Goal: Task Accomplishment & Management: Manage account settings

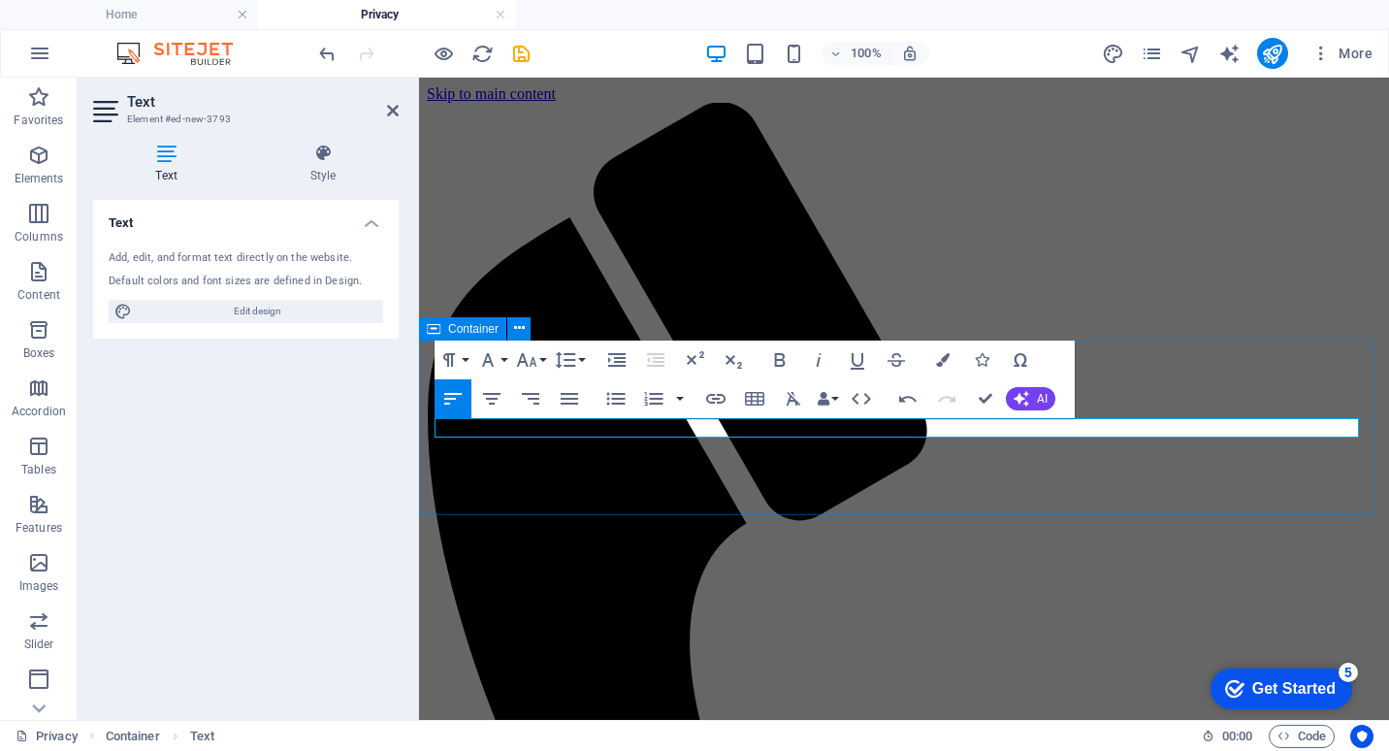
scroll to position [186, 0]
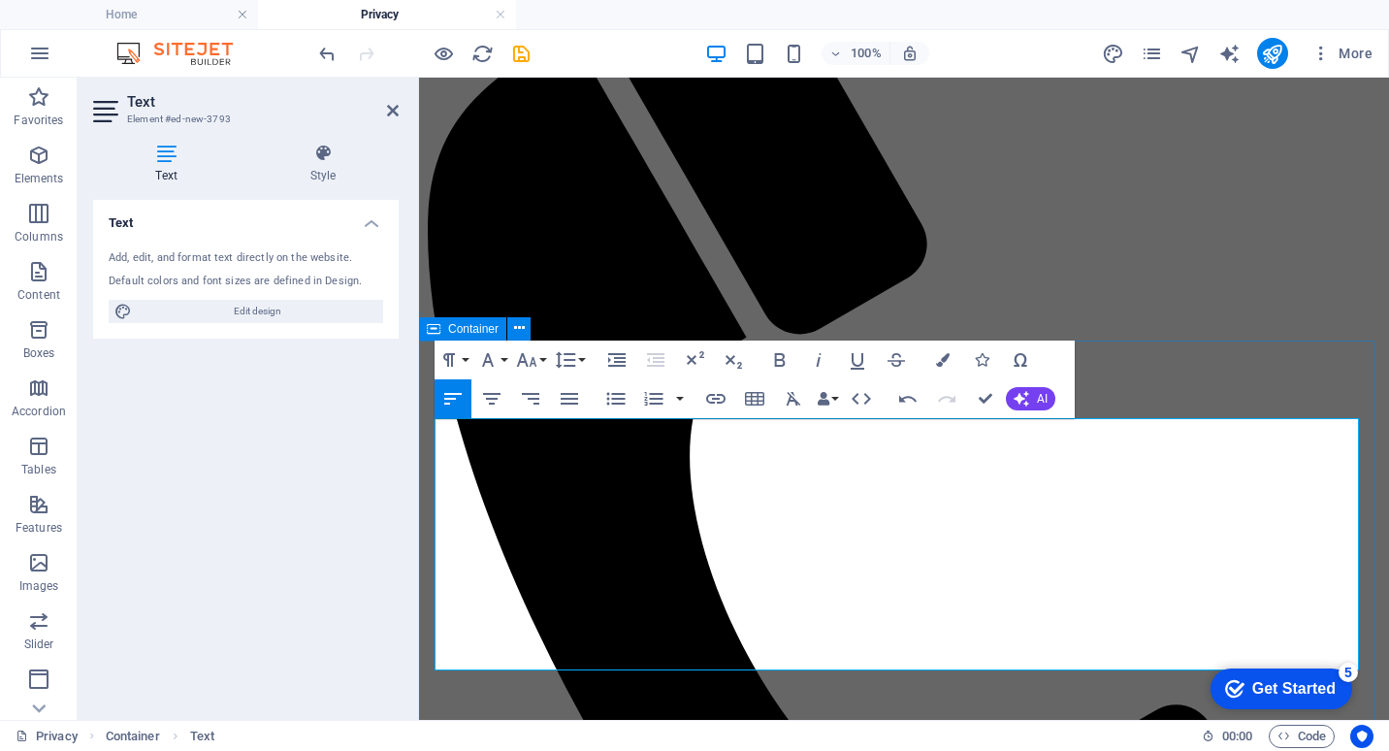
drag, startPoint x: 438, startPoint y: 425, endPoint x: 960, endPoint y: 692, distance: 587.0
drag, startPoint x: 439, startPoint y: 428, endPoint x: 919, endPoint y: 705, distance: 553.8
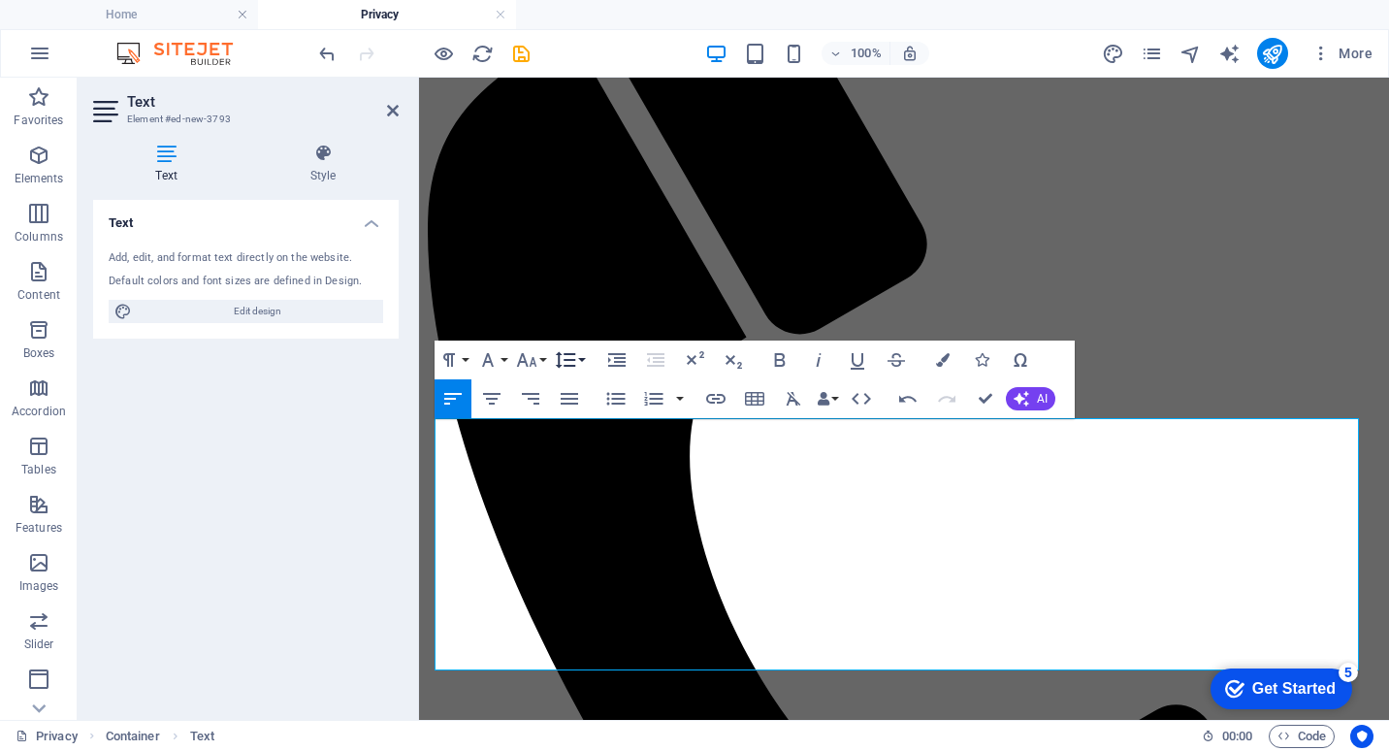
click at [580, 356] on button "Line Height" at bounding box center [569, 360] width 37 height 39
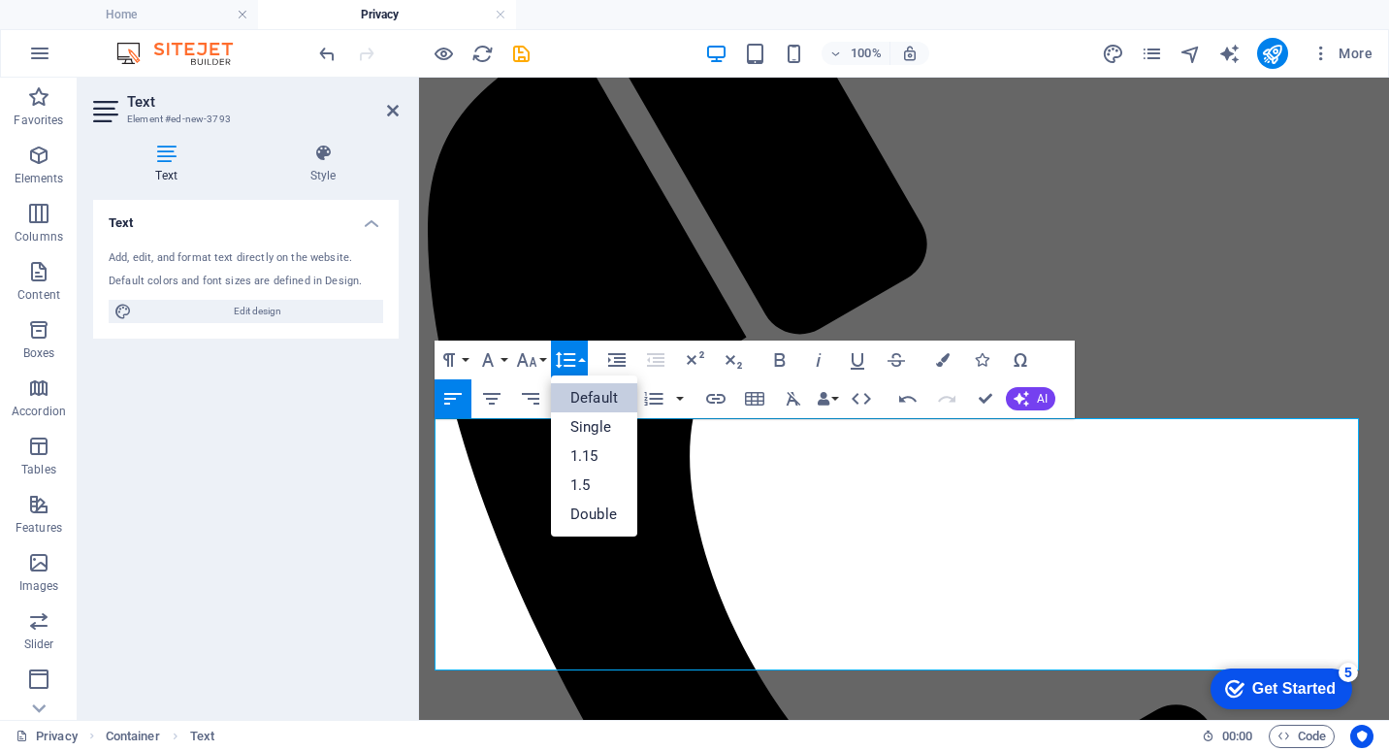
scroll to position [0, 0]
click at [600, 484] on link "1.5" at bounding box center [594, 485] width 86 height 29
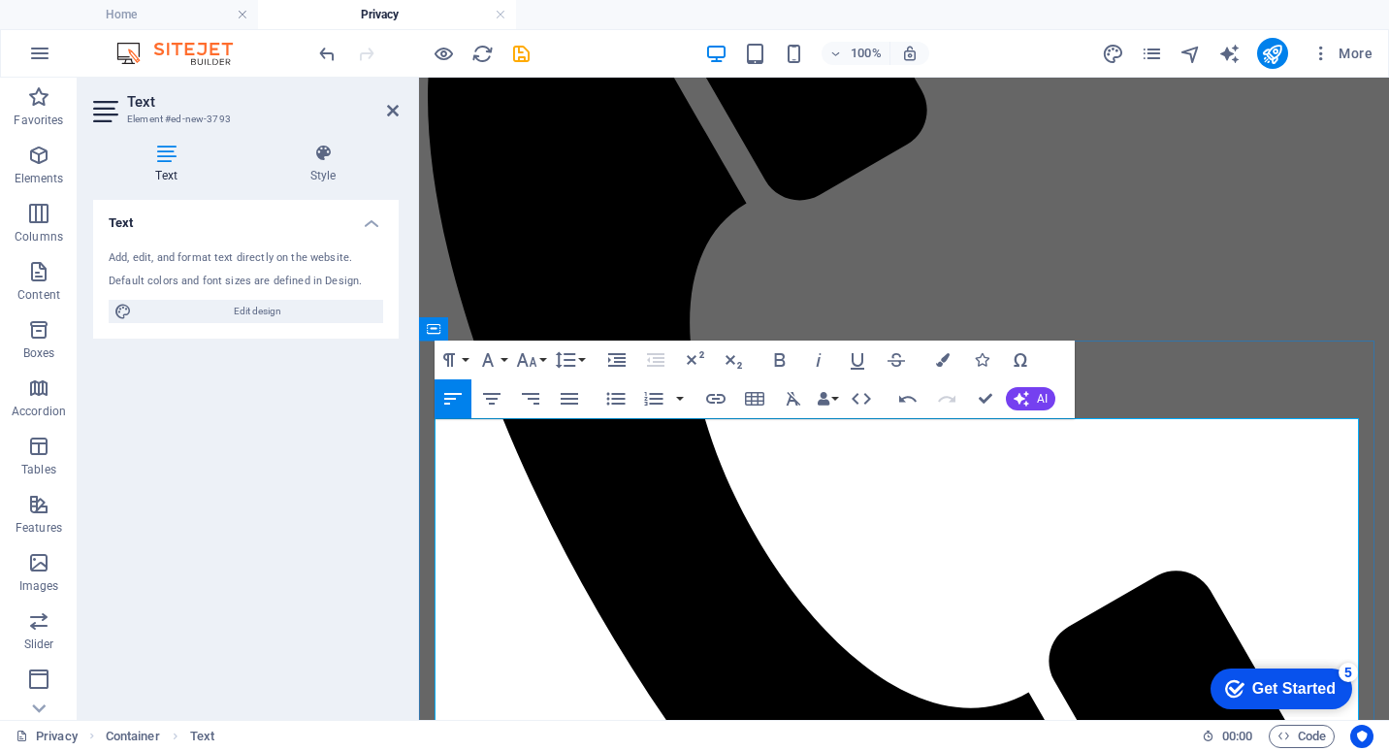
scroll to position [380, 0]
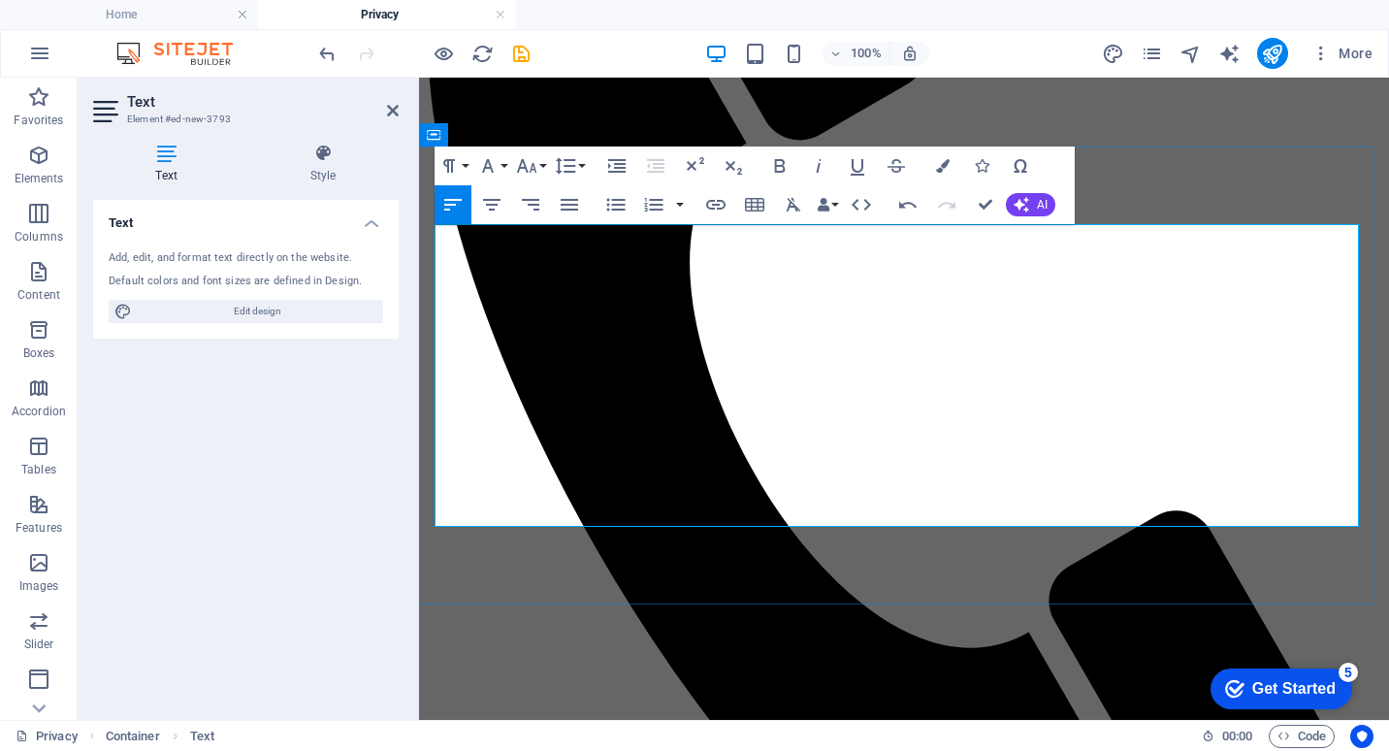
drag, startPoint x: 910, startPoint y: 510, endPoint x: 926, endPoint y: 504, distance: 17.5
click at [613, 207] on icon "button" at bounding box center [615, 204] width 23 height 23
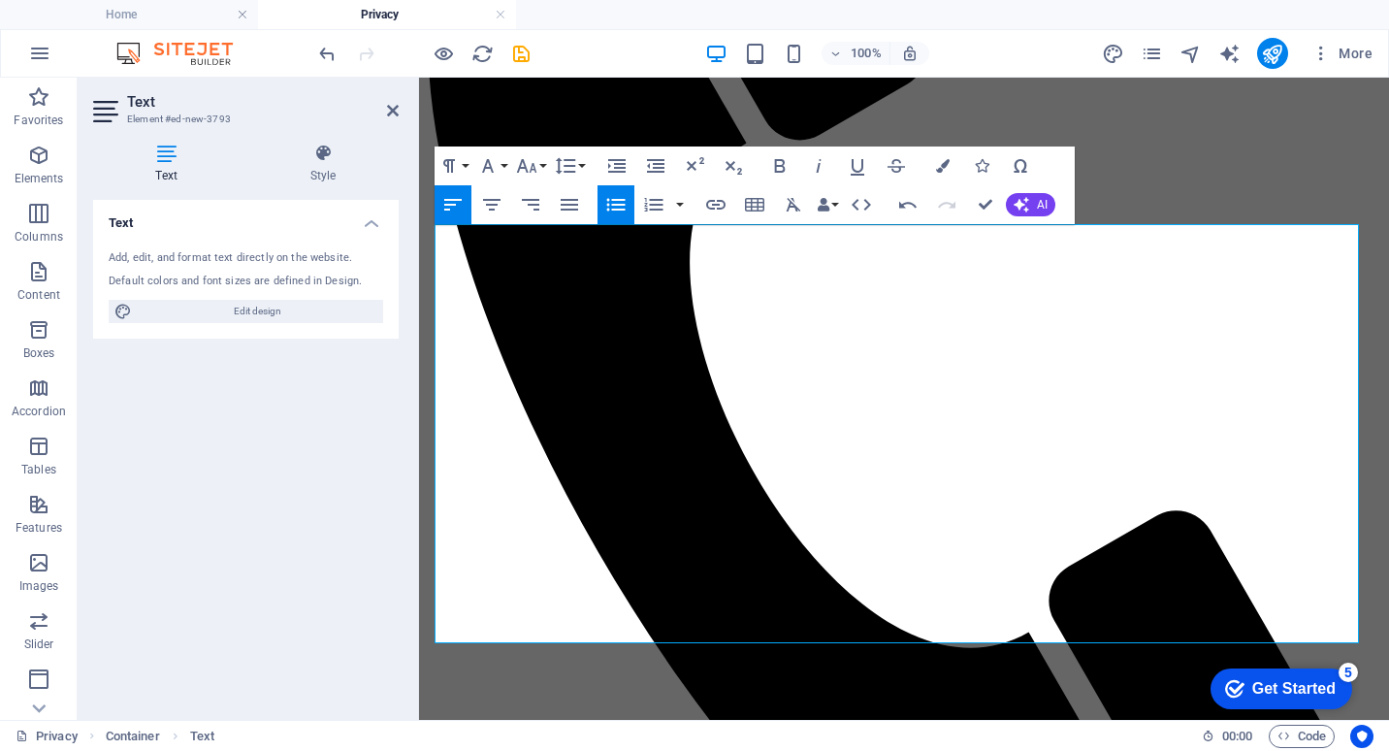
click at [613, 206] on icon "button" at bounding box center [615, 204] width 23 height 23
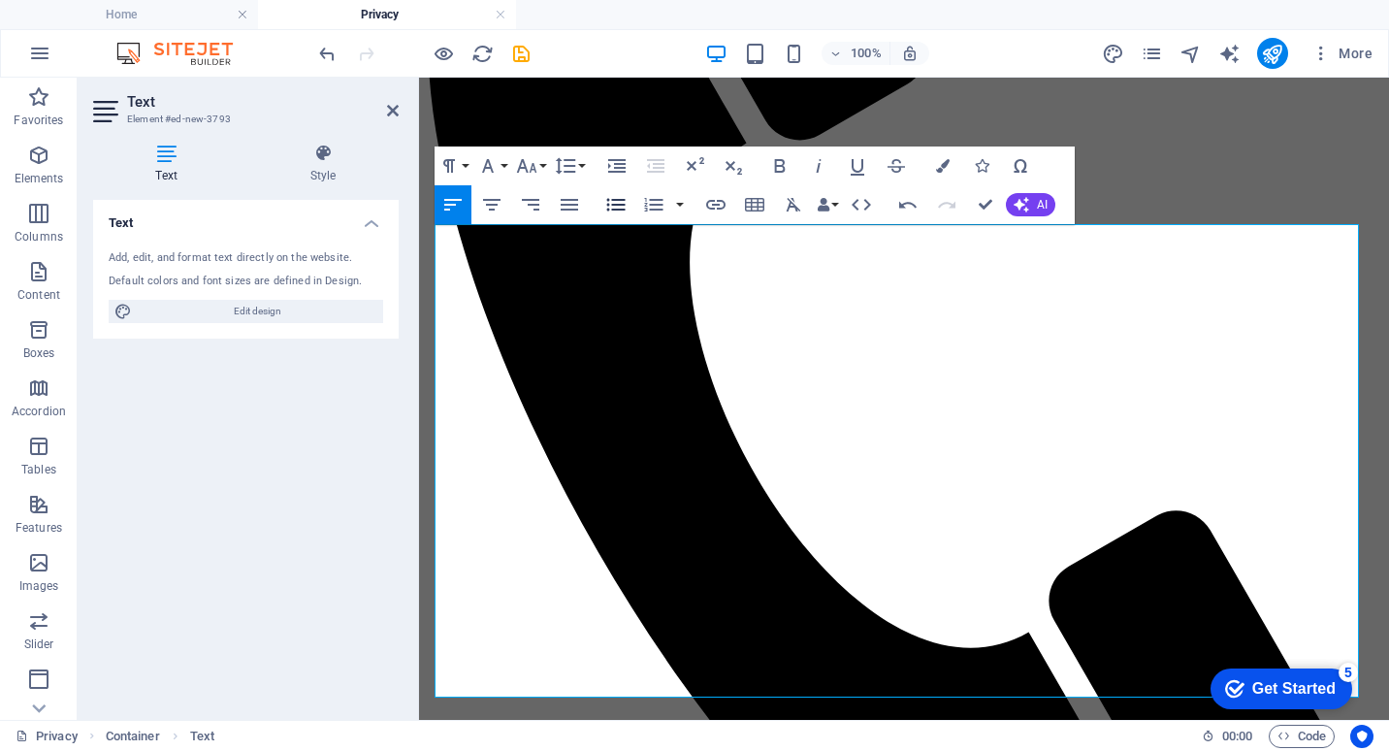
click at [615, 209] on icon "button" at bounding box center [616, 204] width 18 height 13
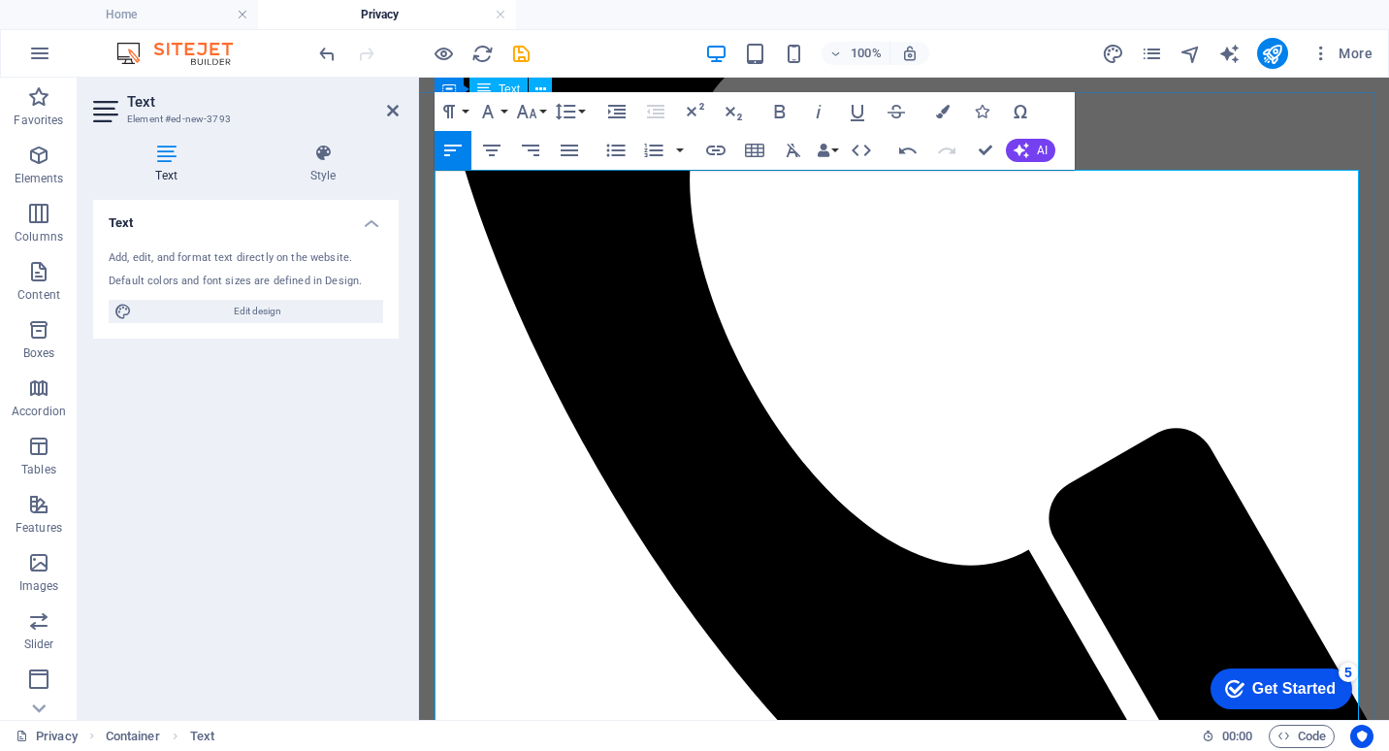
scroll to position [435, 0]
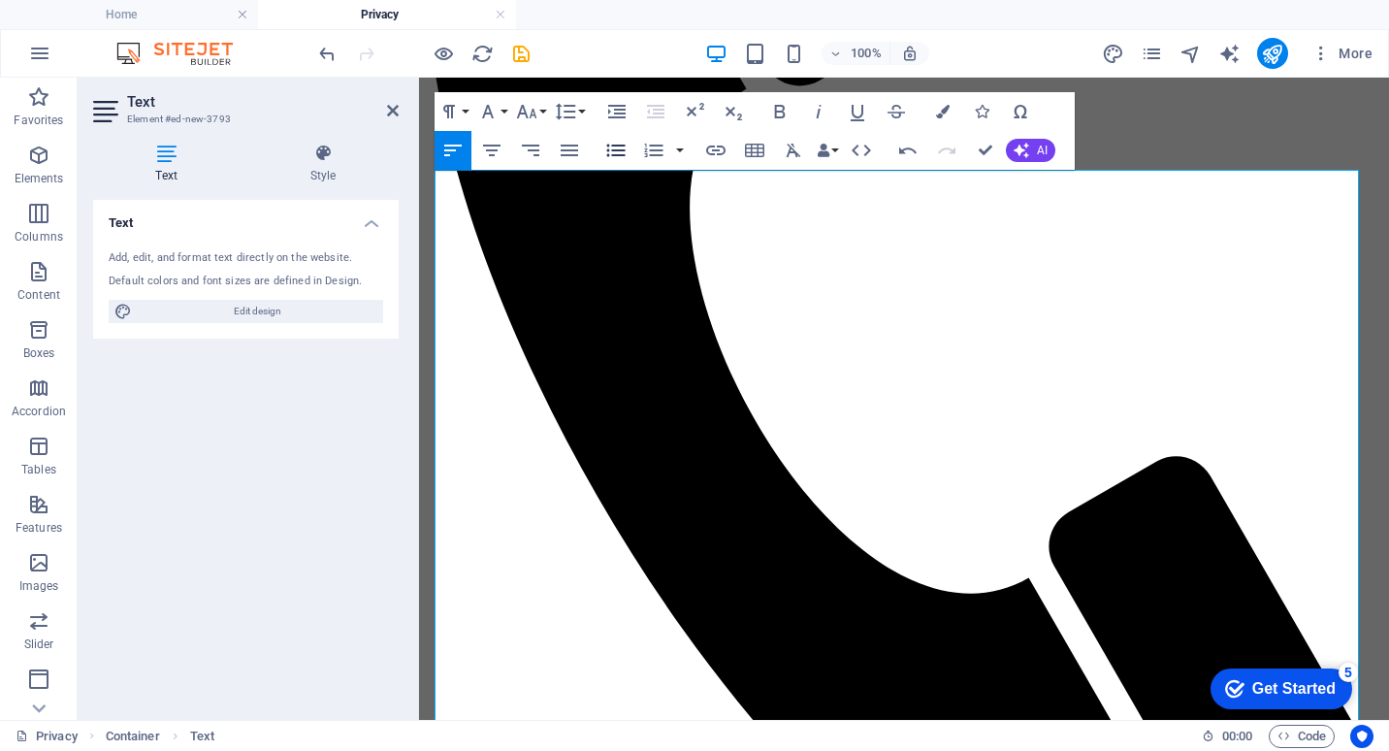
click at [611, 148] on icon "button" at bounding box center [615, 150] width 23 height 23
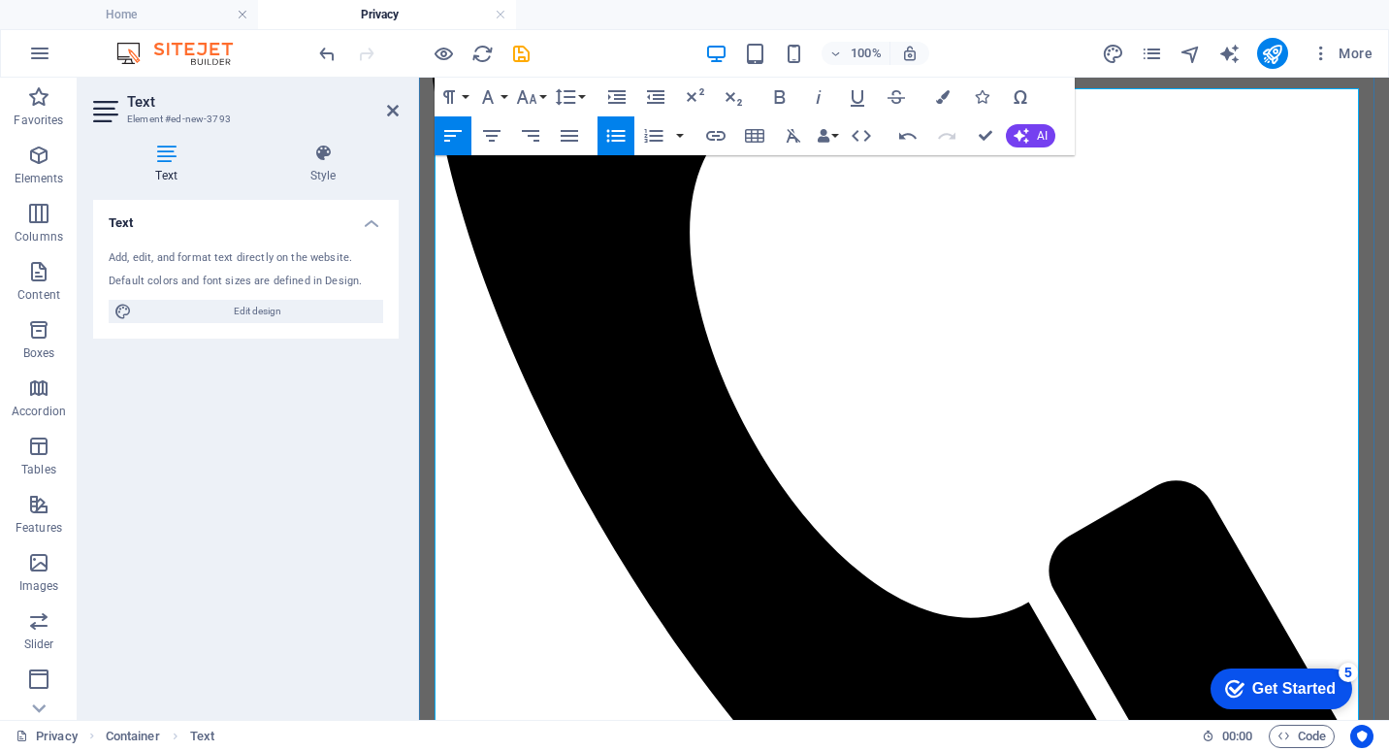
scroll to position [338, 0]
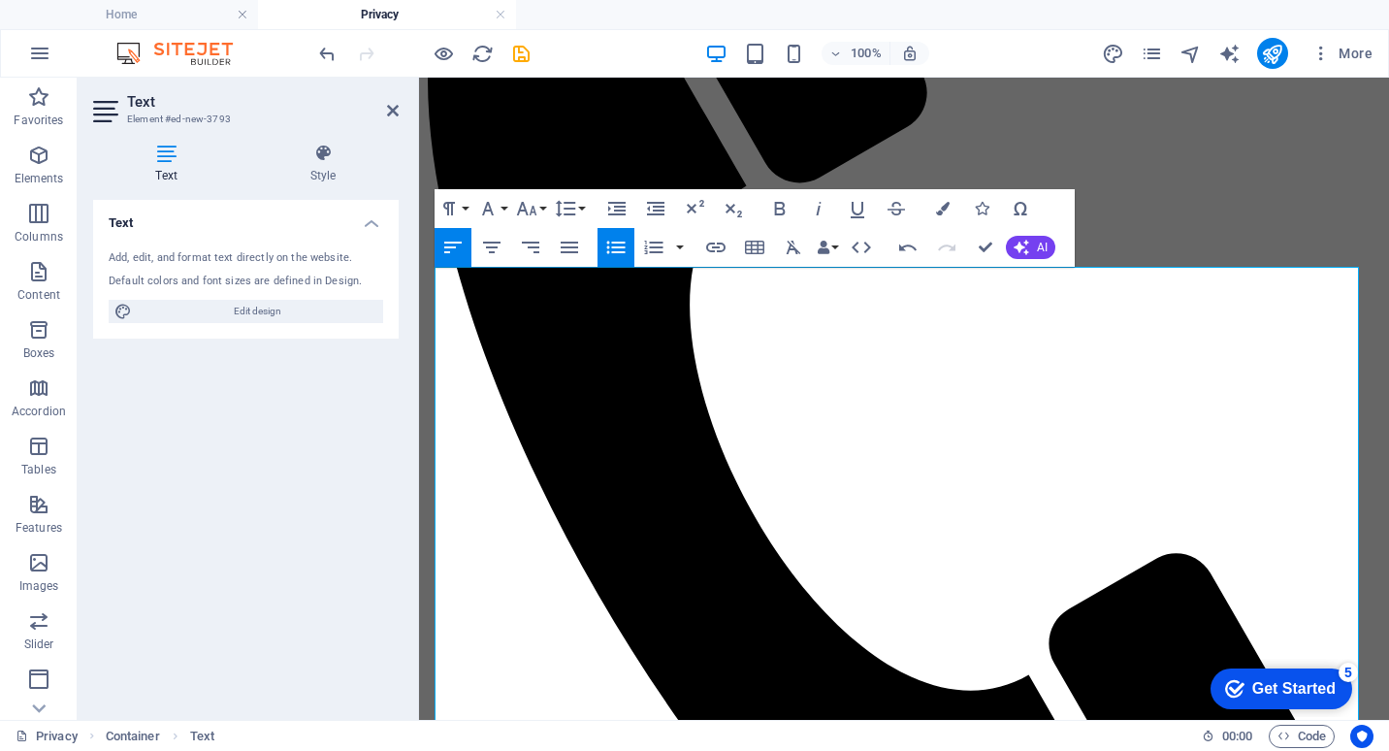
click at [625, 238] on icon "button" at bounding box center [615, 247] width 23 height 23
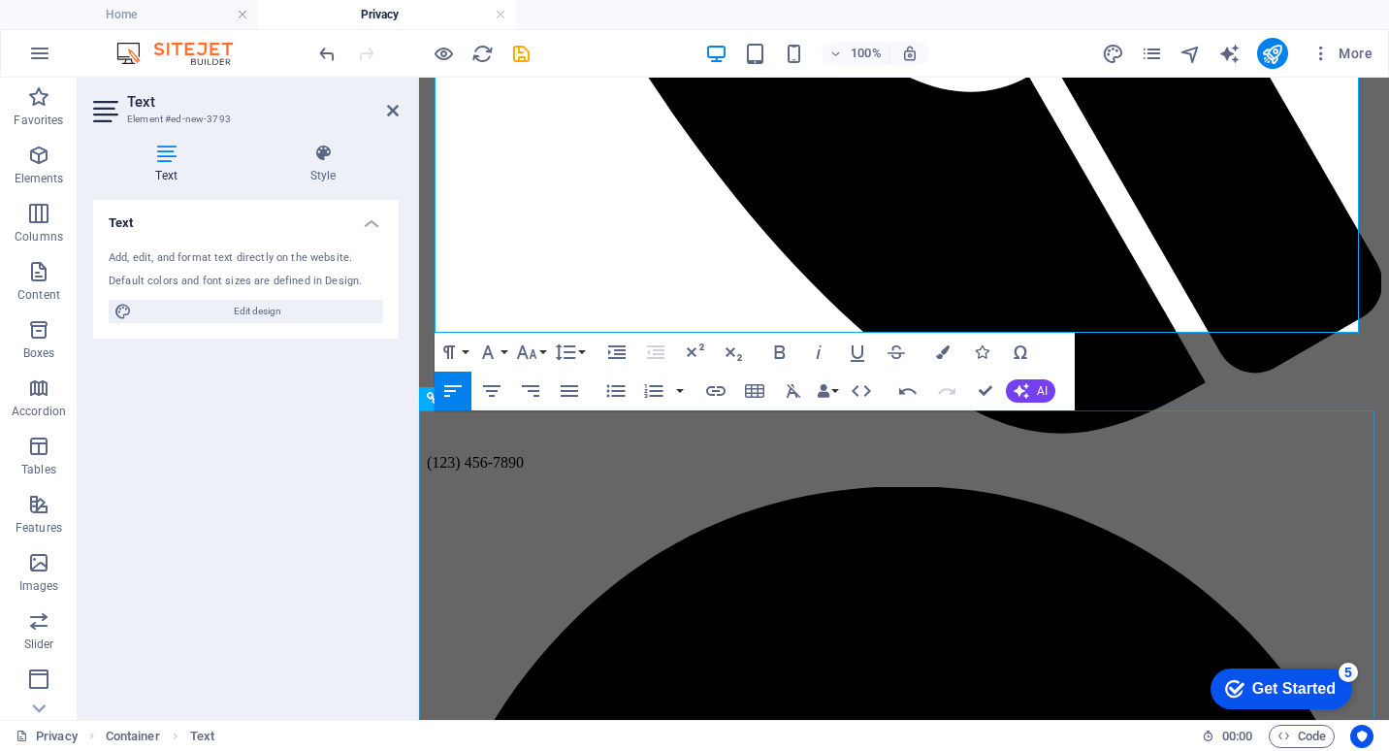
scroll to position [1017, 0]
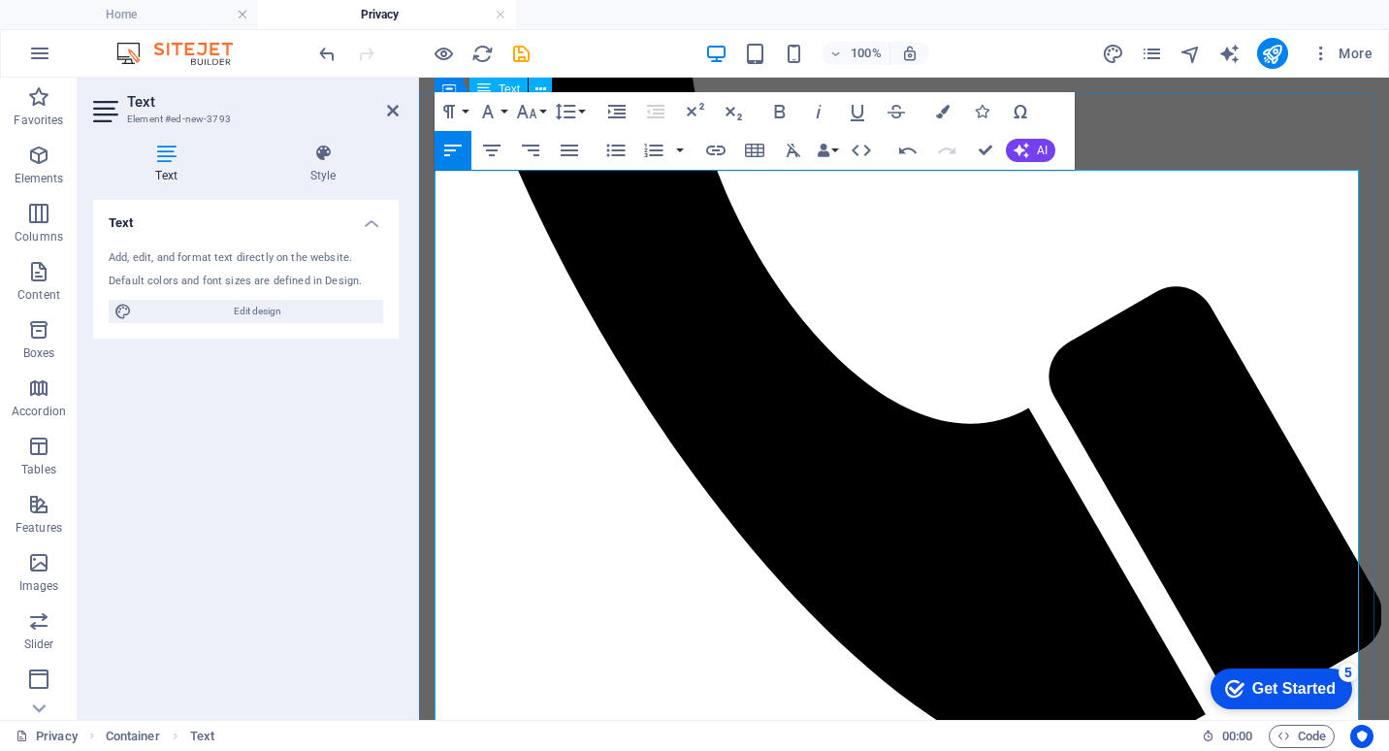
scroll to position [435, 0]
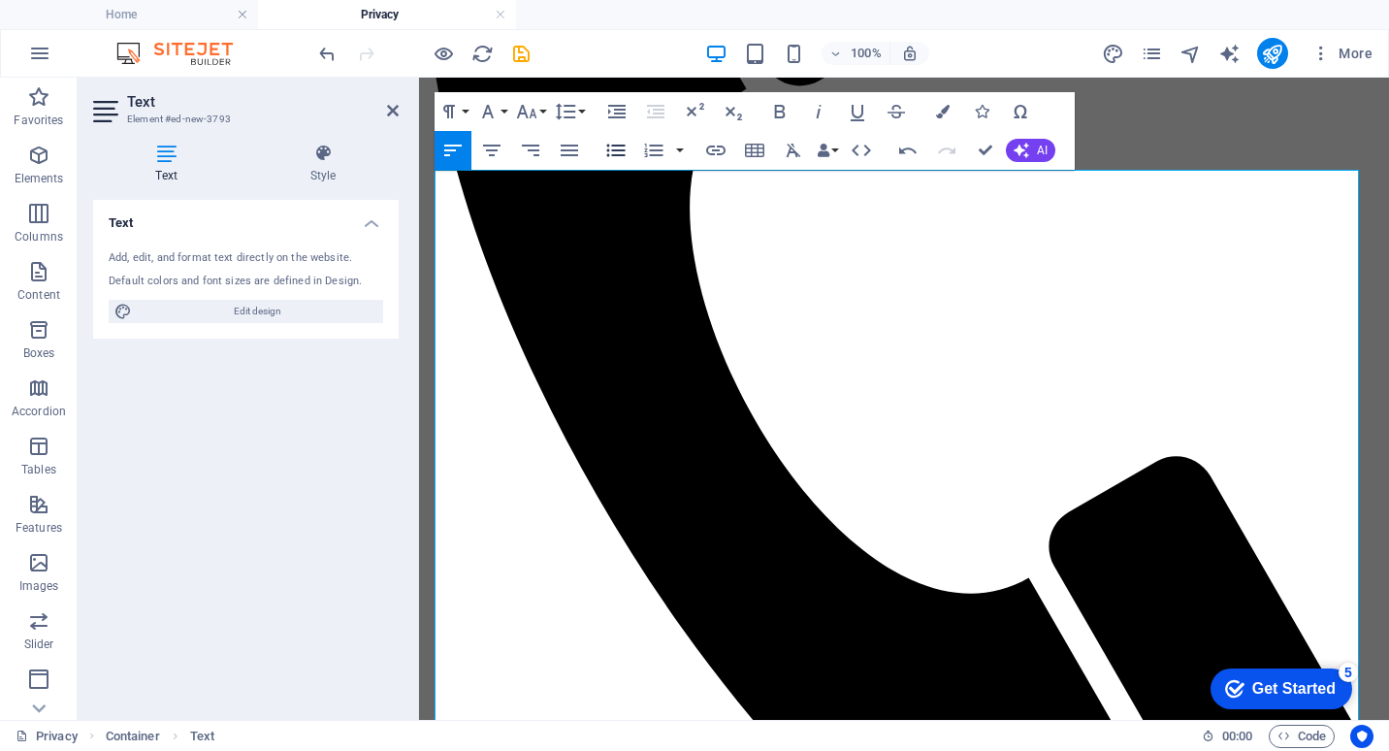
click at [618, 154] on icon "button" at bounding box center [616, 150] width 18 height 13
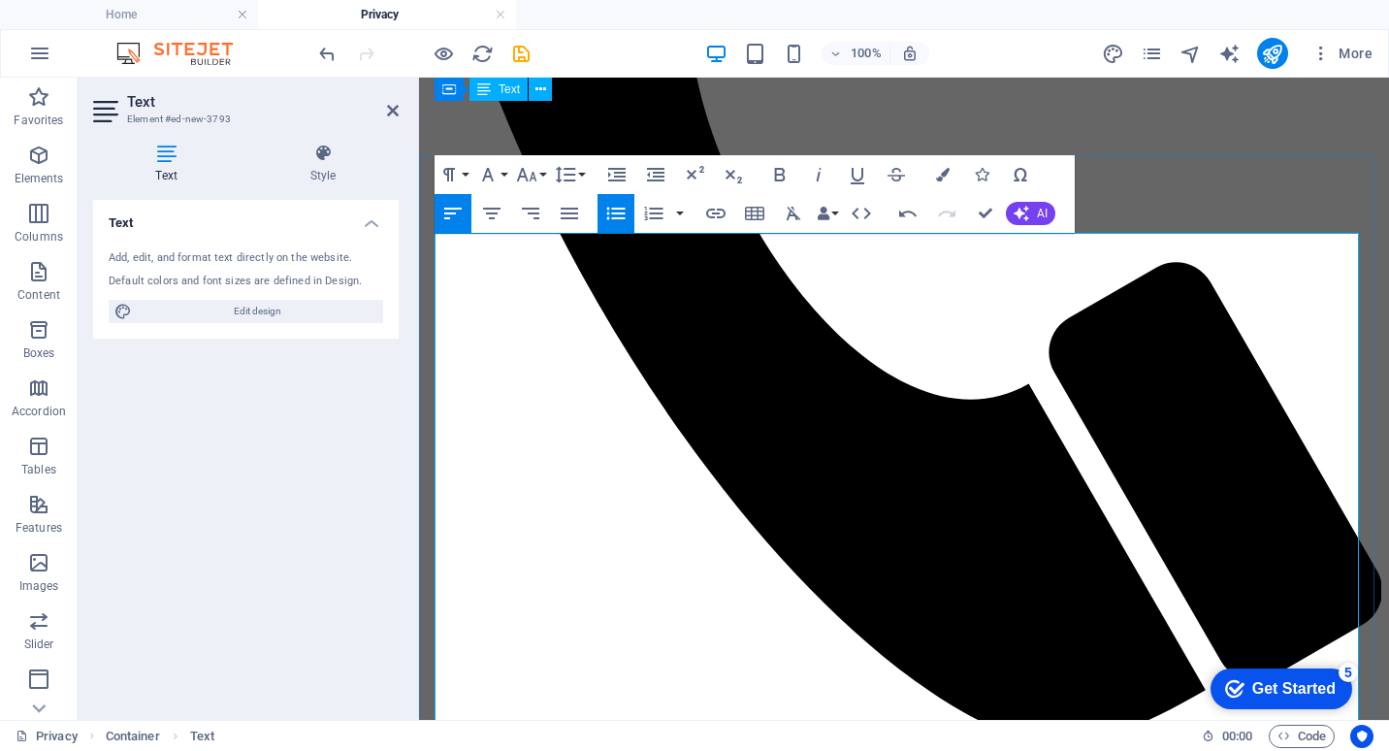
scroll to position [241, 0]
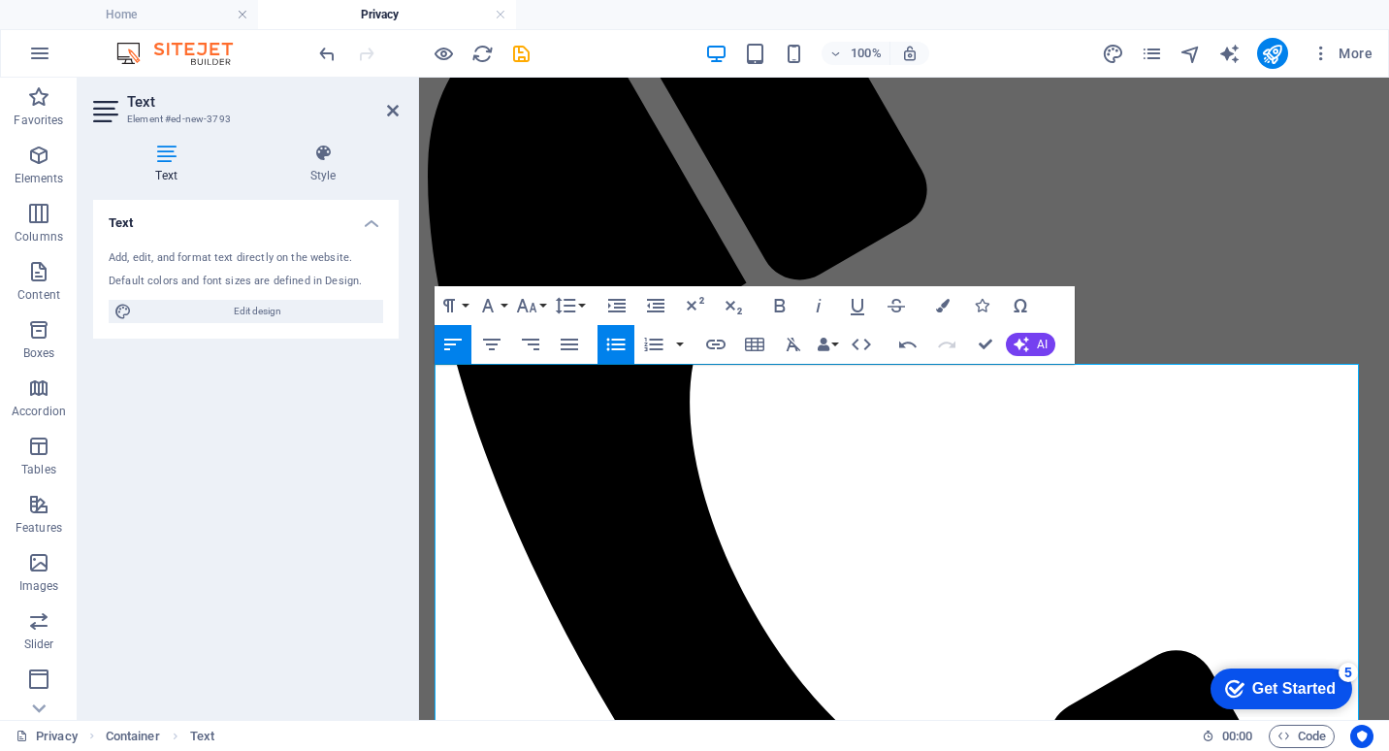
click at [624, 348] on icon "button" at bounding box center [616, 344] width 18 height 13
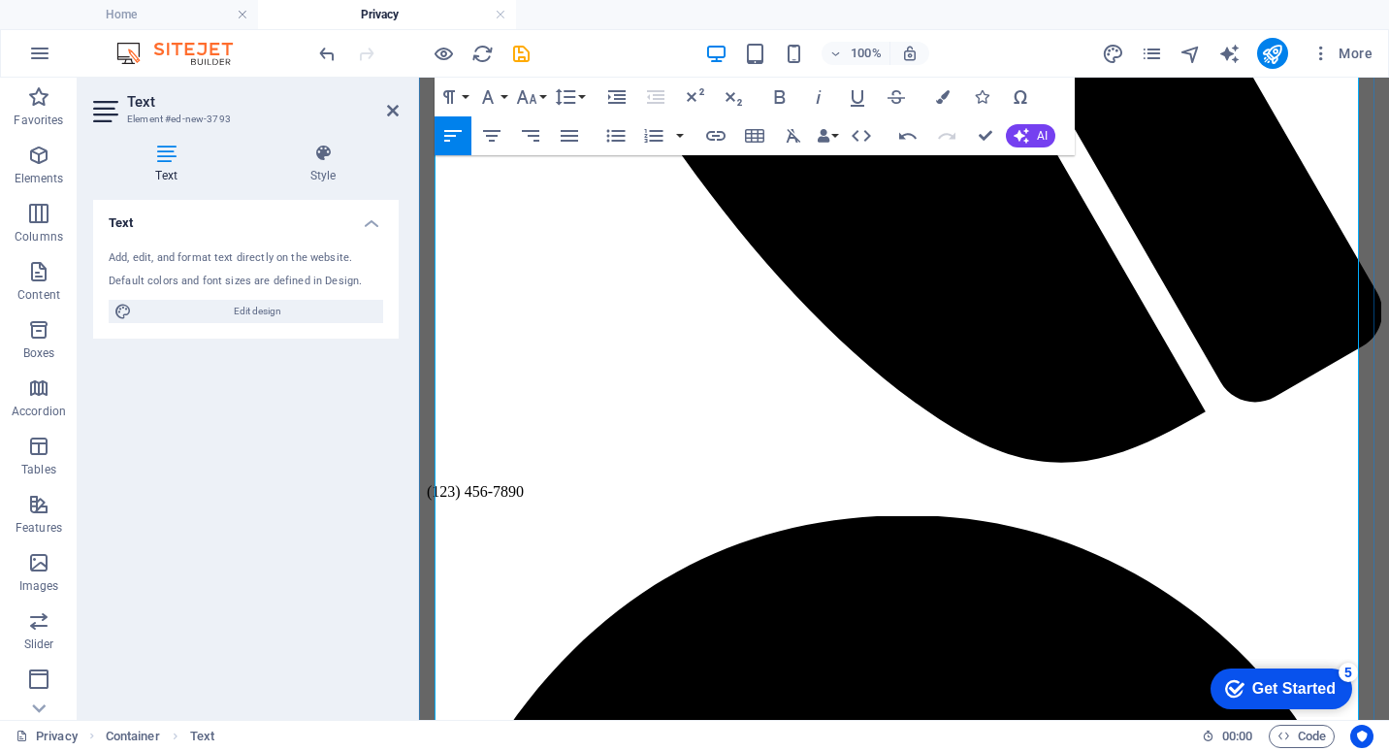
scroll to position [920, 0]
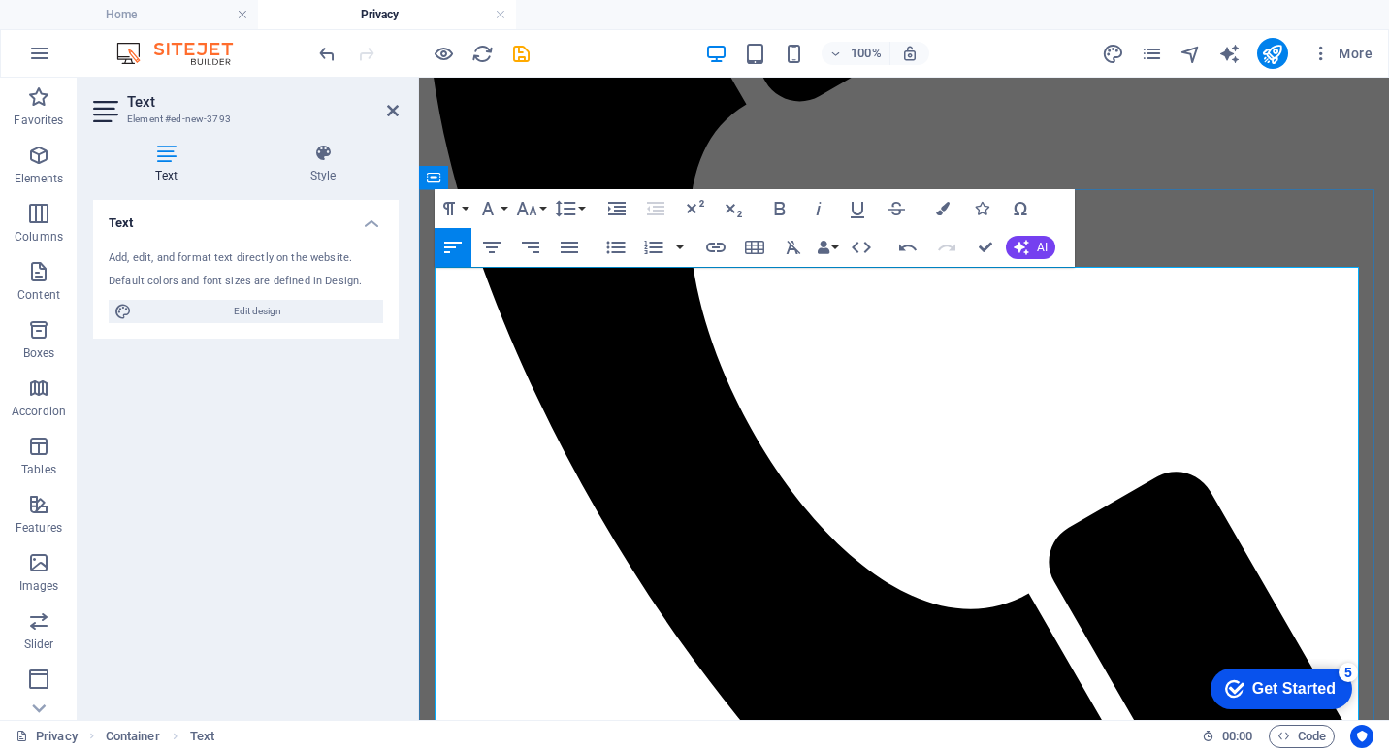
scroll to position [435, 0]
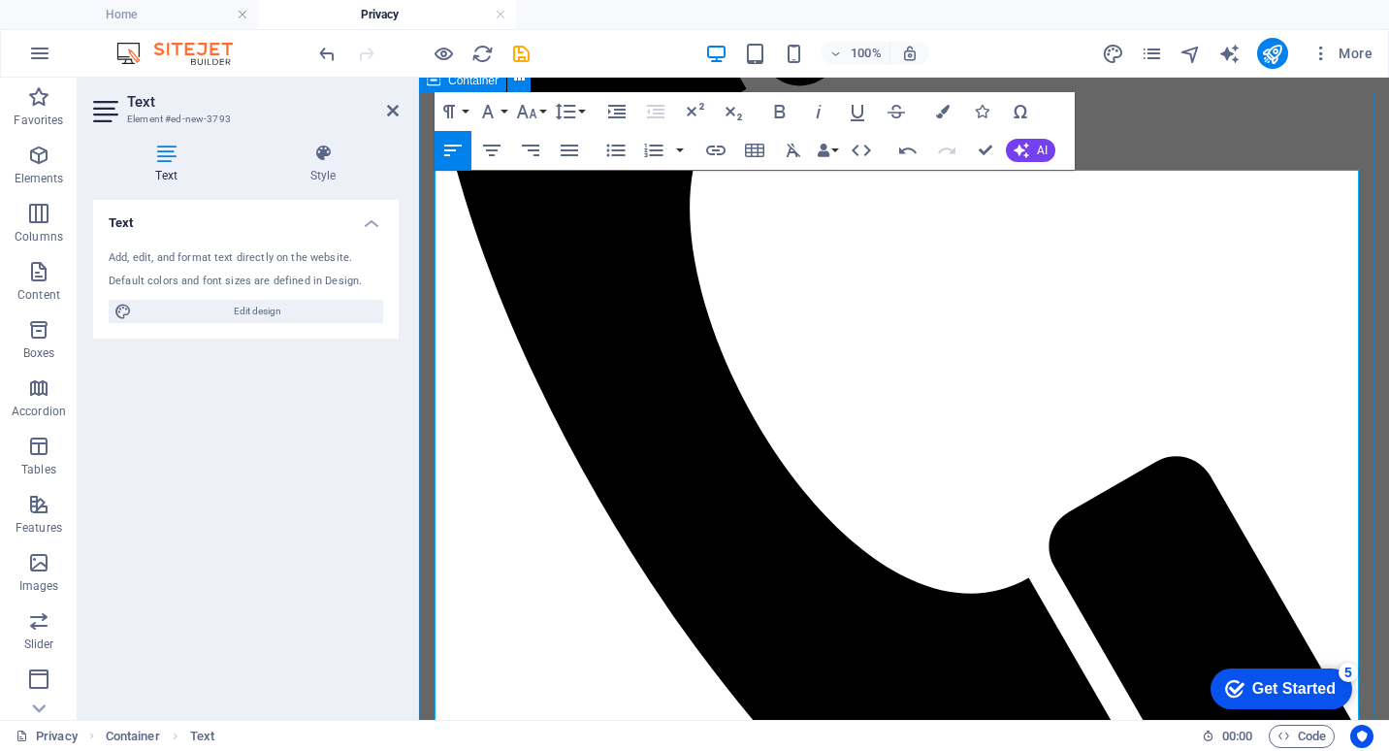
drag, startPoint x: 648, startPoint y: 414, endPoint x: 434, endPoint y: 412, distance: 214.4
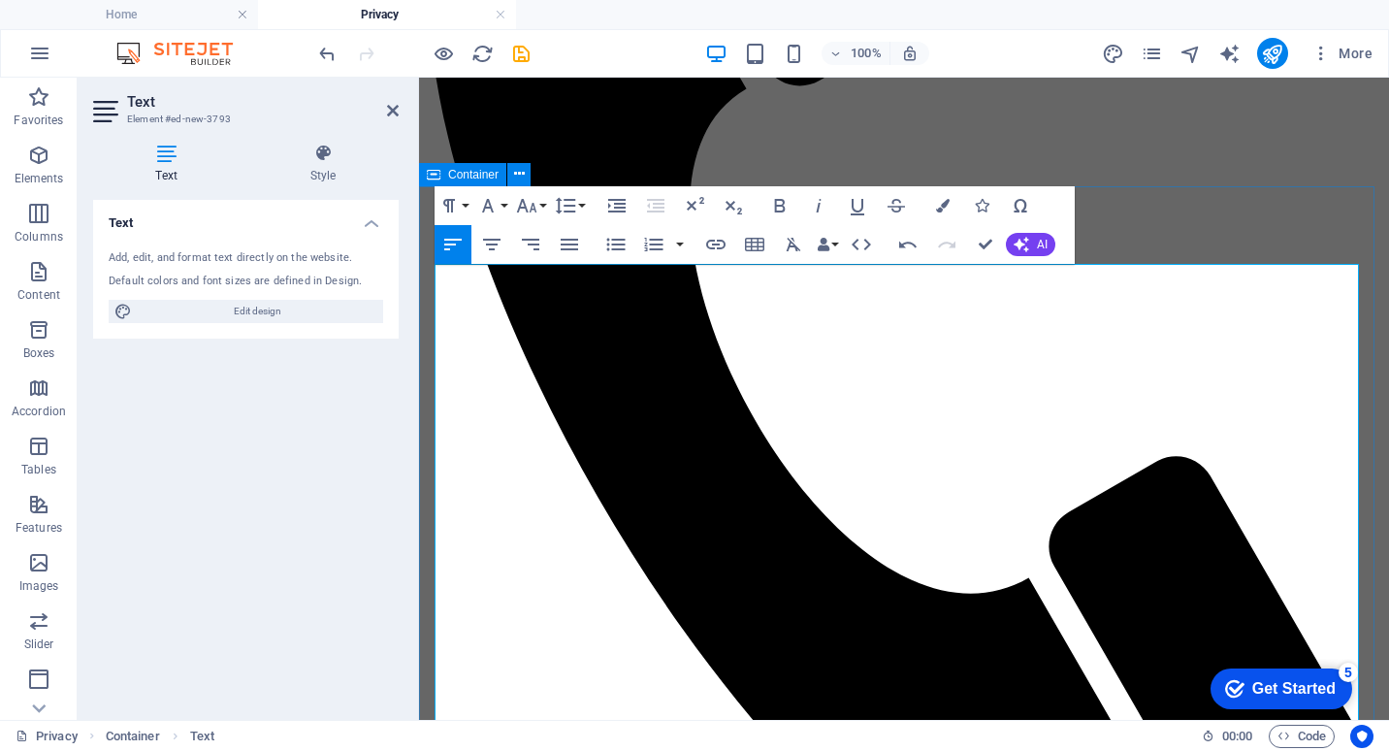
scroll to position [241, 0]
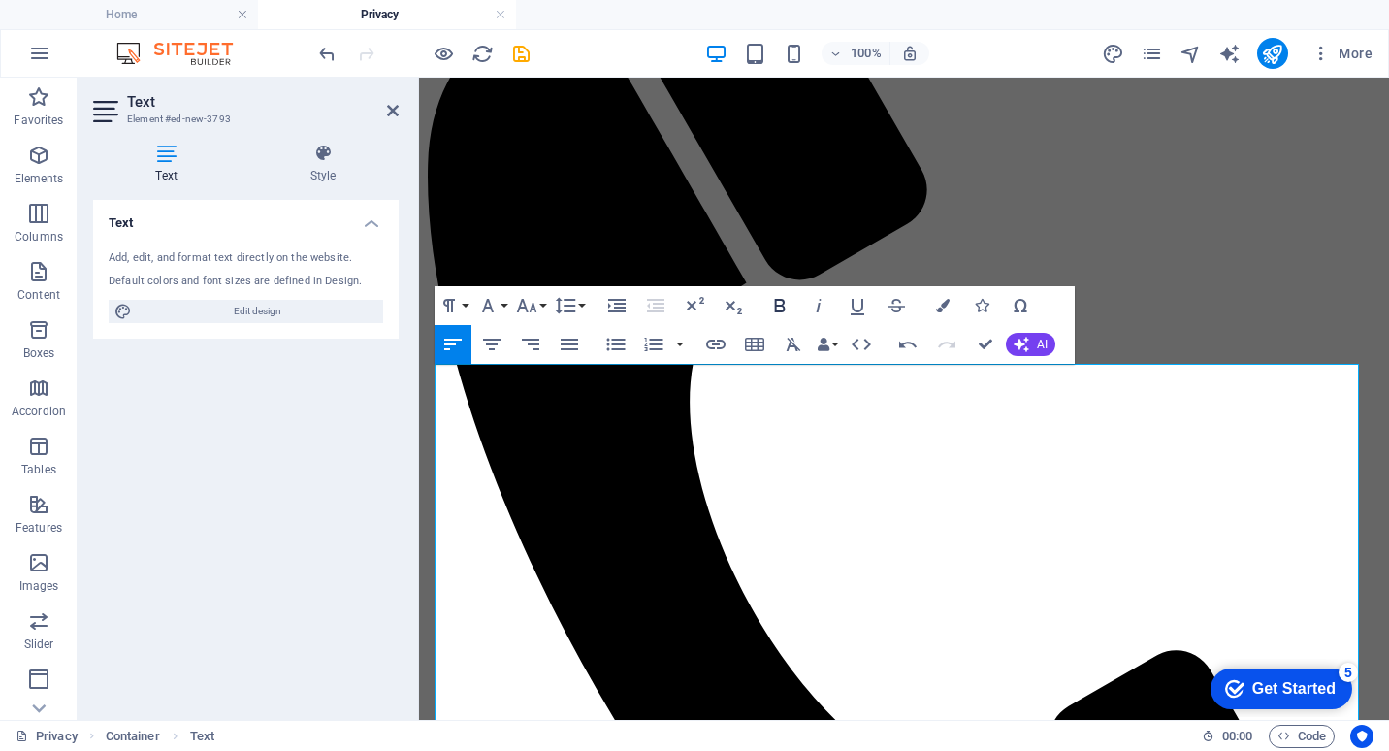
click at [782, 304] on icon "button" at bounding box center [780, 306] width 11 height 14
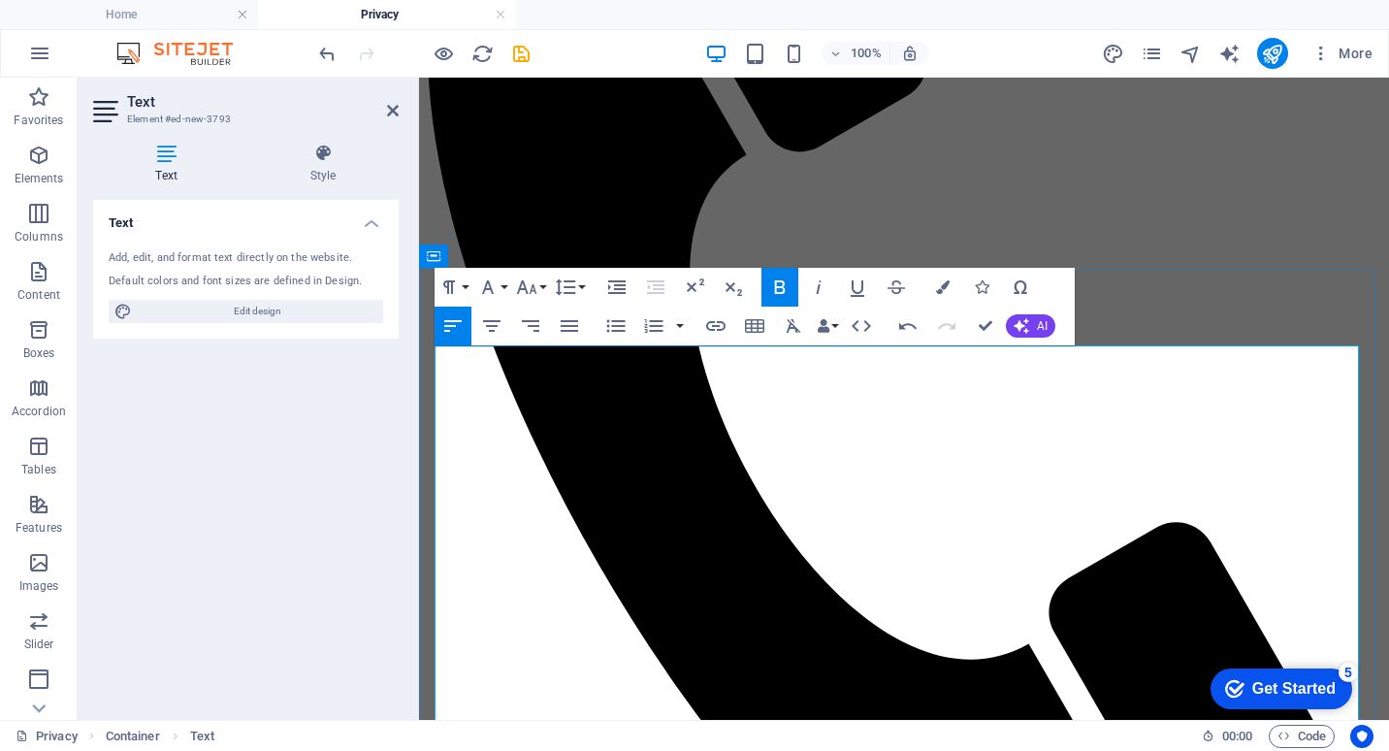
scroll to position [532, 0]
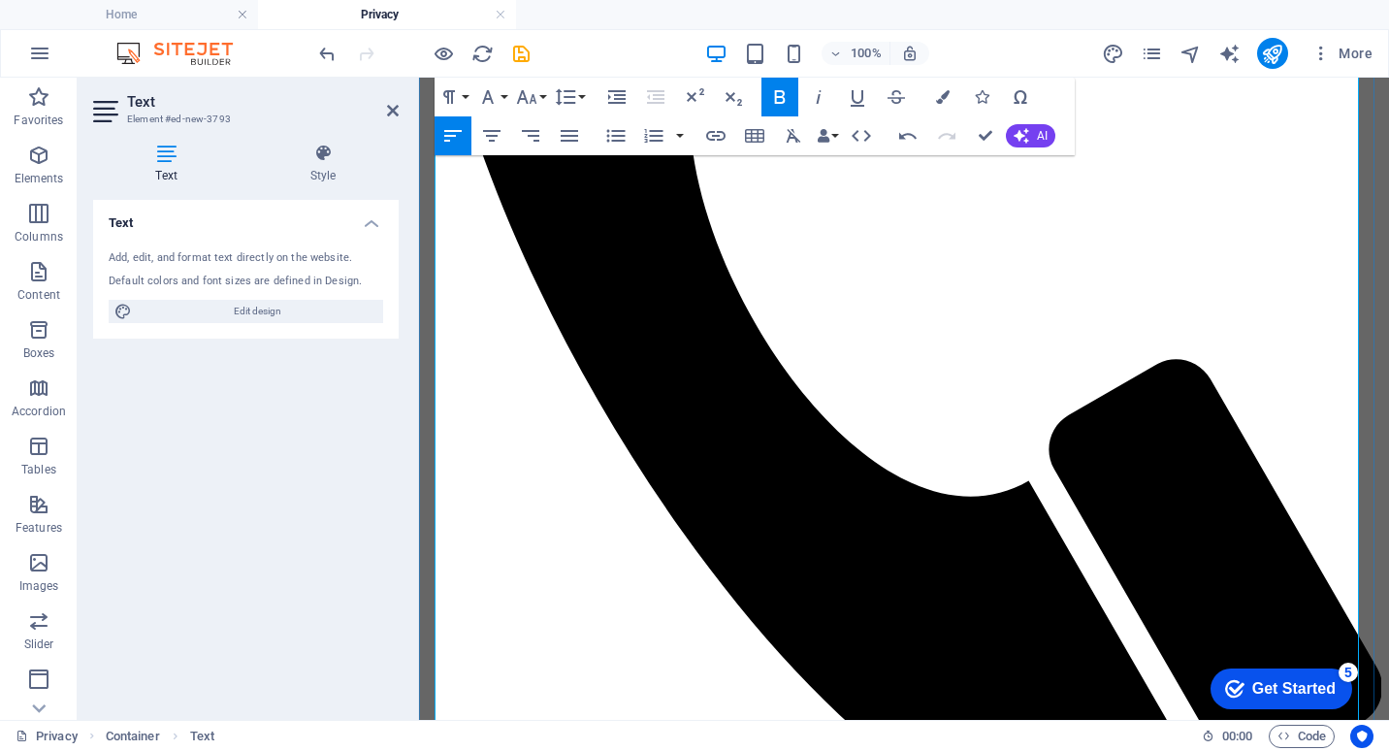
drag, startPoint x: 731, startPoint y: 496, endPoint x: 438, endPoint y: 497, distance: 293.9
drag, startPoint x: 784, startPoint y: 89, endPoint x: 778, endPoint y: 153, distance: 64.3
click at [785, 89] on icon "button" at bounding box center [779, 96] width 23 height 23
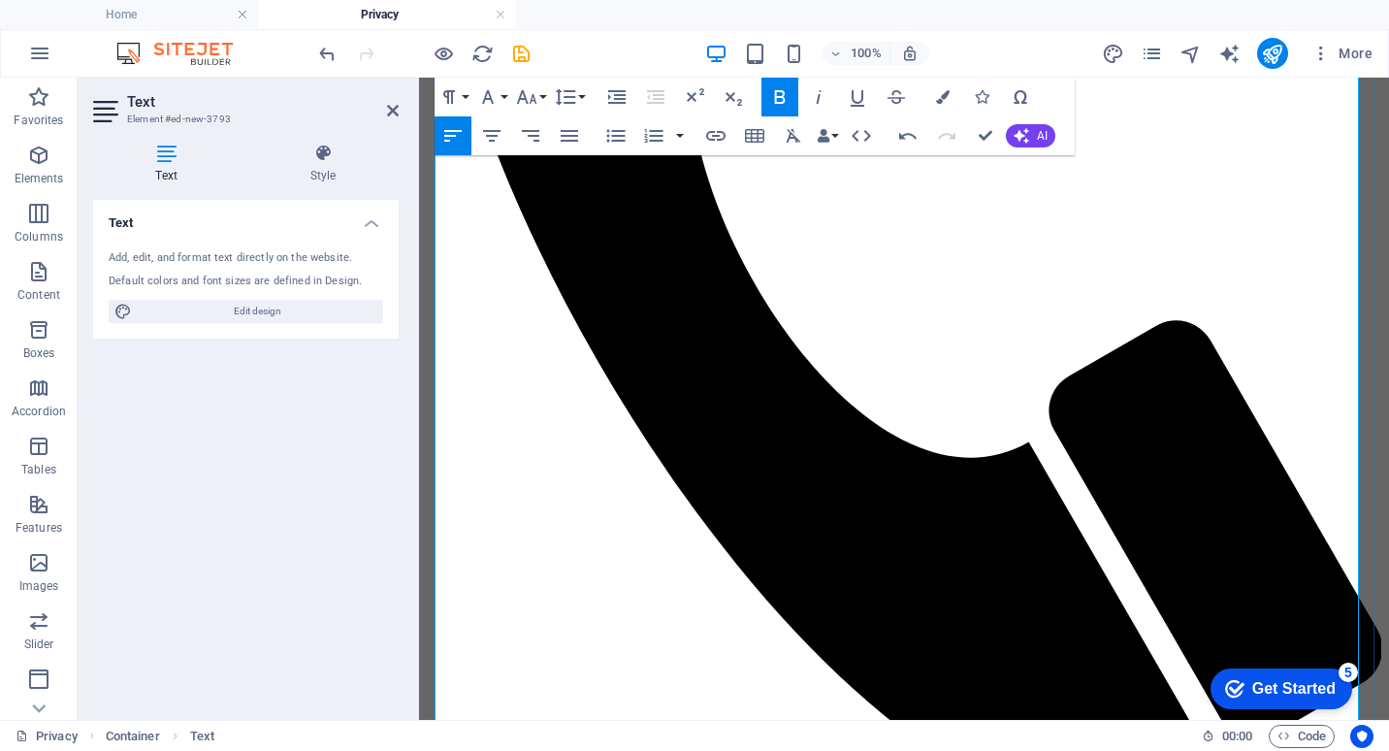
scroll to position [726, 0]
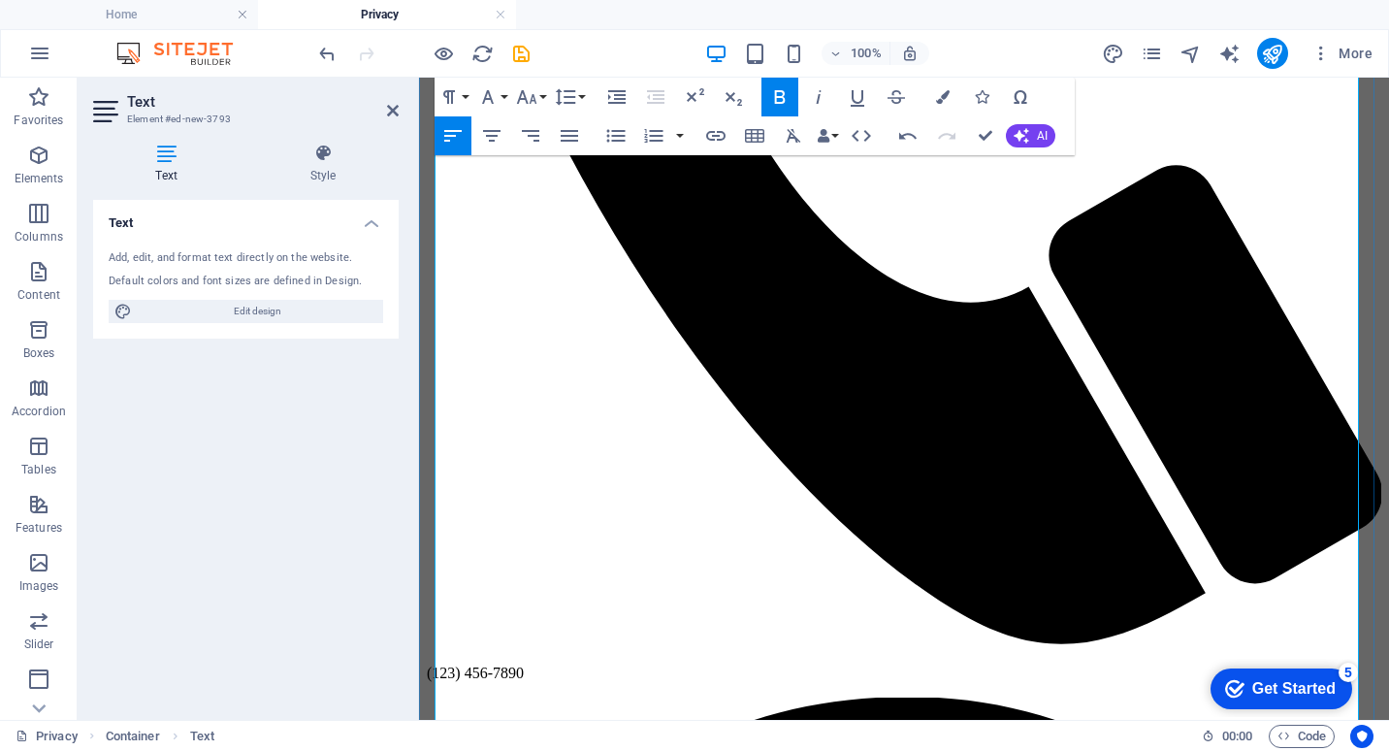
drag, startPoint x: 695, startPoint y: 458, endPoint x: 528, endPoint y: 413, distance: 172.7
drag, startPoint x: 783, startPoint y: 92, endPoint x: 791, endPoint y: 149, distance: 57.8
click at [783, 93] on icon "button" at bounding box center [780, 97] width 11 height 14
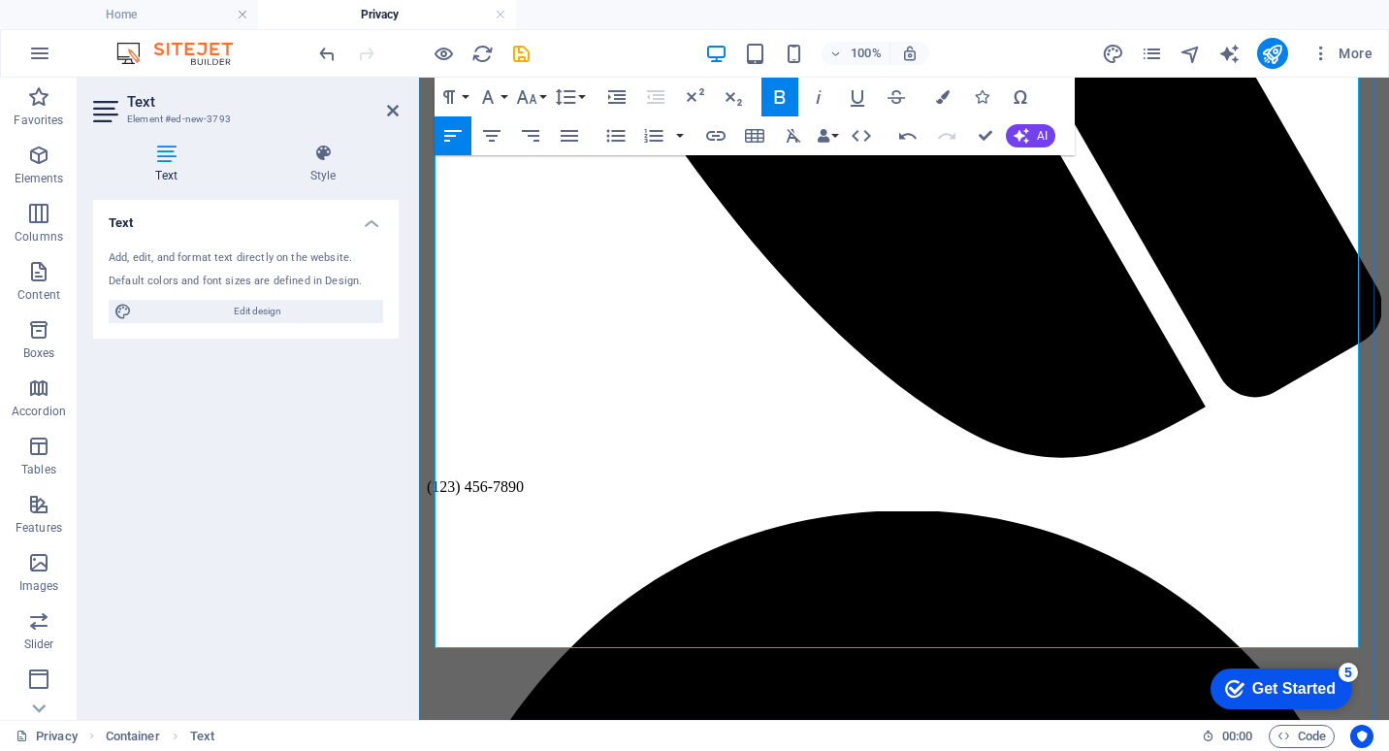
scroll to position [920, 0]
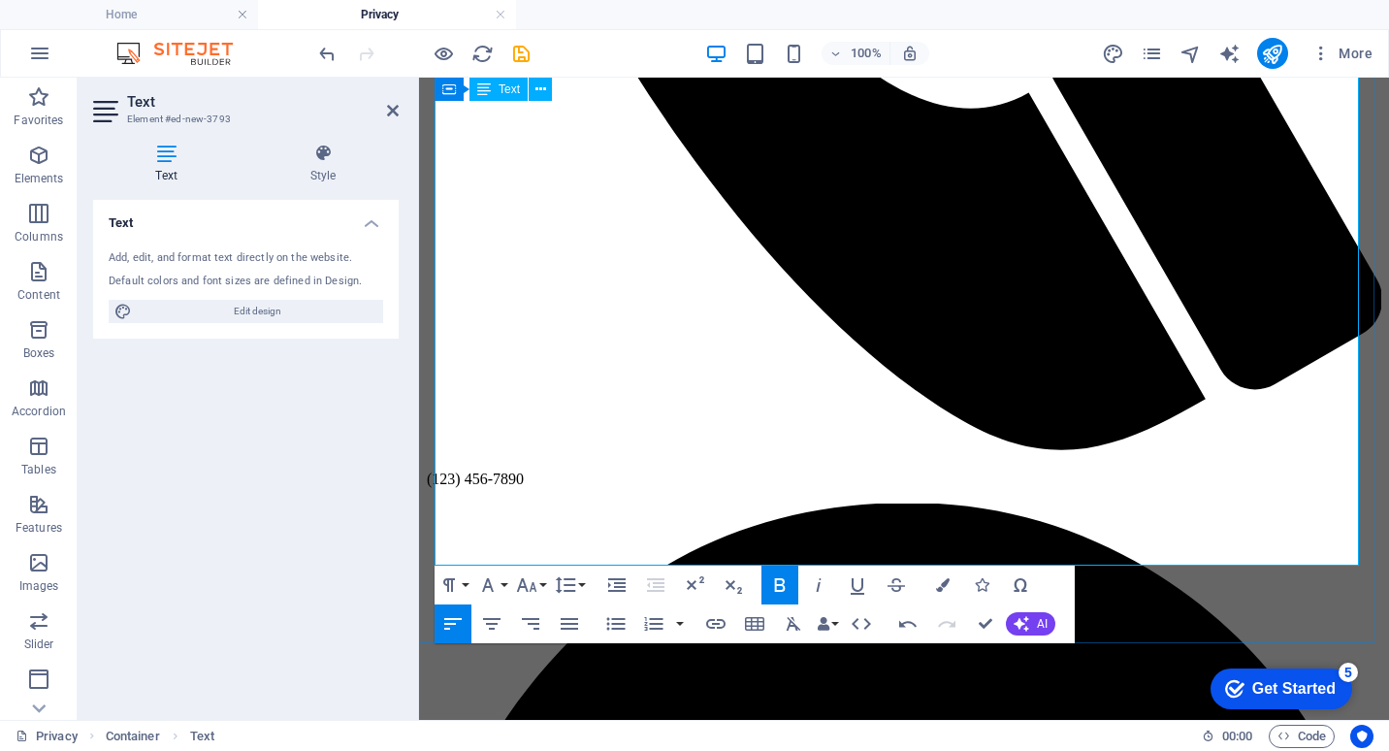
drag, startPoint x: 698, startPoint y: 439, endPoint x: 437, endPoint y: 433, distance: 262.0
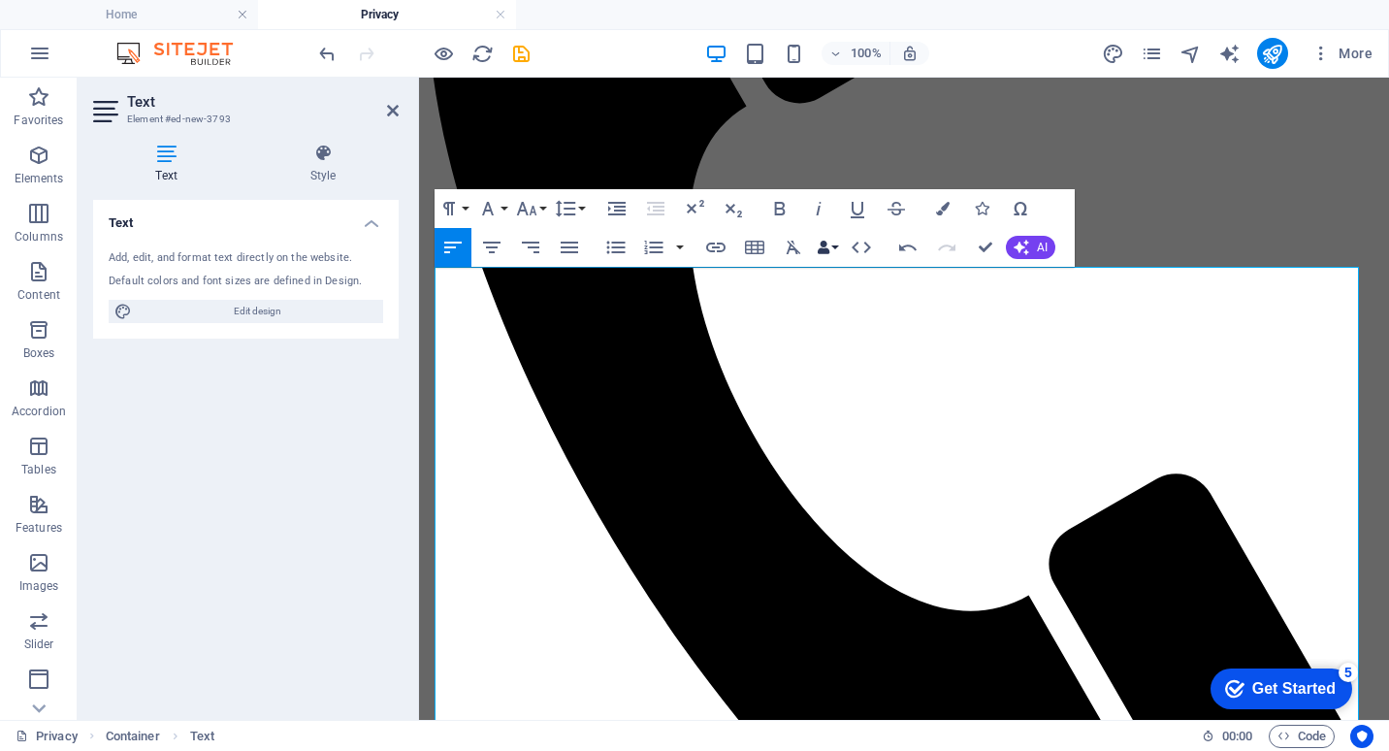
scroll to position [338, 0]
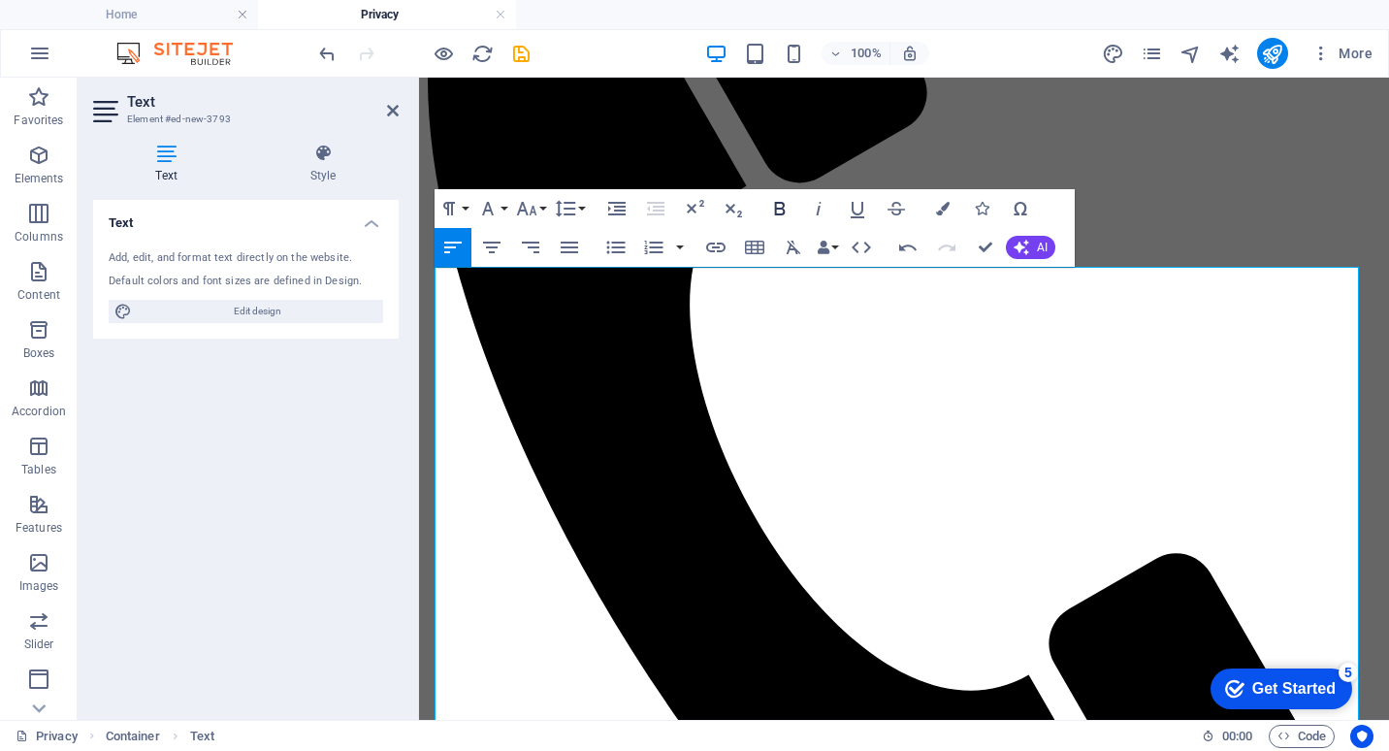
click at [783, 206] on icon "button" at bounding box center [780, 209] width 11 height 14
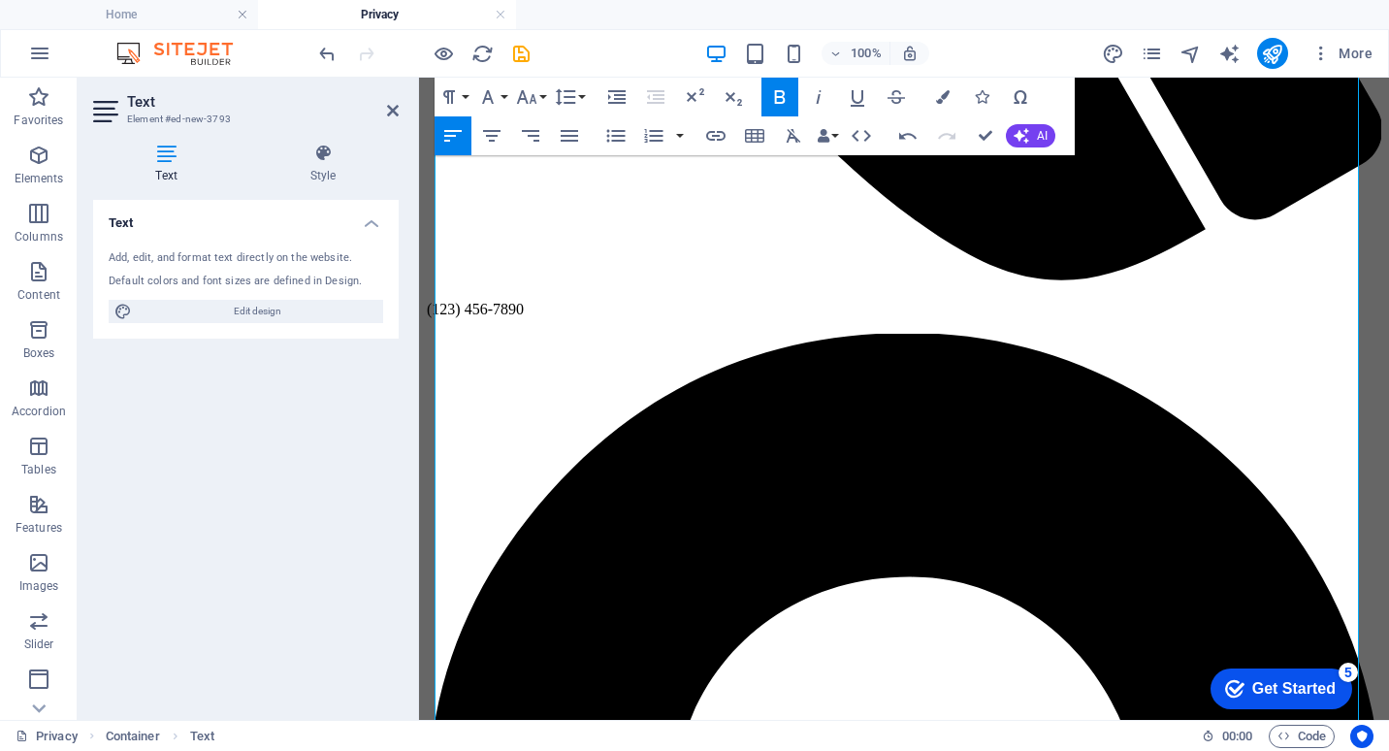
scroll to position [1242, 0]
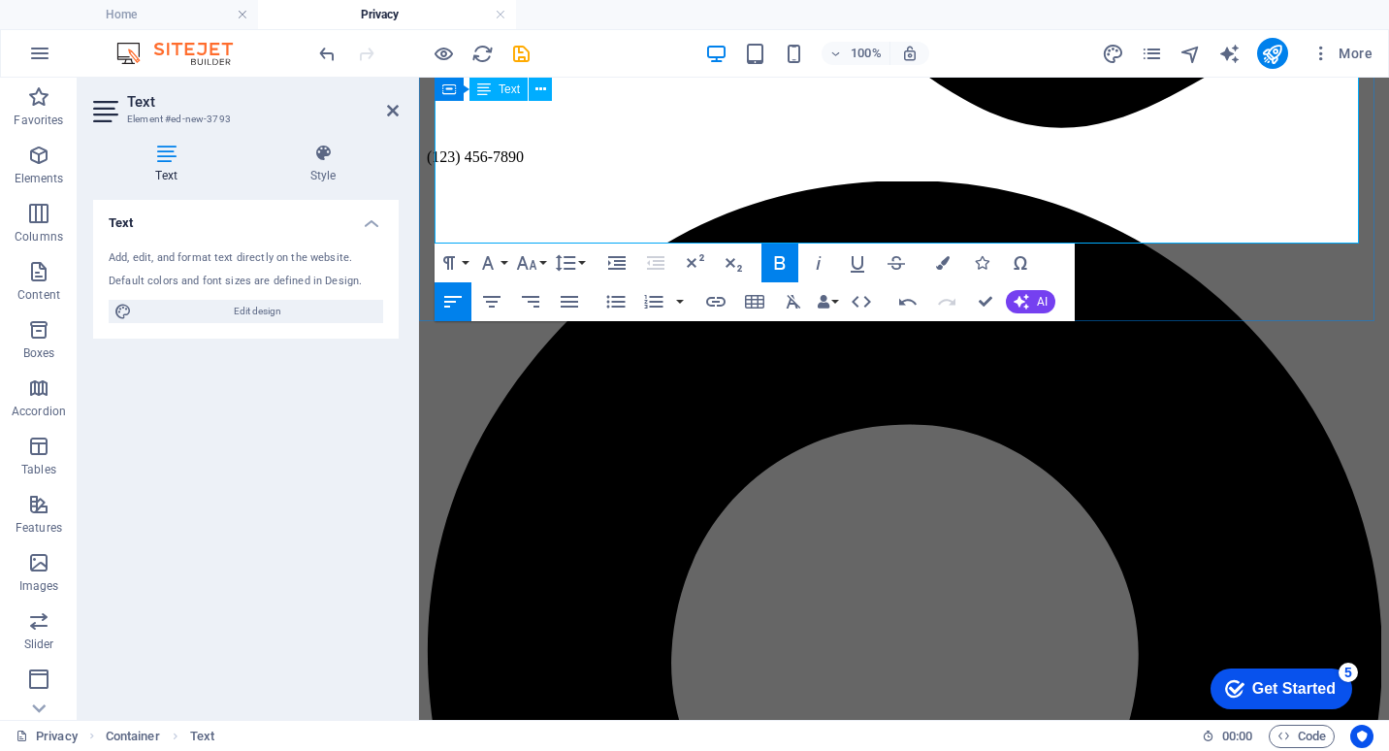
drag, startPoint x: 438, startPoint y: 414, endPoint x: 1029, endPoint y: 211, distance: 625.9
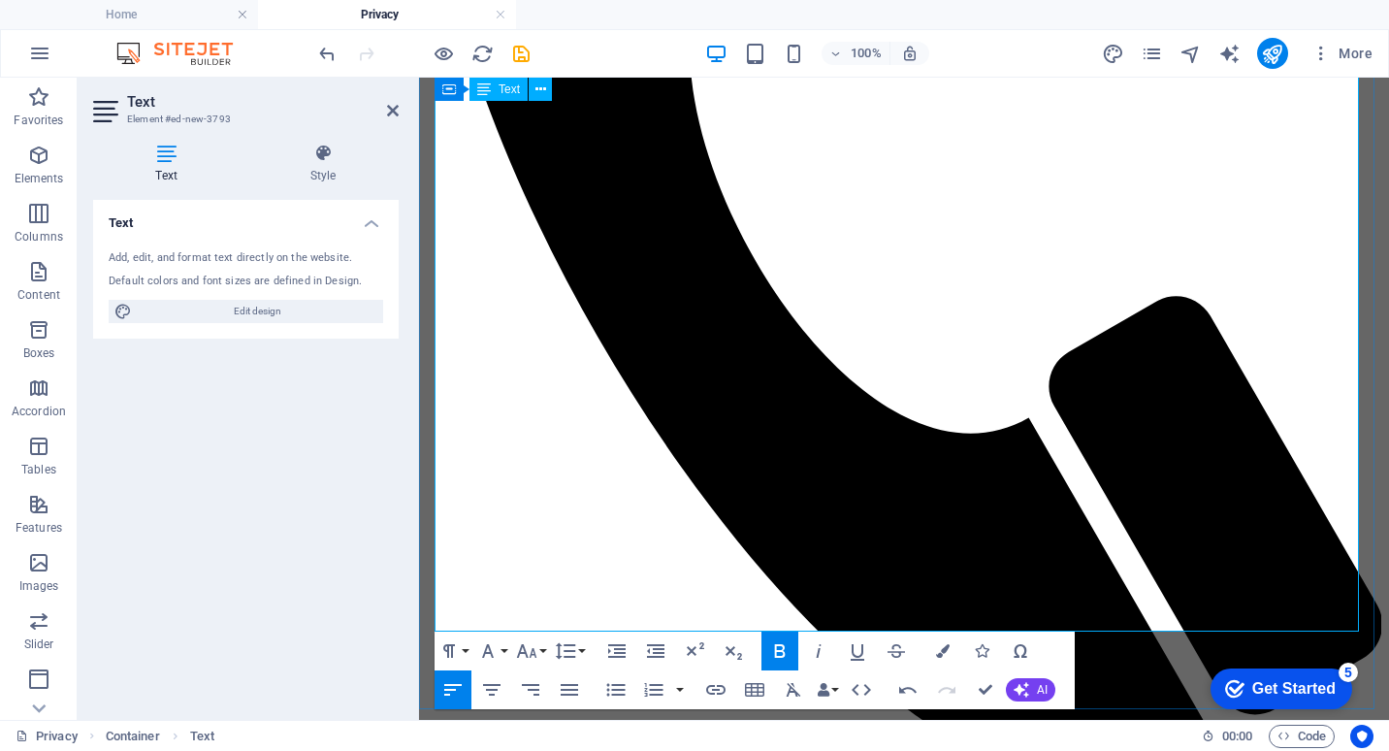
scroll to position [466, 0]
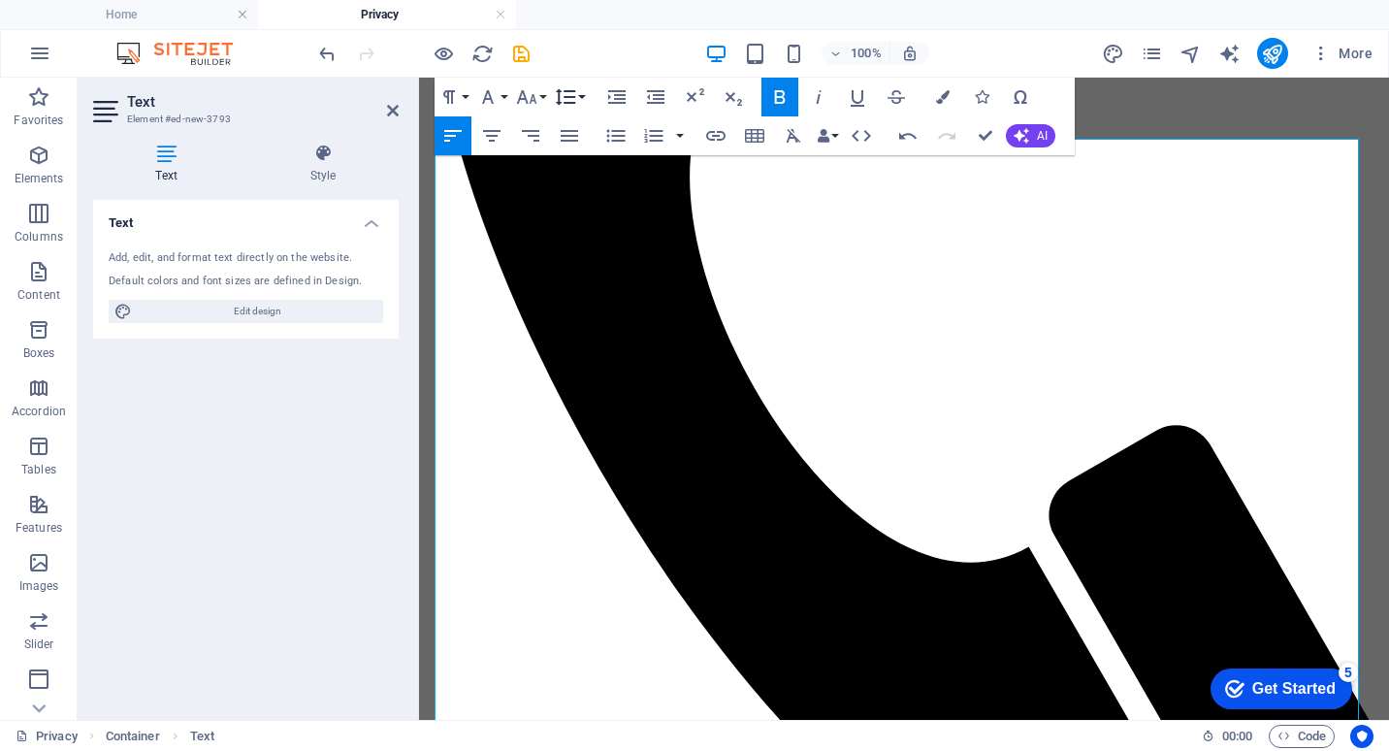
click at [582, 94] on button "Line Height" at bounding box center [569, 97] width 37 height 39
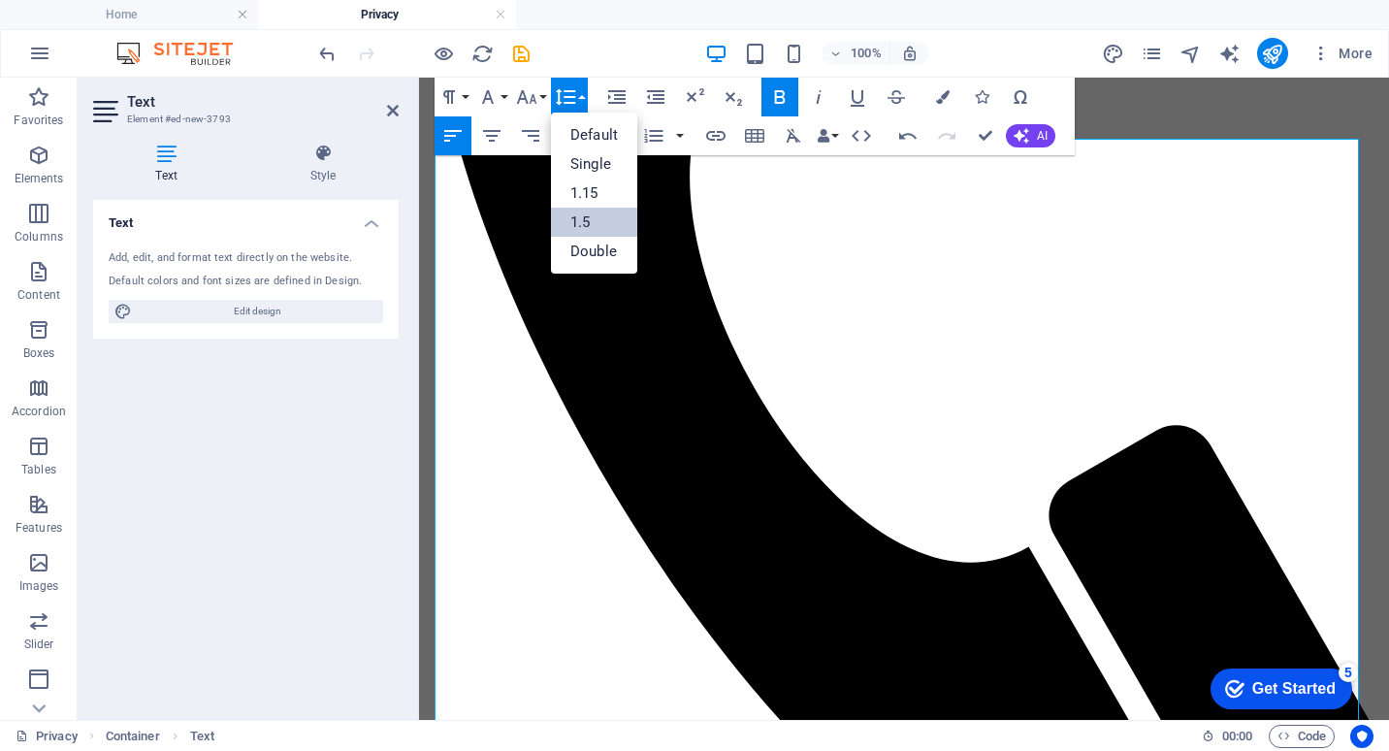
scroll to position [0, 0]
click at [588, 222] on link "1.5" at bounding box center [594, 222] width 86 height 29
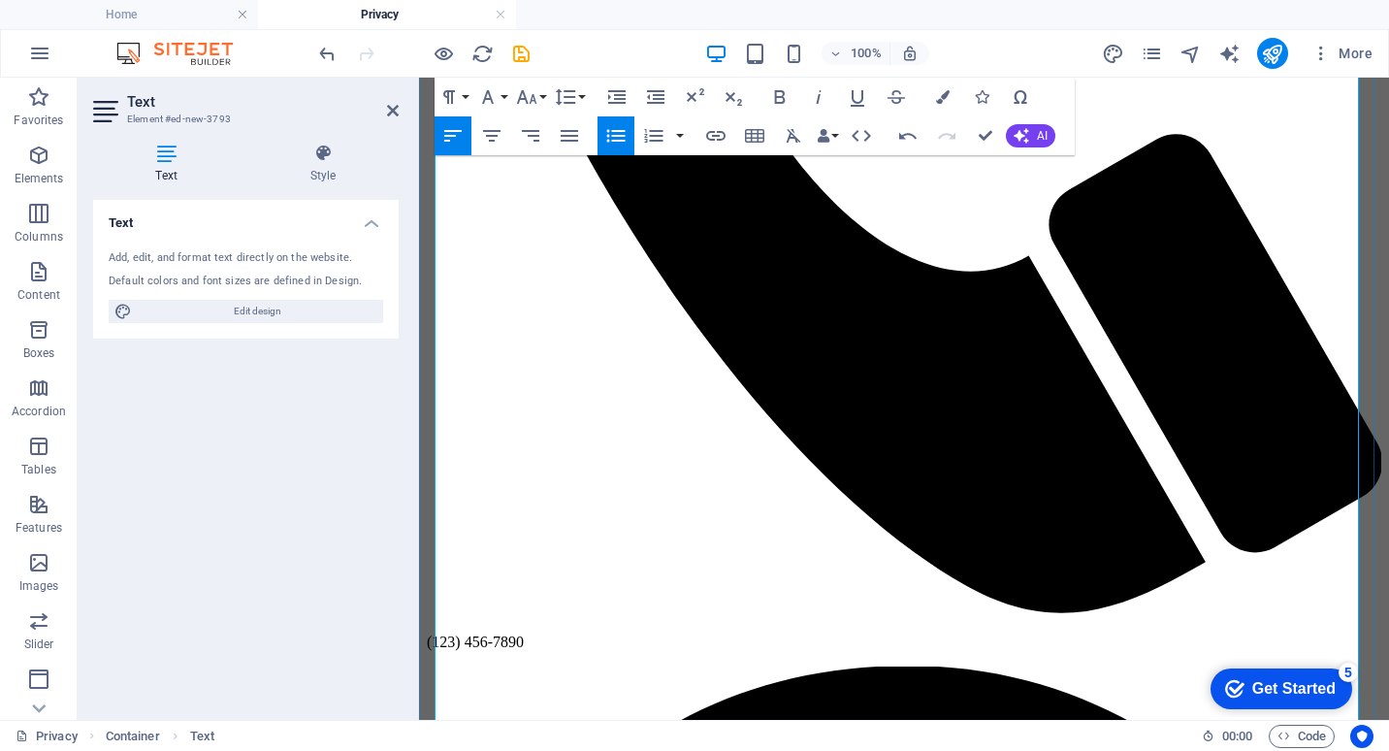
scroll to position [1048, 0]
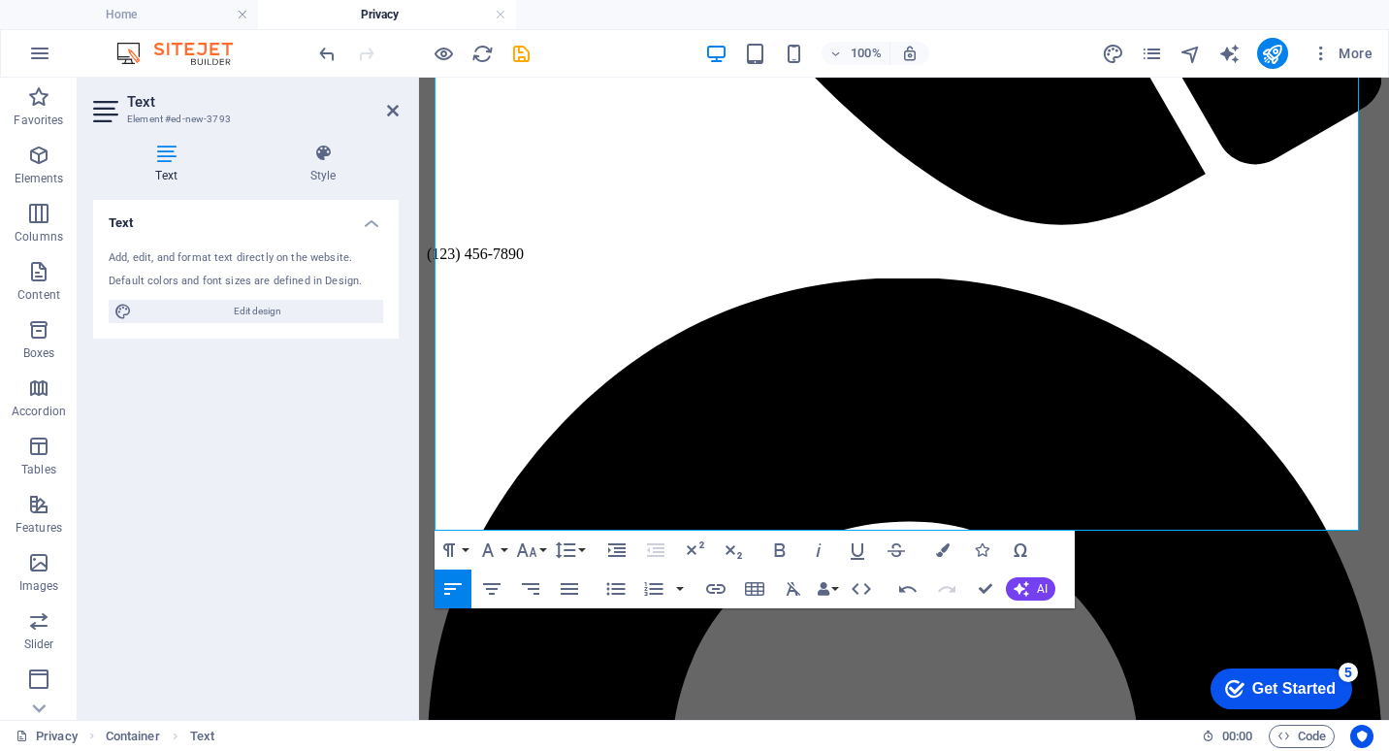
drag, startPoint x: 665, startPoint y: 519, endPoint x: 831, endPoint y: 598, distance: 184.4
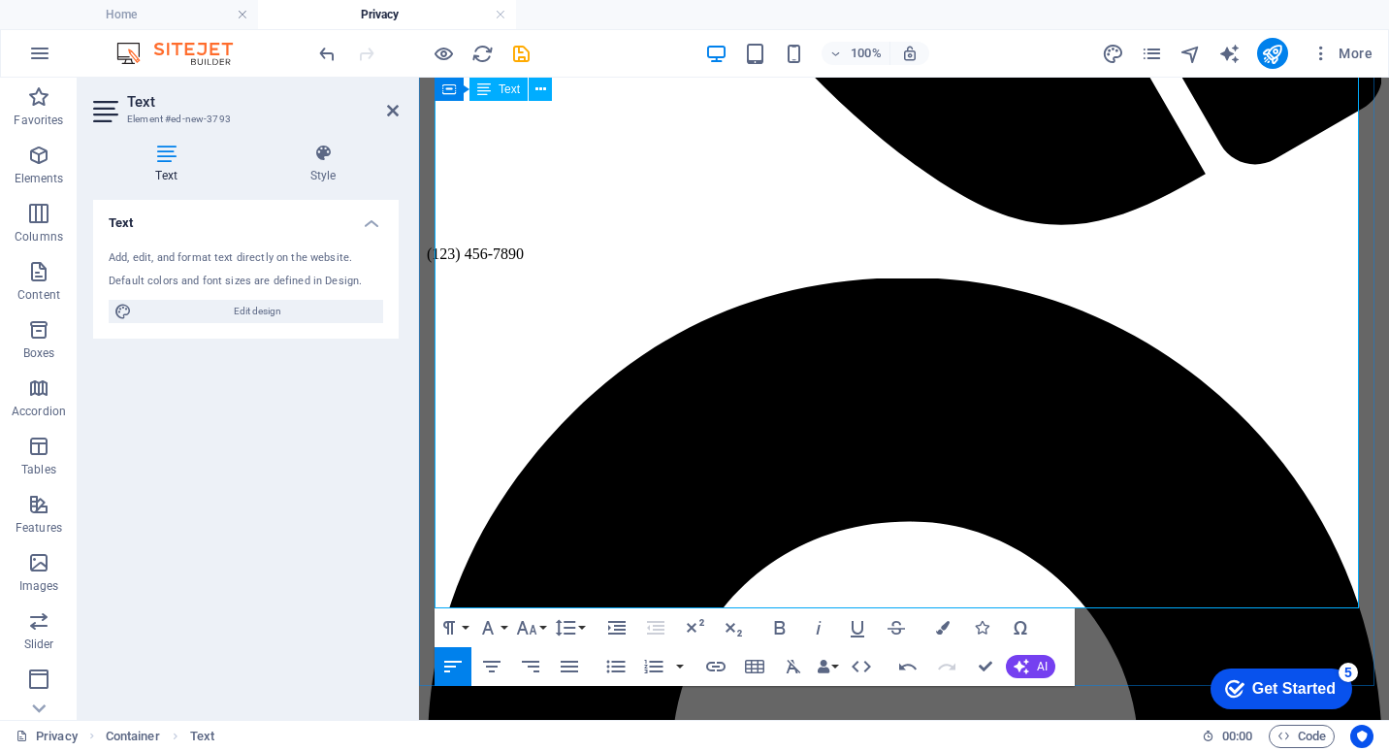
drag, startPoint x: 568, startPoint y: 462, endPoint x: 437, endPoint y: 462, distance: 131.0
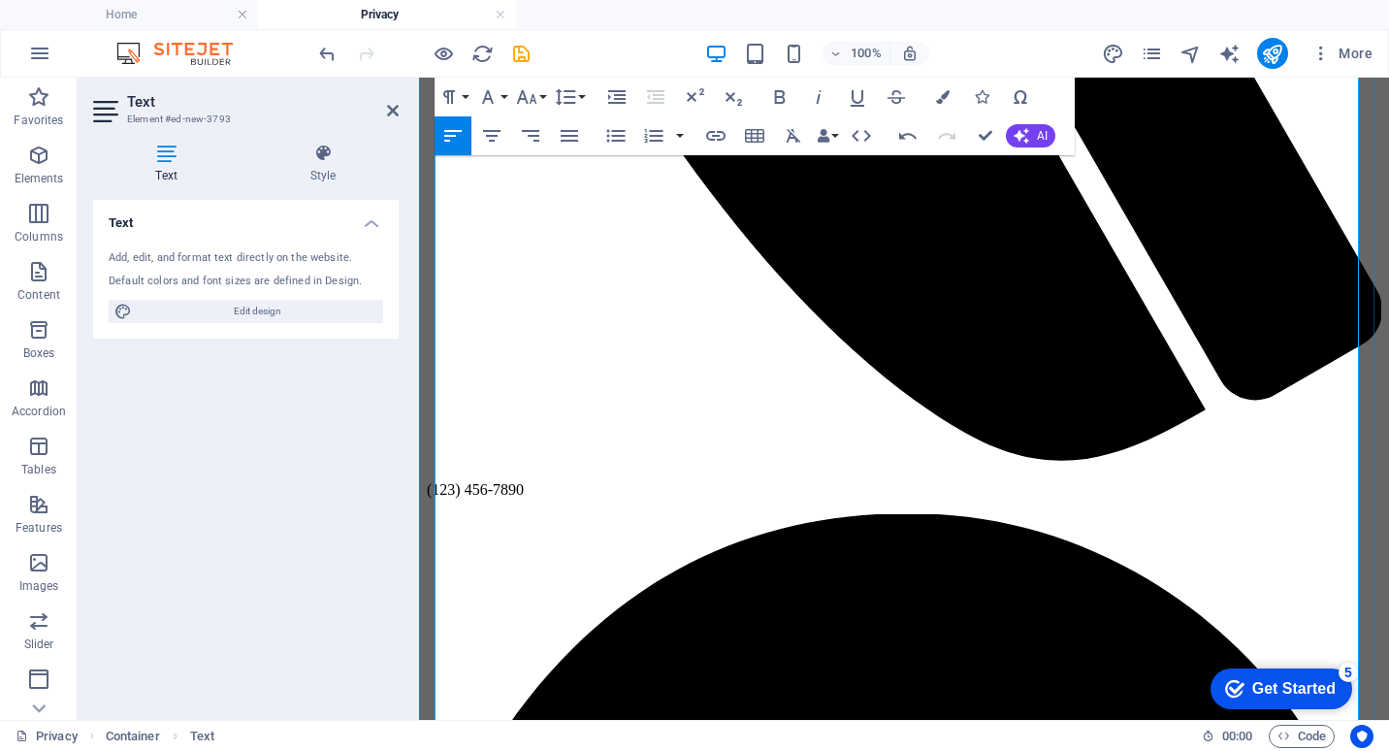
scroll to position [854, 0]
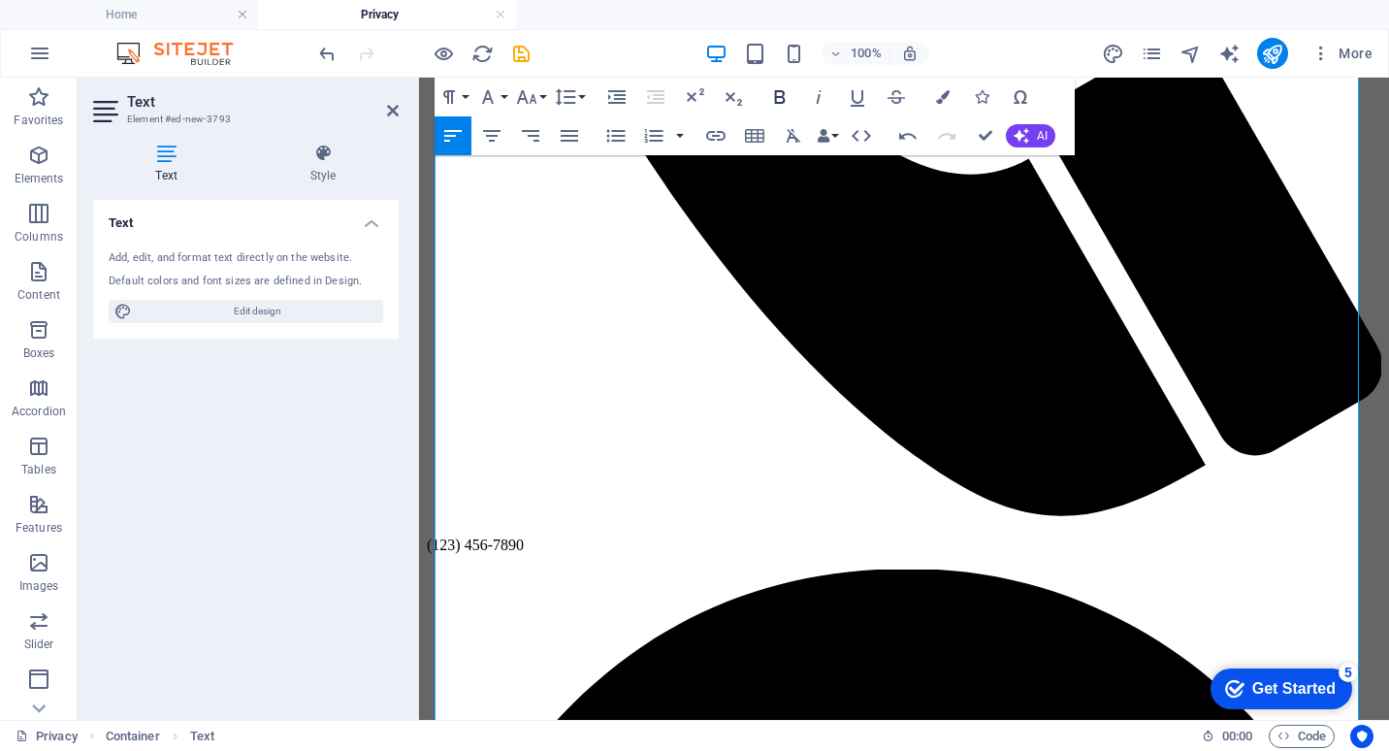
click at [778, 95] on icon "button" at bounding box center [779, 96] width 23 height 23
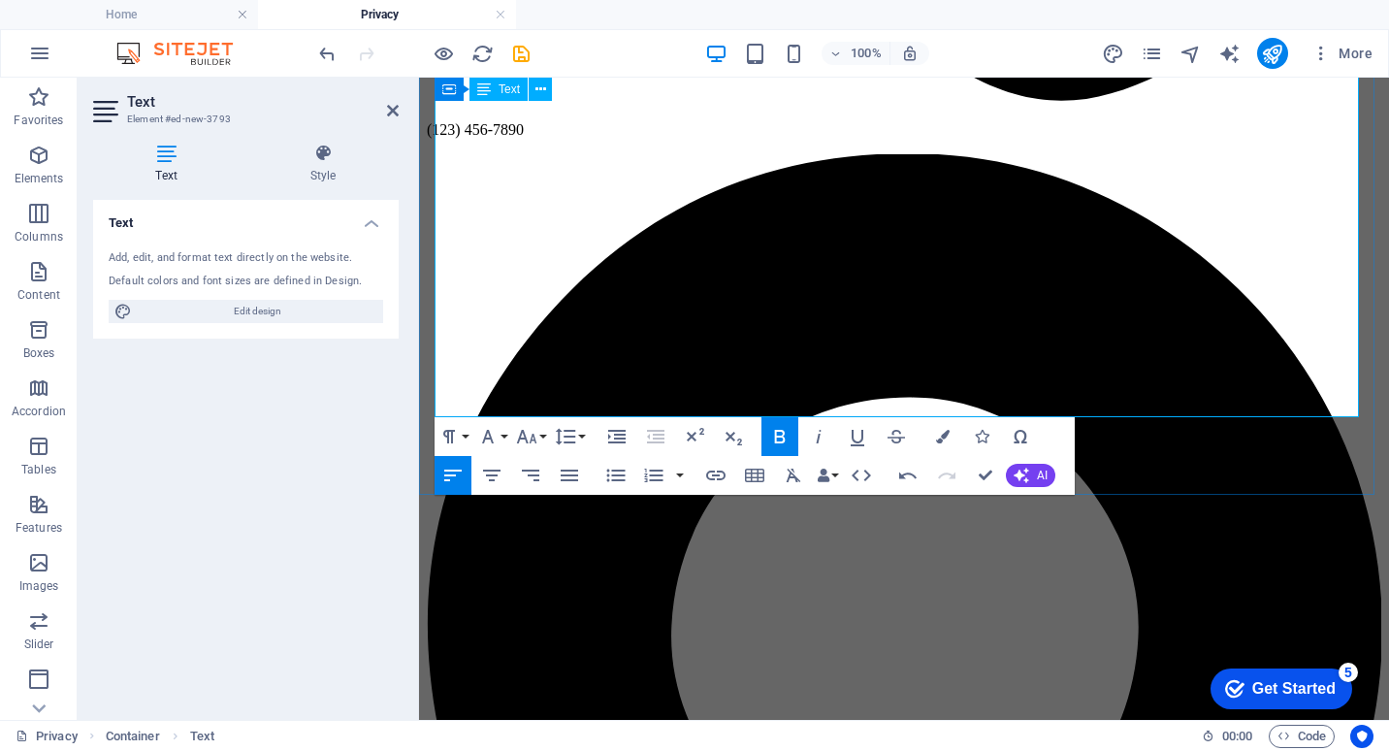
scroll to position [1339, 0]
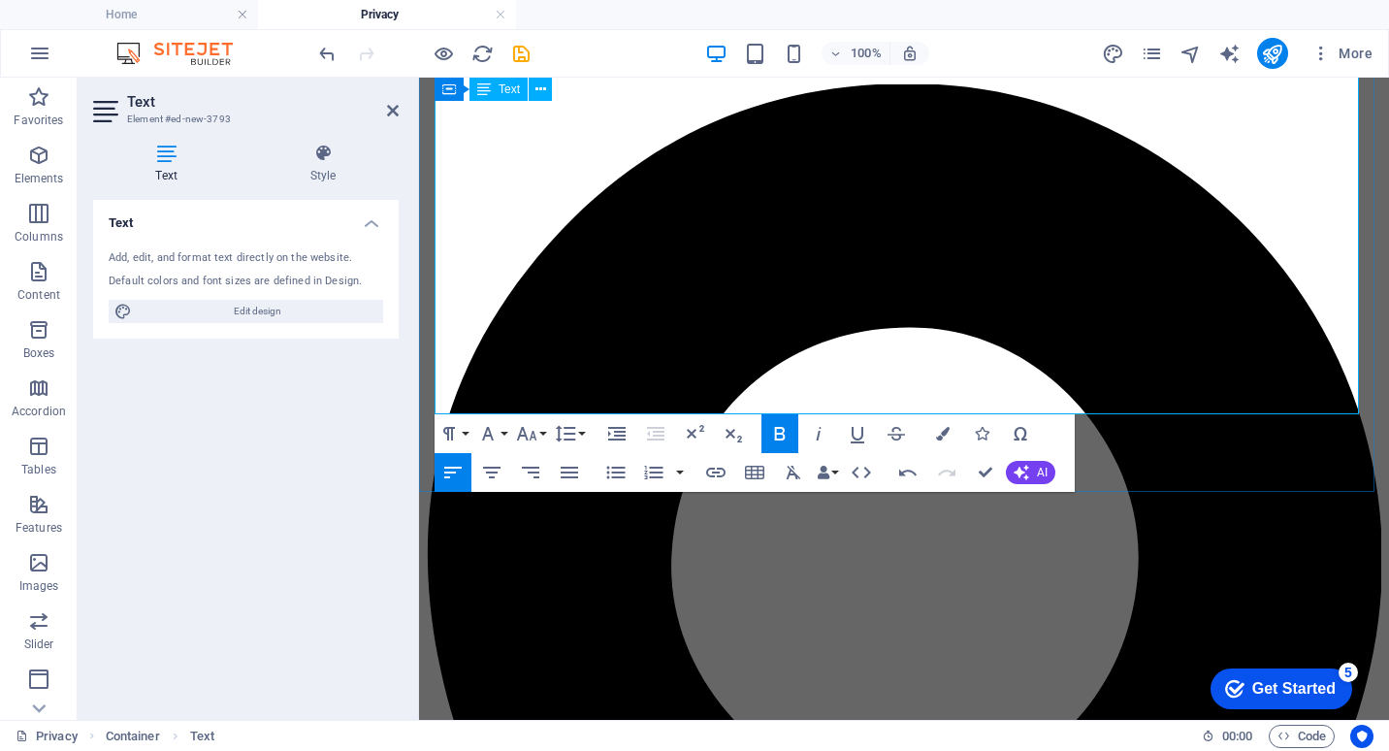
drag, startPoint x: 438, startPoint y: 386, endPoint x: 580, endPoint y: 366, distance: 143.1
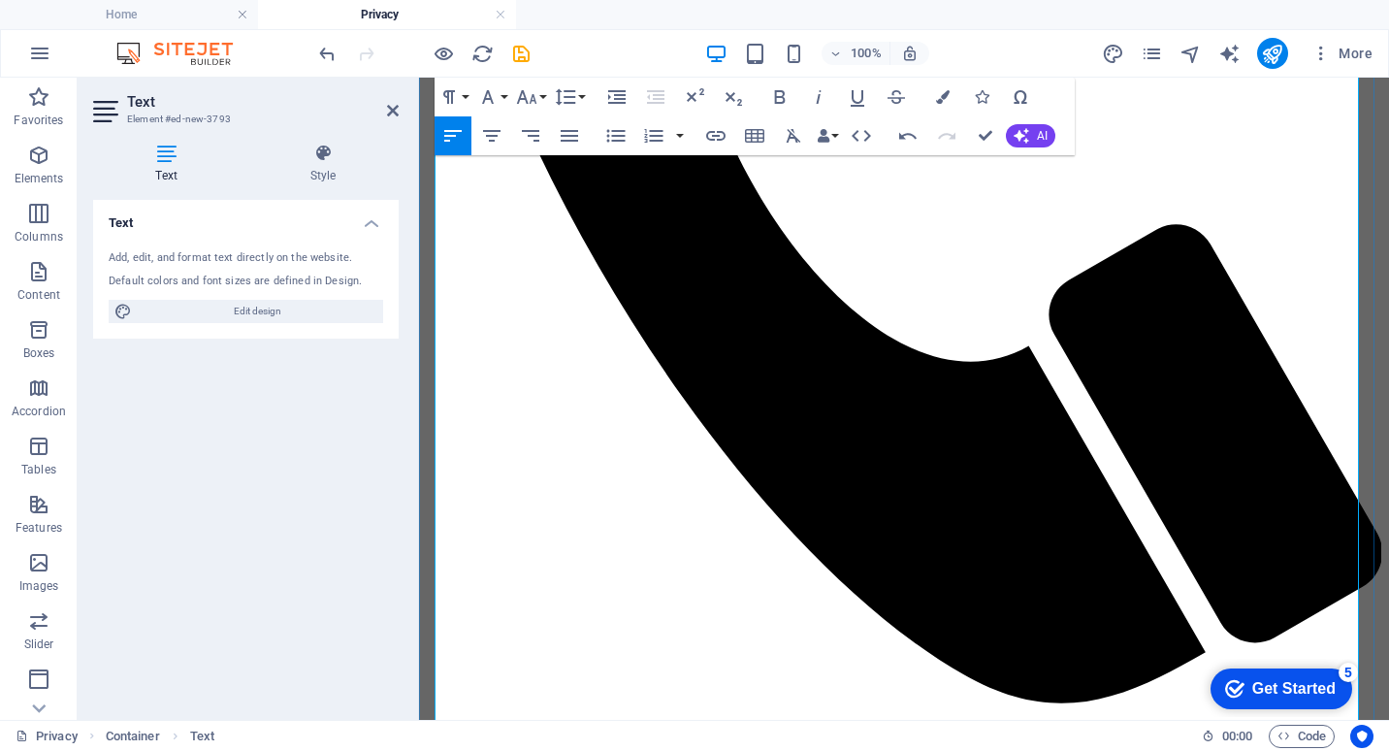
scroll to position [563, 0]
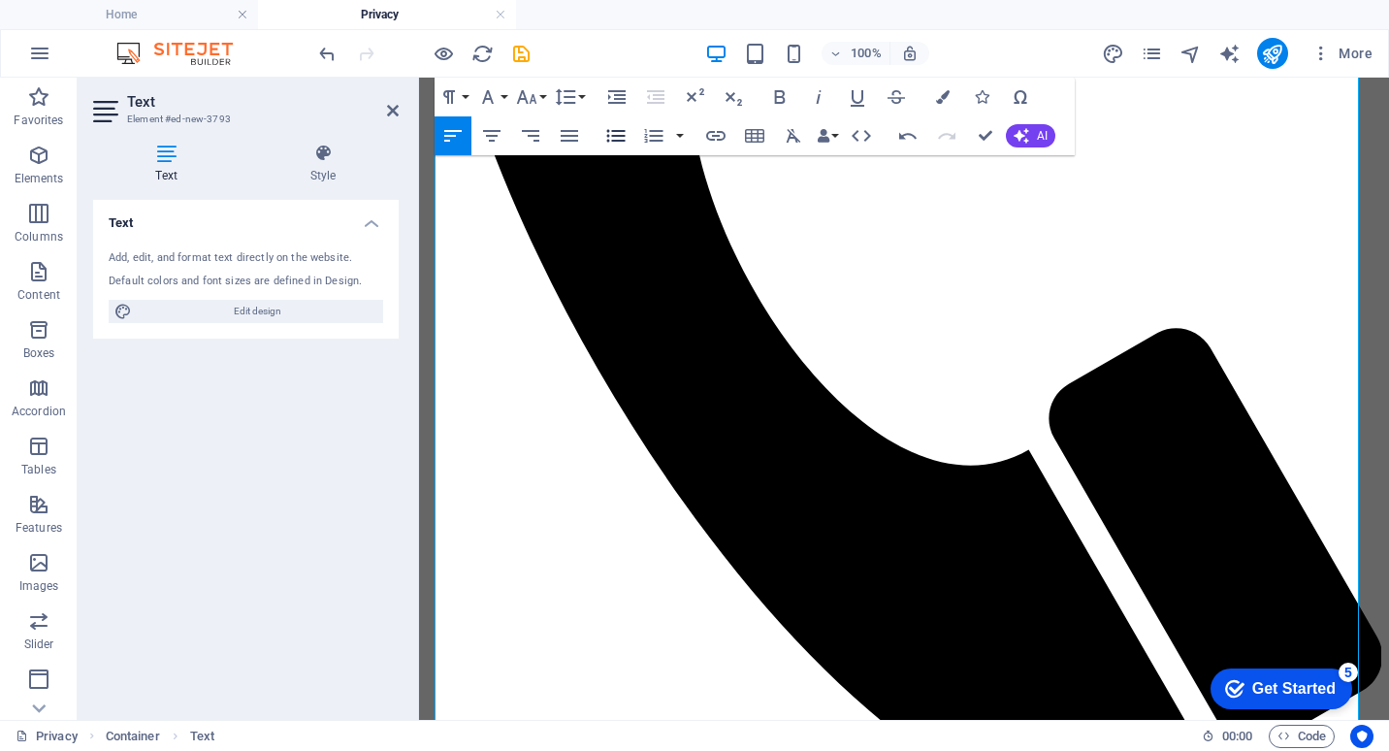
click at [610, 139] on icon "button" at bounding box center [615, 135] width 23 height 23
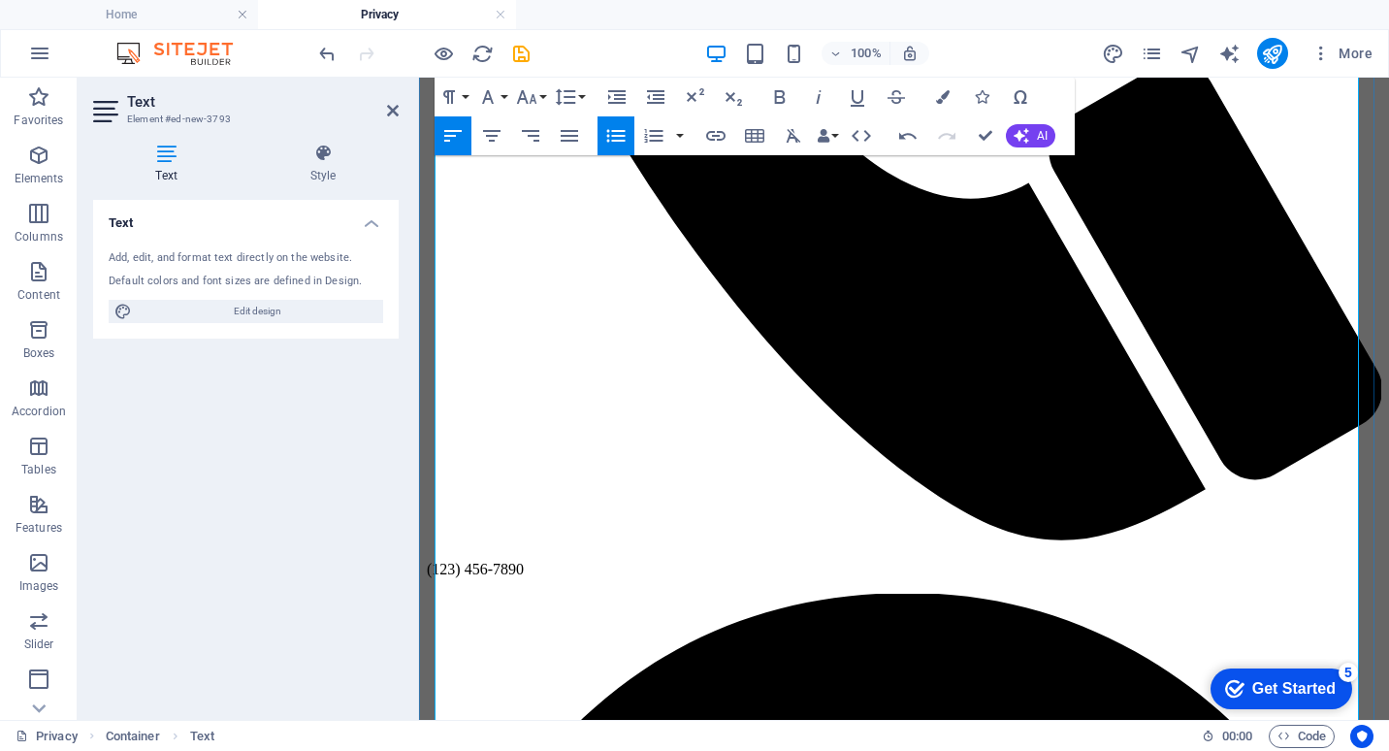
scroll to position [757, 0]
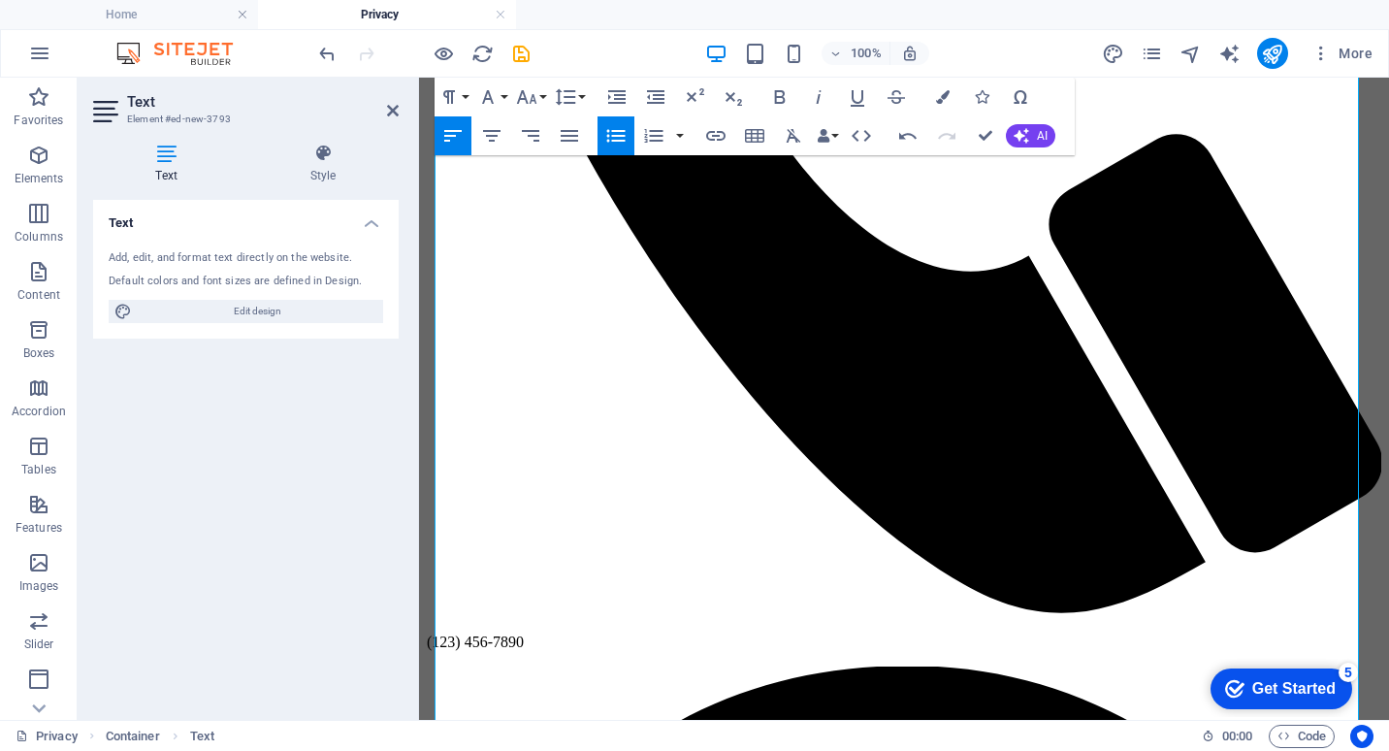
click at [611, 140] on icon "button" at bounding box center [616, 136] width 18 height 13
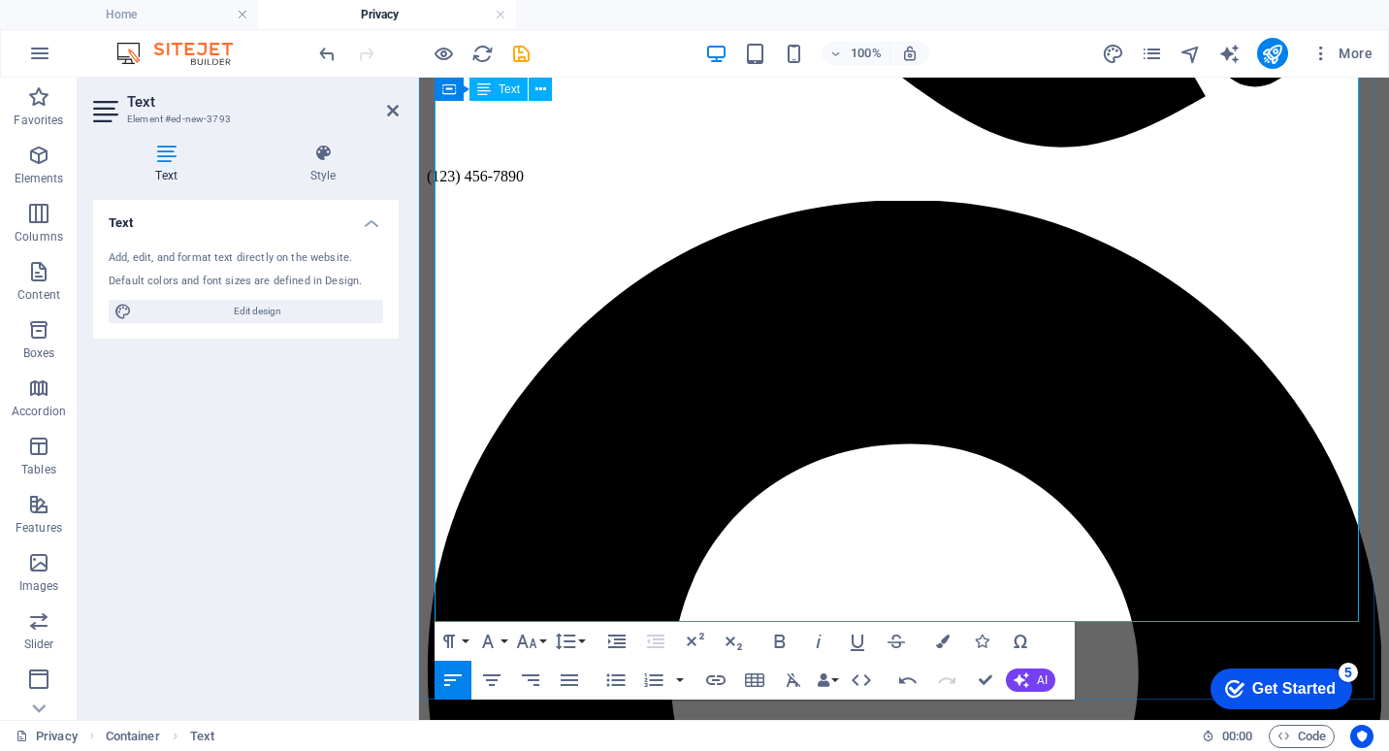
scroll to position [1242, 0]
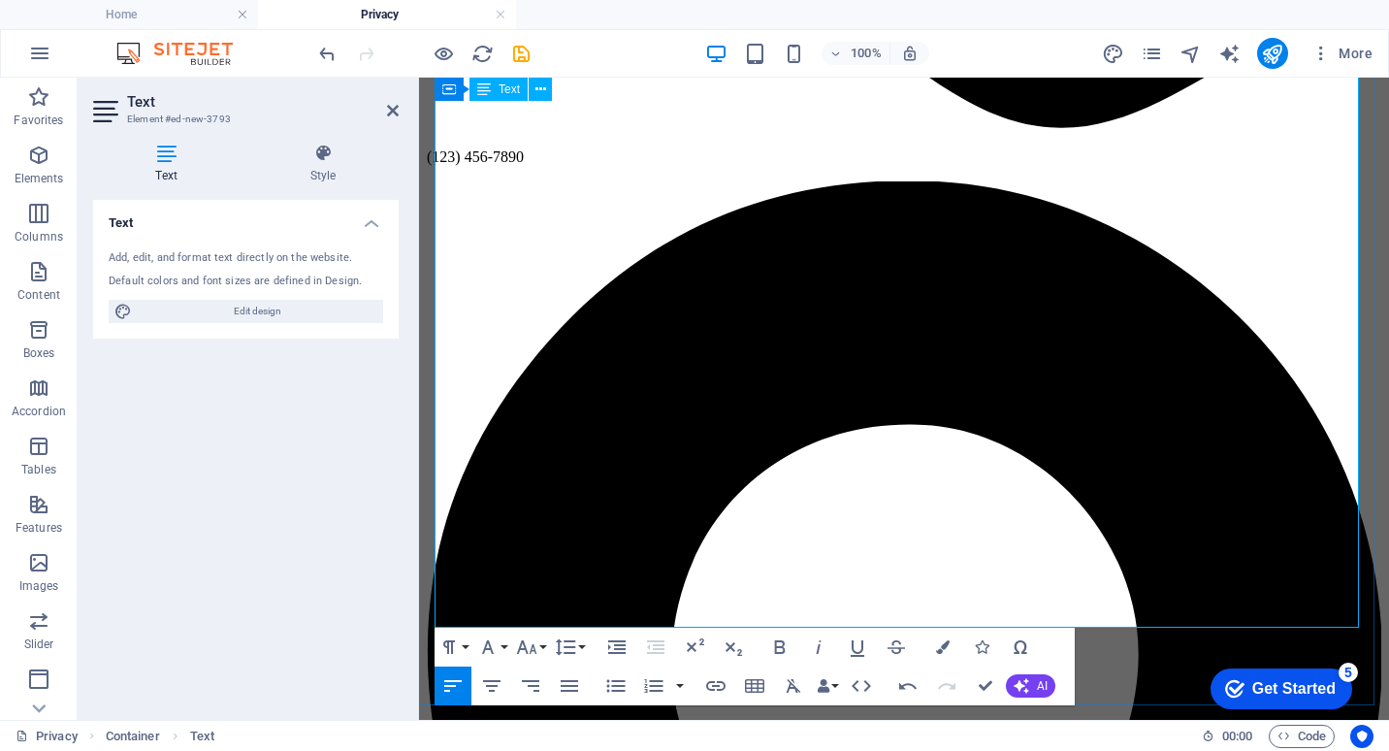
drag, startPoint x: 693, startPoint y: 485, endPoint x: 436, endPoint y: 487, distance: 257.1
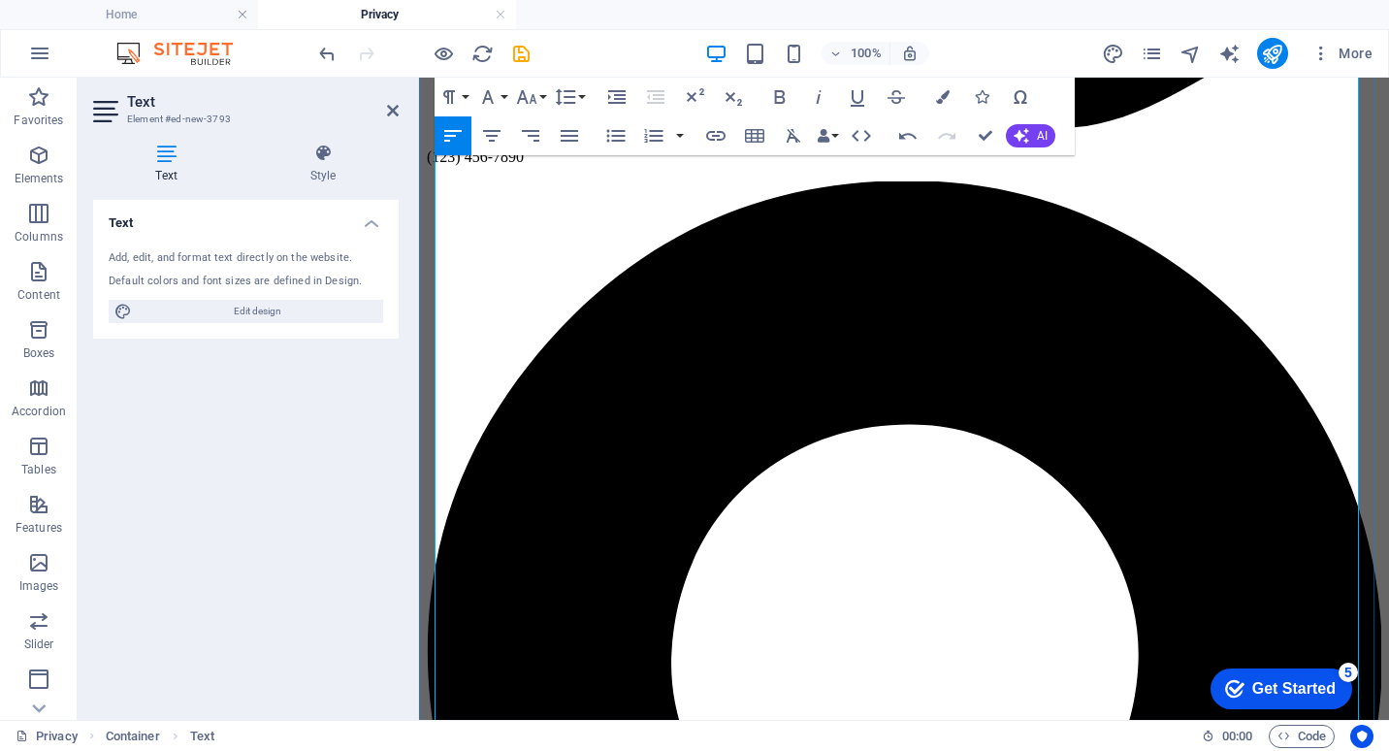
scroll to position [854, 0]
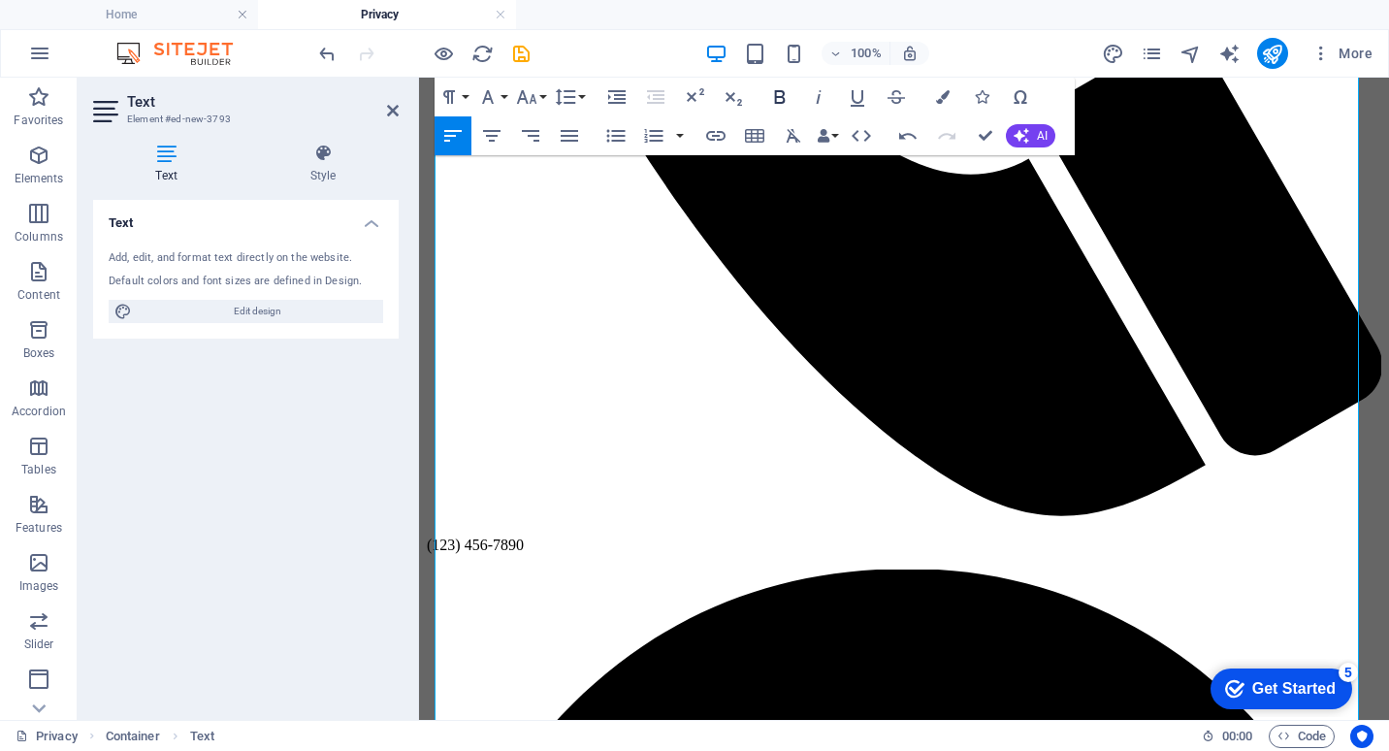
click at [780, 97] on icon "button" at bounding box center [780, 97] width 11 height 14
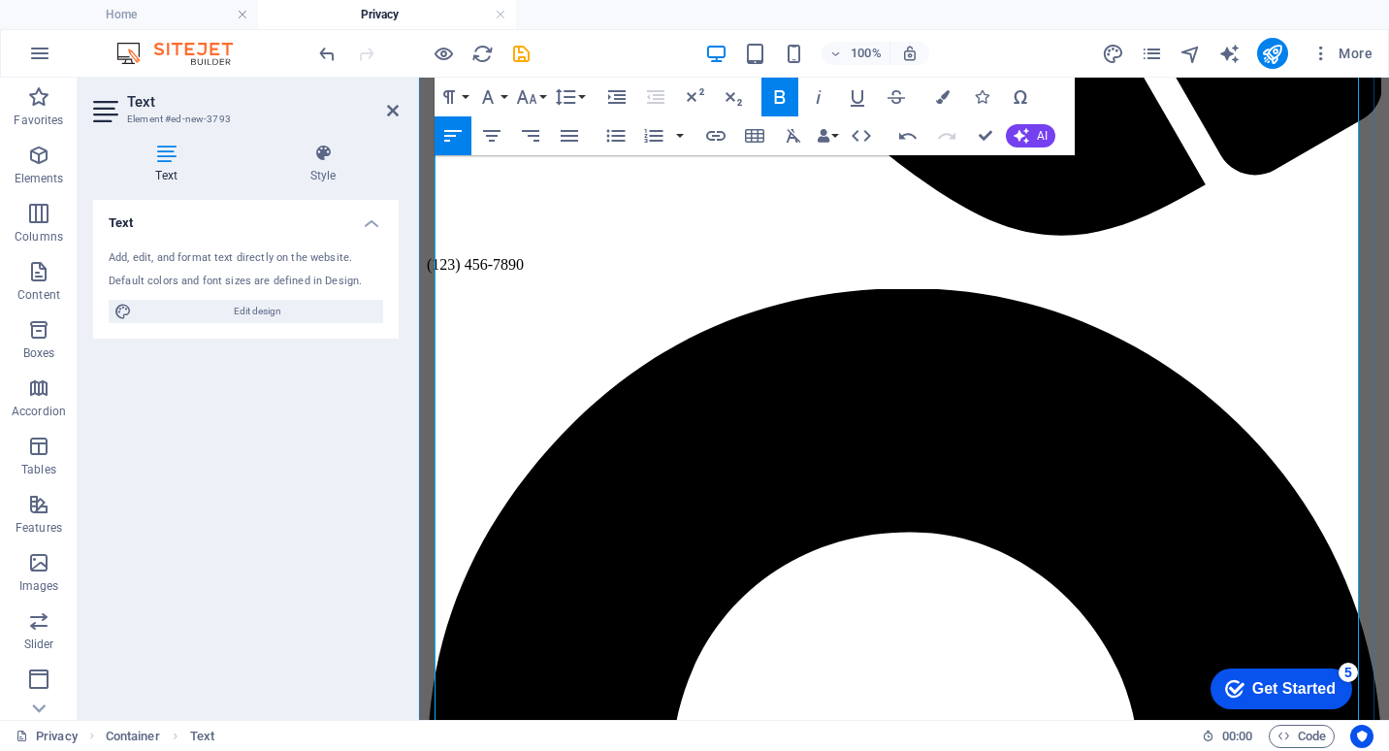
scroll to position [1048, 0]
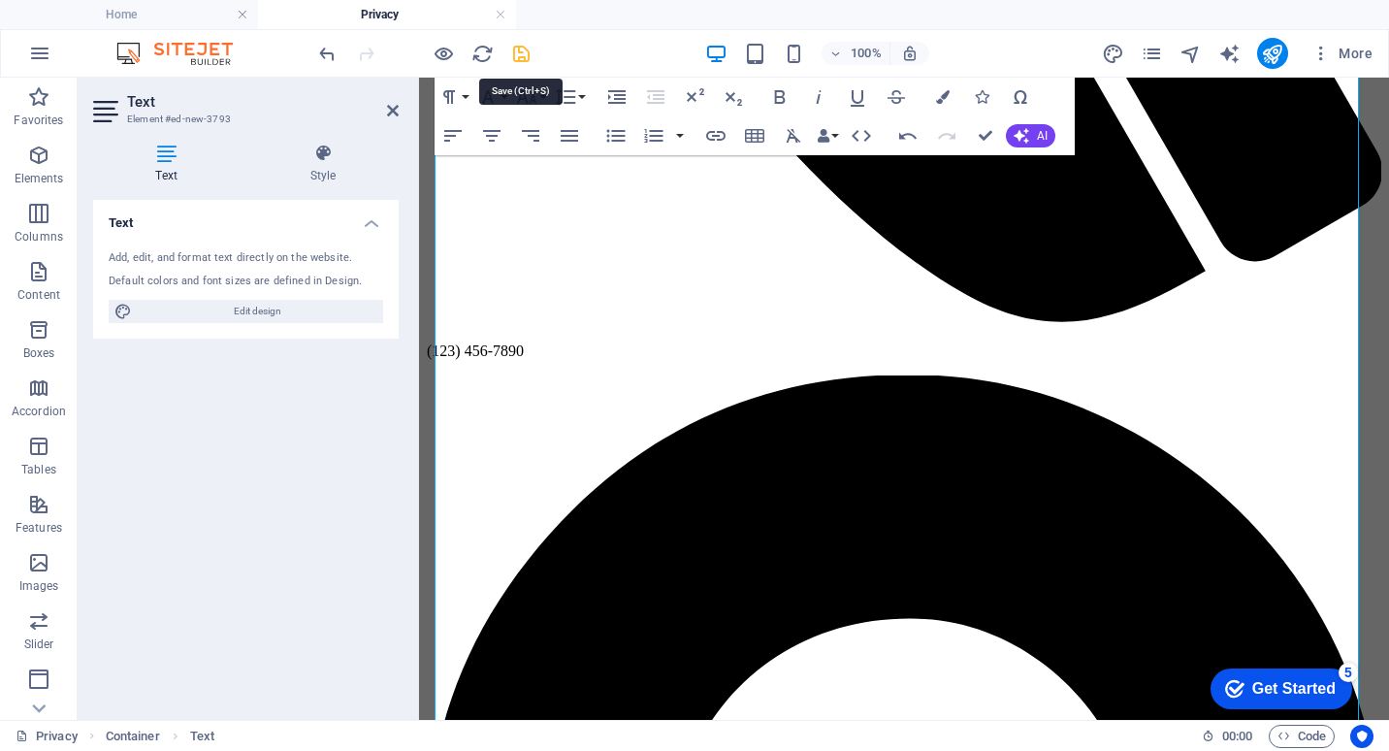
click at [523, 52] on icon "save" at bounding box center [521, 54] width 22 height 22
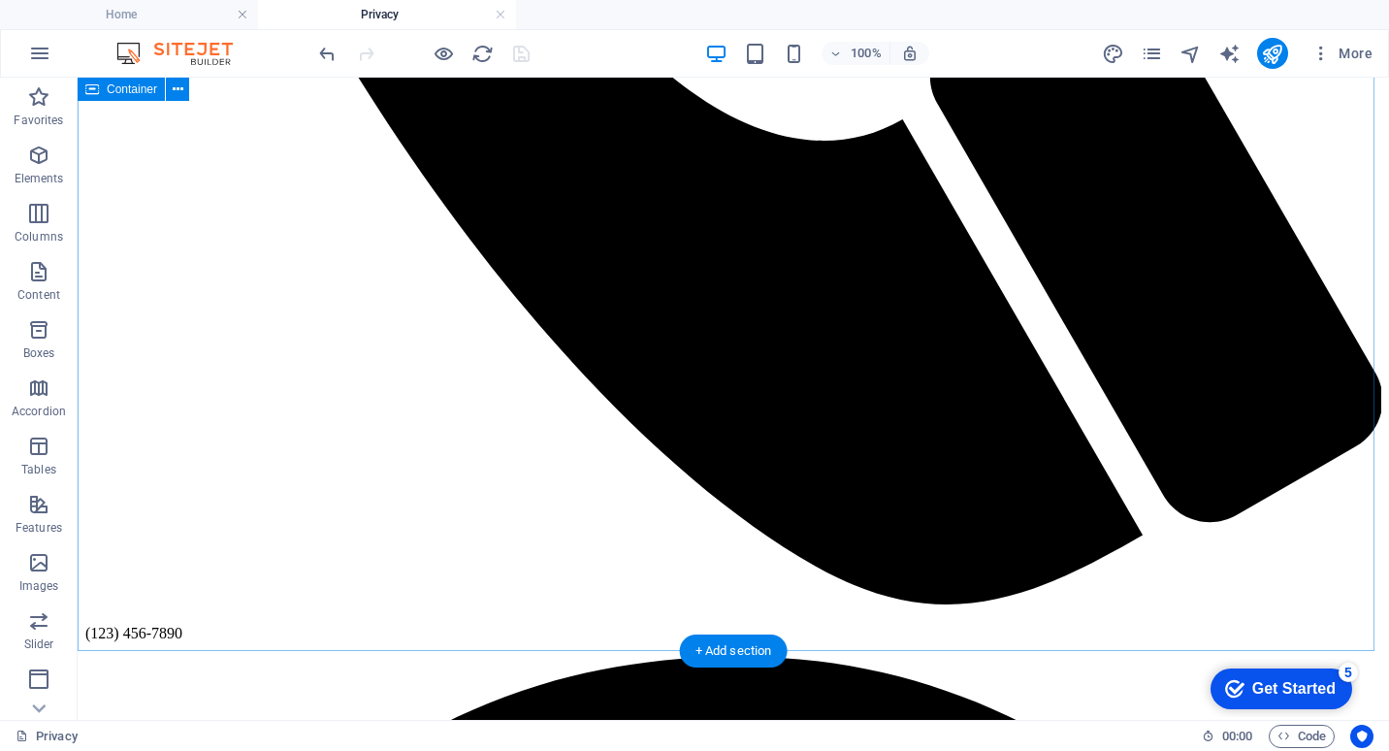
scroll to position [1412, 0]
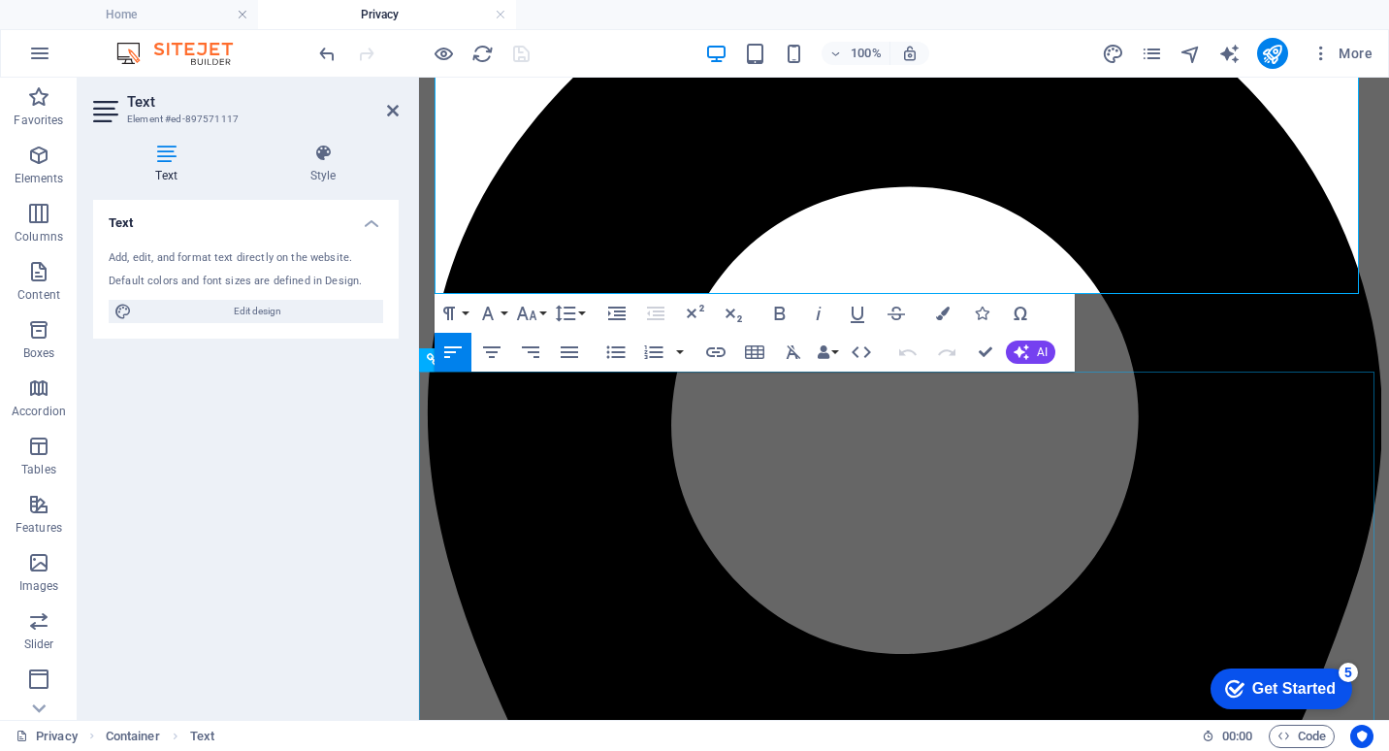
scroll to position [1575, 0]
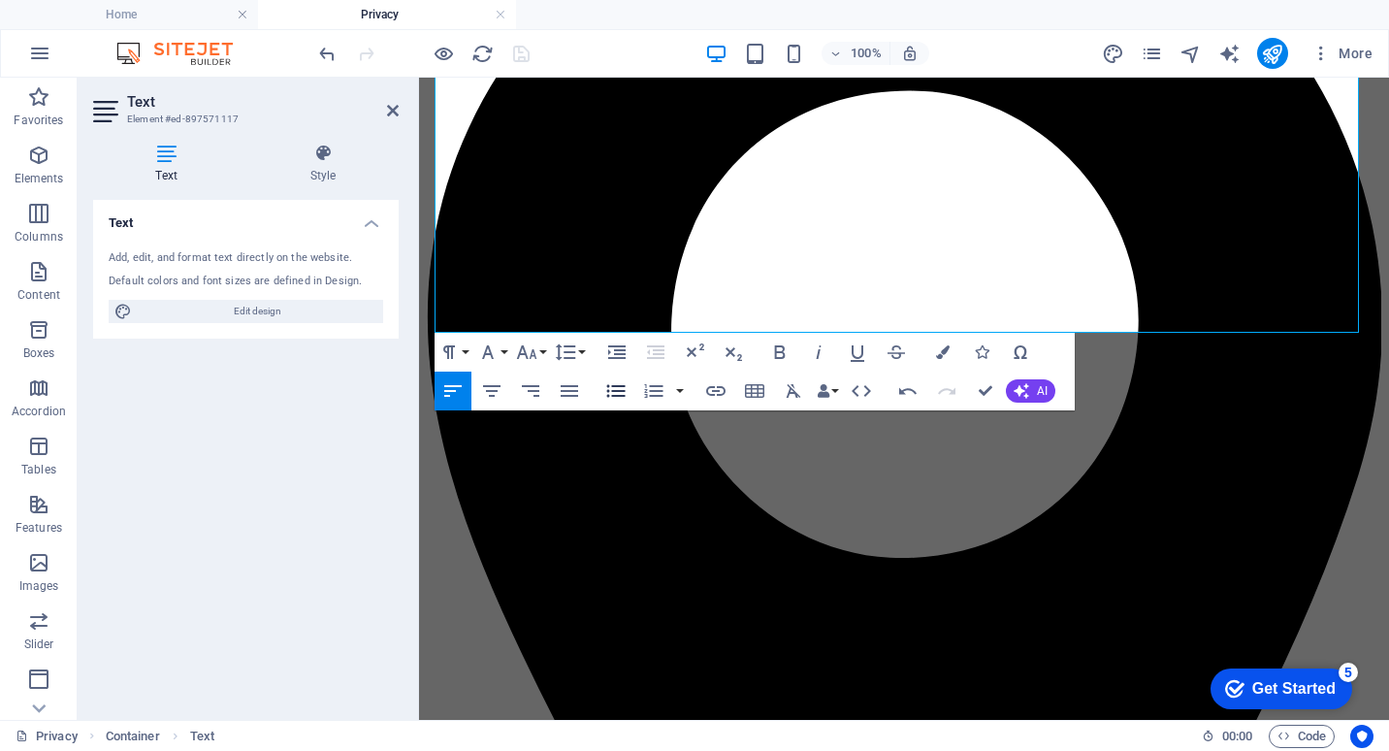
click at [620, 391] on icon "button" at bounding box center [616, 391] width 18 height 13
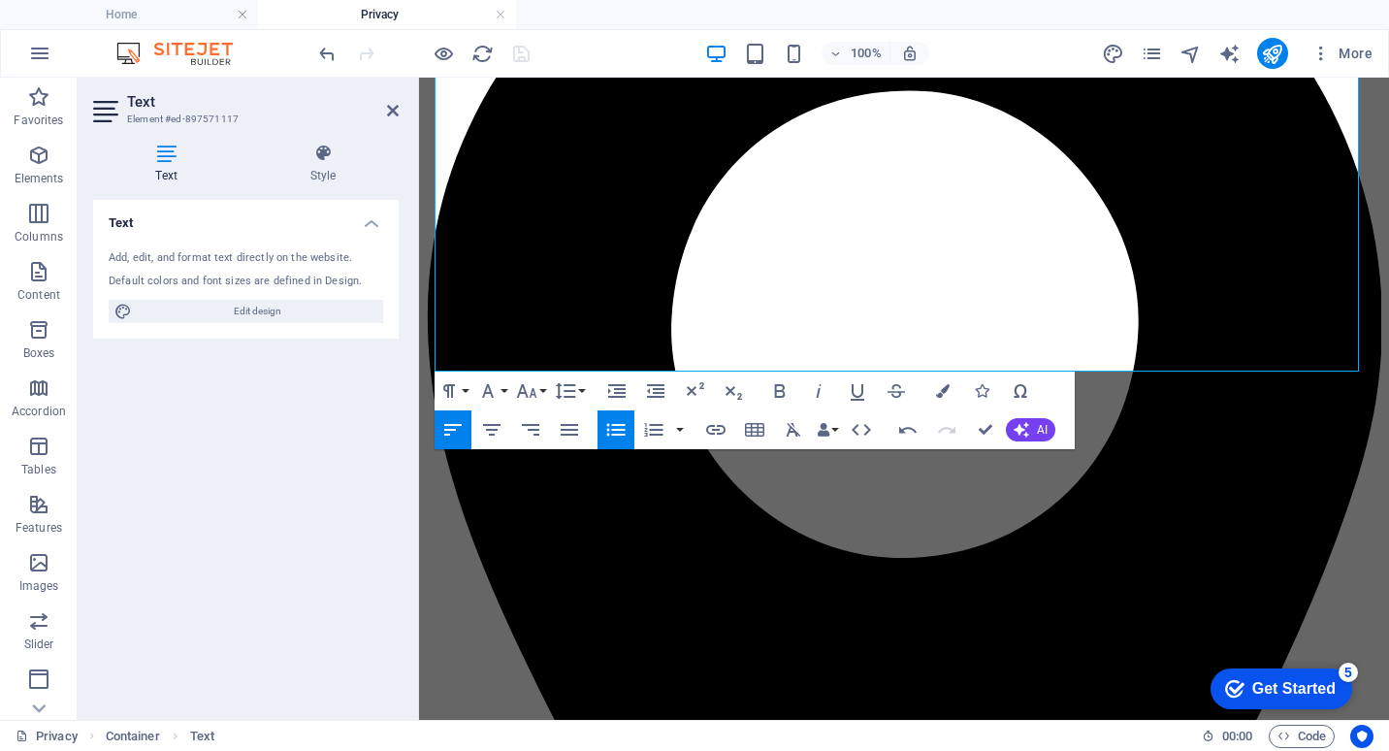
click at [629, 420] on button "Unordered List" at bounding box center [616, 429] width 37 height 39
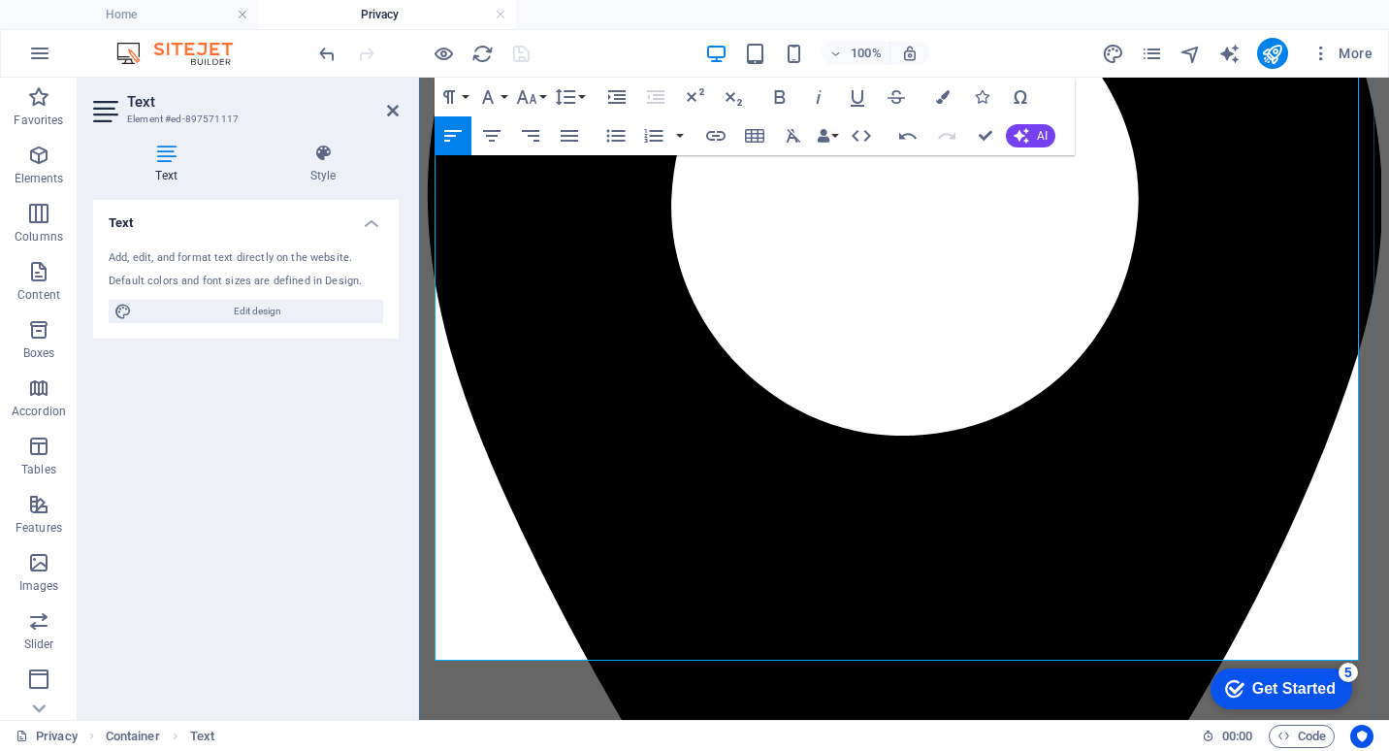
scroll to position [1769, 0]
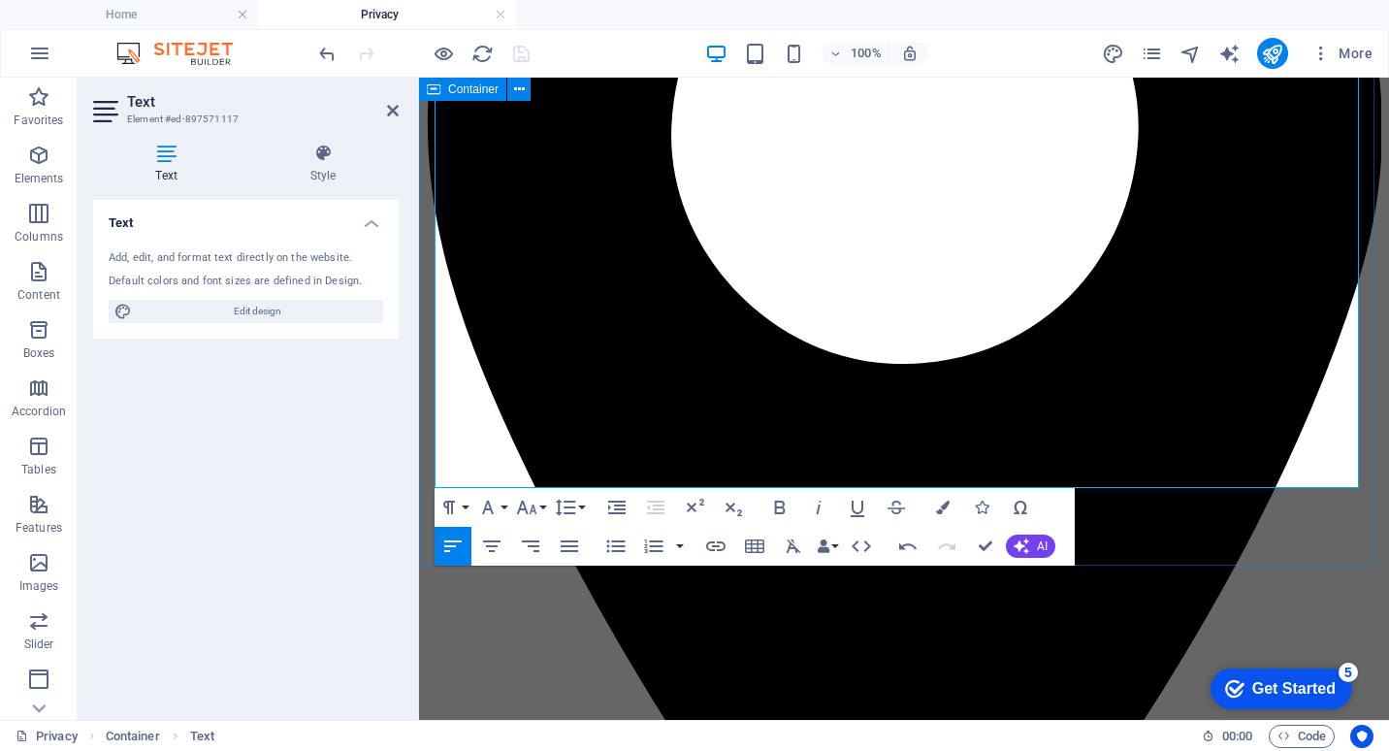
drag, startPoint x: 711, startPoint y: 438, endPoint x: 434, endPoint y: 438, distance: 277.5
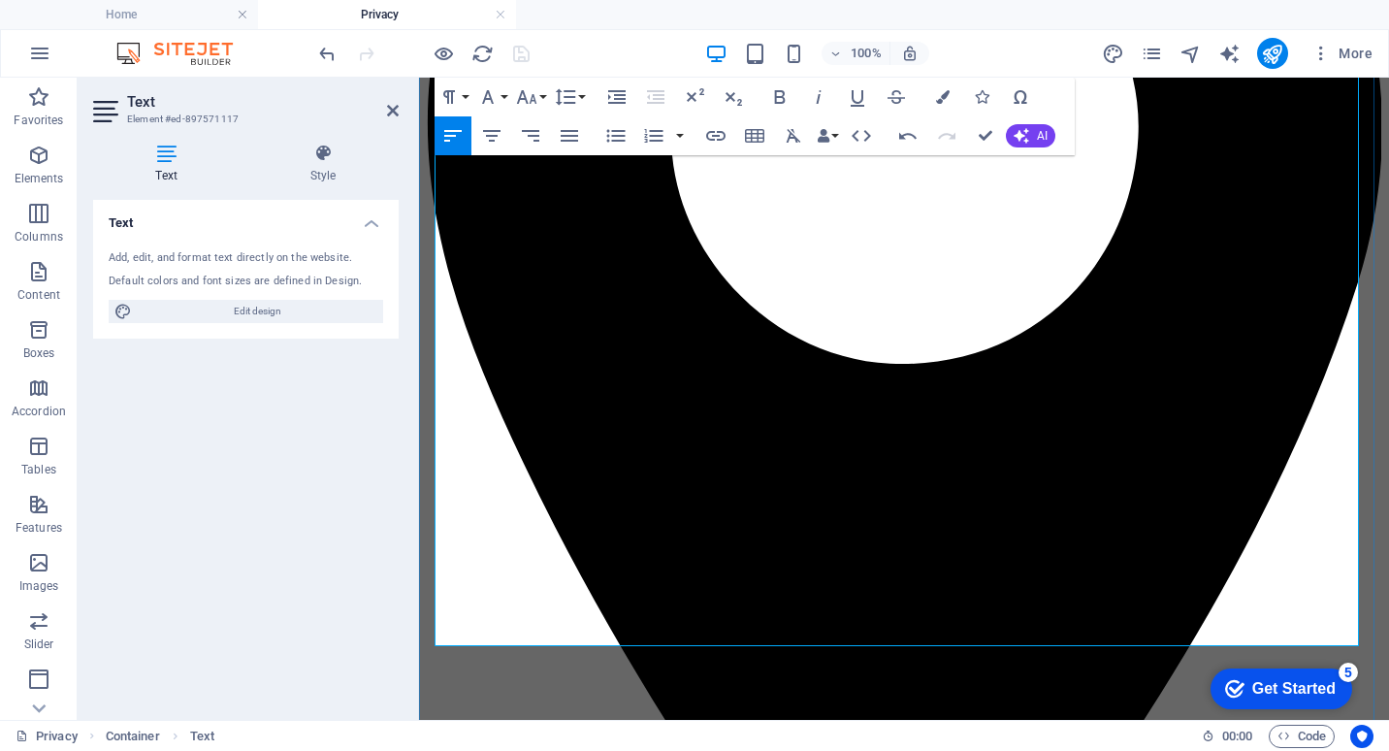
scroll to position [1381, 0]
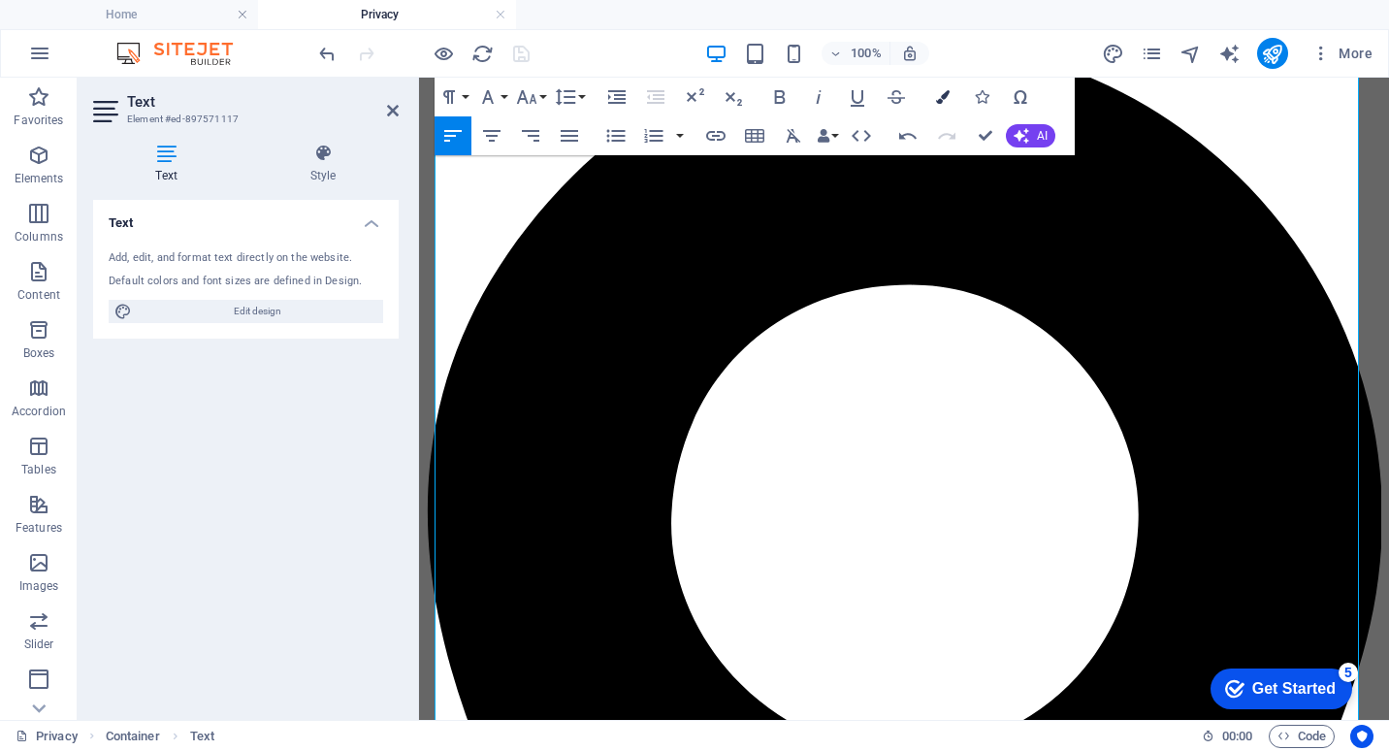
click at [941, 97] on icon "button" at bounding box center [943, 97] width 14 height 14
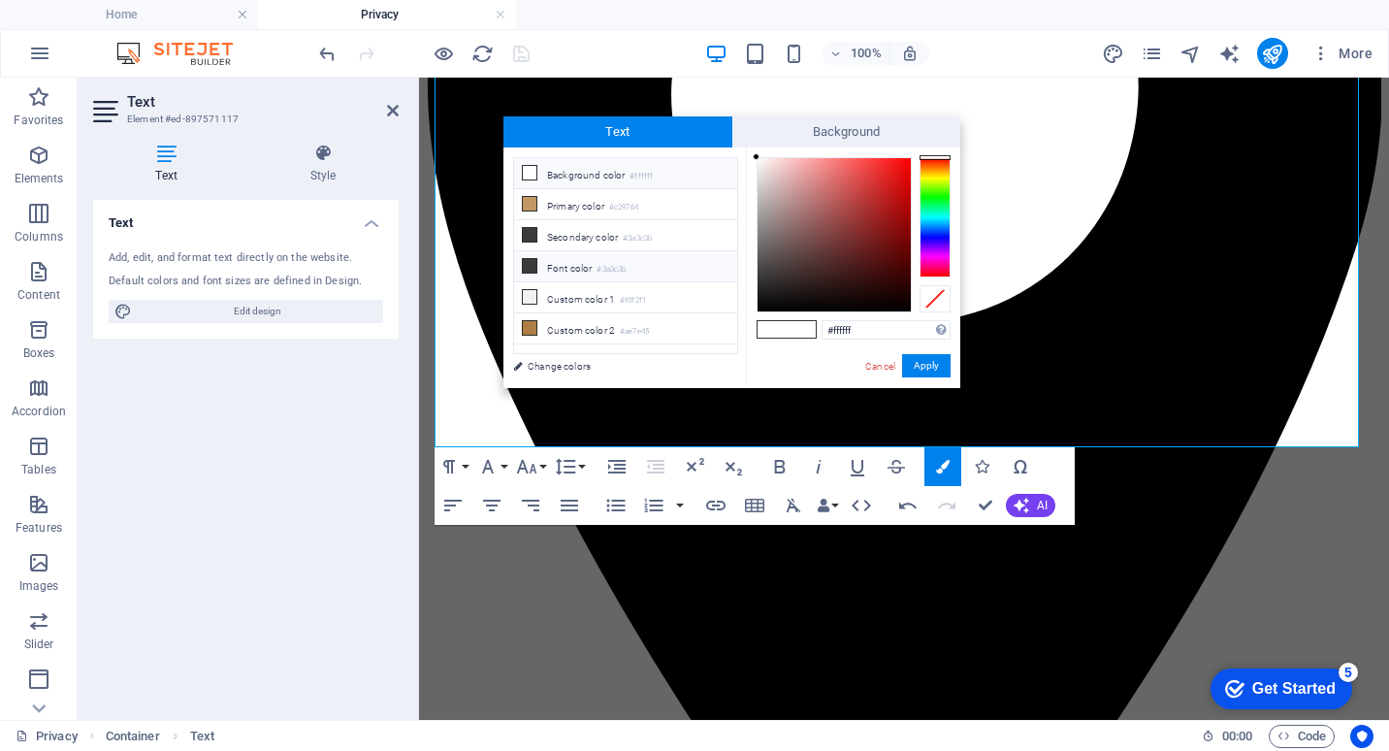
click at [536, 262] on icon at bounding box center [530, 266] width 14 height 14
type input "#3a3c3b"
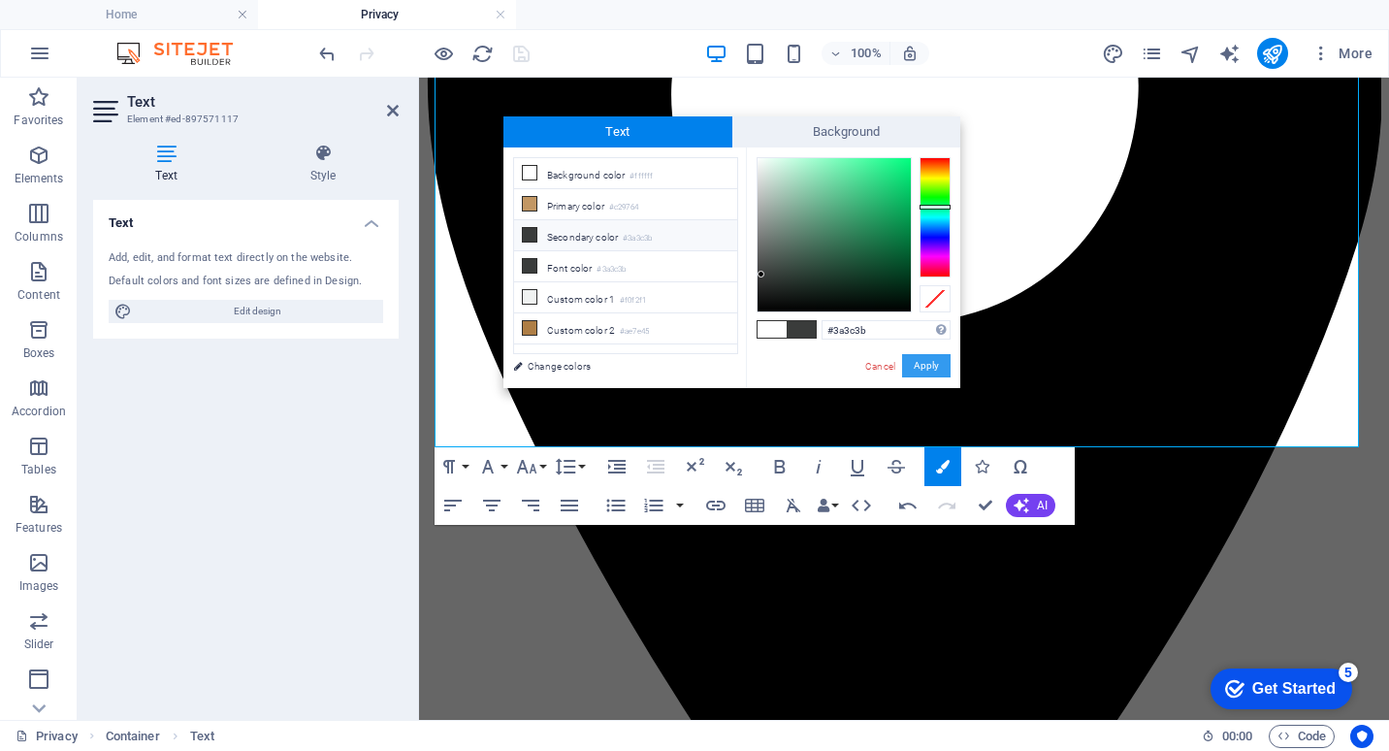
drag, startPoint x: 938, startPoint y: 362, endPoint x: 482, endPoint y: 321, distance: 457.8
click at [938, 362] on button "Apply" at bounding box center [926, 365] width 49 height 23
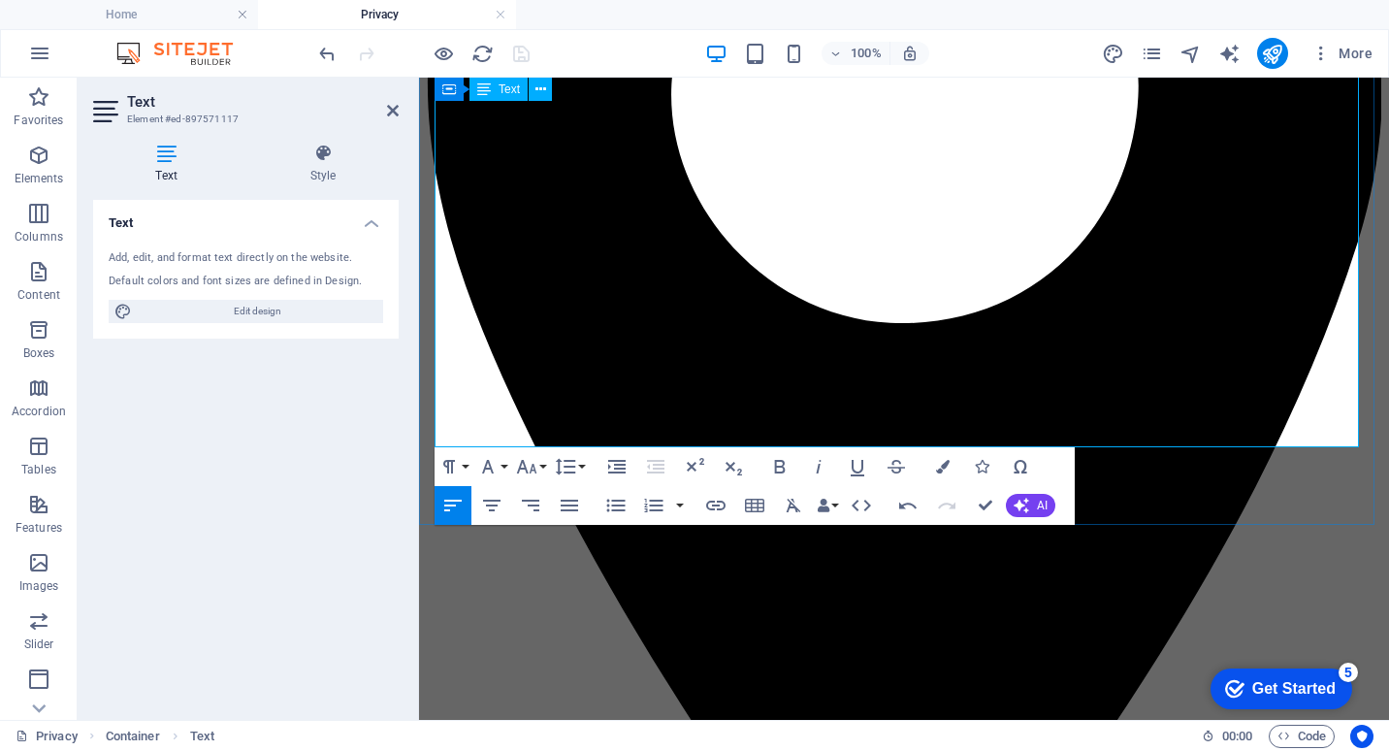
drag, startPoint x: 561, startPoint y: 301, endPoint x: 382, endPoint y: 299, distance: 178.5
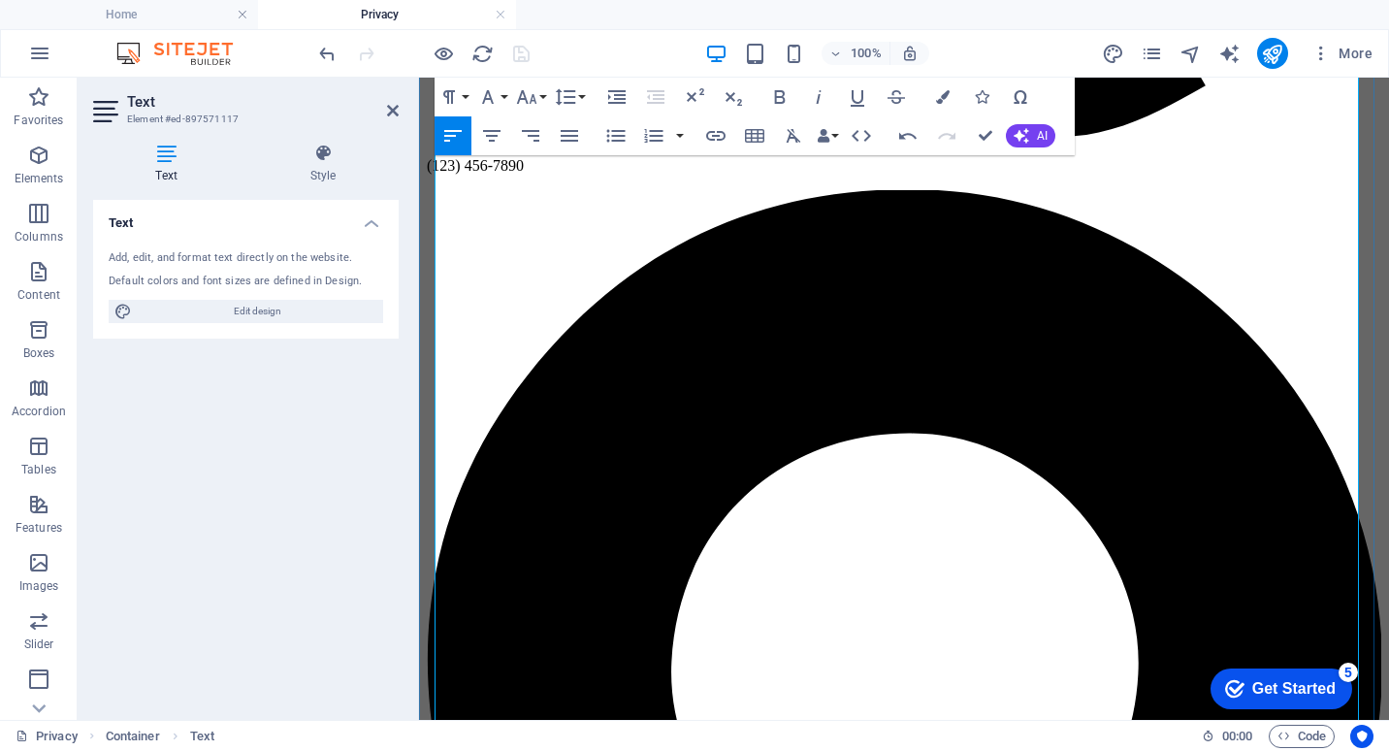
scroll to position [1131, 0]
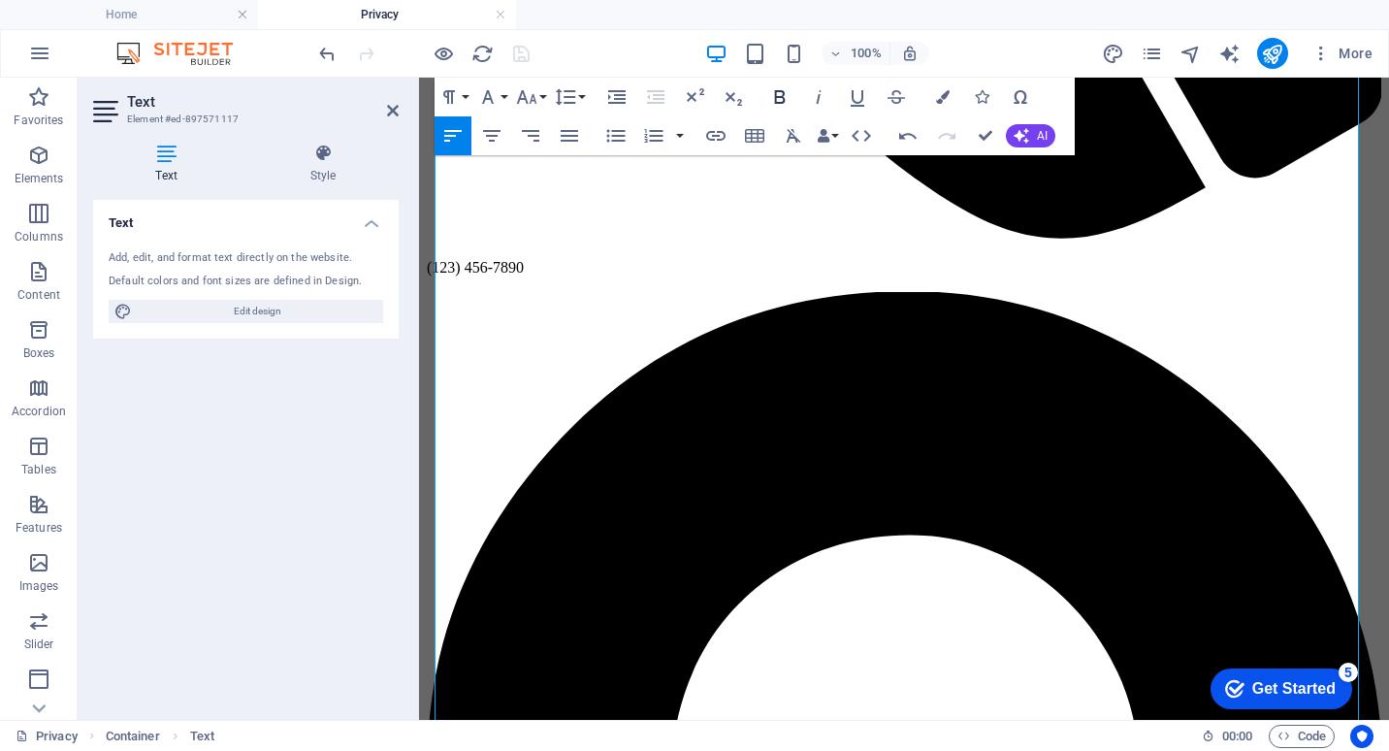
drag, startPoint x: 781, startPoint y: 88, endPoint x: 345, endPoint y: 164, distance: 442.1
click at [781, 88] on icon "button" at bounding box center [779, 96] width 23 height 23
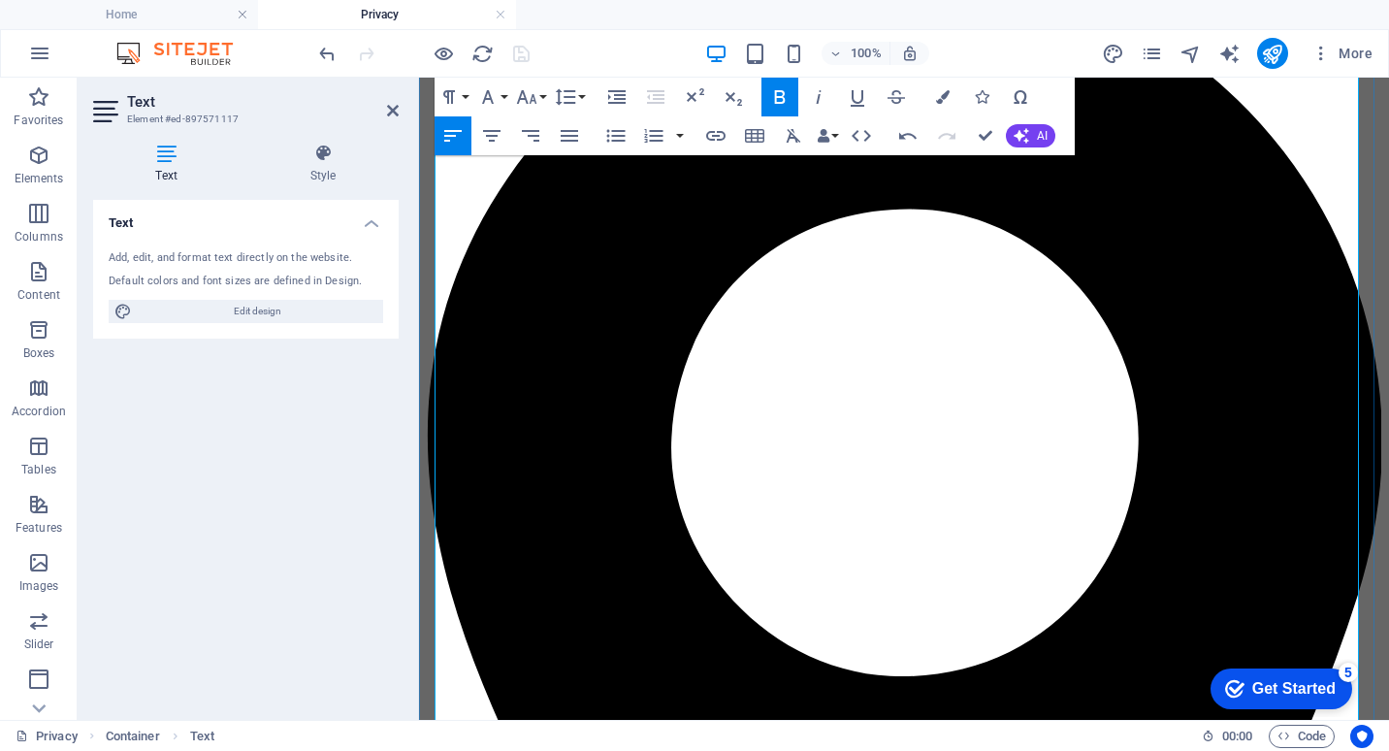
scroll to position [1519, 0]
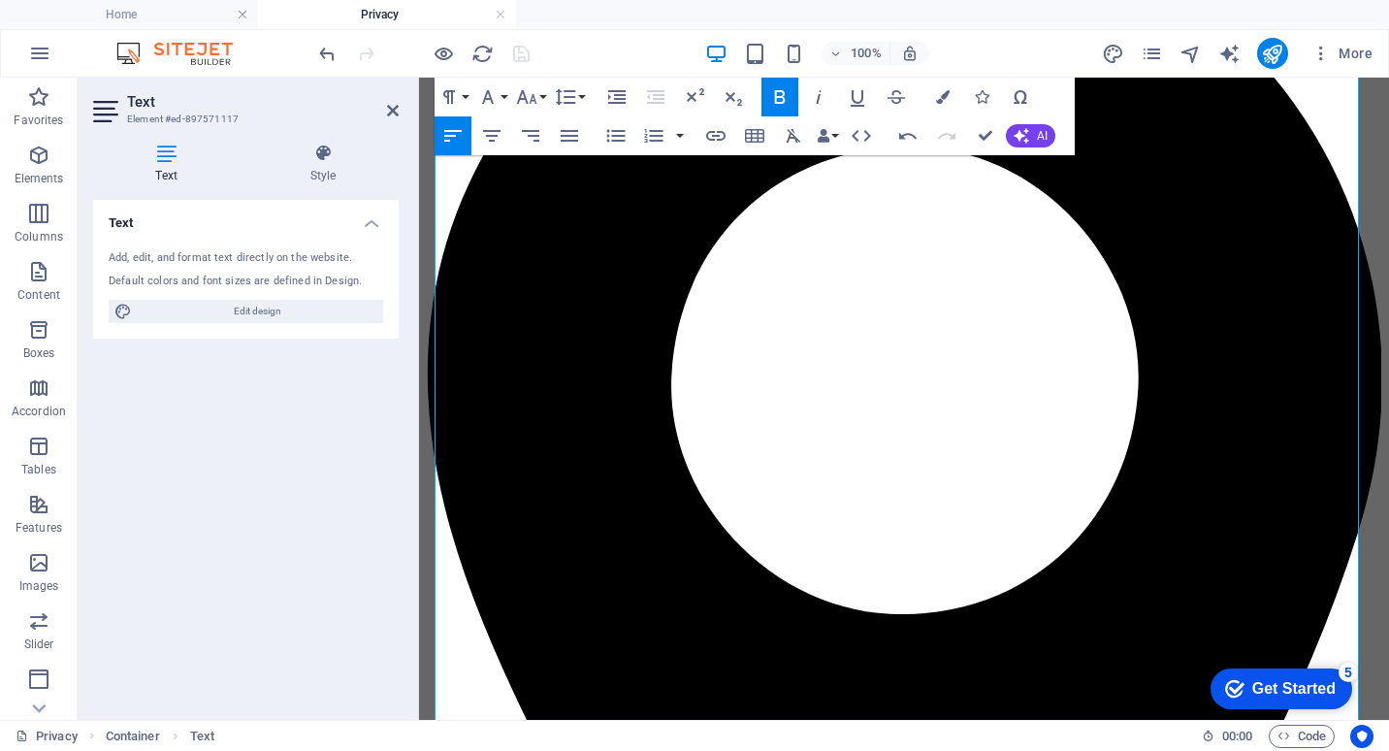
drag, startPoint x: 638, startPoint y: 511, endPoint x: 414, endPoint y: 524, distance: 224.5
click at [775, 91] on icon "button" at bounding box center [780, 97] width 11 height 14
drag, startPoint x: 797, startPoint y: 434, endPoint x: 430, endPoint y: 441, distance: 367.8
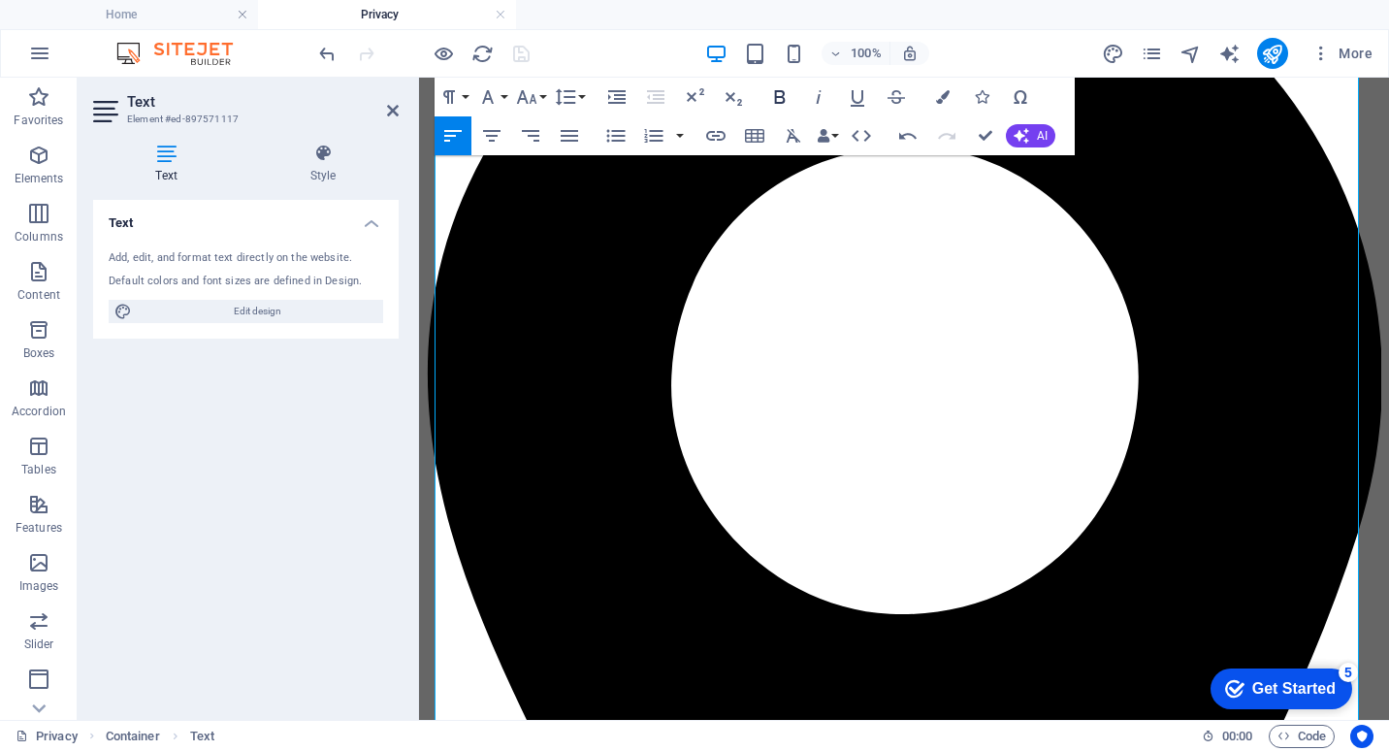
click at [781, 96] on icon "button" at bounding box center [780, 97] width 11 height 14
drag, startPoint x: 612, startPoint y: 336, endPoint x: 411, endPoint y: 336, distance: 200.8
click at [783, 90] on icon "button" at bounding box center [779, 96] width 23 height 23
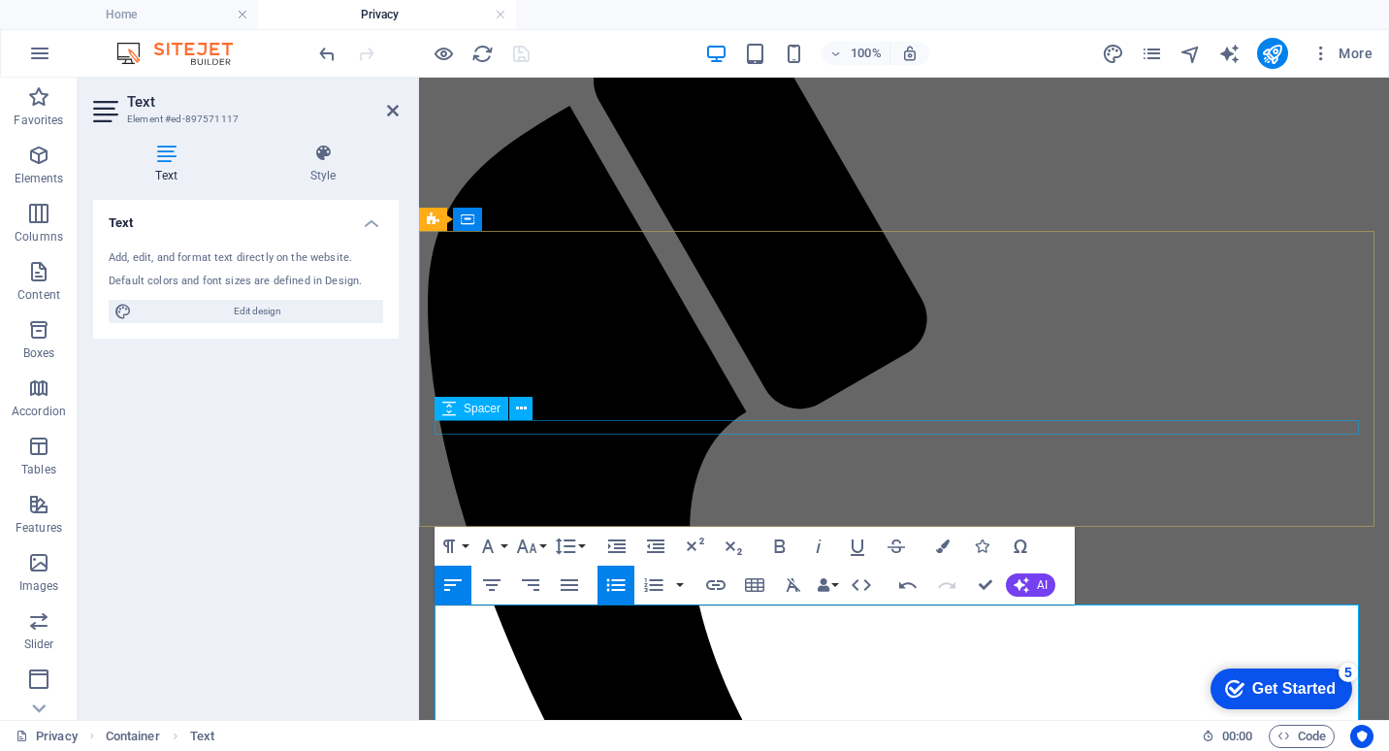
scroll to position [0, 0]
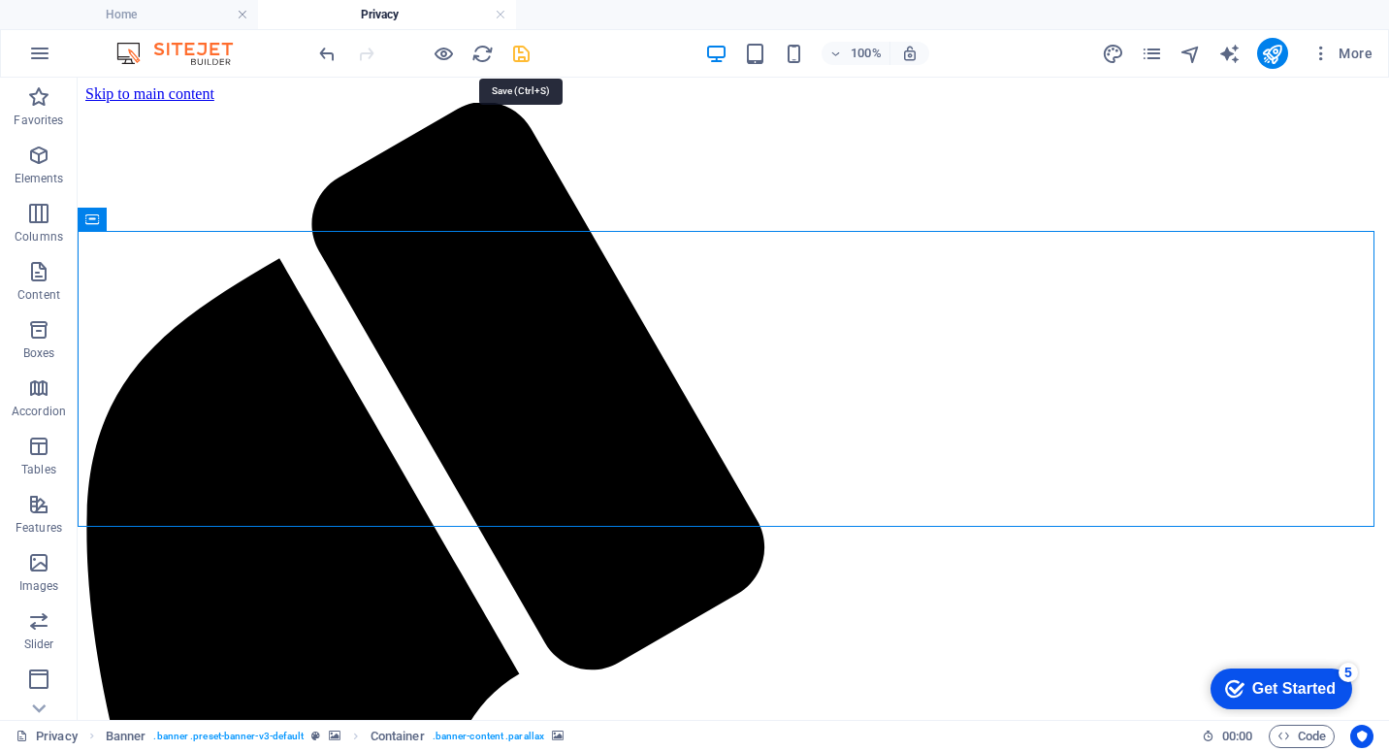
click at [524, 59] on icon "save" at bounding box center [521, 54] width 22 height 22
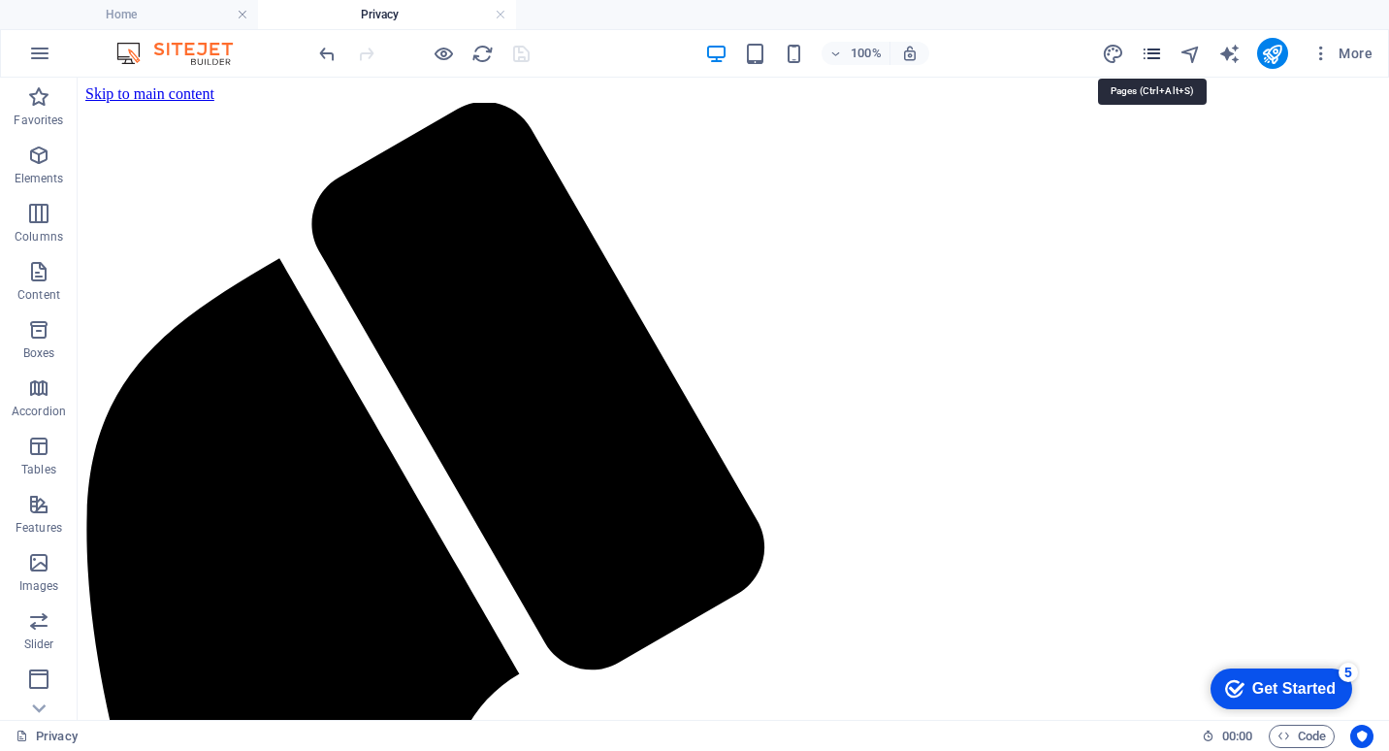
click at [1156, 55] on icon "pages" at bounding box center [1152, 54] width 22 height 22
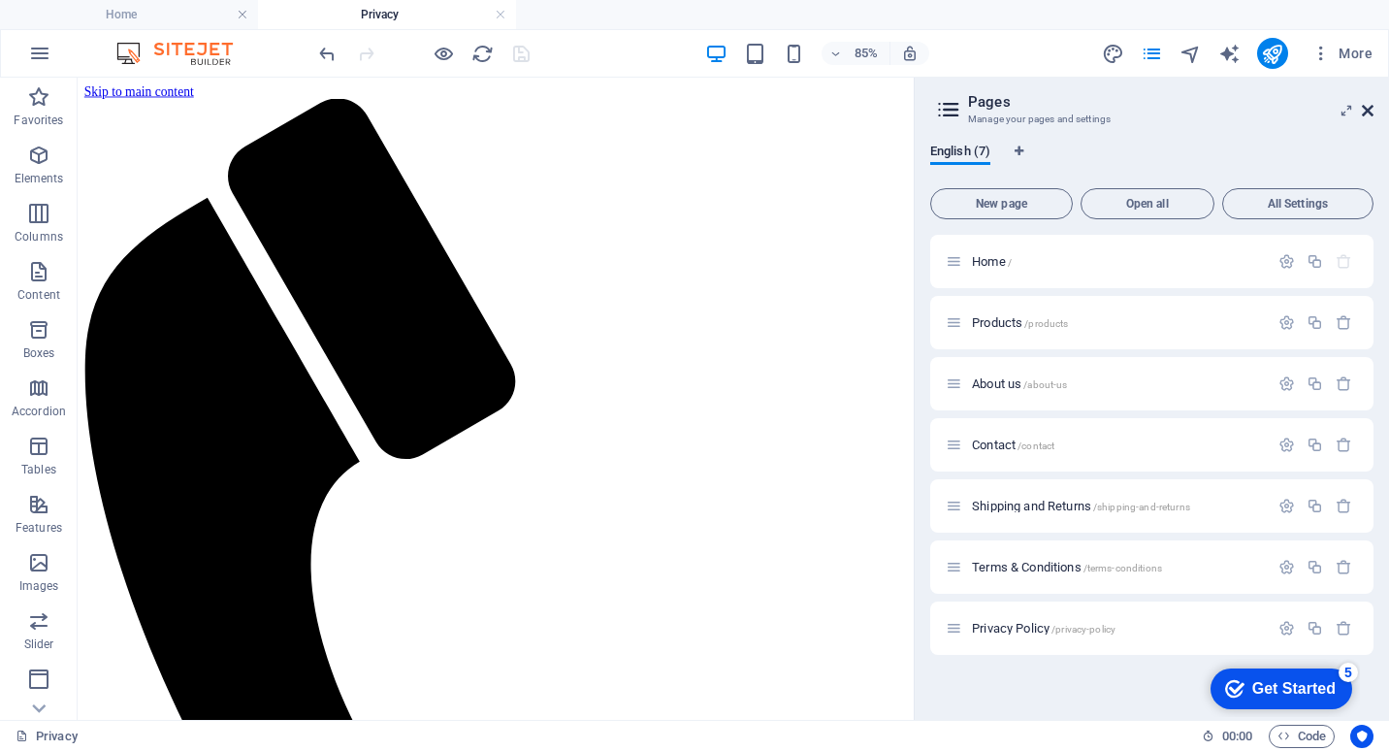
click at [1370, 103] on icon at bounding box center [1368, 111] width 12 height 16
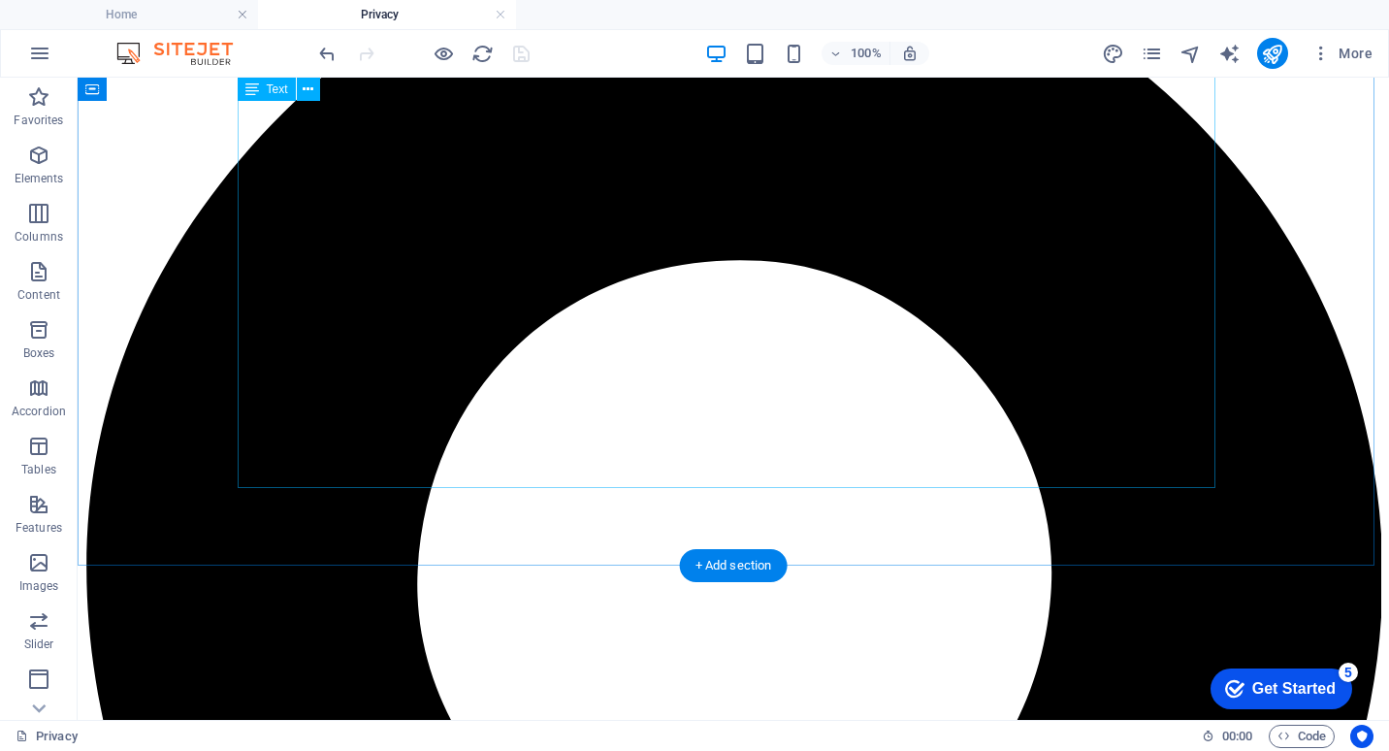
scroll to position [1991, 0]
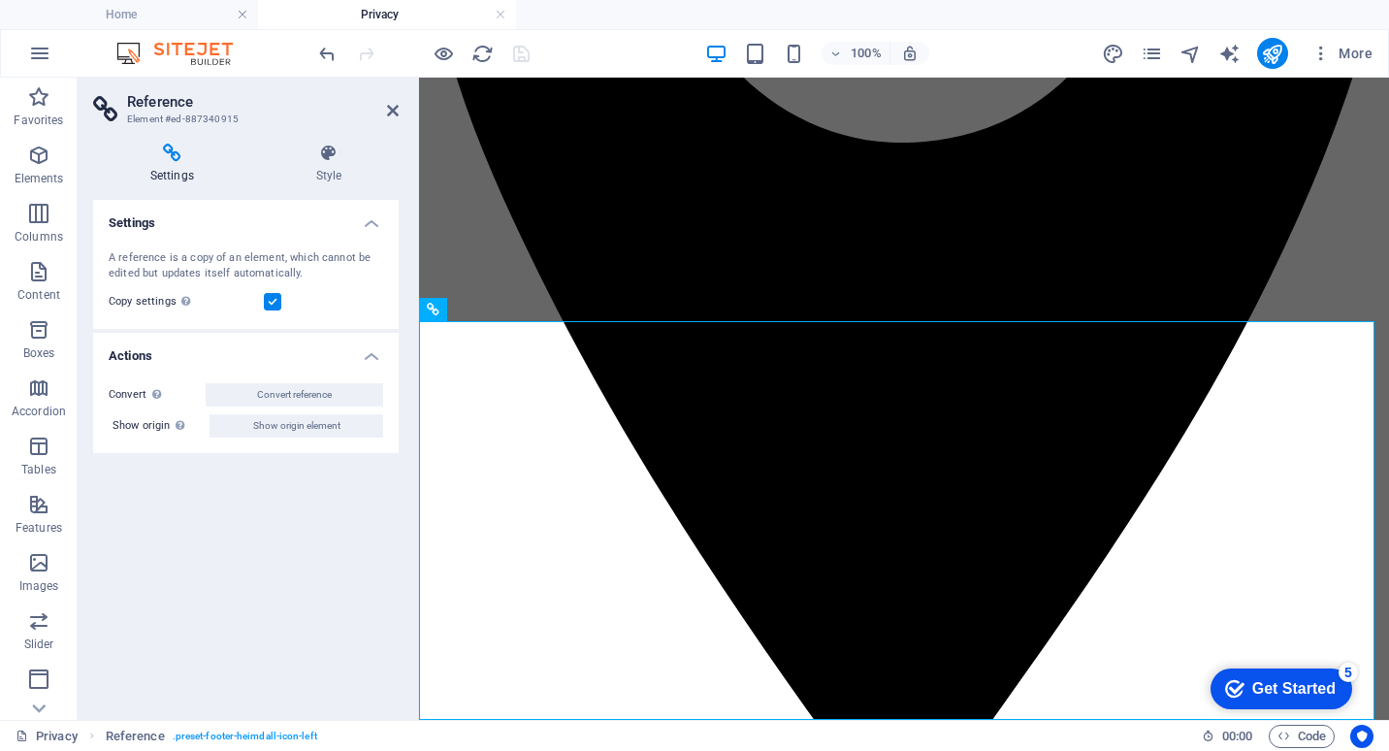
scroll to position [2014, 0]
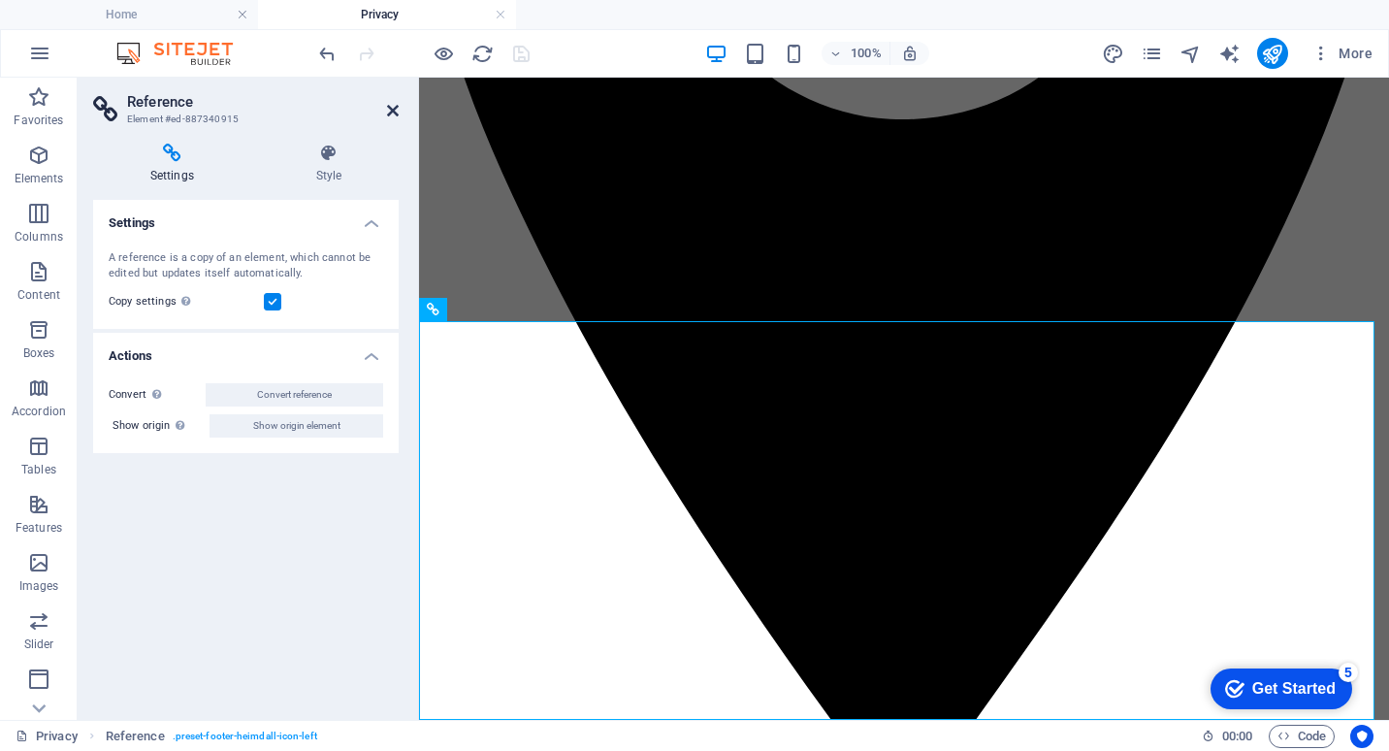
click at [393, 106] on icon at bounding box center [393, 111] width 12 height 16
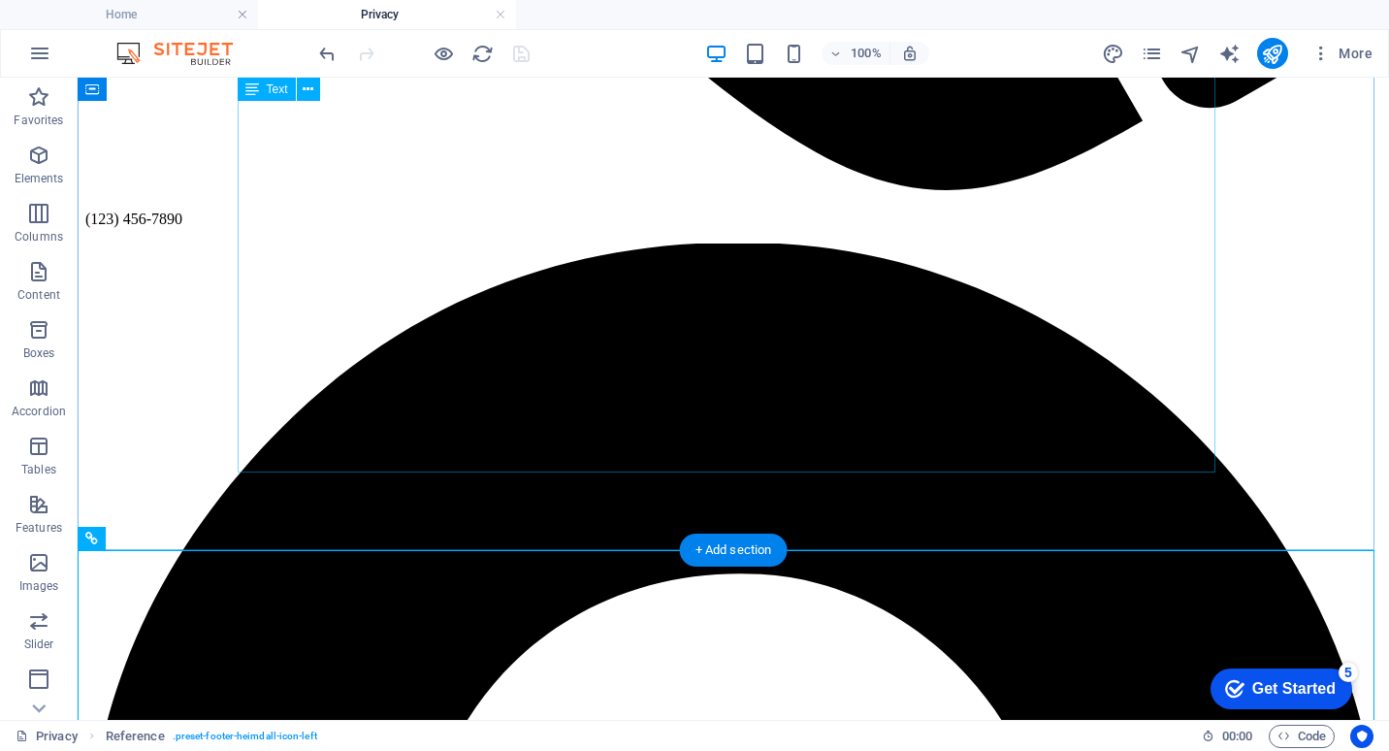
scroll to position [1603, 0]
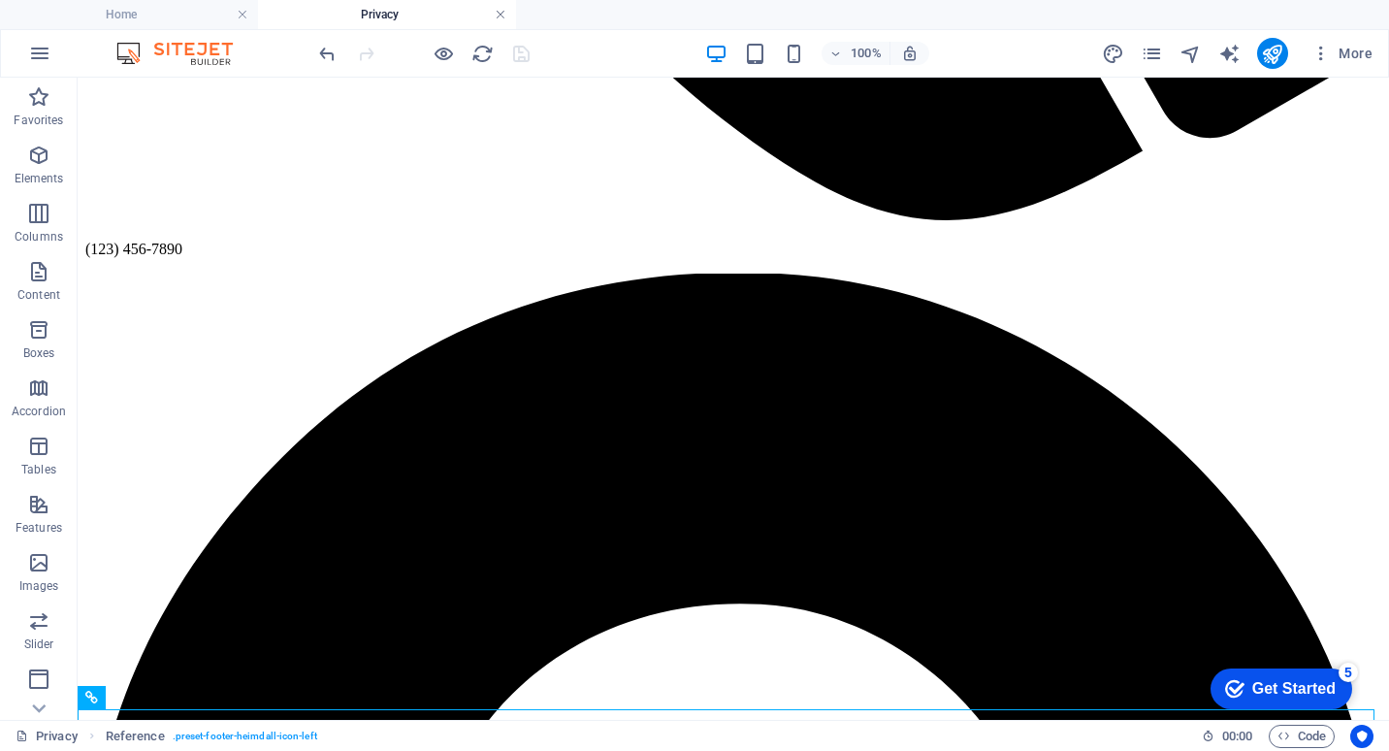
click at [502, 16] on link at bounding box center [501, 15] width 12 height 18
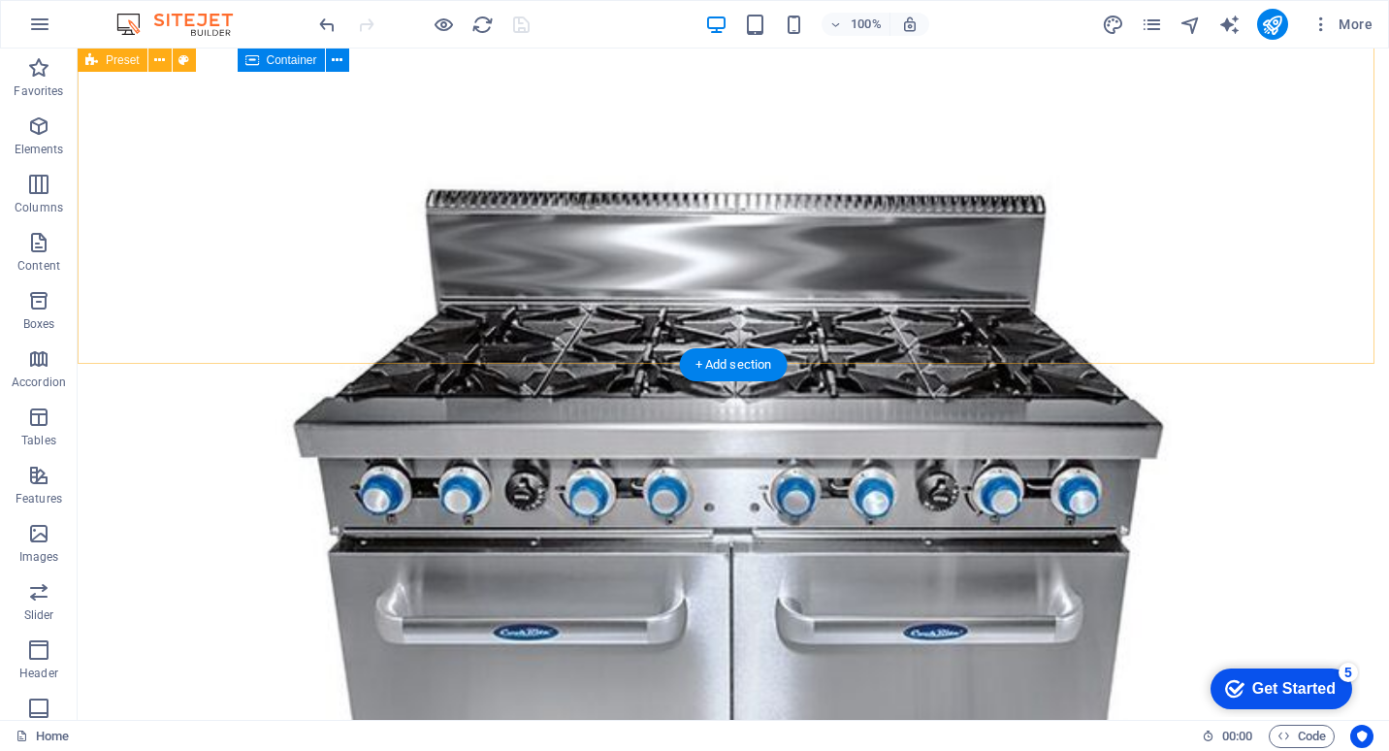
scroll to position [2508, 0]
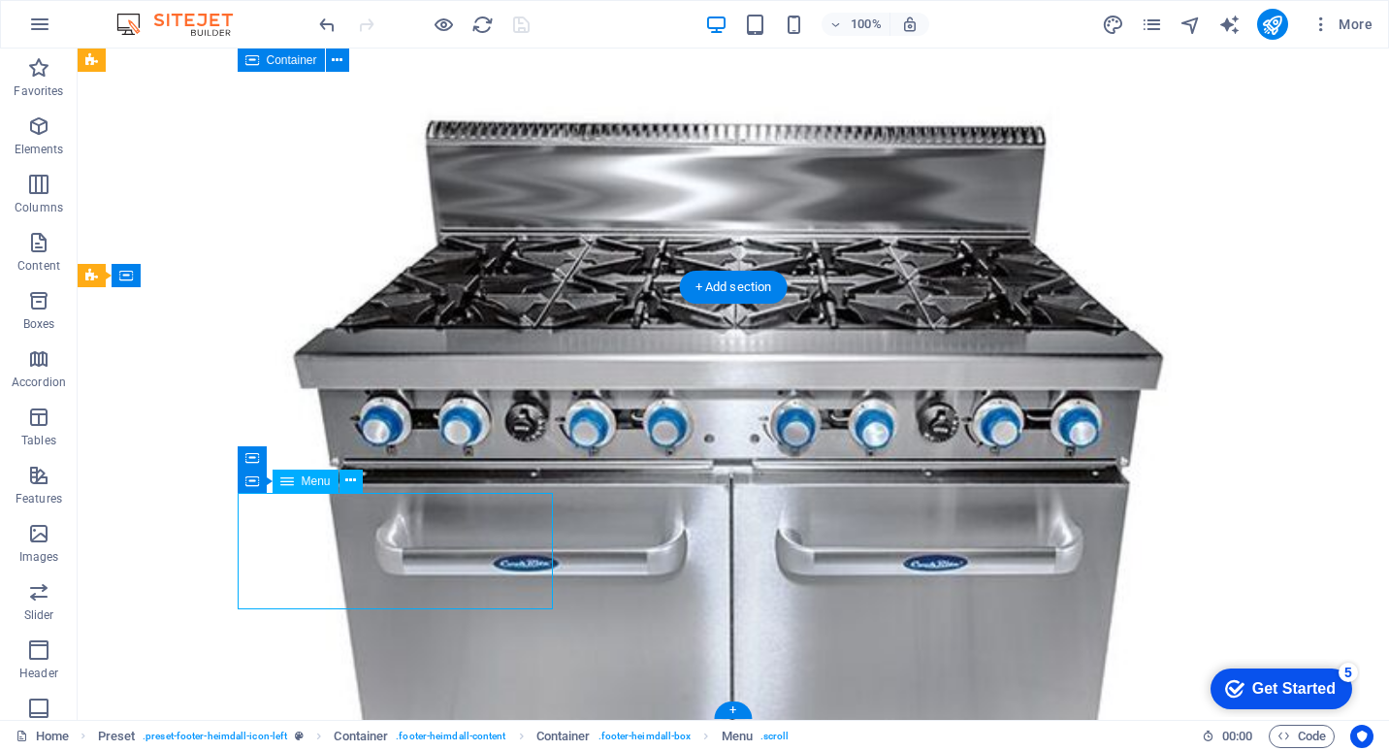
select select
select select "1"
select select
select select "2"
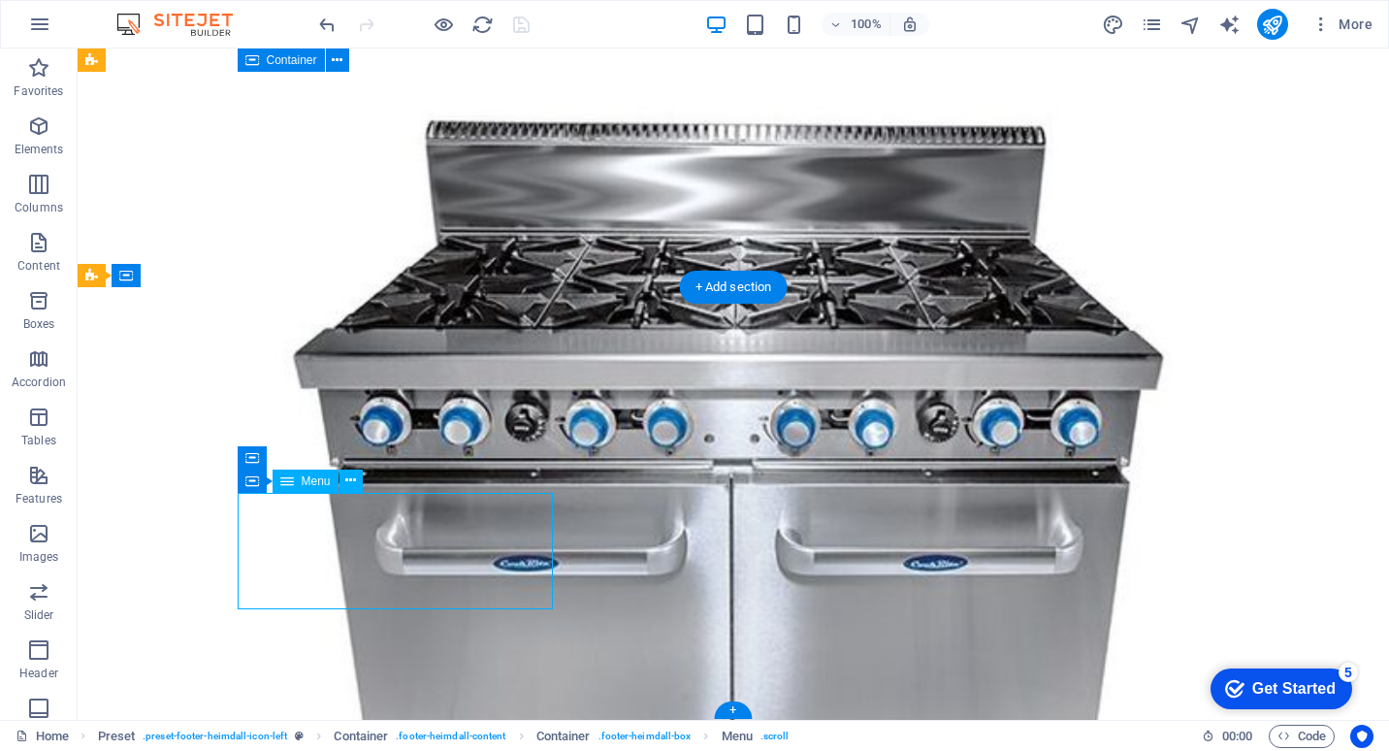
select select
select select "3"
select select
select select "4"
select select
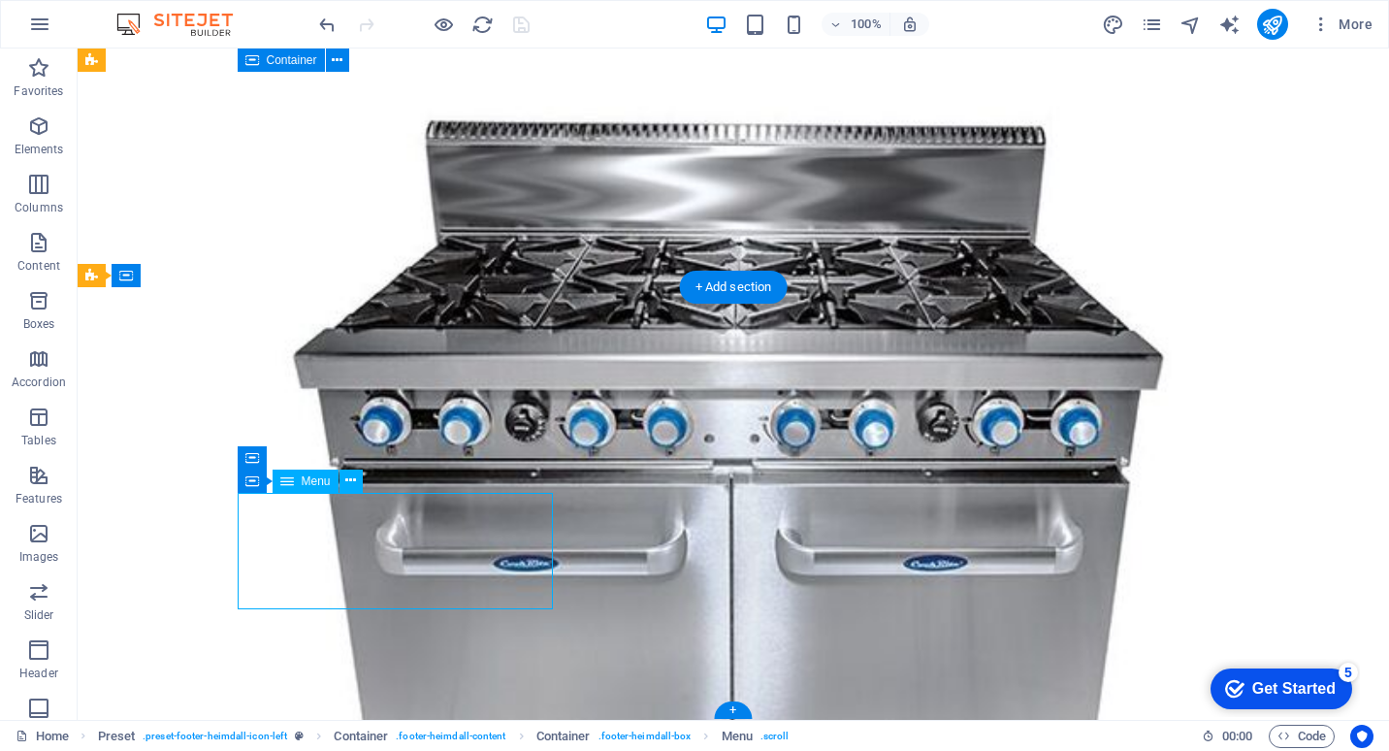
select select "5"
select select
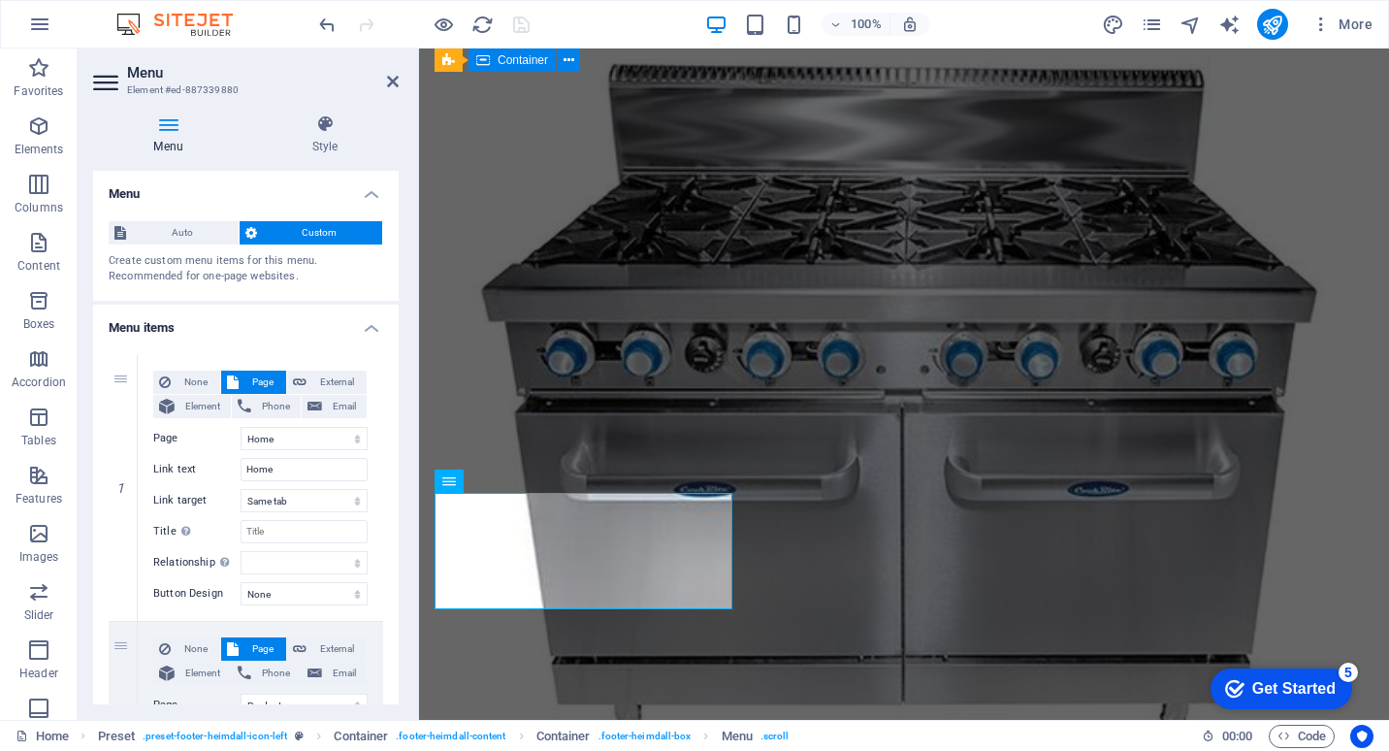
scroll to position [2544, 0]
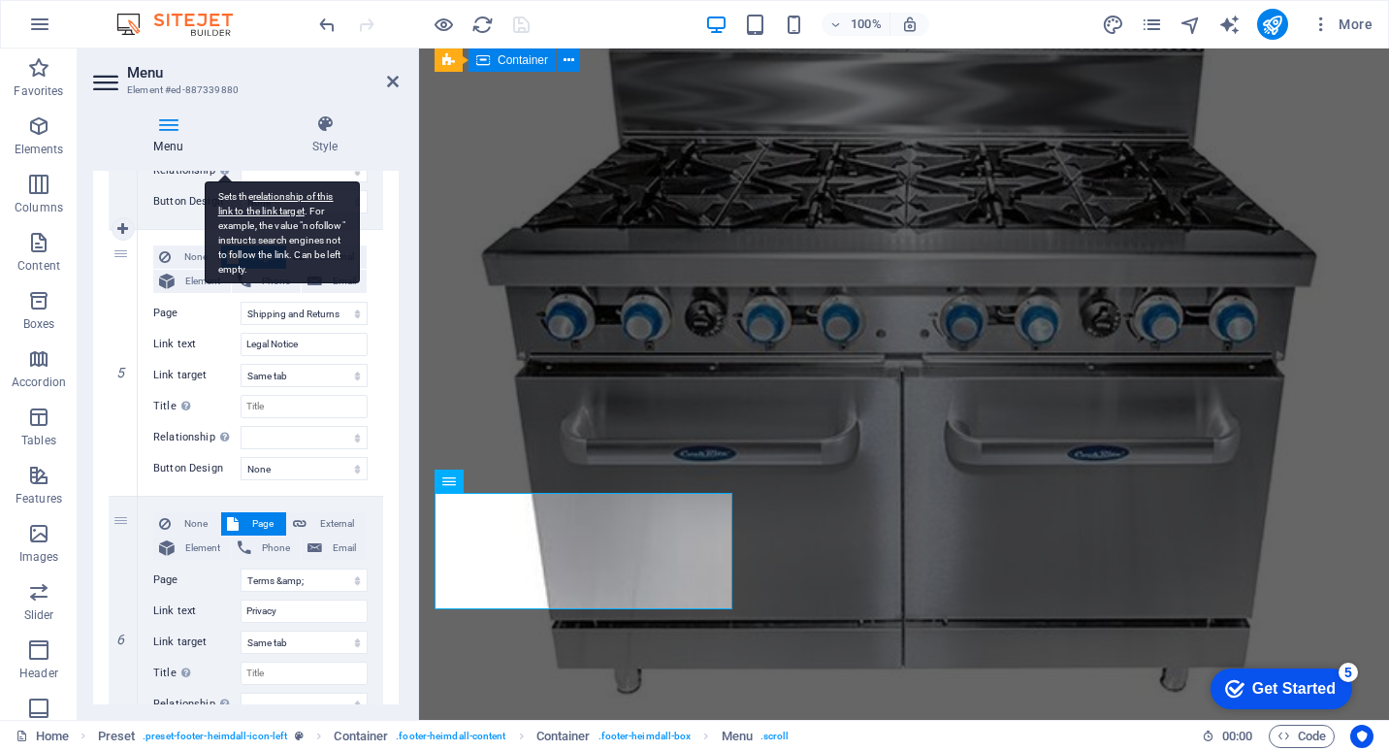
scroll to position [1305, 0]
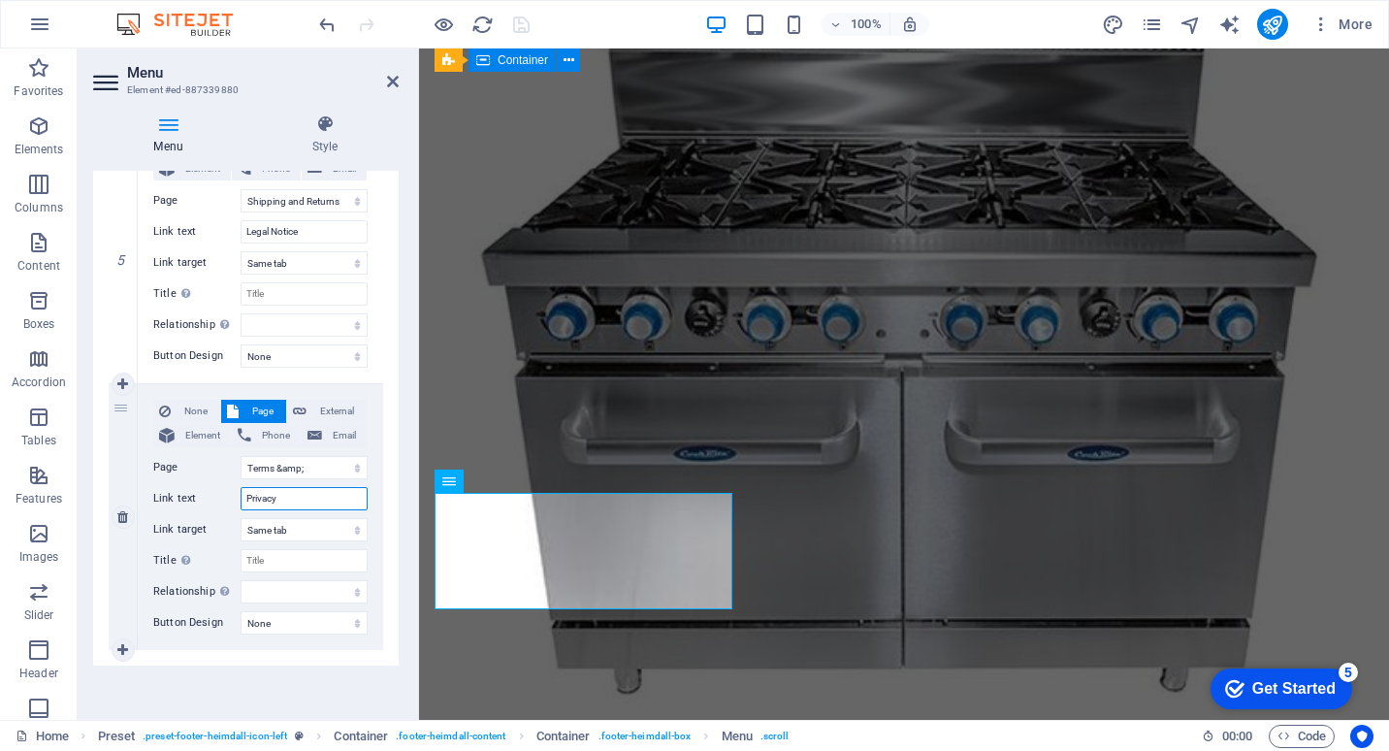
click at [300, 496] on input "Privacy" at bounding box center [304, 498] width 127 height 23
type input "Privacy"
select select
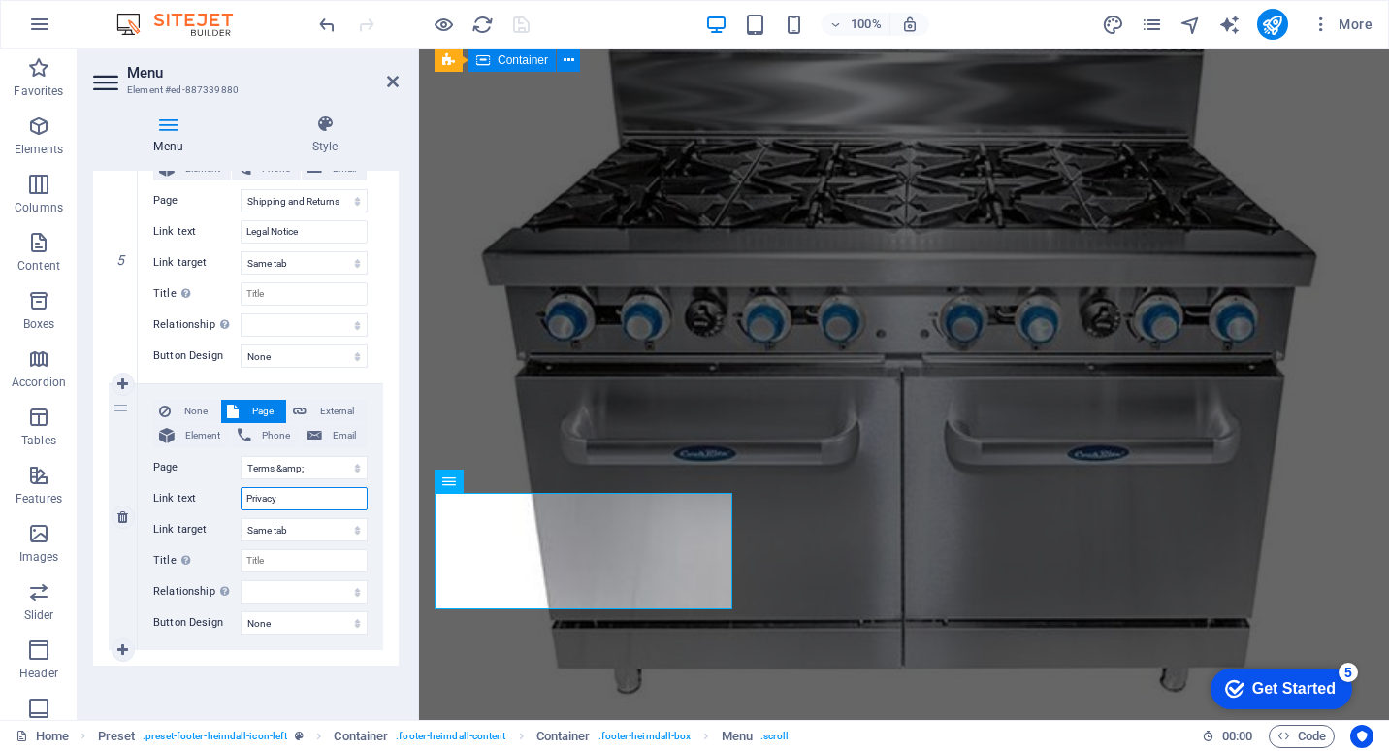
select select
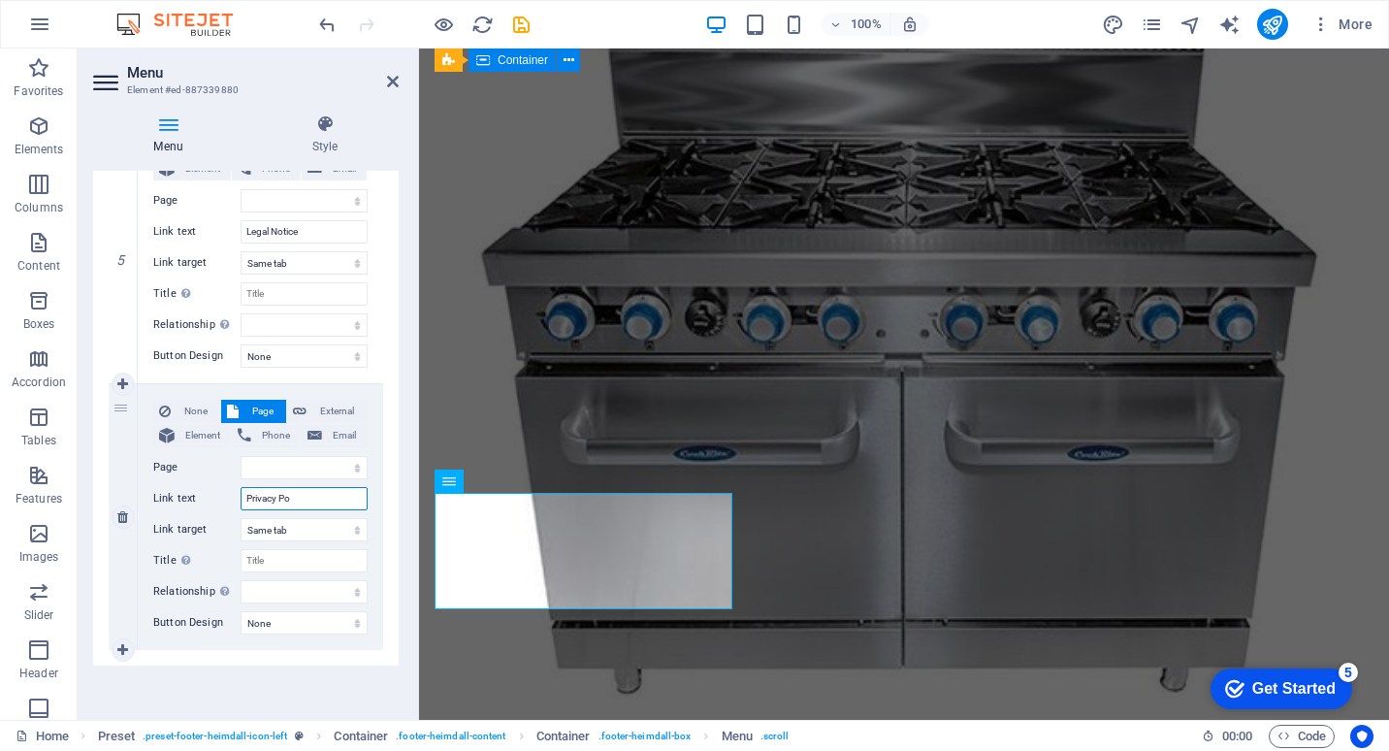
type input "Privacy Pol"
select select
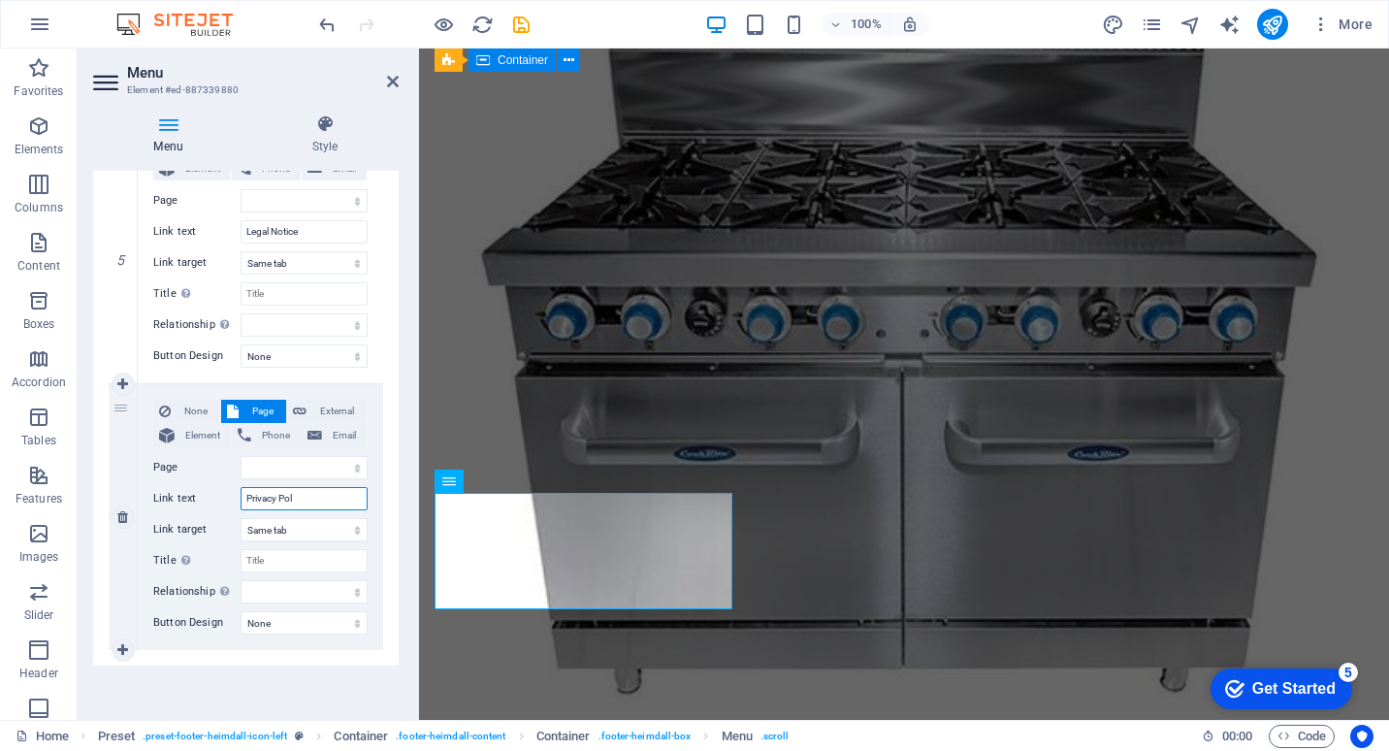
select select
type input "Privacy Policy"
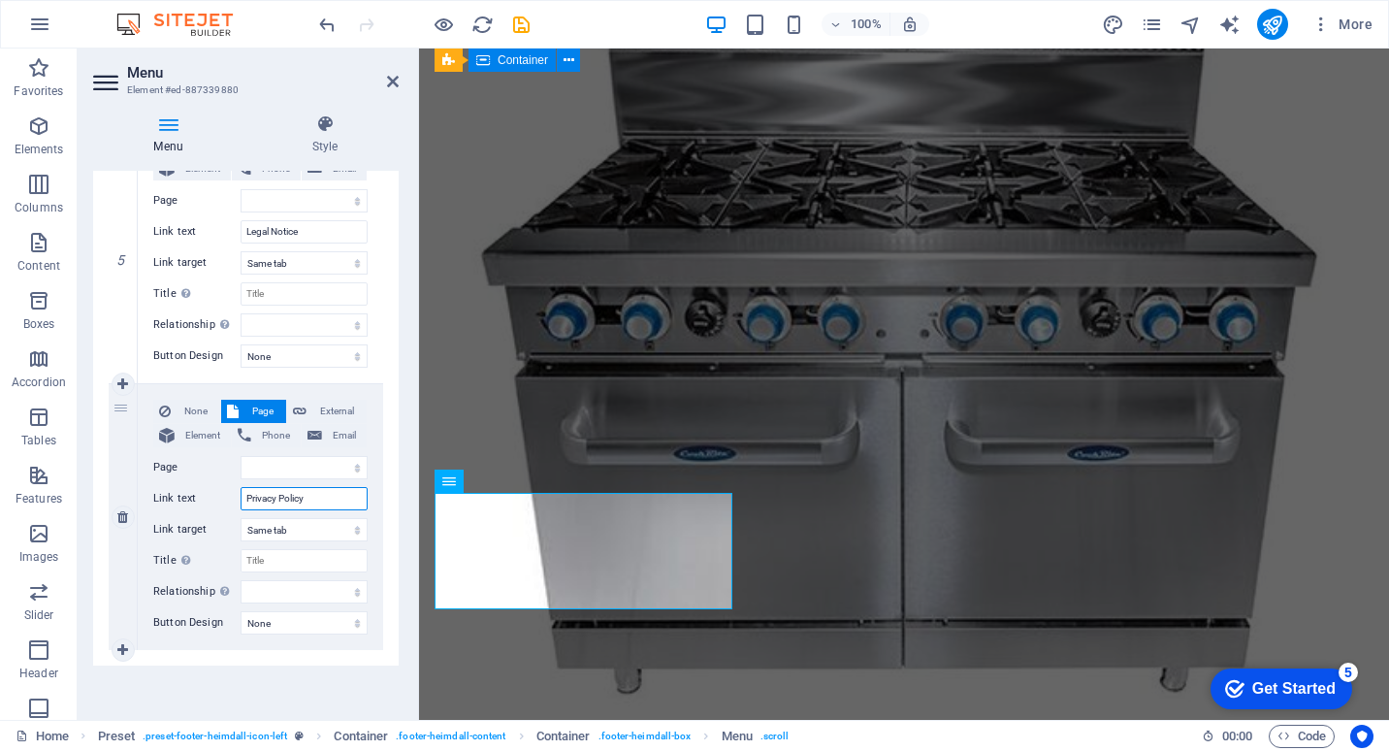
select select
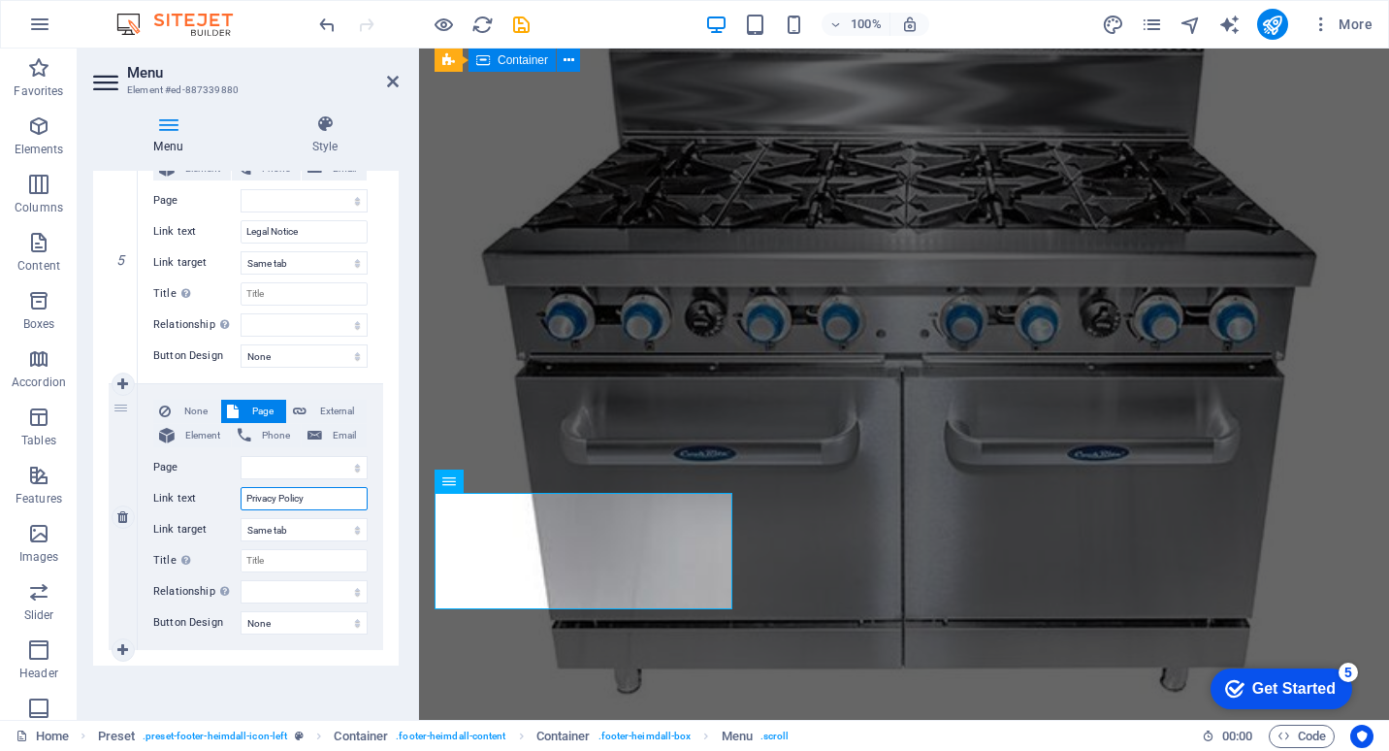
select select
type input "Privacy Policy"
click at [336, 531] on select "New tab Same tab Overlay" at bounding box center [304, 529] width 127 height 23
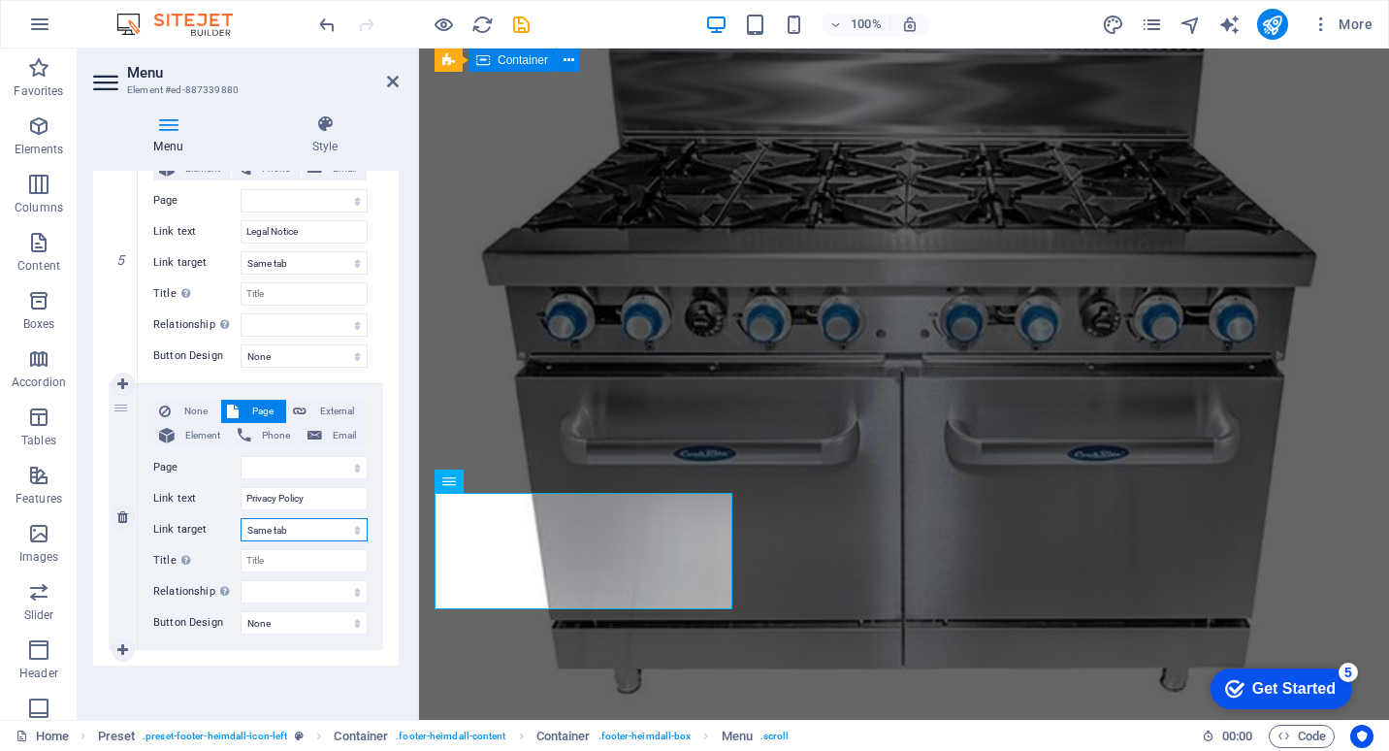
click at [336, 531] on select "New tab Same tab Overlay" at bounding box center [304, 529] width 127 height 23
click at [356, 469] on select "Home Products About us Contact Shipping and Returns Terms &amp; Conditions Priv…" at bounding box center [304, 467] width 127 height 23
select select "6"
click at [241, 456] on select "Home Products About us Contact Shipping and Returns Terms &amp; Conditions Priv…" at bounding box center [304, 467] width 127 height 23
select select
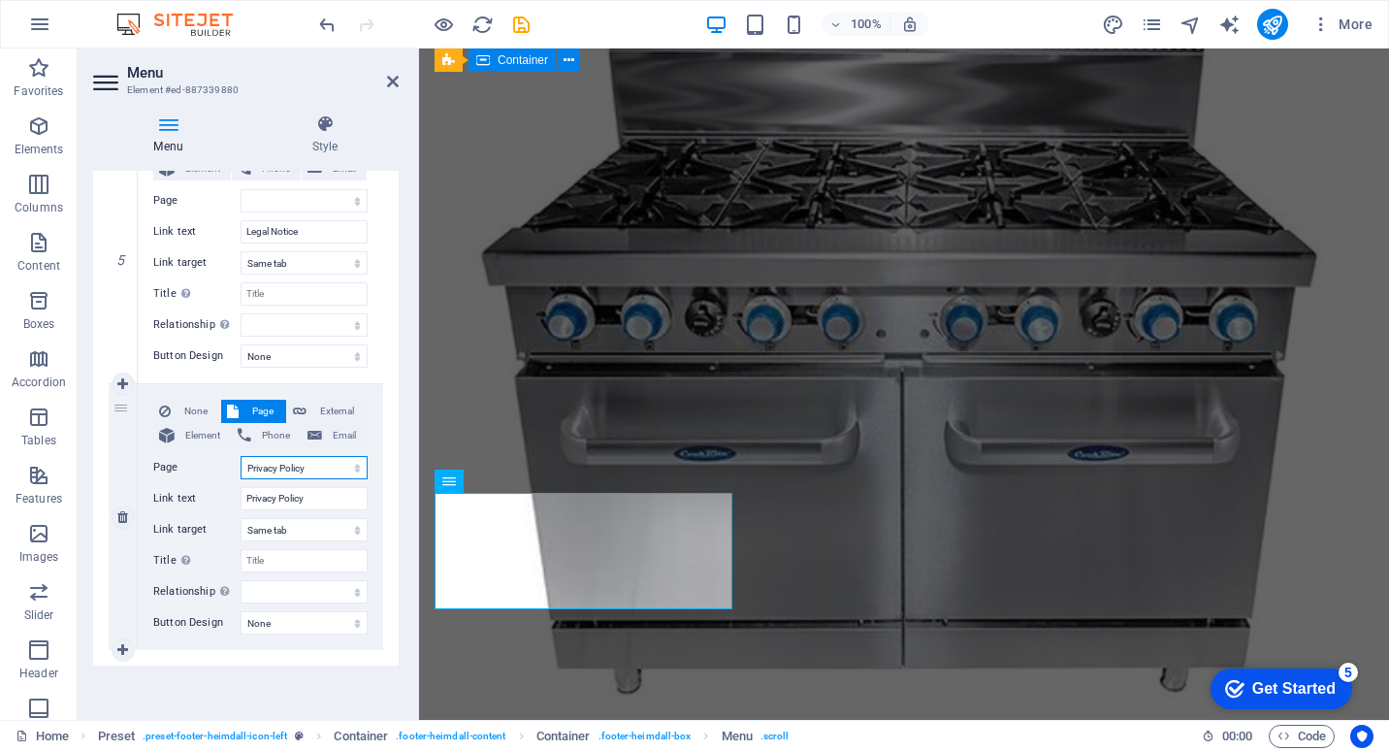
select select
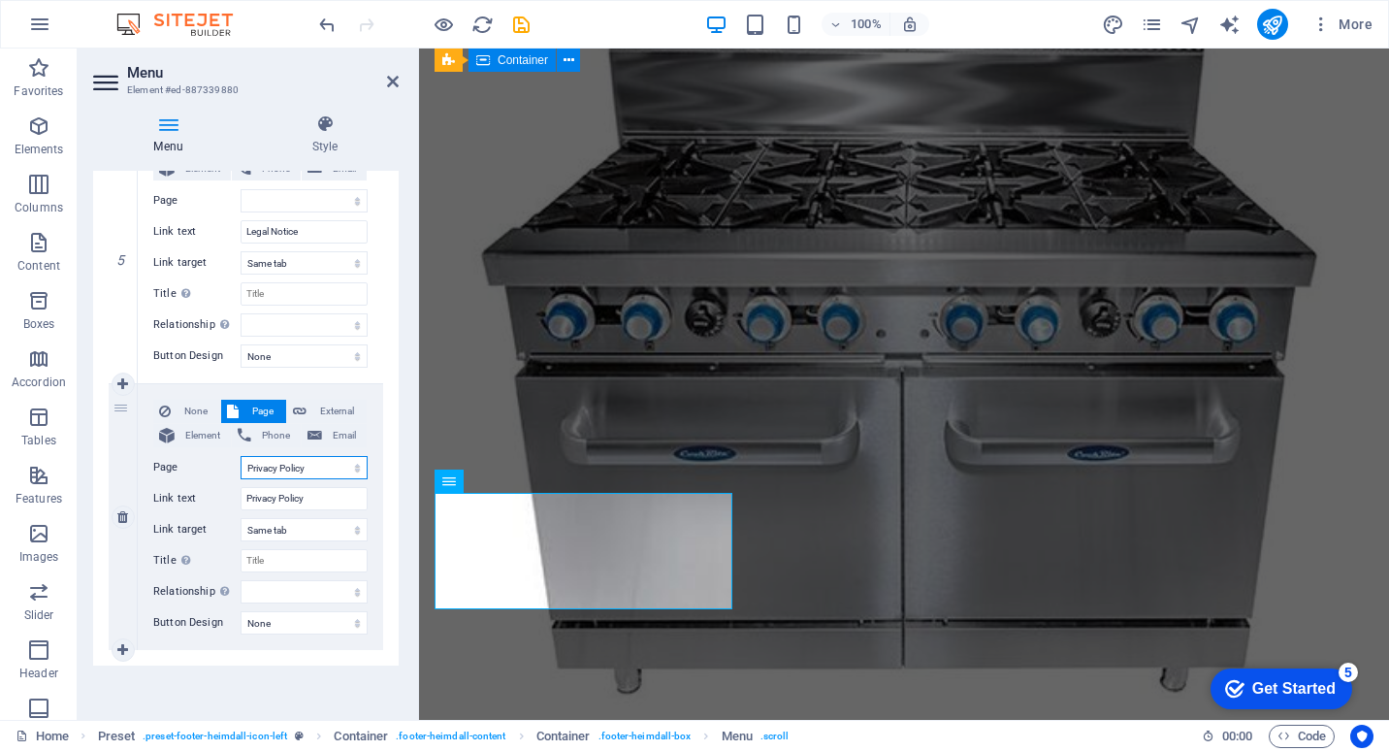
select select
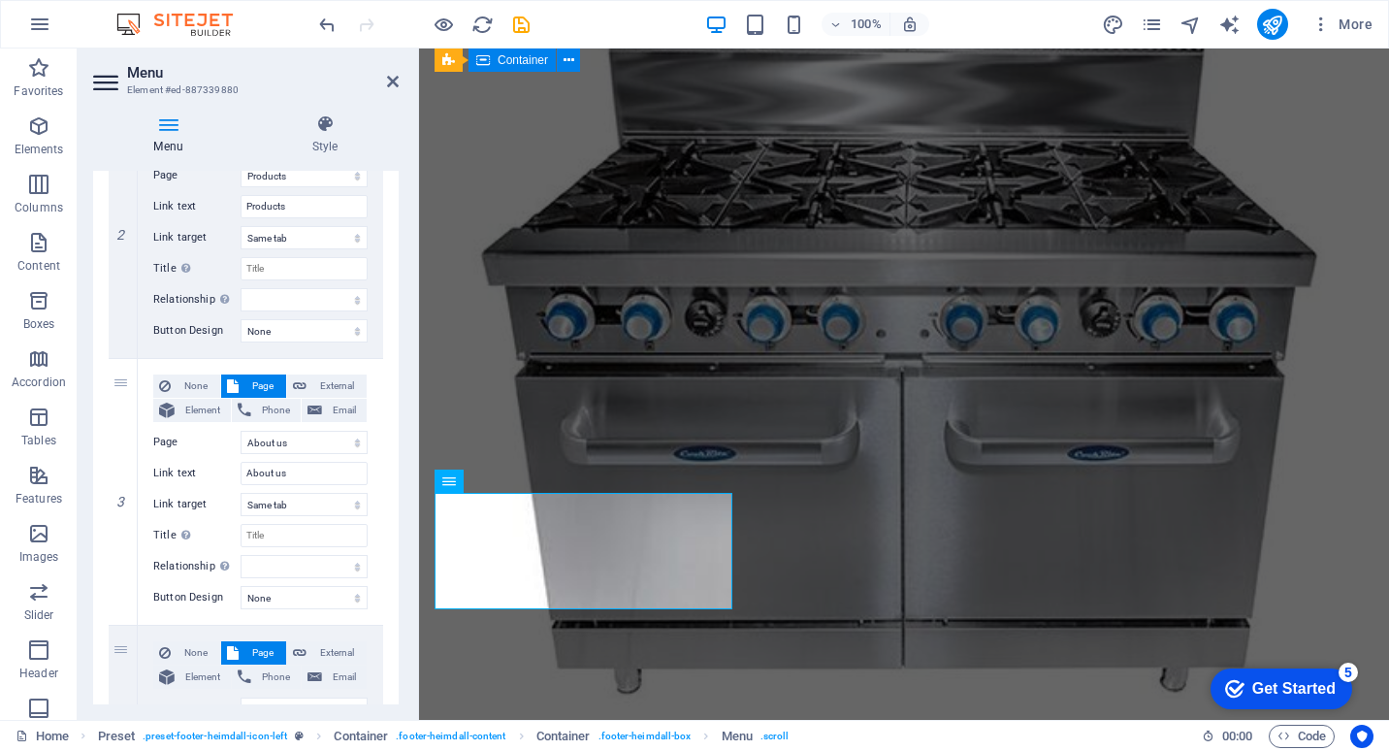
scroll to position [529, 0]
click at [293, 473] on input "About us" at bounding box center [304, 474] width 127 height 23
type input "About Us"
select select
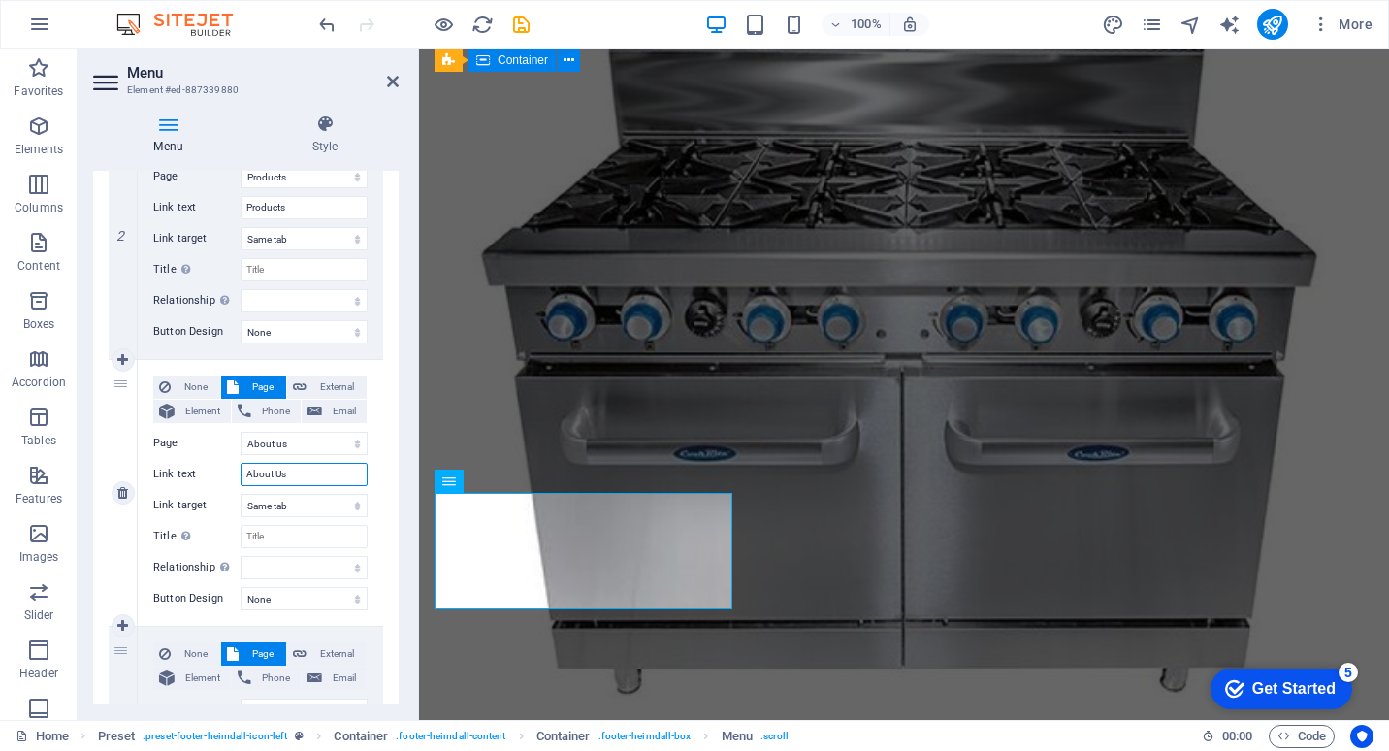
select select
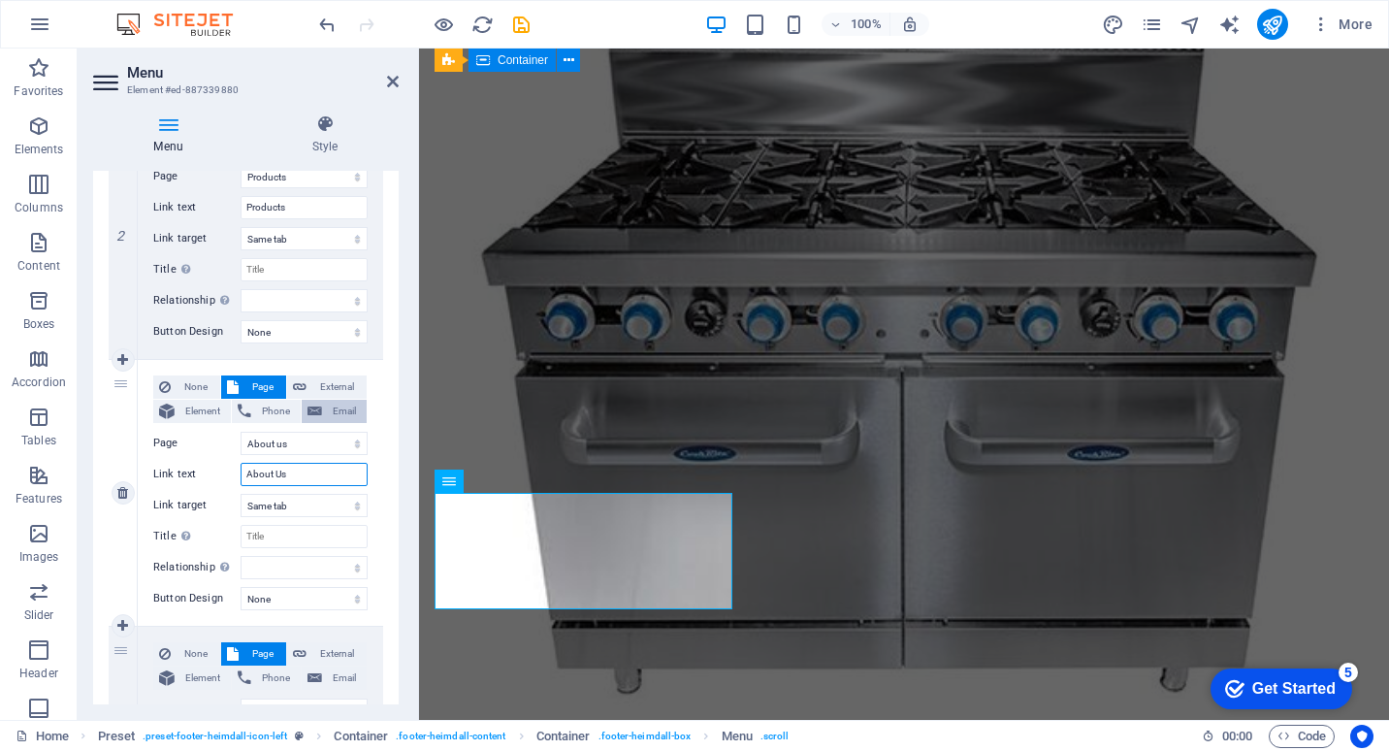
scroll to position [335, 0]
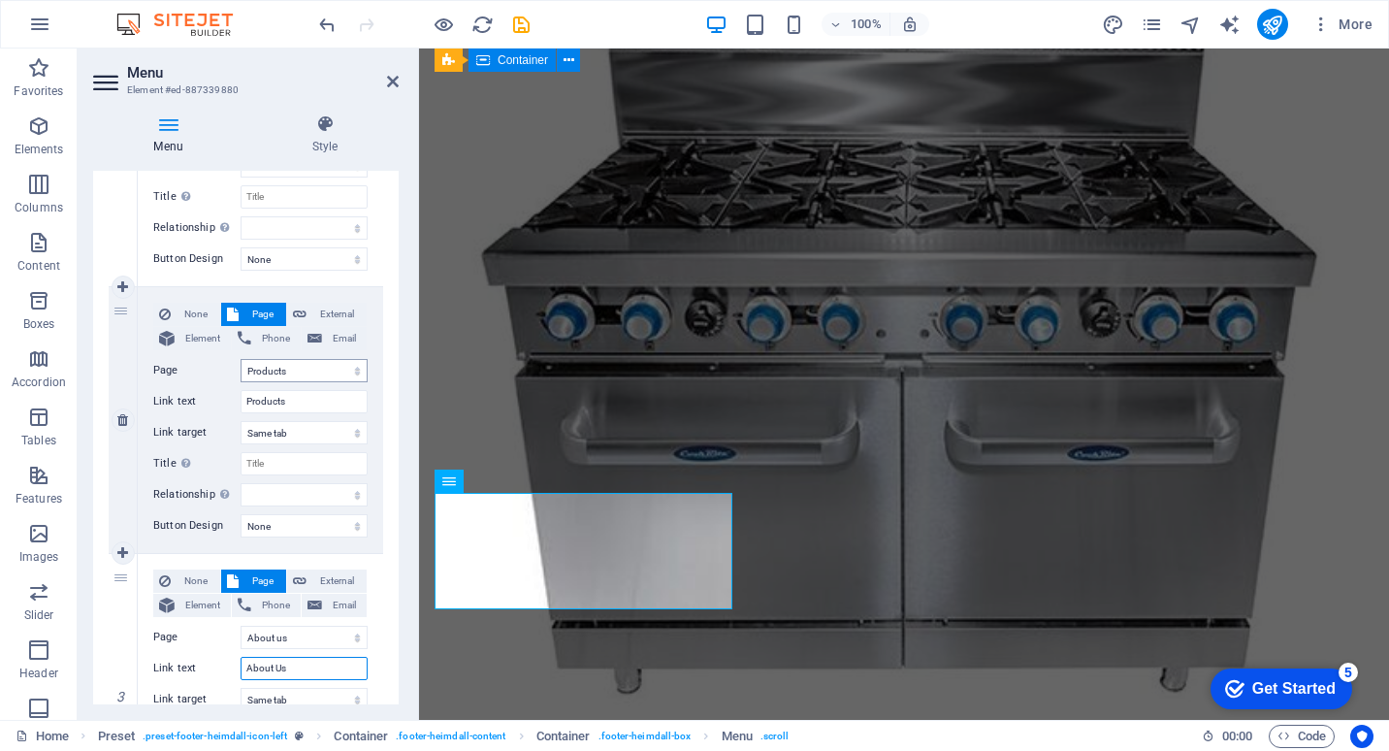
type input "About Us"
click at [350, 371] on select "Home Products About us Contact Shipping and Returns Terms &amp; Conditions Priv…" at bounding box center [304, 370] width 127 height 23
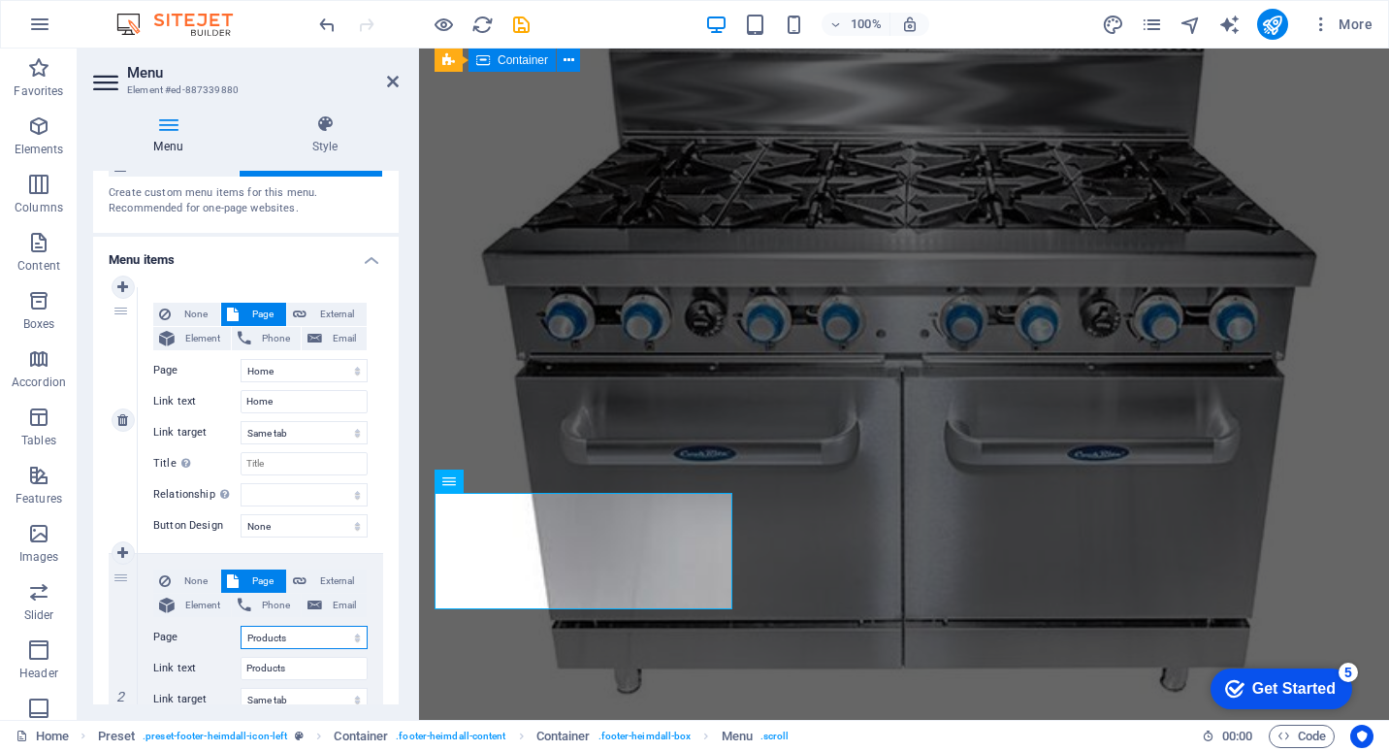
scroll to position [0, 0]
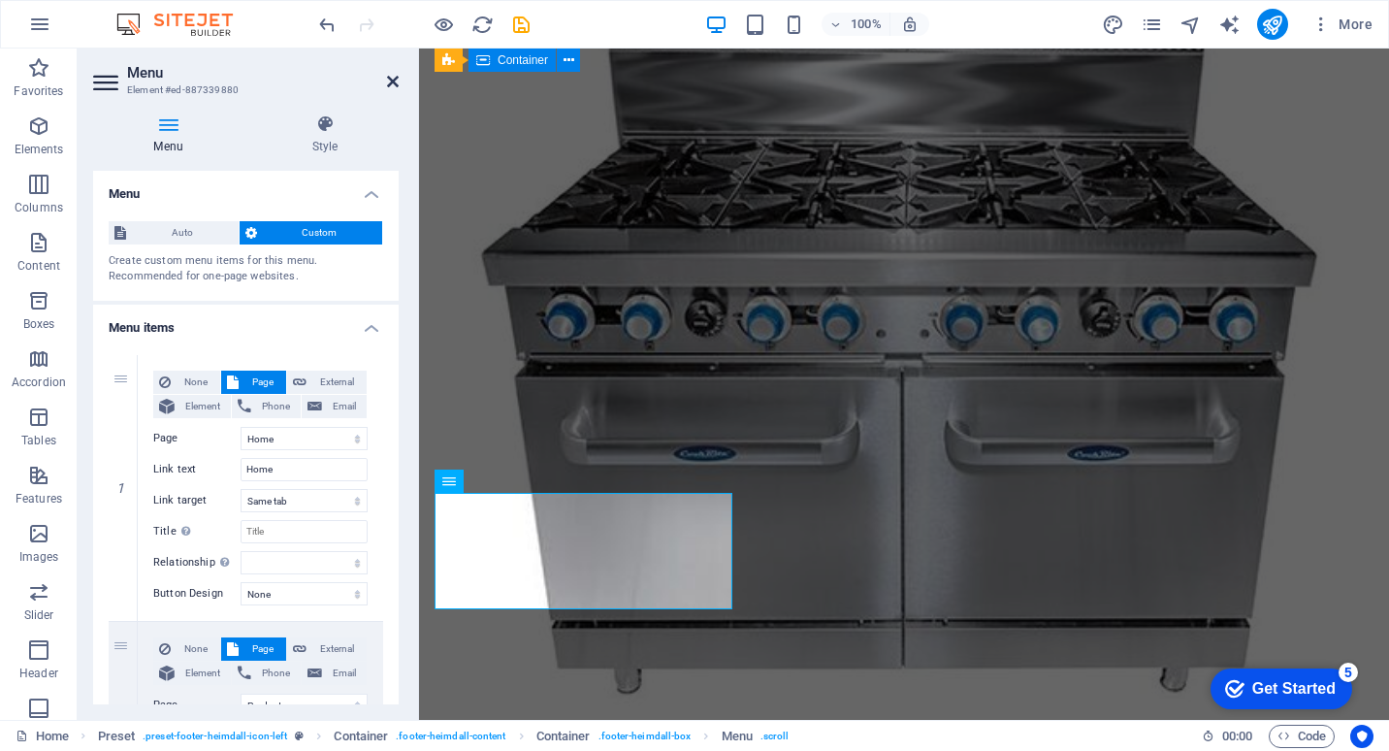
click at [393, 81] on icon at bounding box center [393, 82] width 12 height 16
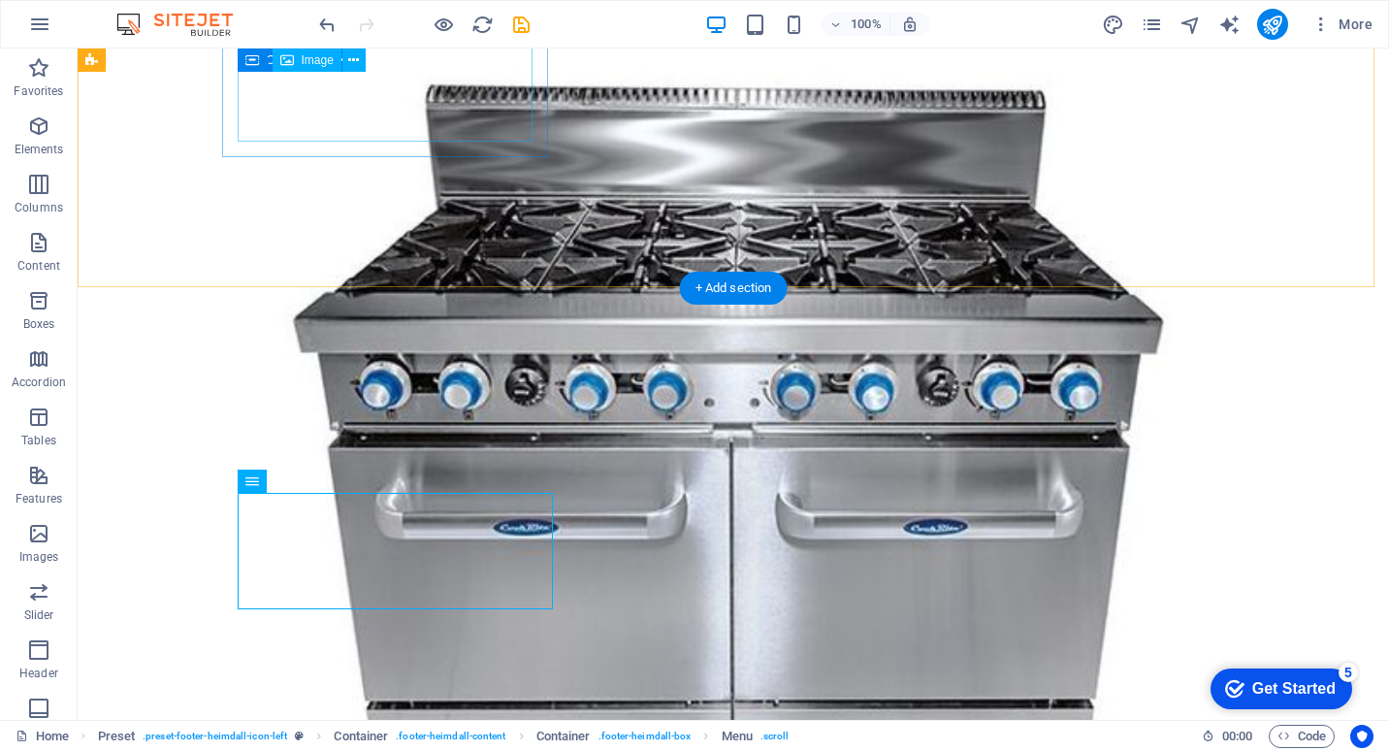
scroll to position [2508, 0]
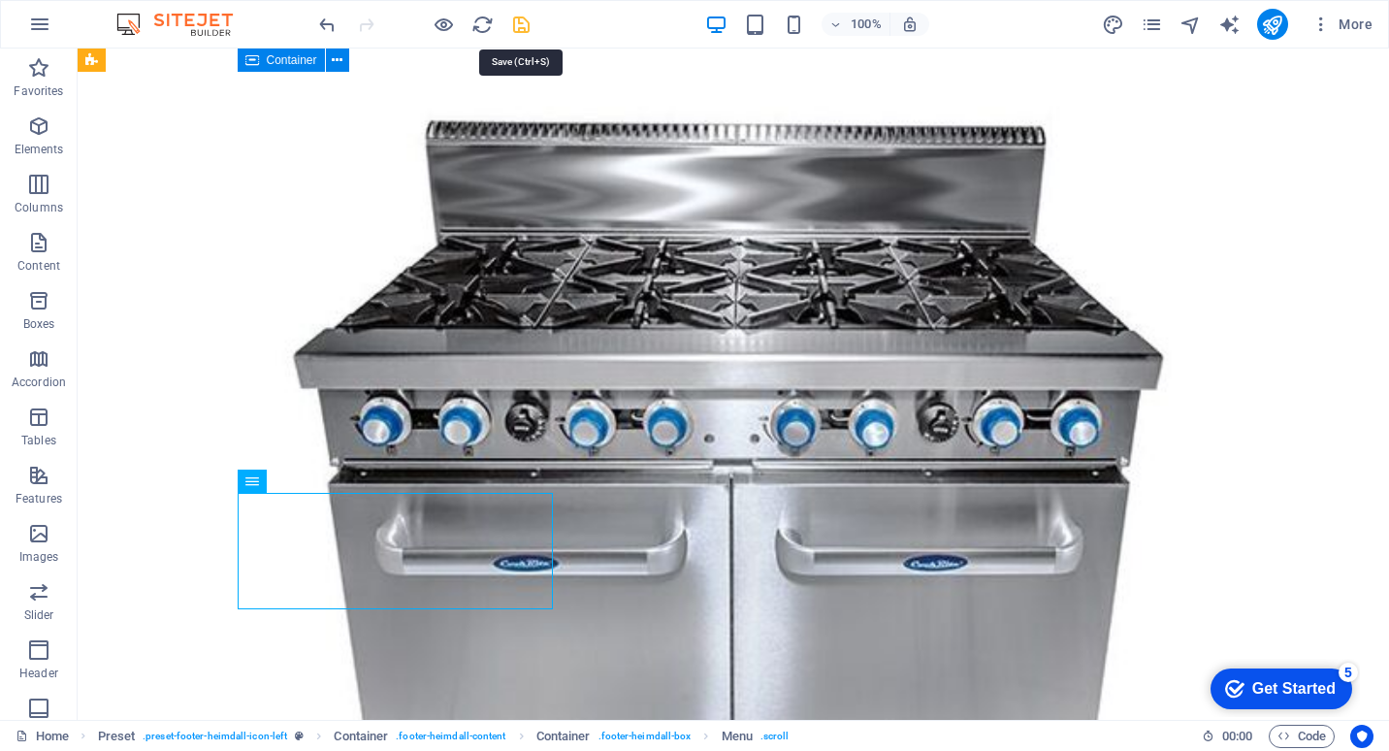
click at [520, 23] on icon "save" at bounding box center [521, 25] width 22 height 22
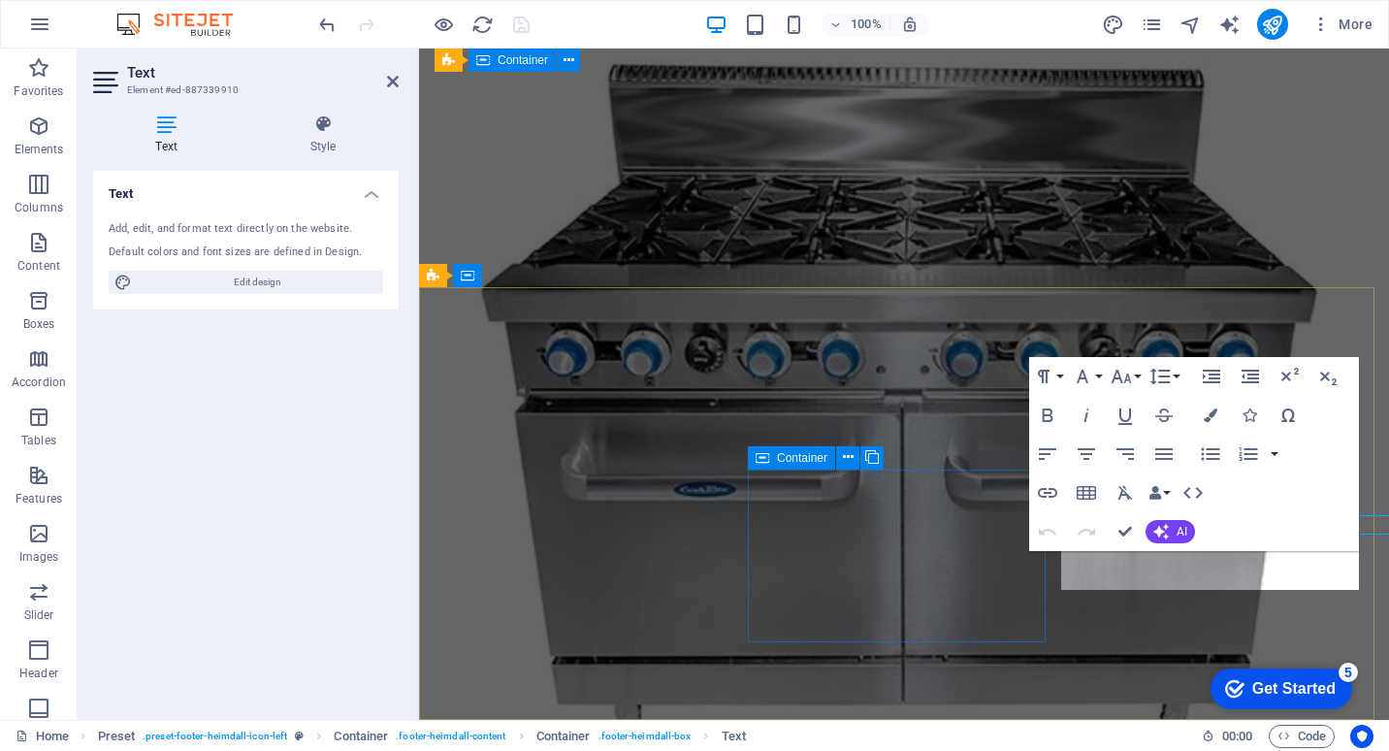
scroll to position [2544, 0]
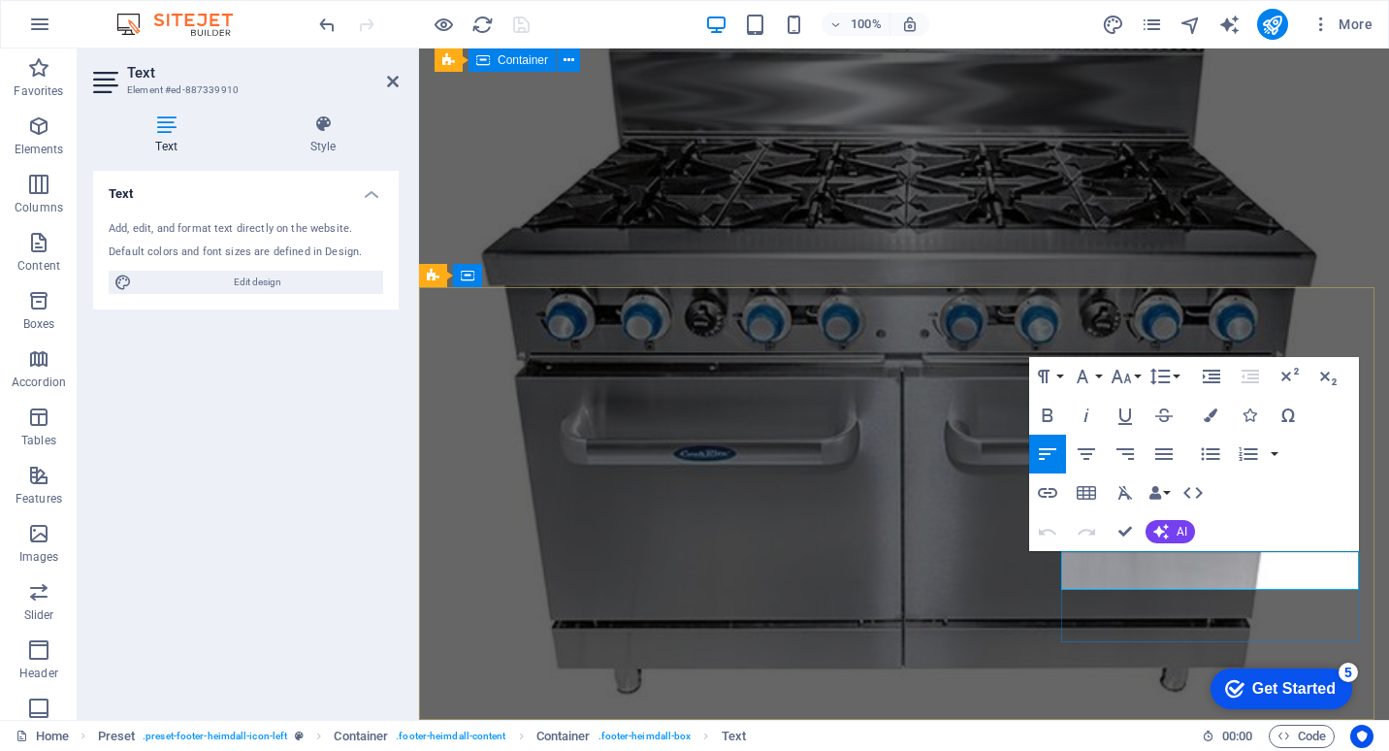
click link "[EMAIL_ADDRESS][DOMAIN_NAME]"
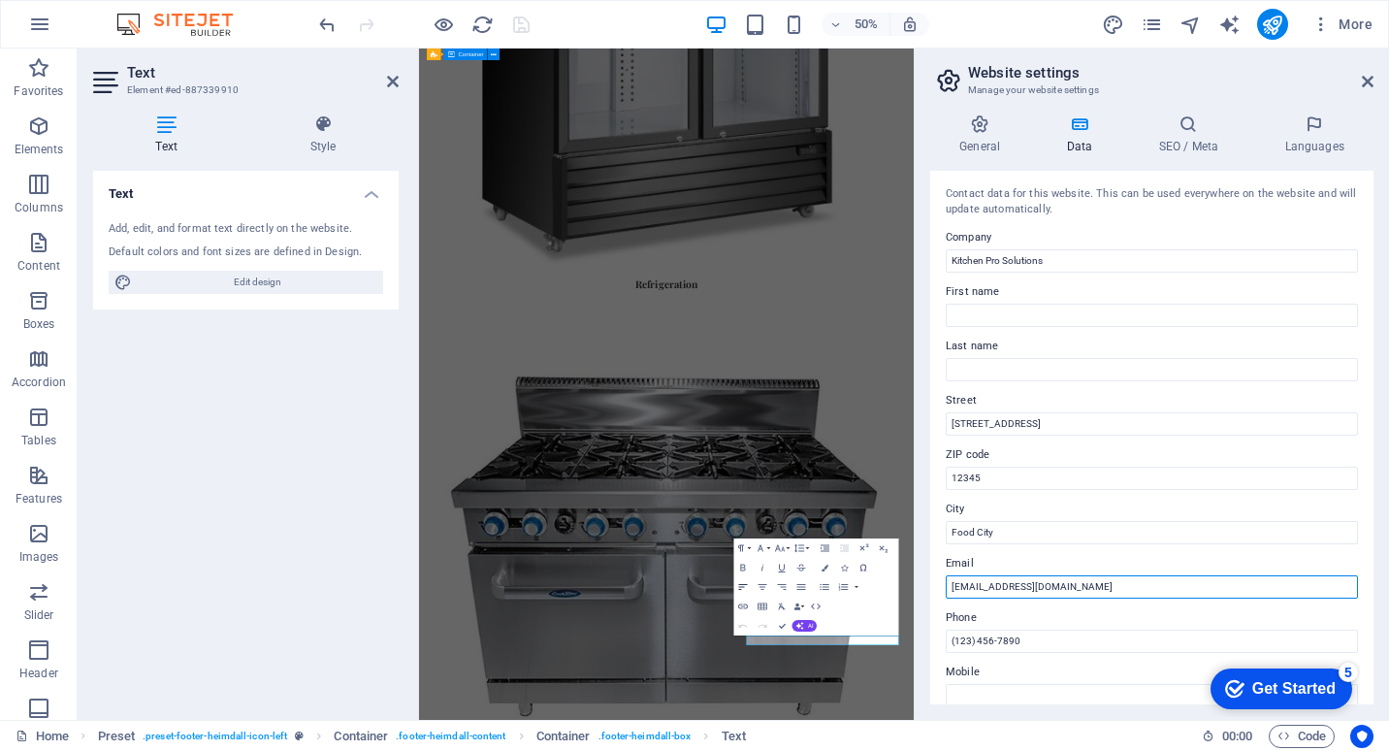
drag, startPoint x: 970, startPoint y: 587, endPoint x: 746, endPoint y: 584, distance: 224.1
click at [746, 584] on div "Home Favorites Elements Columns Content Boxes Accordion Tables Features Images …" at bounding box center [694, 384] width 1389 height 671
click at [1104, 587] on input "[EMAIL_ADDRESS][DOMAIN_NAME]" at bounding box center [1152, 586] width 412 height 23
type input "[EMAIL_ADDRESS][DOMAIN_NAME]"
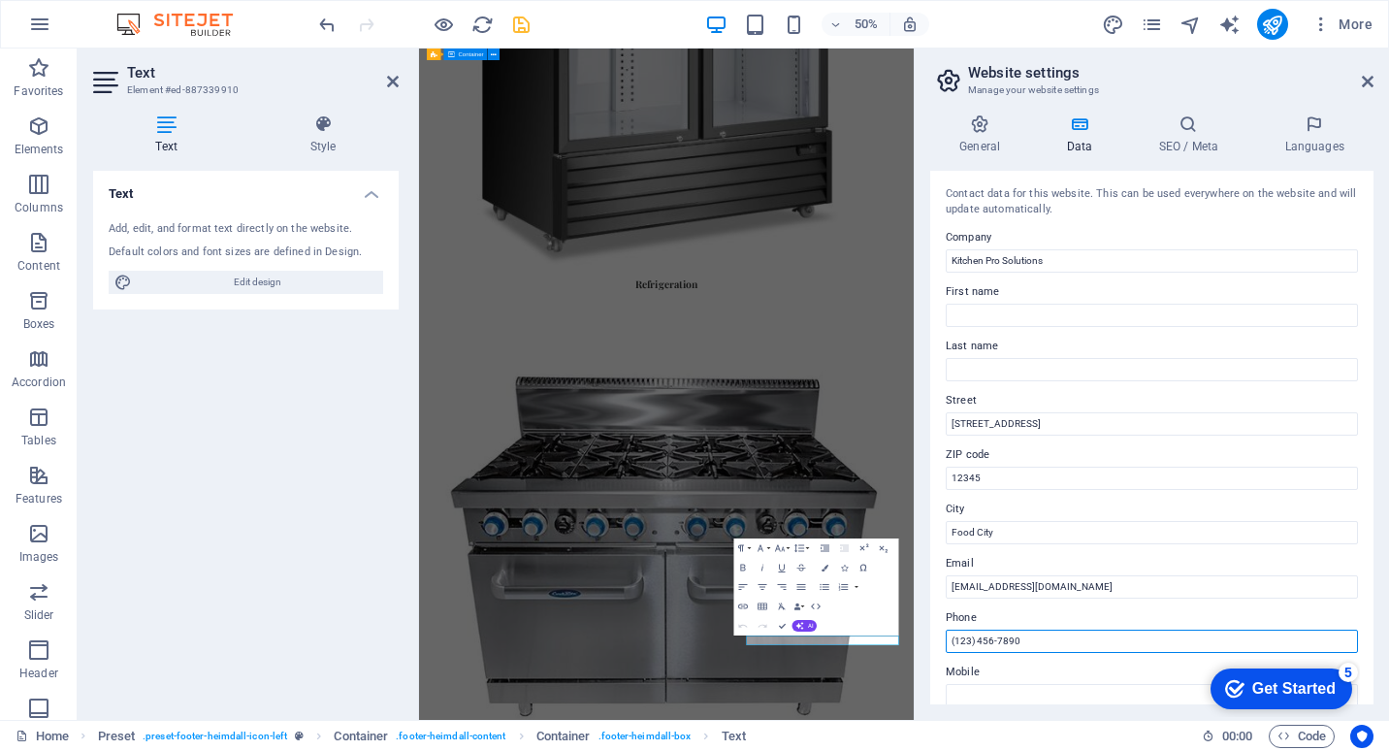
click at [1041, 641] on input "(123) 456-7890" at bounding box center [1152, 641] width 412 height 23
drag, startPoint x: 799, startPoint y: 1185, endPoint x: 748, endPoint y: 633, distance: 554.4
click at [748, 633] on div "Home Favorites Elements Columns Content Boxes Accordion Tables Features Images …" at bounding box center [694, 384] width 1389 height 671
drag, startPoint x: 1033, startPoint y: 643, endPoint x: 923, endPoint y: 639, distance: 110.7
click at [923, 639] on div "General Data SEO / Meta Languages Website name [DOMAIN_NAME] Logo Drag files he…" at bounding box center [1152, 409] width 474 height 621
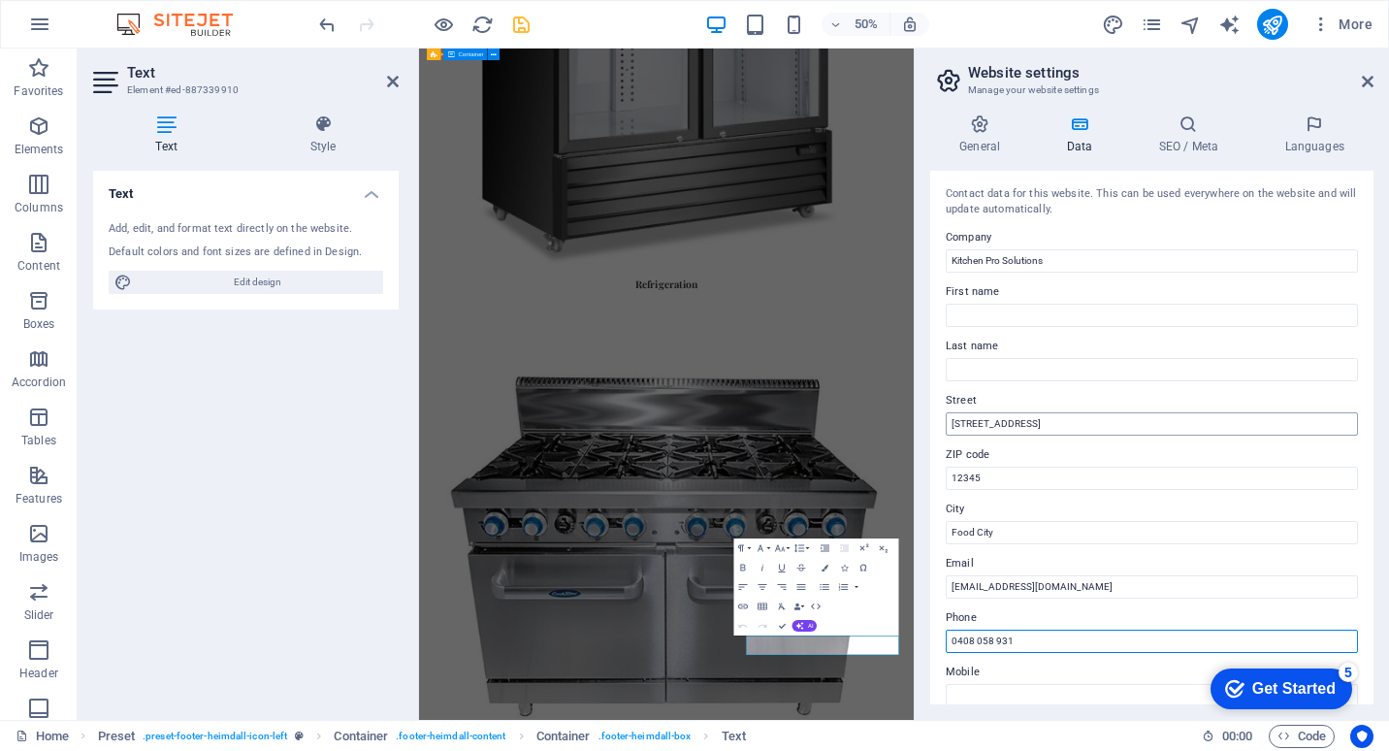
type input "0408 058 931"
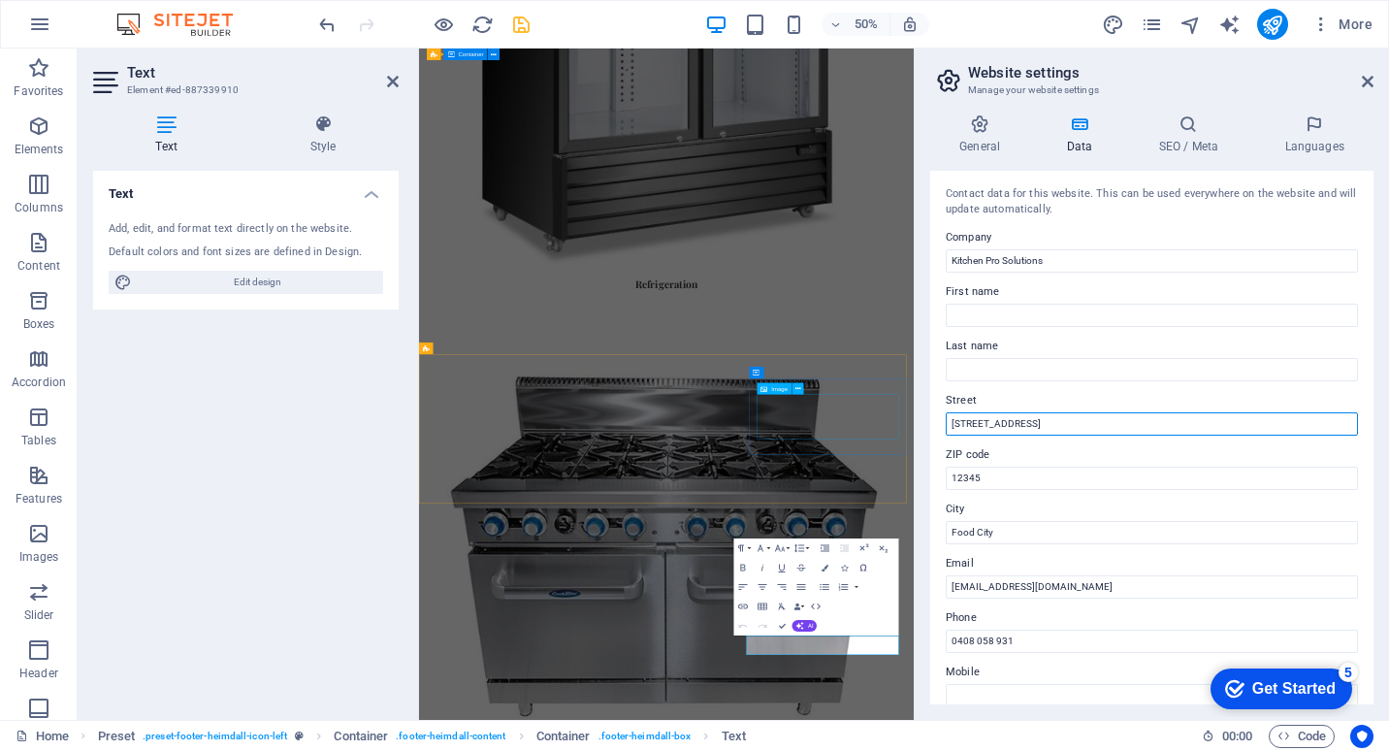
drag, startPoint x: 1459, startPoint y: 473, endPoint x: 1403, endPoint y: 816, distance: 347.0
drag, startPoint x: 1036, startPoint y: 421, endPoint x: 928, endPoint y: 423, distance: 107.7
click at [928, 423] on div "General Data SEO / Meta Languages Website name [DOMAIN_NAME] Logo Drag files he…" at bounding box center [1152, 409] width 474 height 621
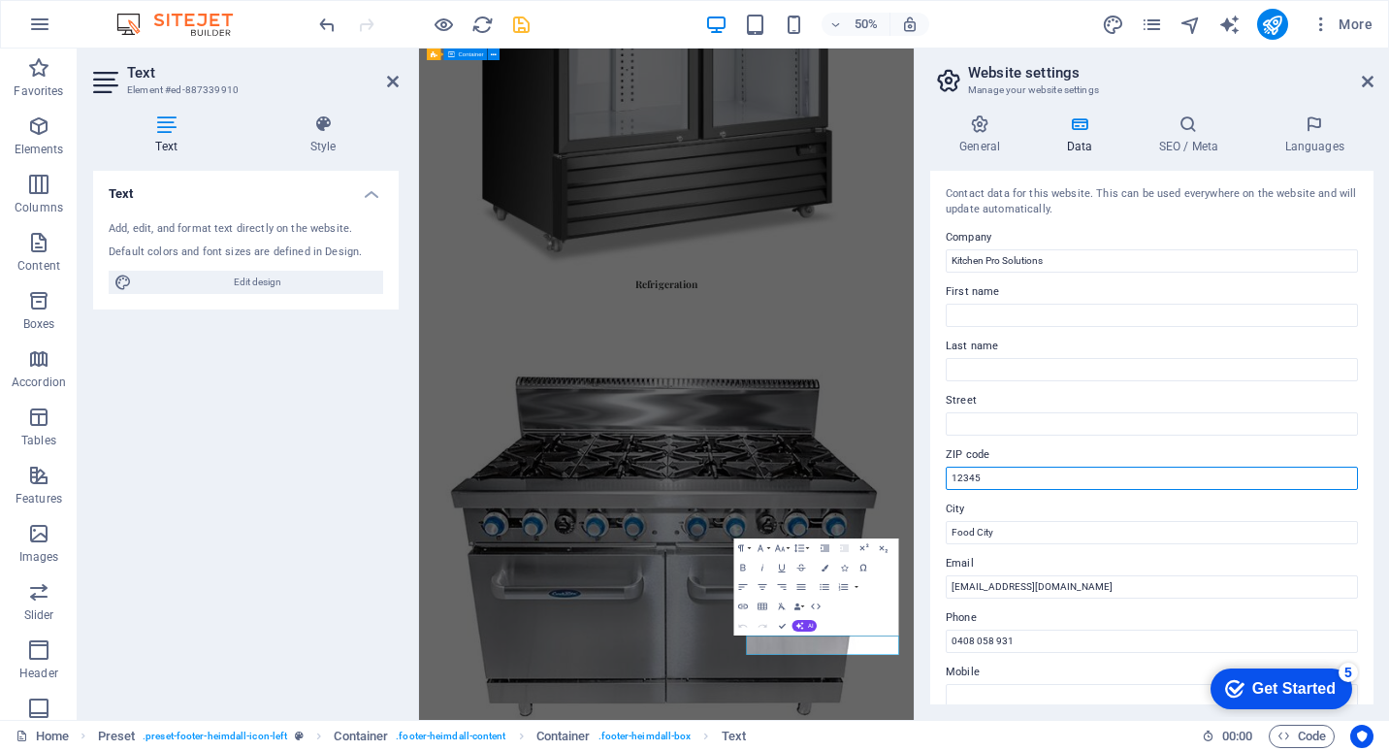
drag, startPoint x: 997, startPoint y: 472, endPoint x: 940, endPoint y: 473, distance: 57.2
click at [940, 473] on div "Contact data for this website. This can be used everywhere on the website and w…" at bounding box center [1151, 438] width 443 height 534
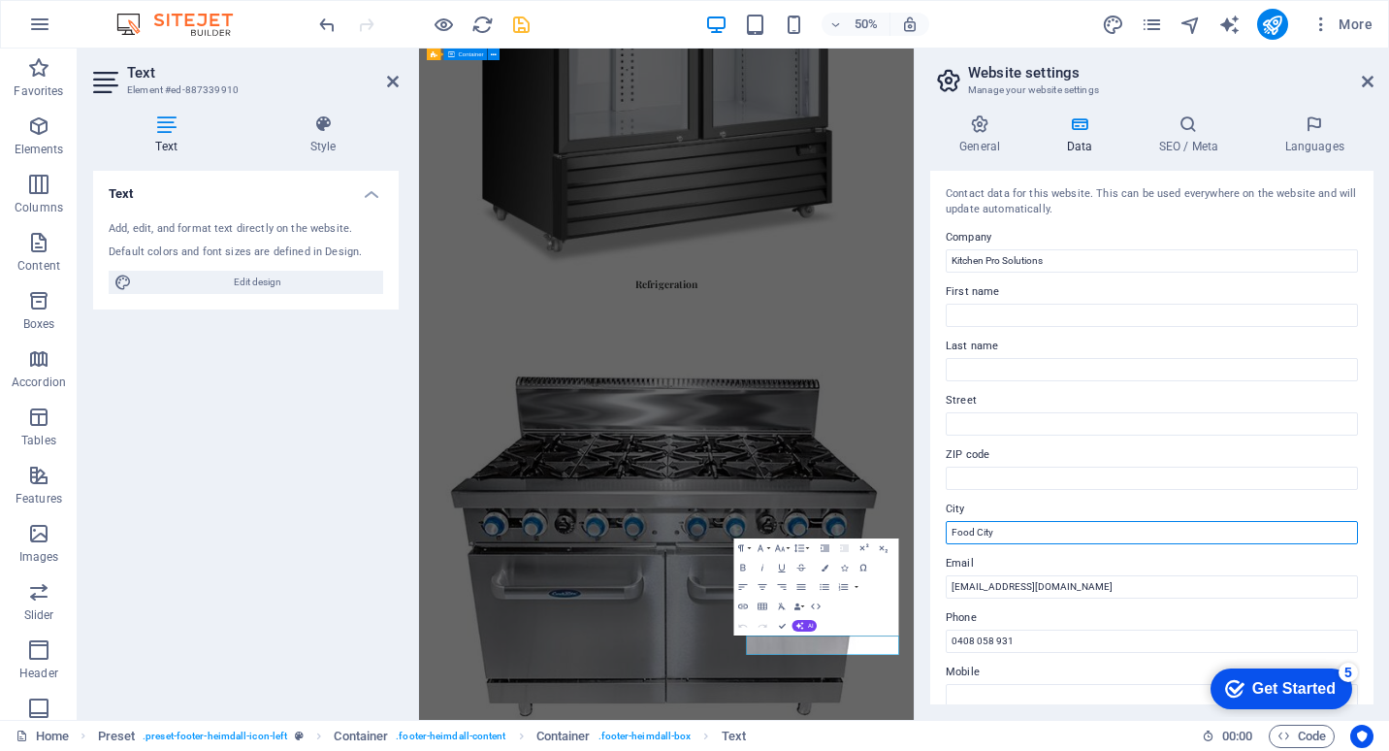
drag, startPoint x: 905, startPoint y: 975, endPoint x: 950, endPoint y: 534, distance: 443.7
click at [950, 534] on input "Food City" at bounding box center [1152, 532] width 412 height 23
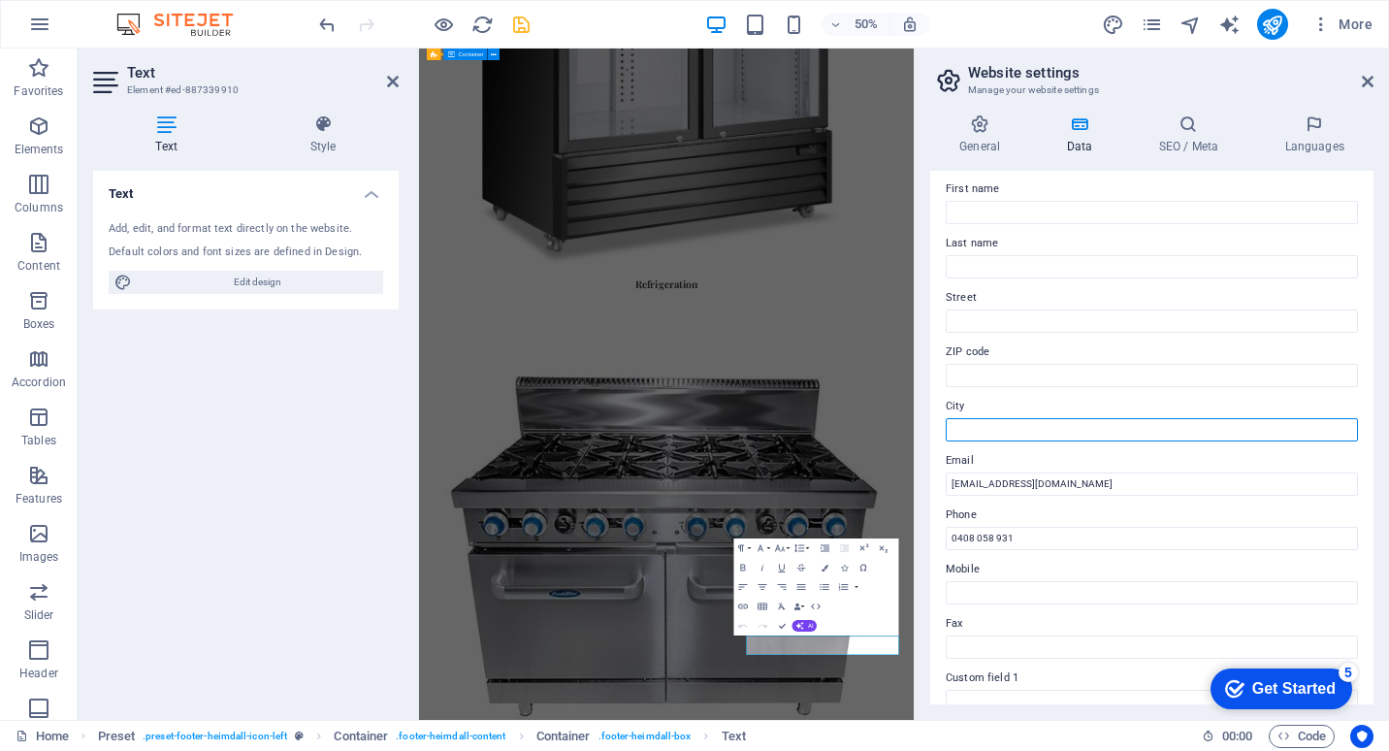
scroll to position [194, 0]
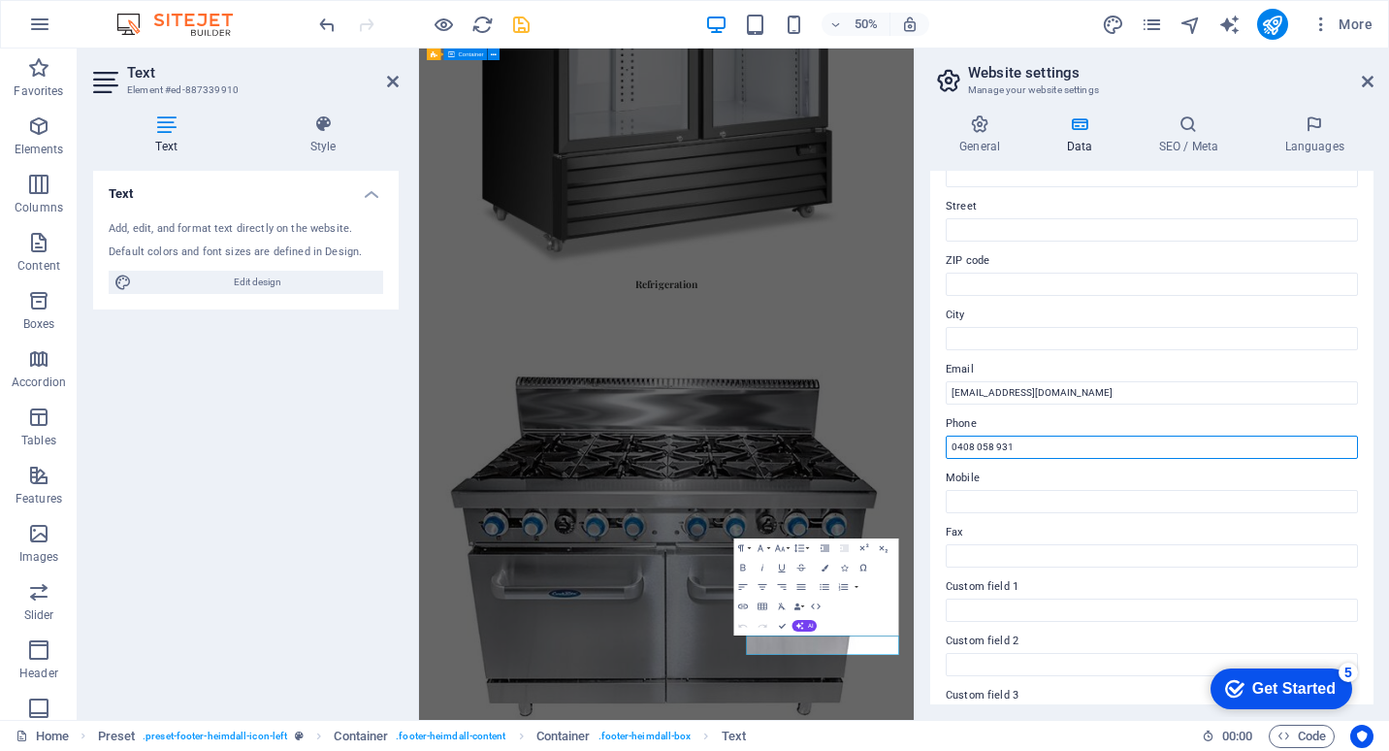
drag, startPoint x: 1047, startPoint y: 448, endPoint x: 942, endPoint y: 453, distance: 104.9
click at [942, 453] on div "Contact data for this website. This can be used everywhere on the website and w…" at bounding box center [1151, 438] width 443 height 534
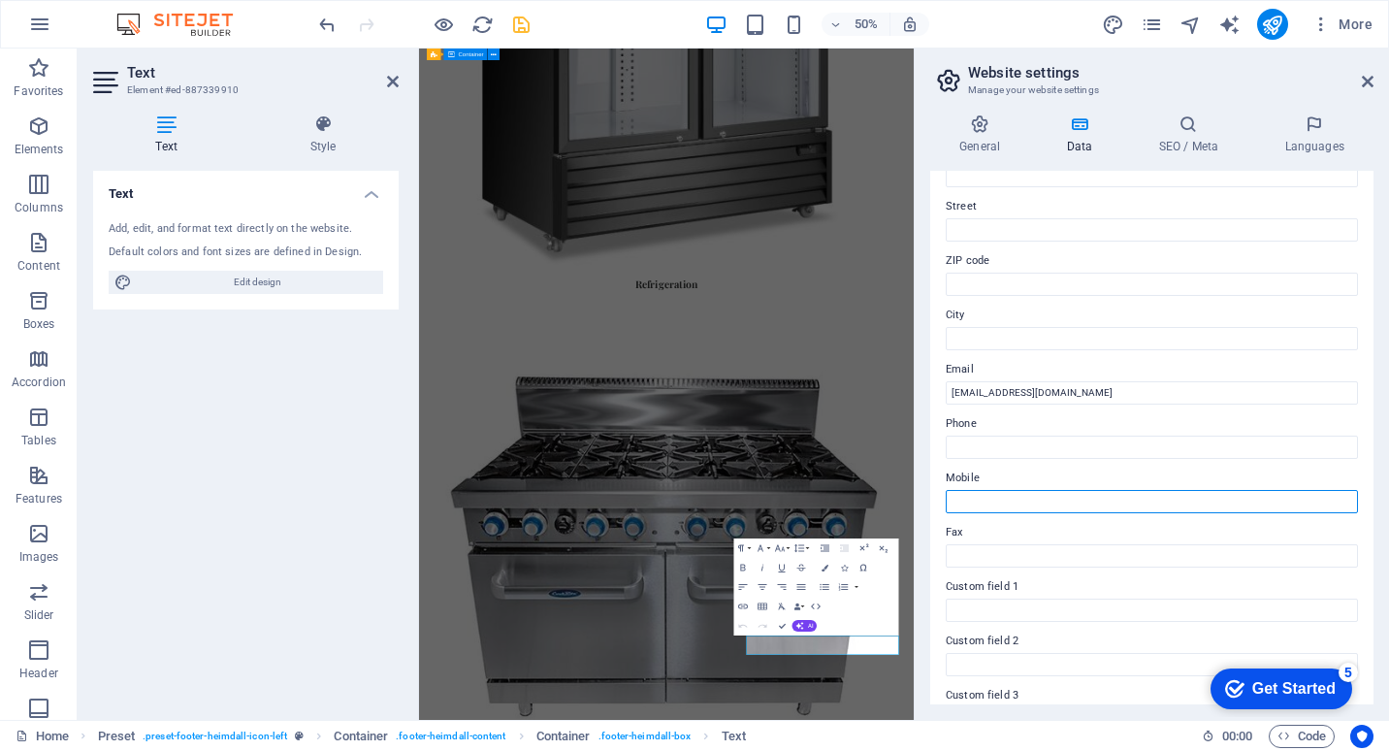
click at [963, 500] on input "Mobile" at bounding box center [1152, 501] width 412 height 23
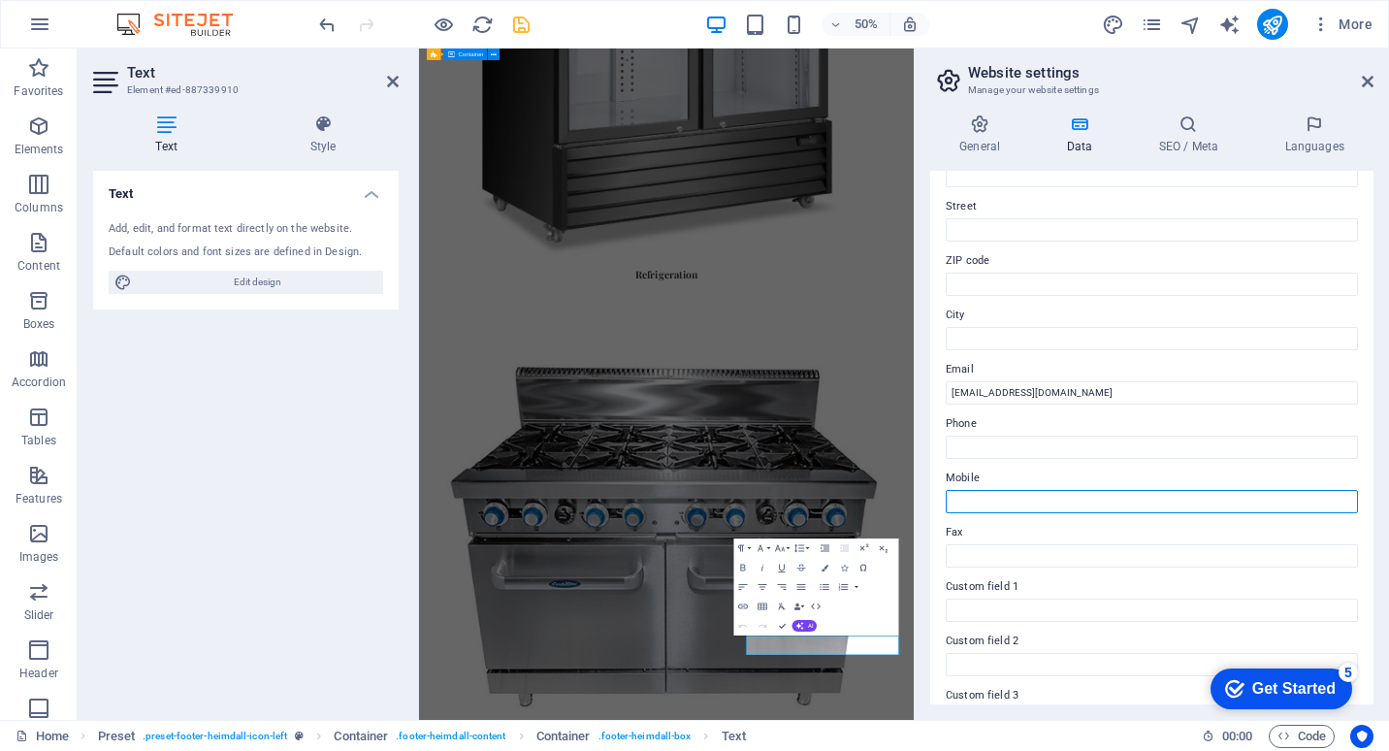
paste input "0408 058 931"
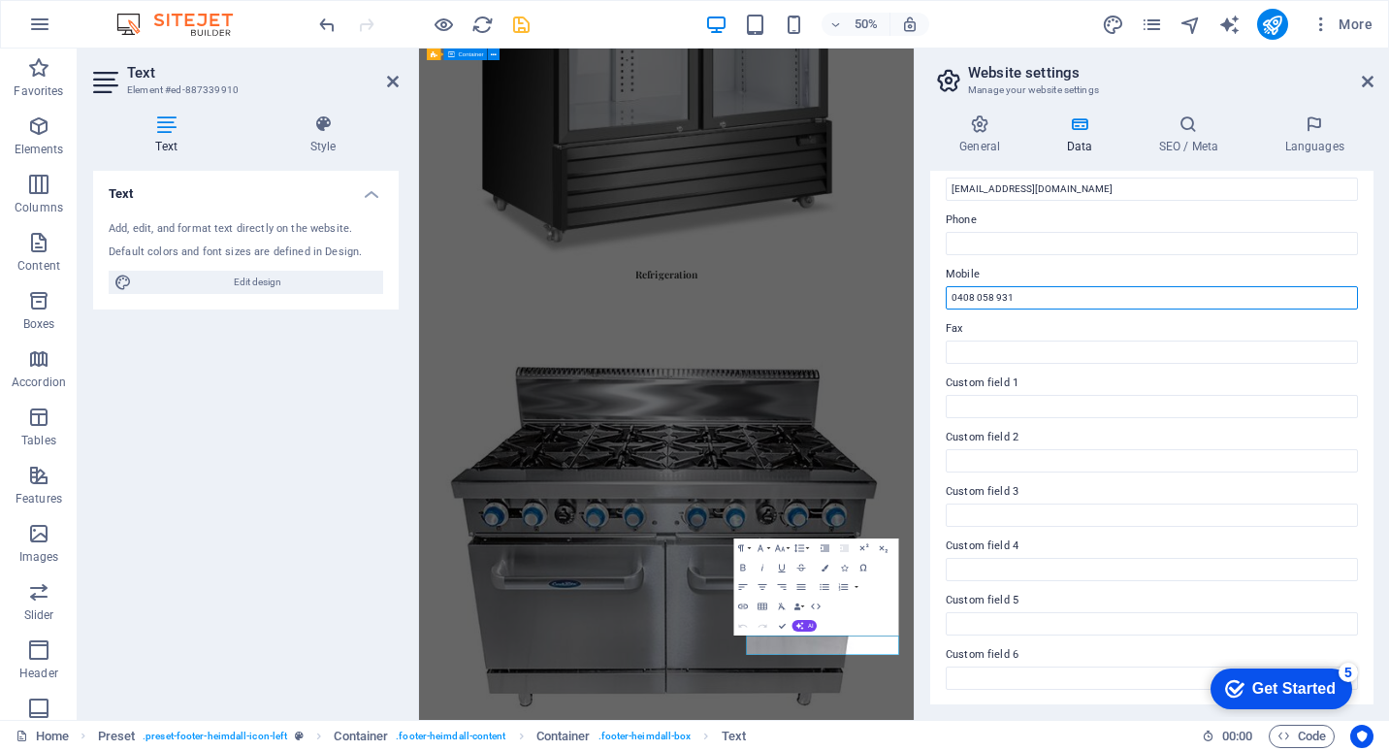
scroll to position [0, 0]
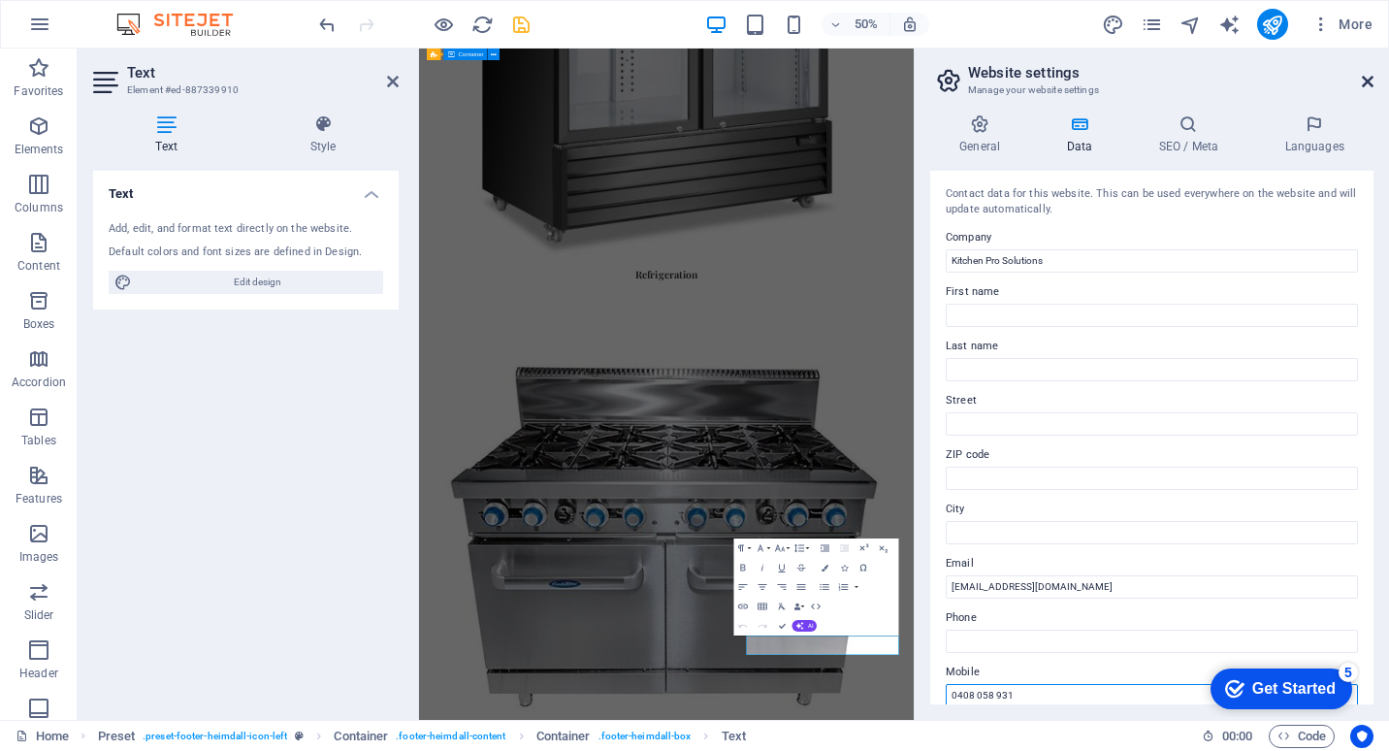
type input "0408 058 931"
click at [1373, 85] on icon at bounding box center [1368, 82] width 12 height 16
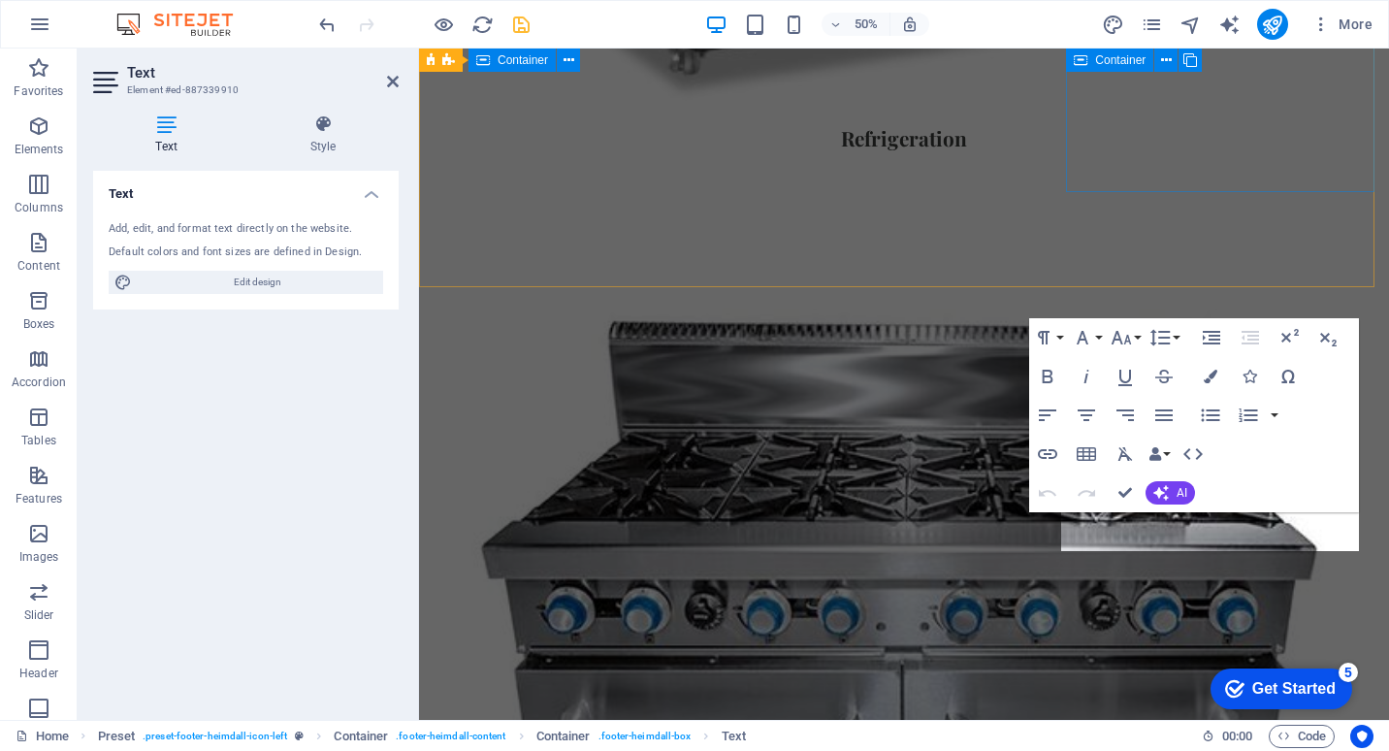
scroll to position [2544, 0]
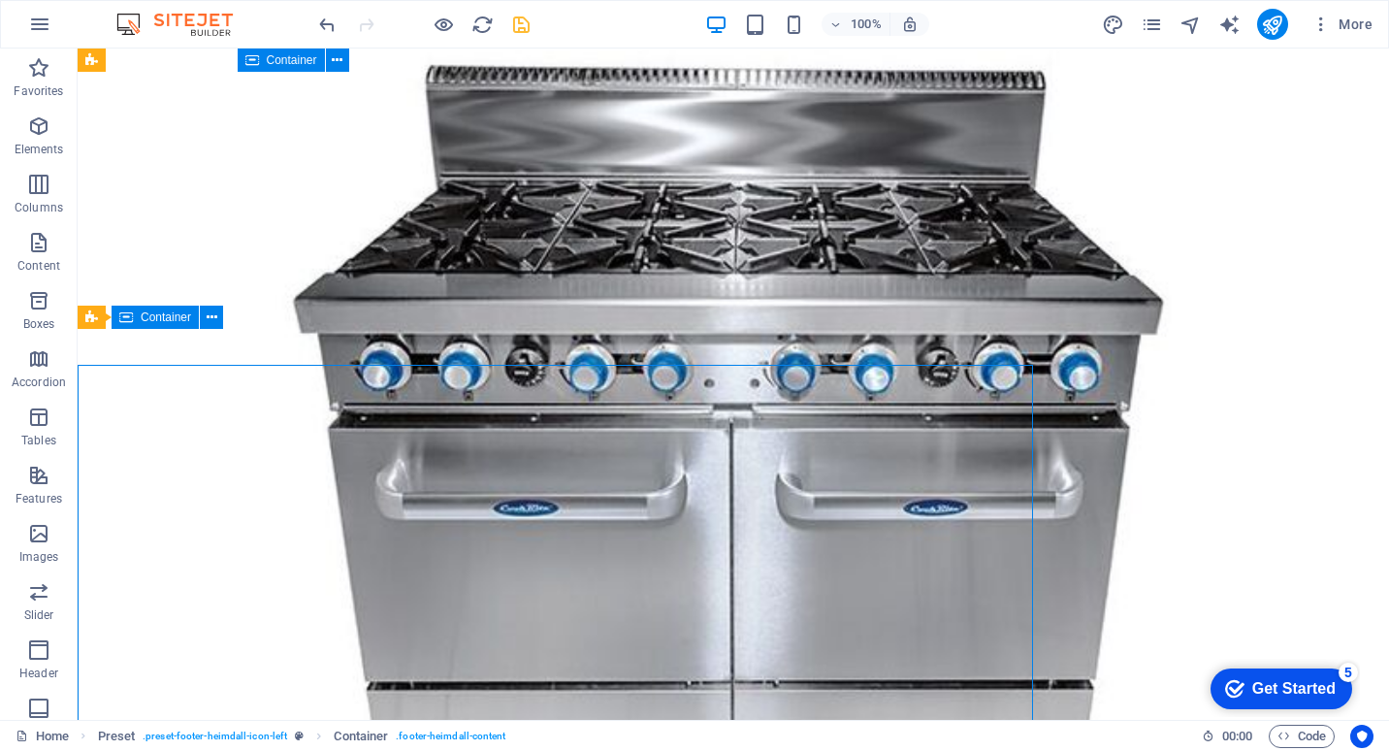
scroll to position [2466, 0]
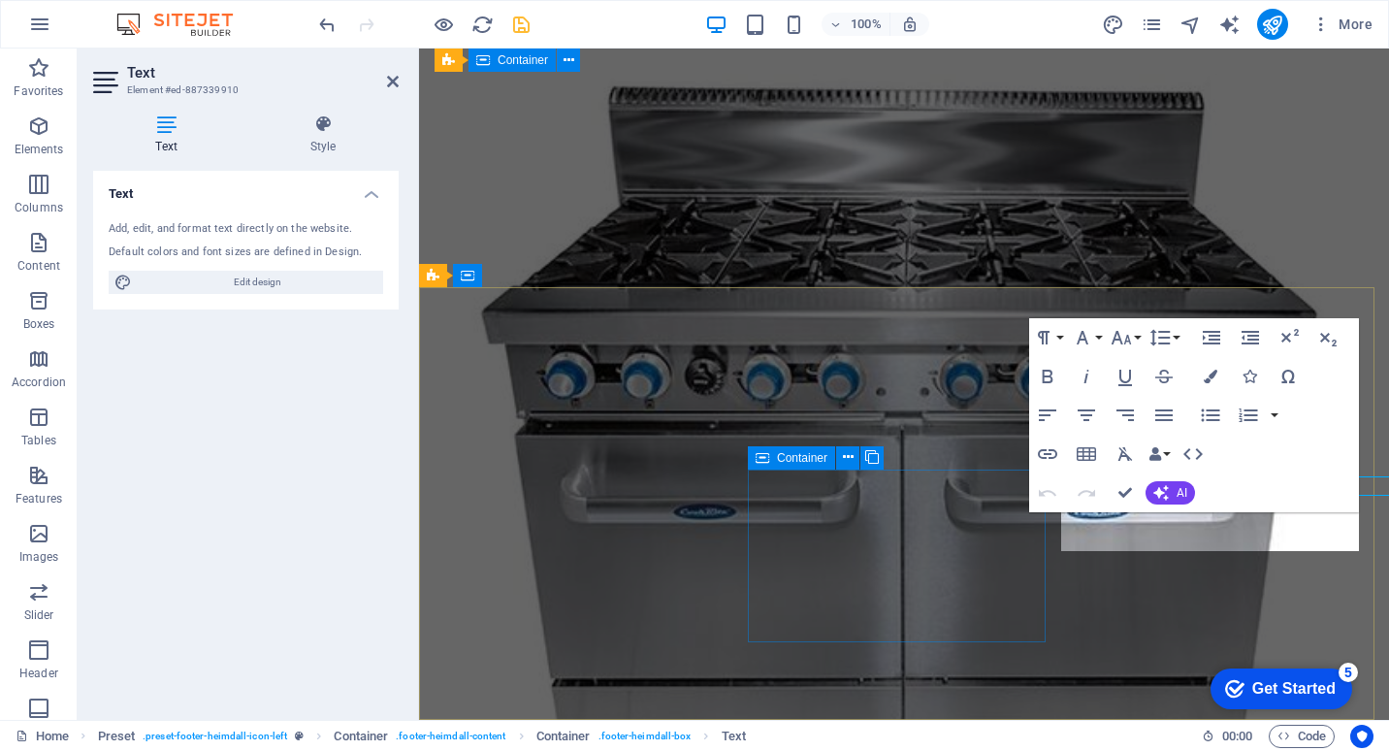
scroll to position [2544, 0]
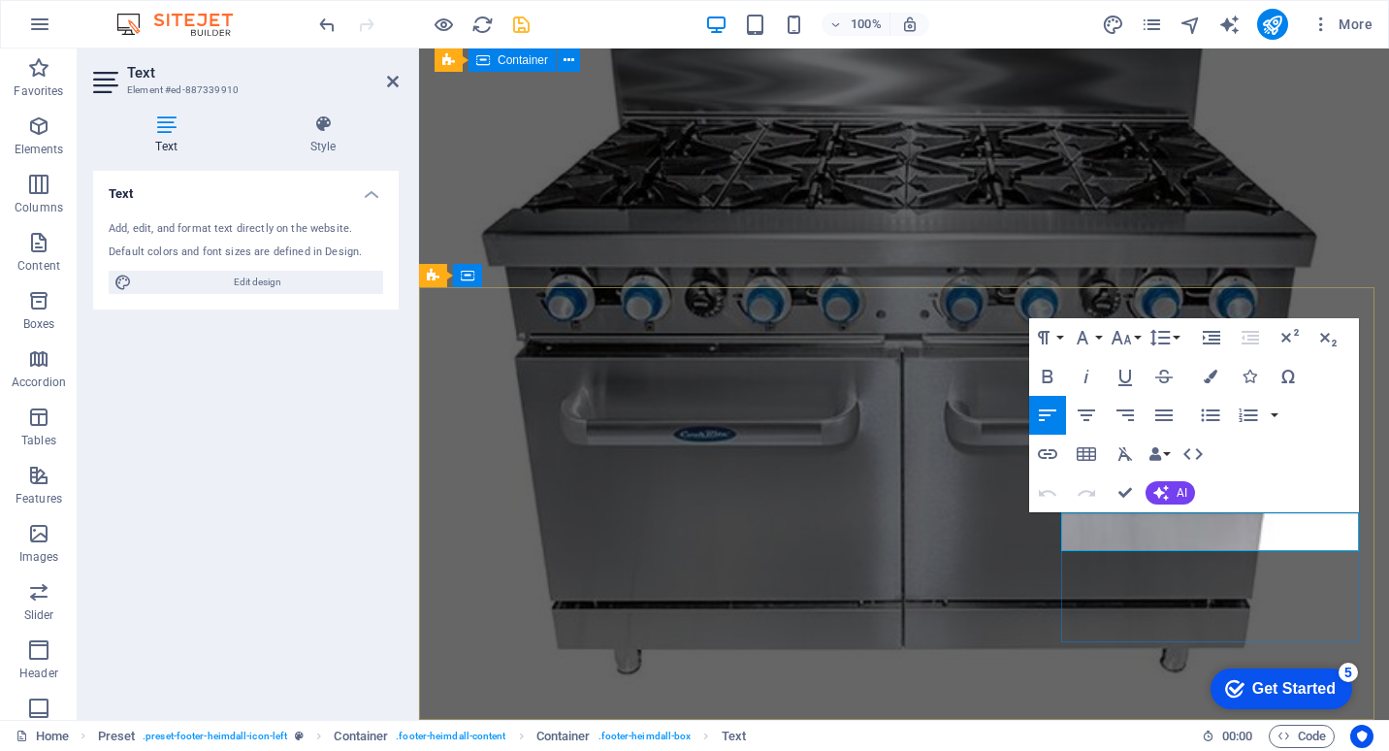
click link "[EMAIL_ADDRESS][DOMAIN_NAME]"
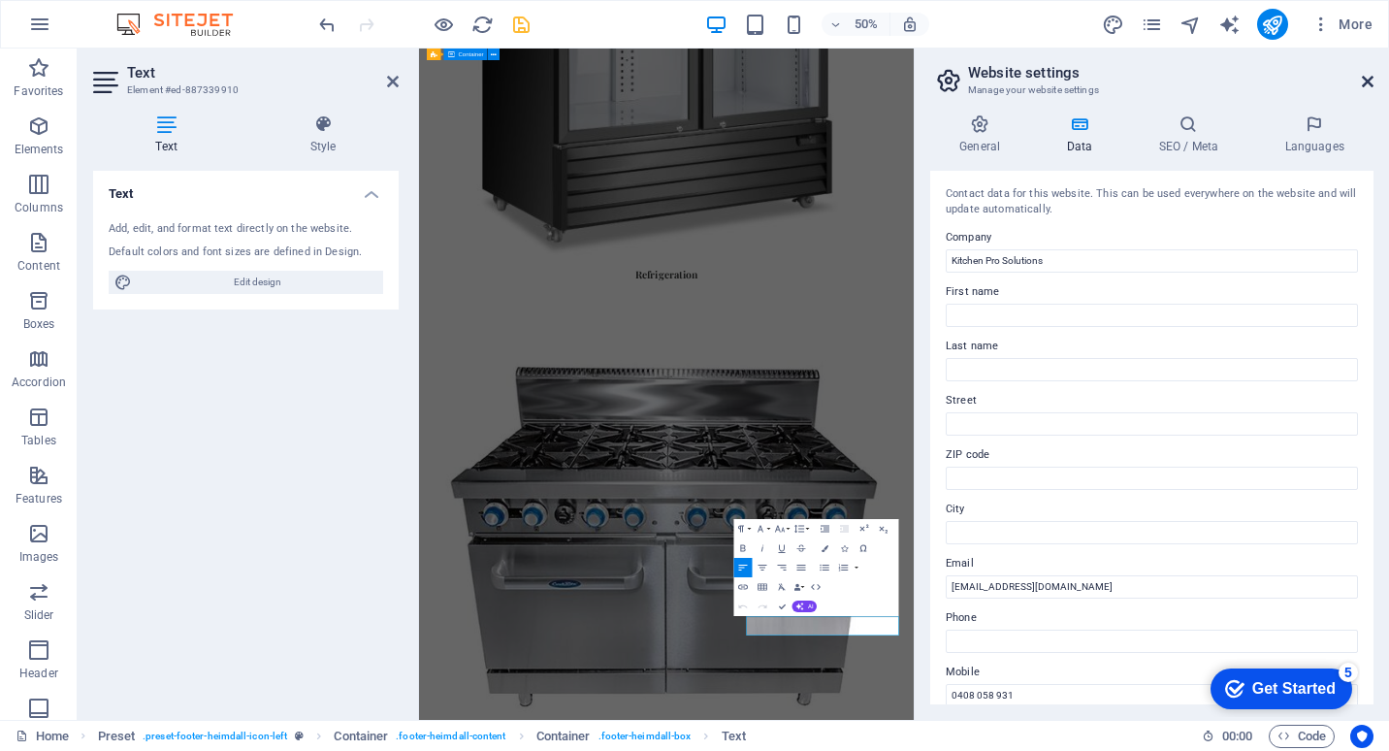
click at [1364, 76] on icon at bounding box center [1368, 82] width 12 height 16
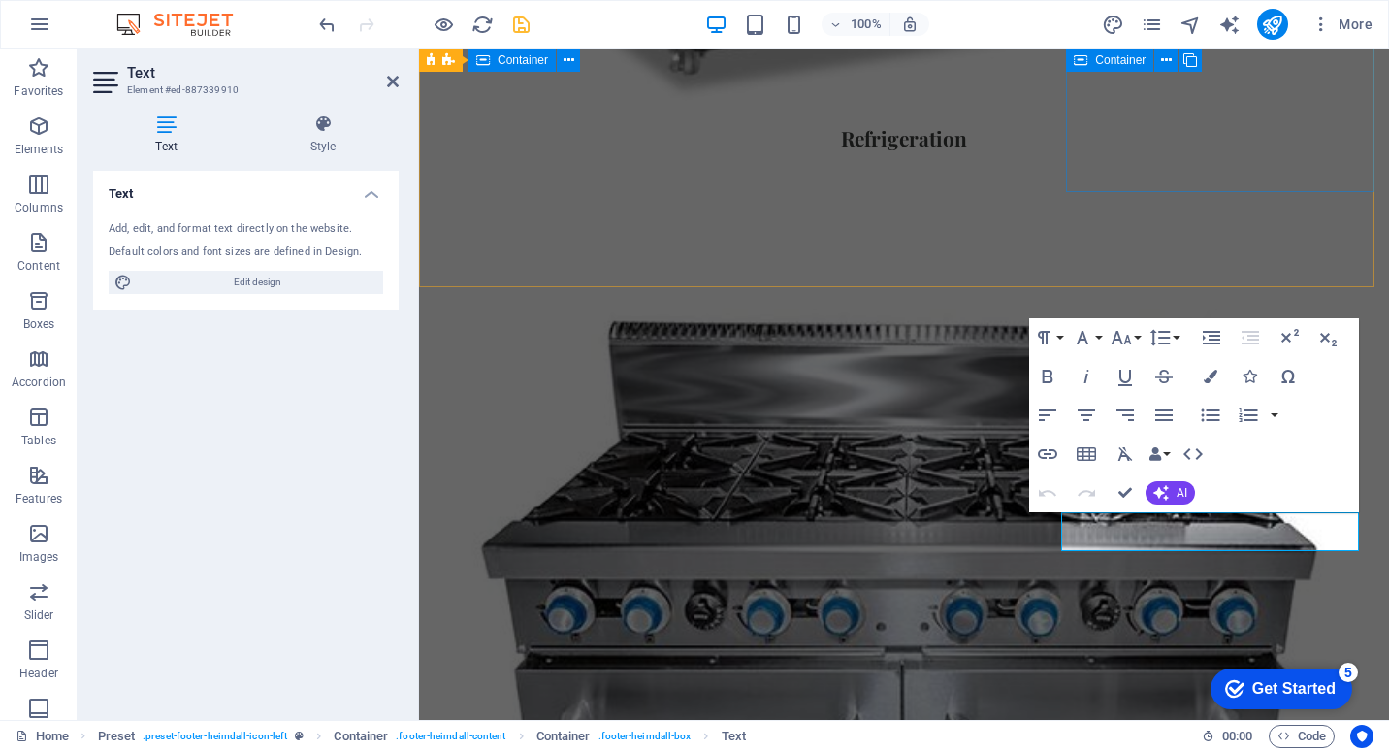
scroll to position [2544, 0]
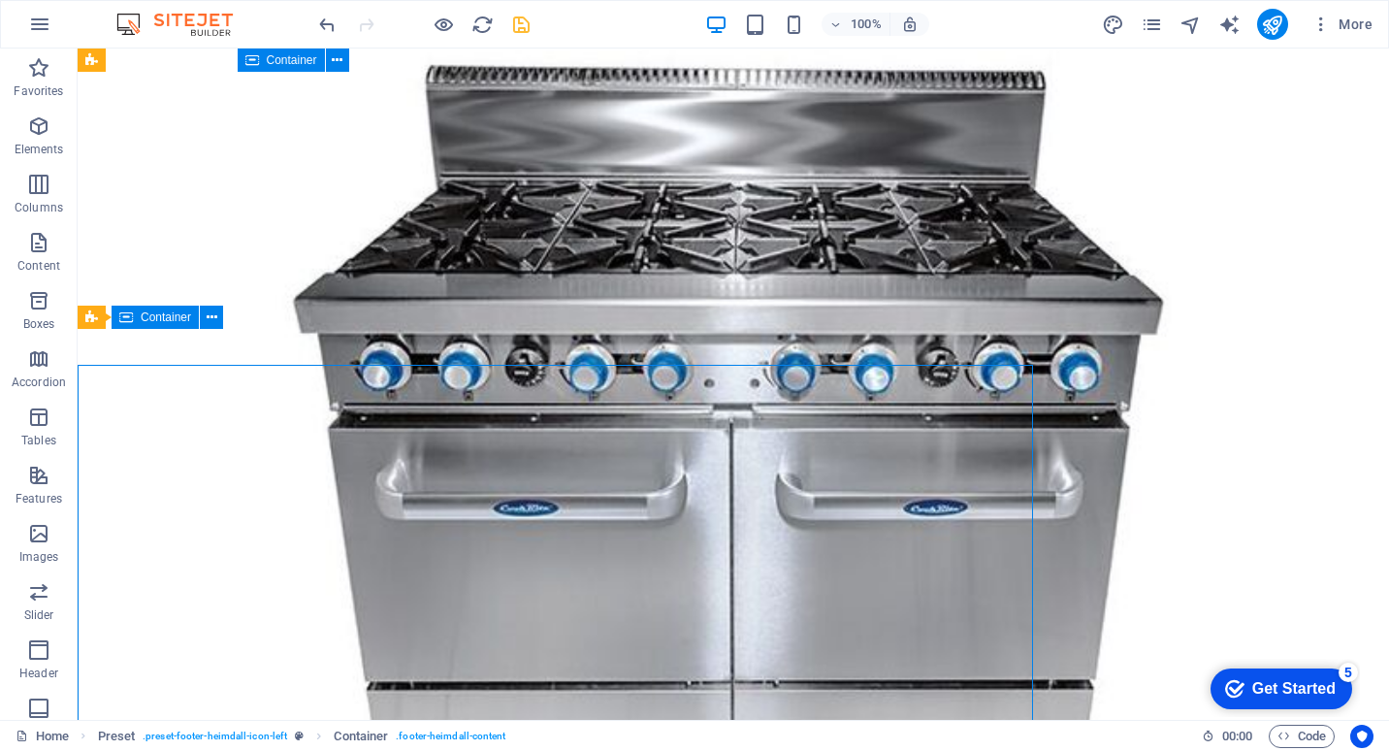
scroll to position [2466, 0]
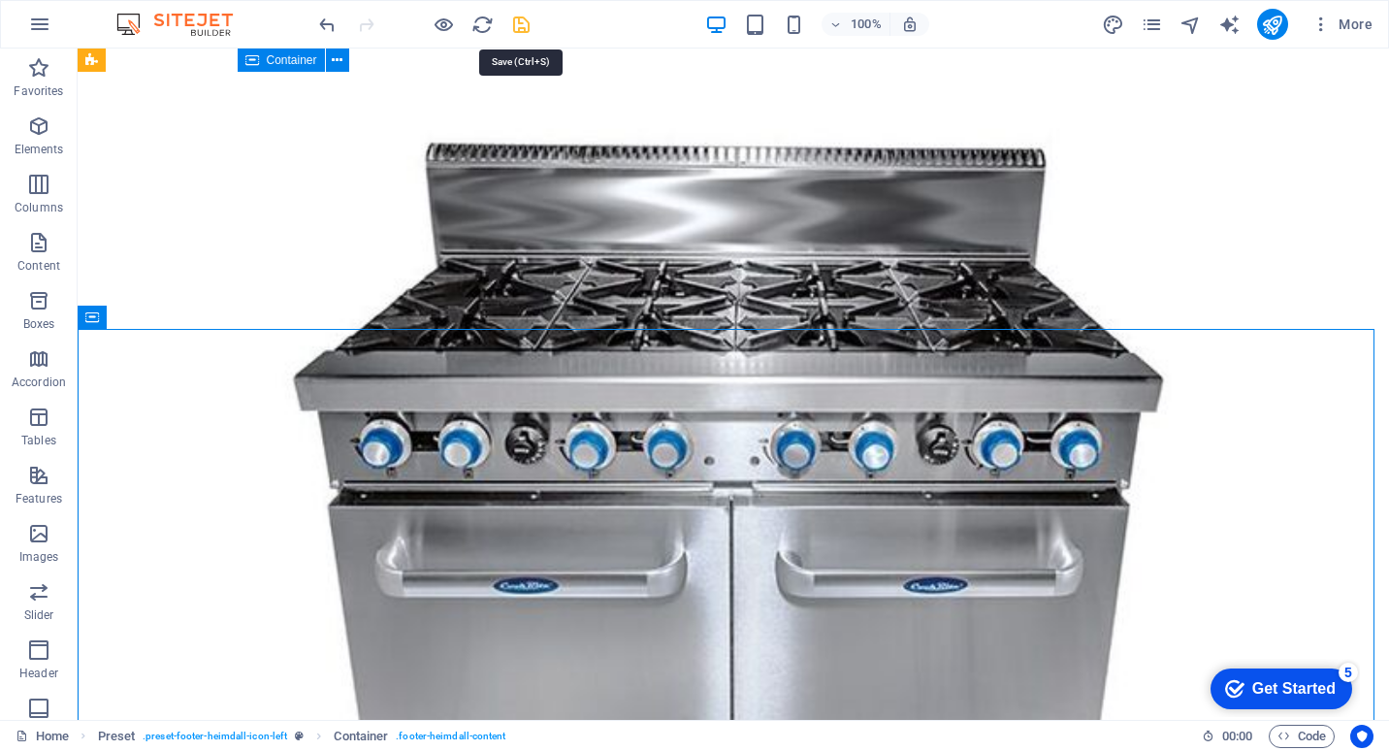
click at [513, 27] on icon "save" at bounding box center [521, 25] width 22 height 22
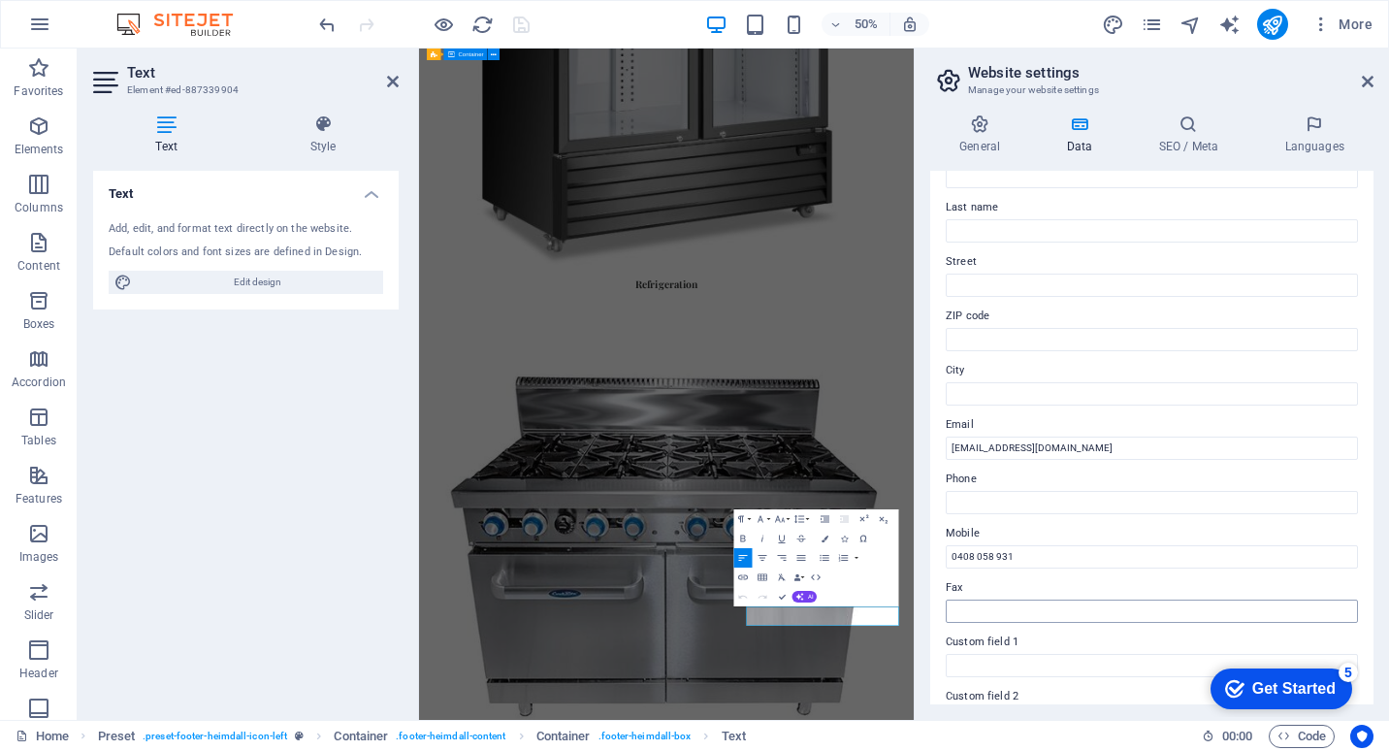
scroll to position [0, 0]
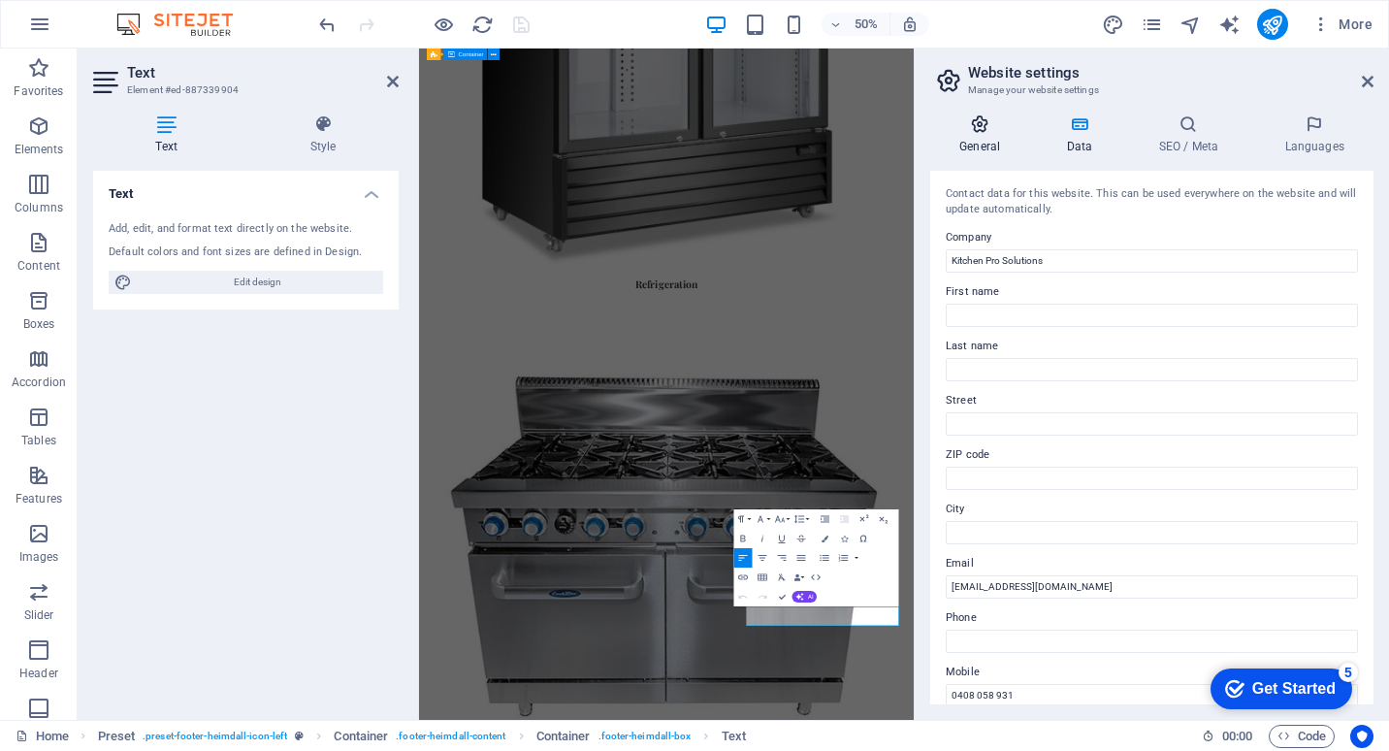
click at [995, 134] on h4 "General" at bounding box center [983, 134] width 107 height 41
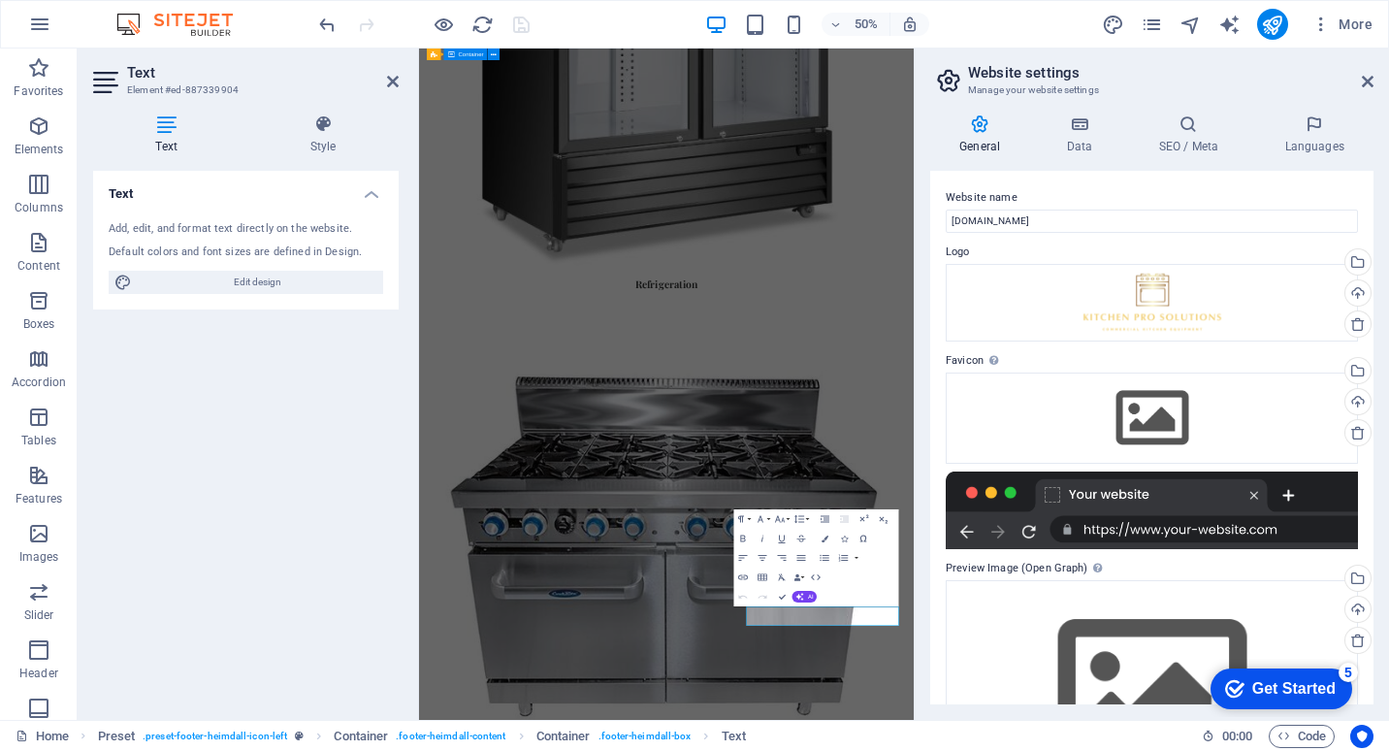
scroll to position [114, 0]
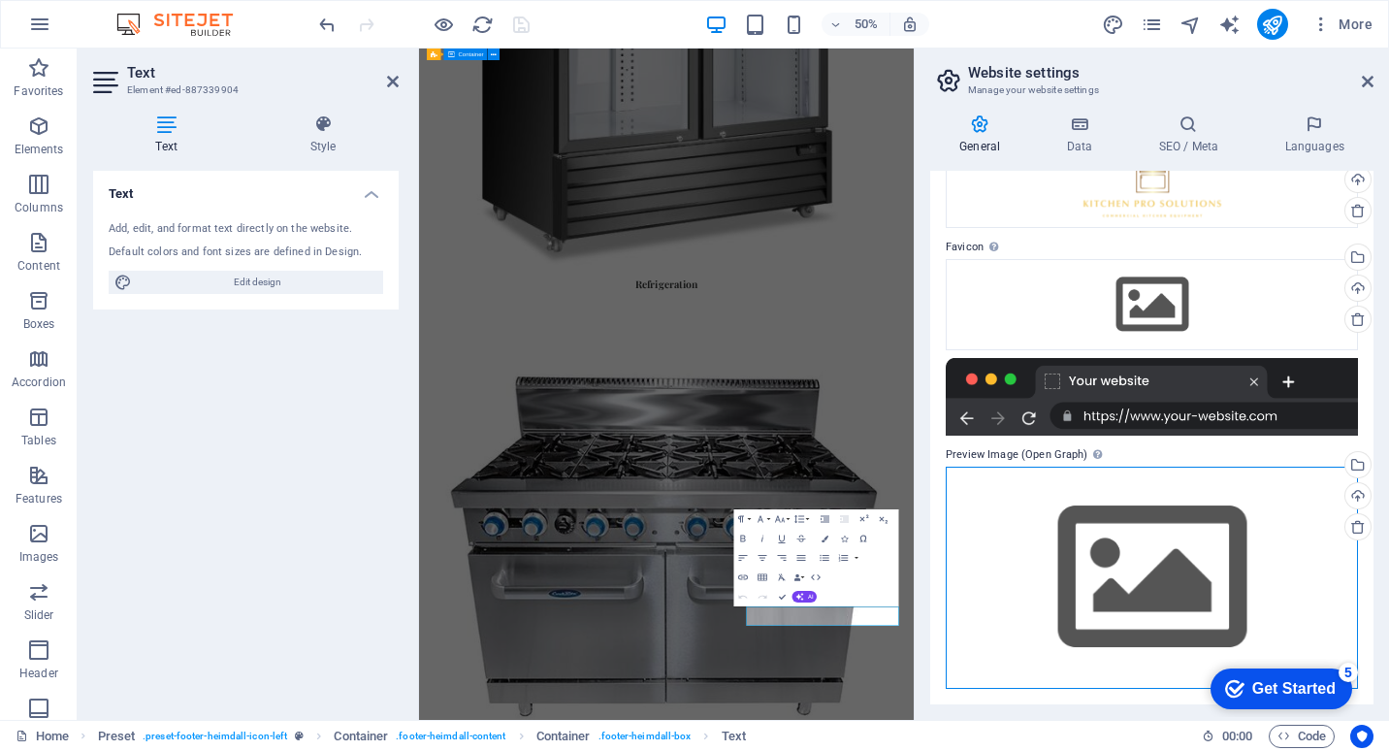
click at [1139, 559] on div "Drag files here, click to choose files or select files from Files or our free s…" at bounding box center [1152, 578] width 412 height 222
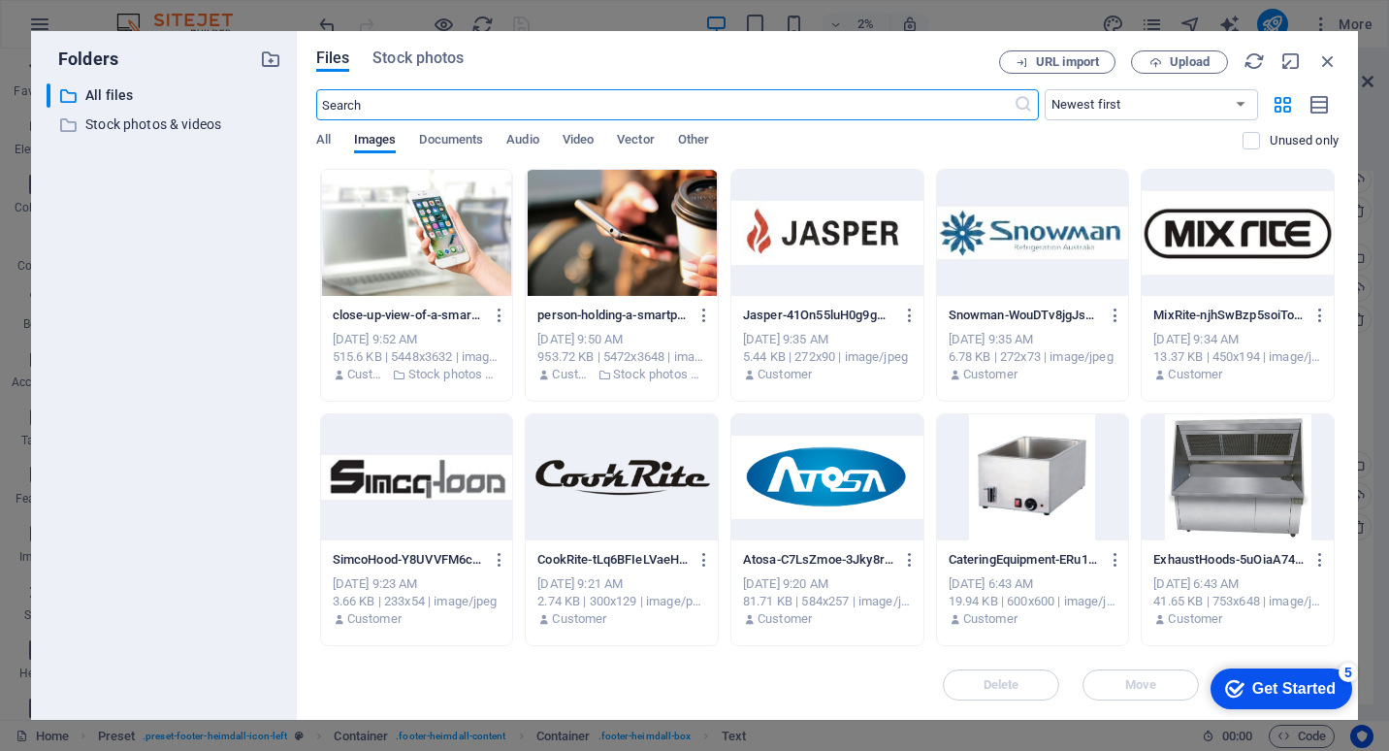
scroll to position [0, 0]
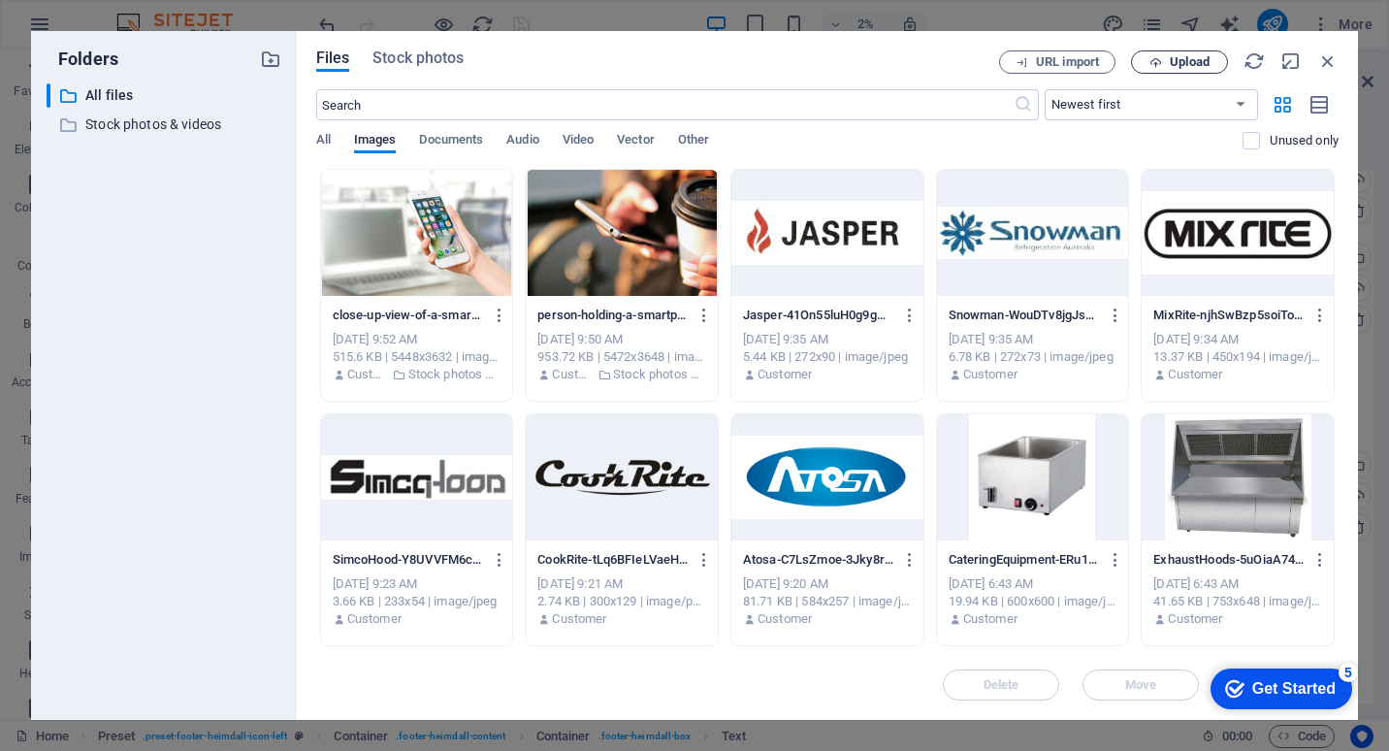
click at [1179, 66] on span "Upload" at bounding box center [1190, 62] width 40 height 12
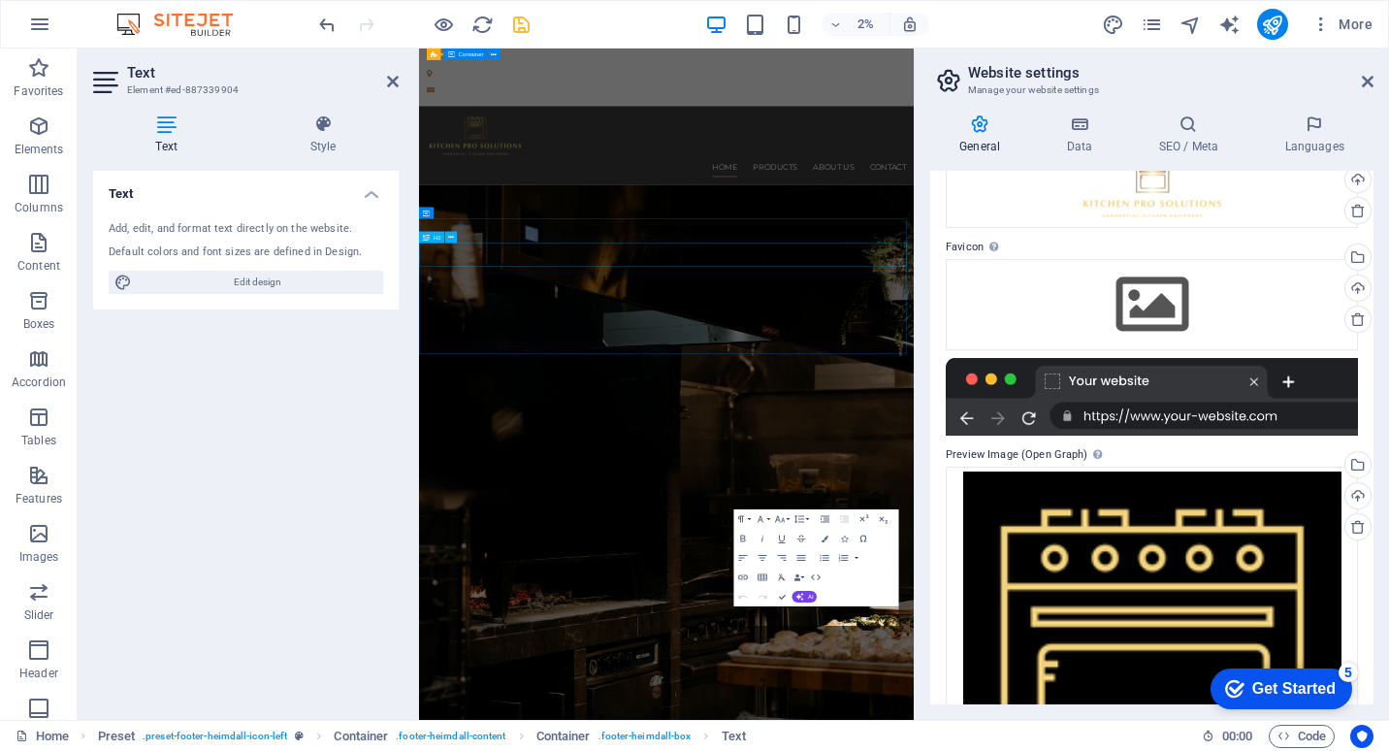
scroll to position [2231, 0]
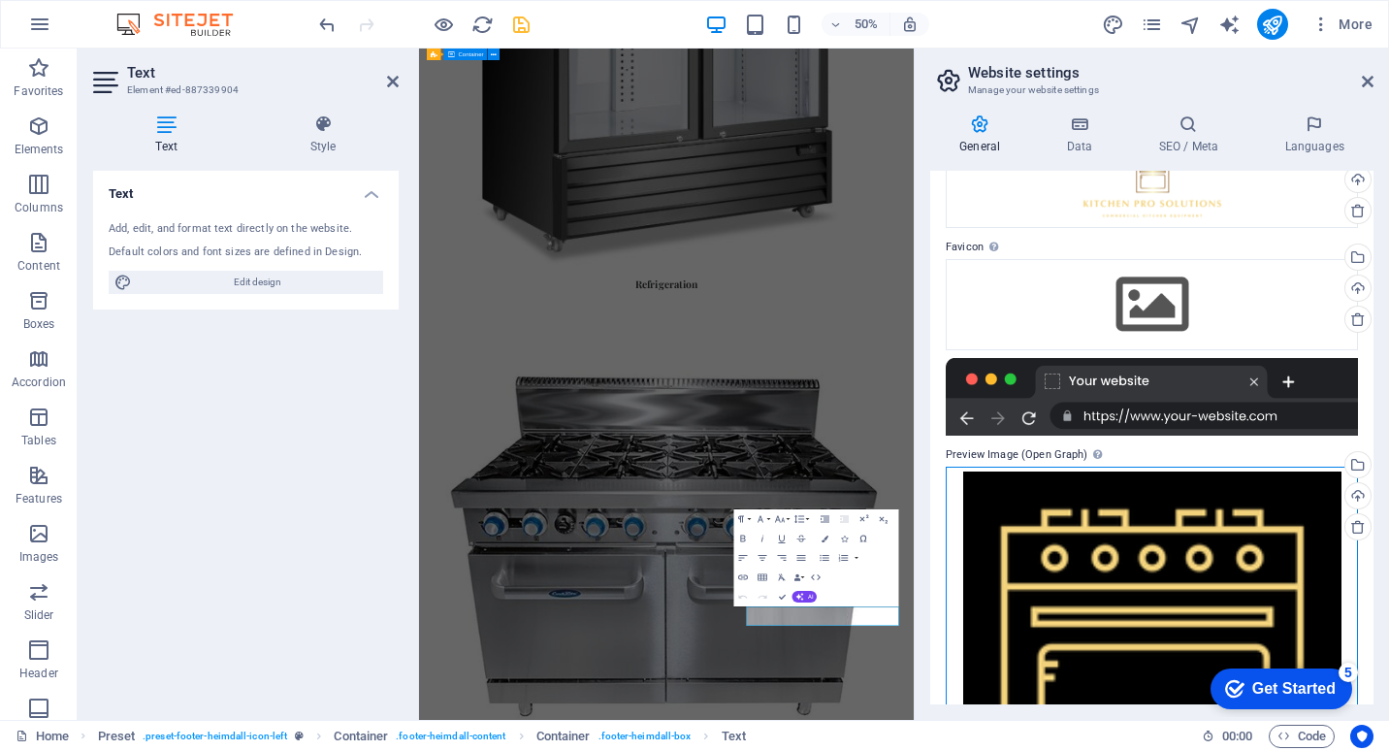
click at [1235, 552] on div "Drag files here, click to choose files or select files from Files or our free s…" at bounding box center [1152, 661] width 412 height 388
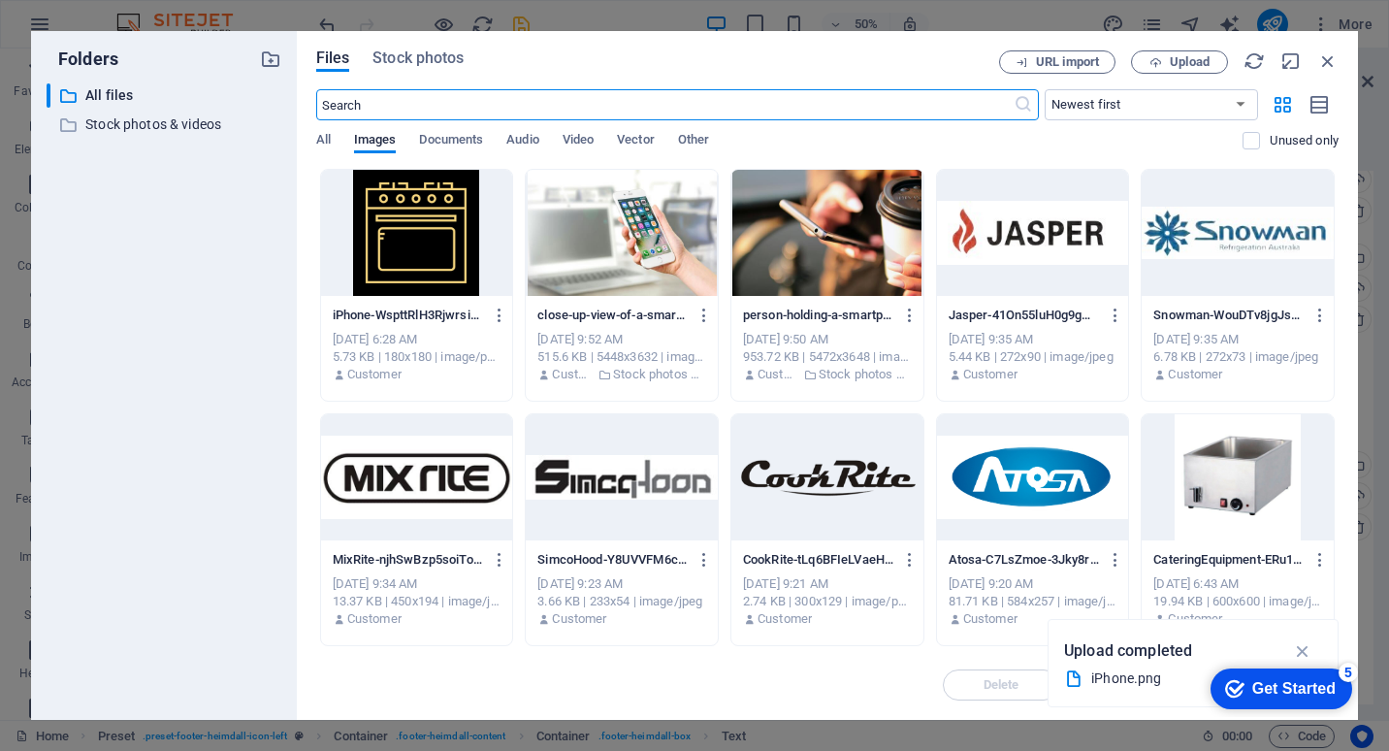
scroll to position [0, 0]
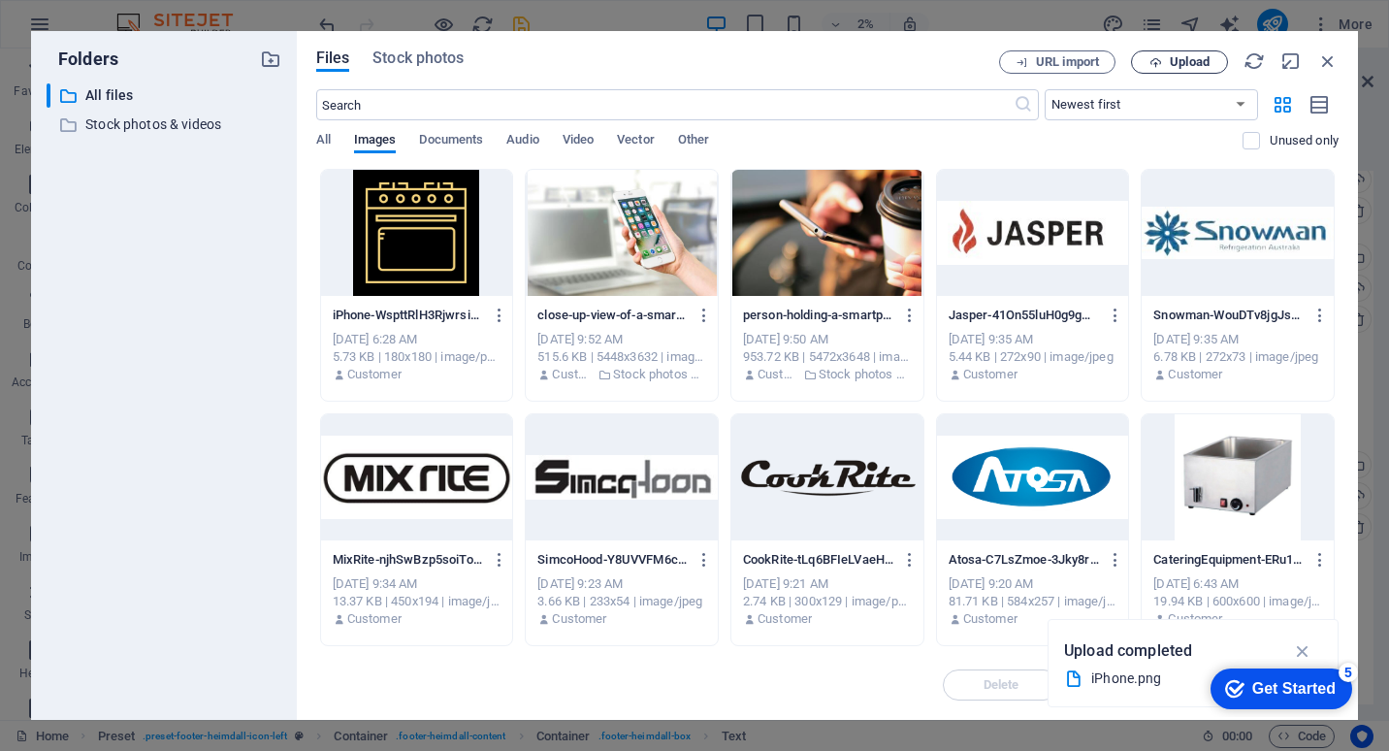
click at [1184, 66] on span "Upload" at bounding box center [1190, 62] width 40 height 12
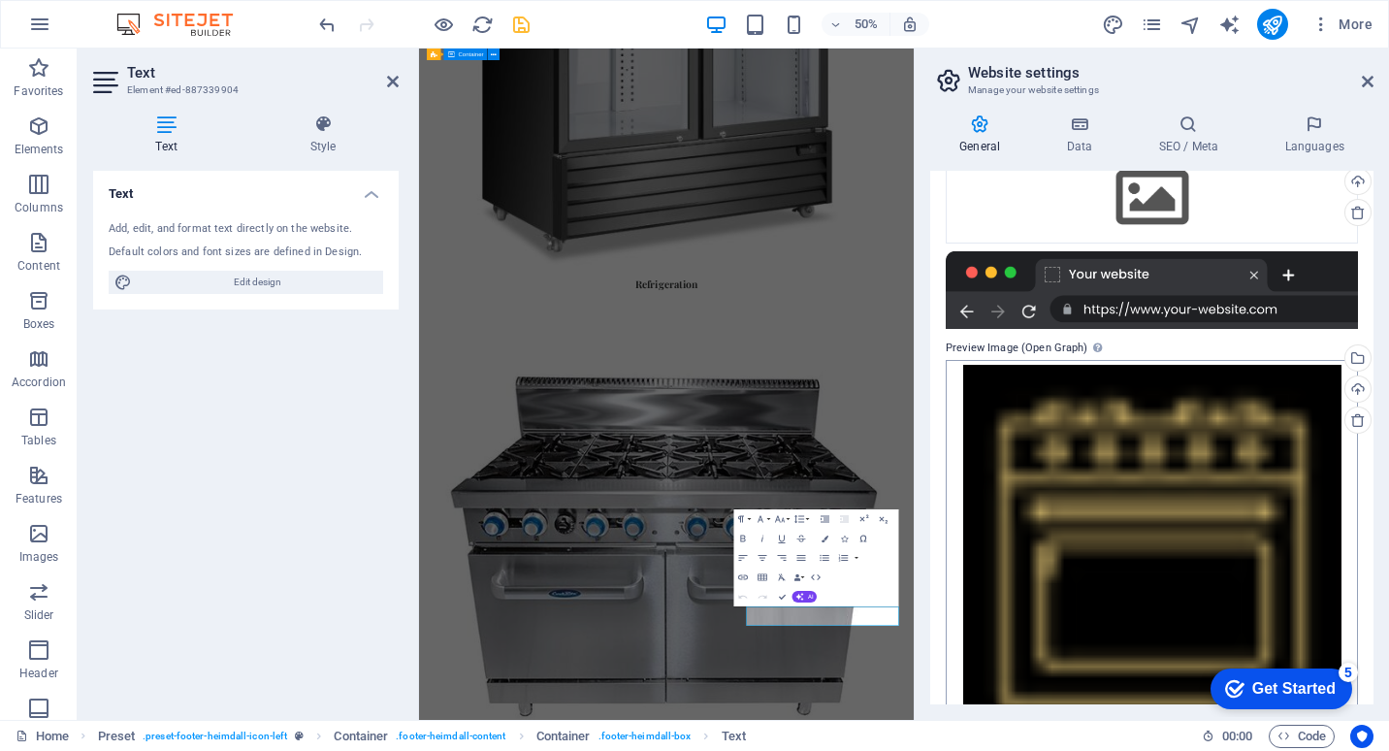
scroll to position [279, 0]
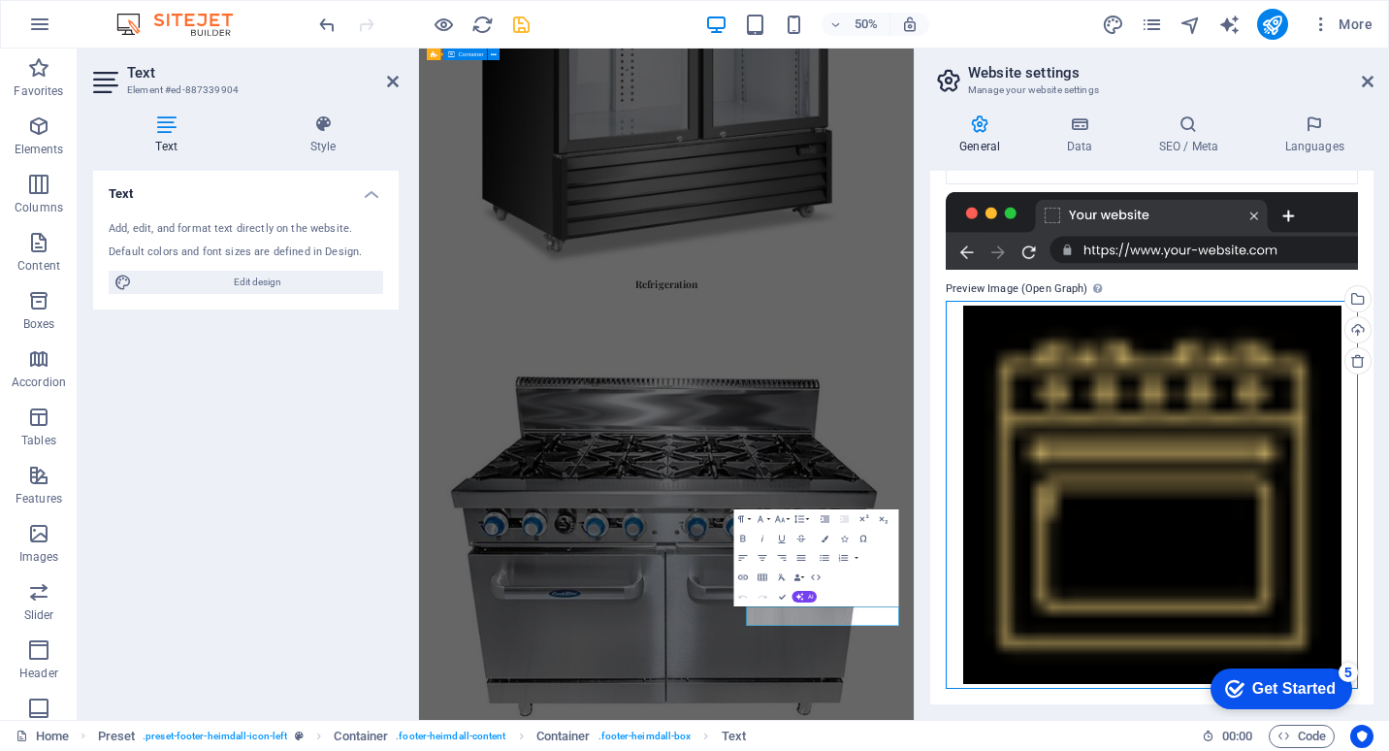
click at [1259, 423] on div "Drag files here, click to choose files or select files from Files or our free s…" at bounding box center [1152, 495] width 412 height 388
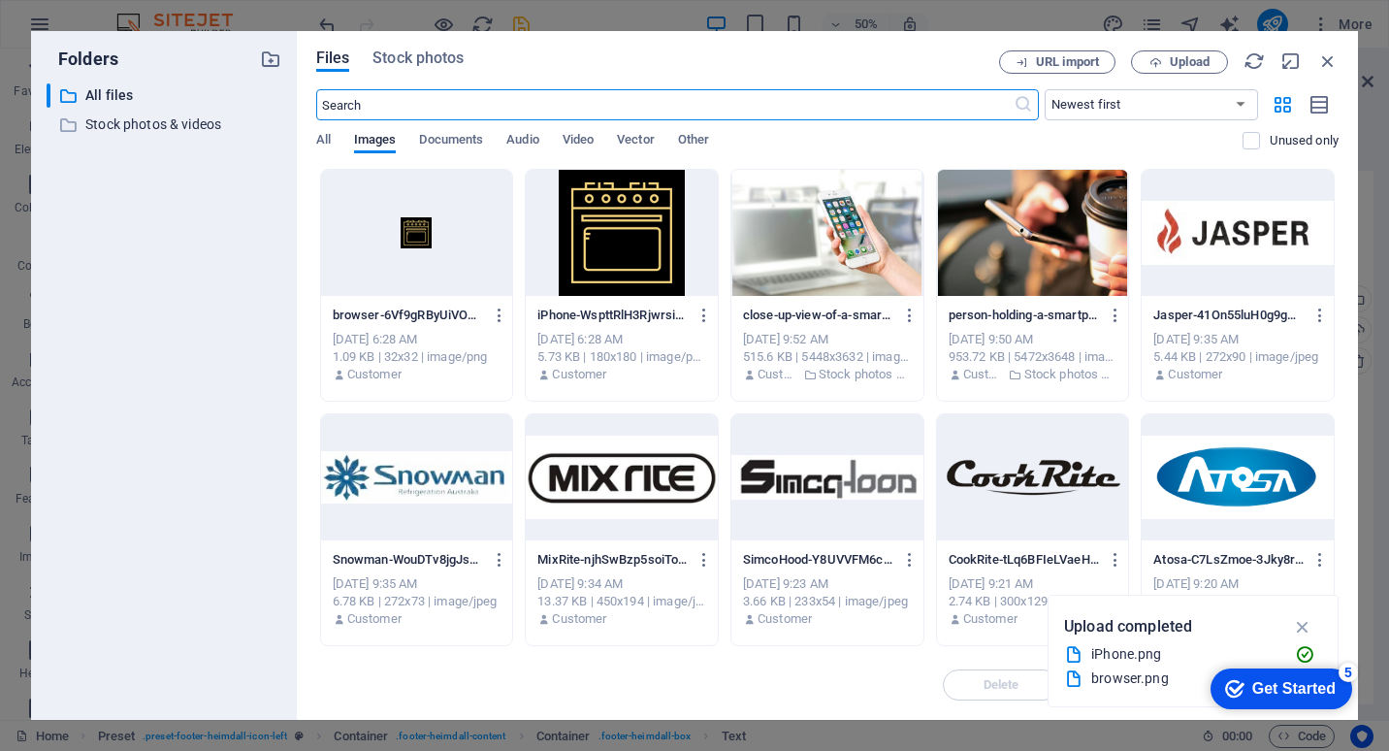
scroll to position [0, 0]
click at [639, 244] on div at bounding box center [622, 233] width 192 height 126
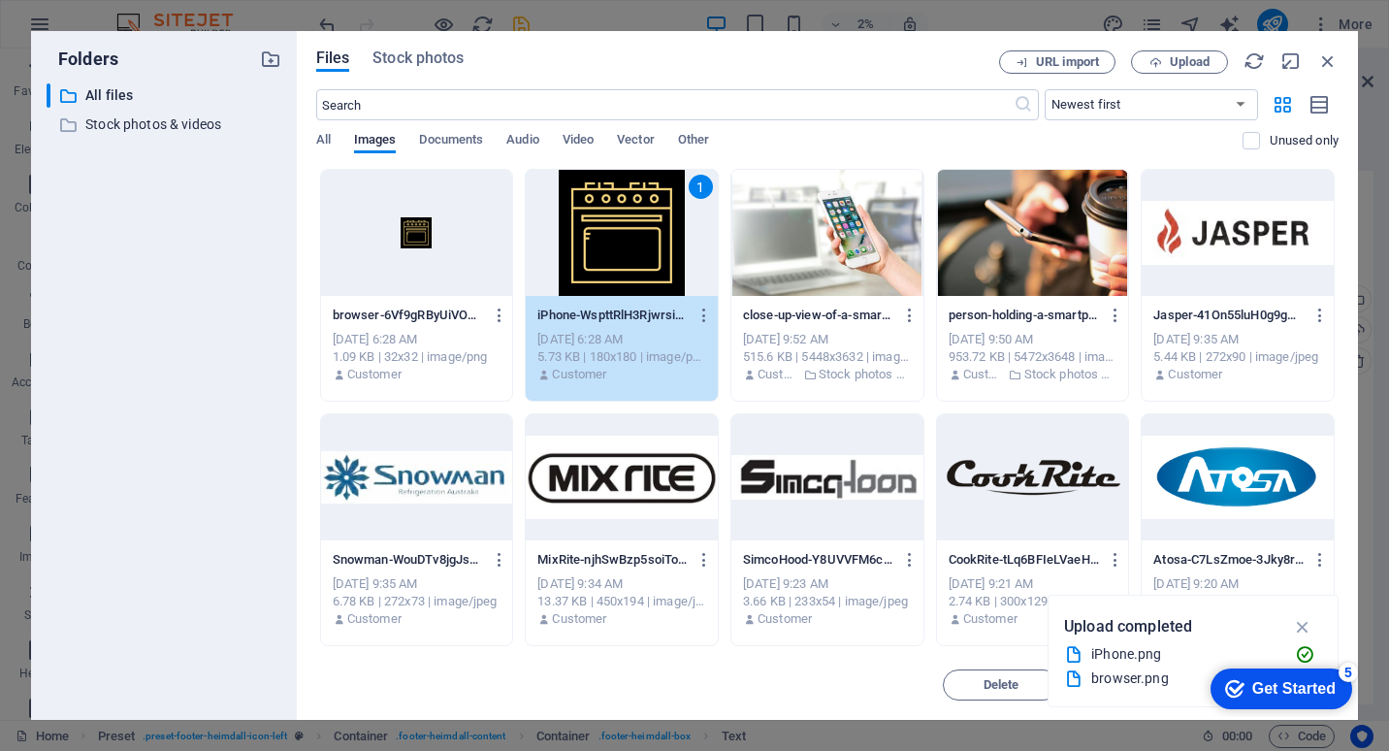
click at [639, 244] on div "1" at bounding box center [622, 233] width 192 height 126
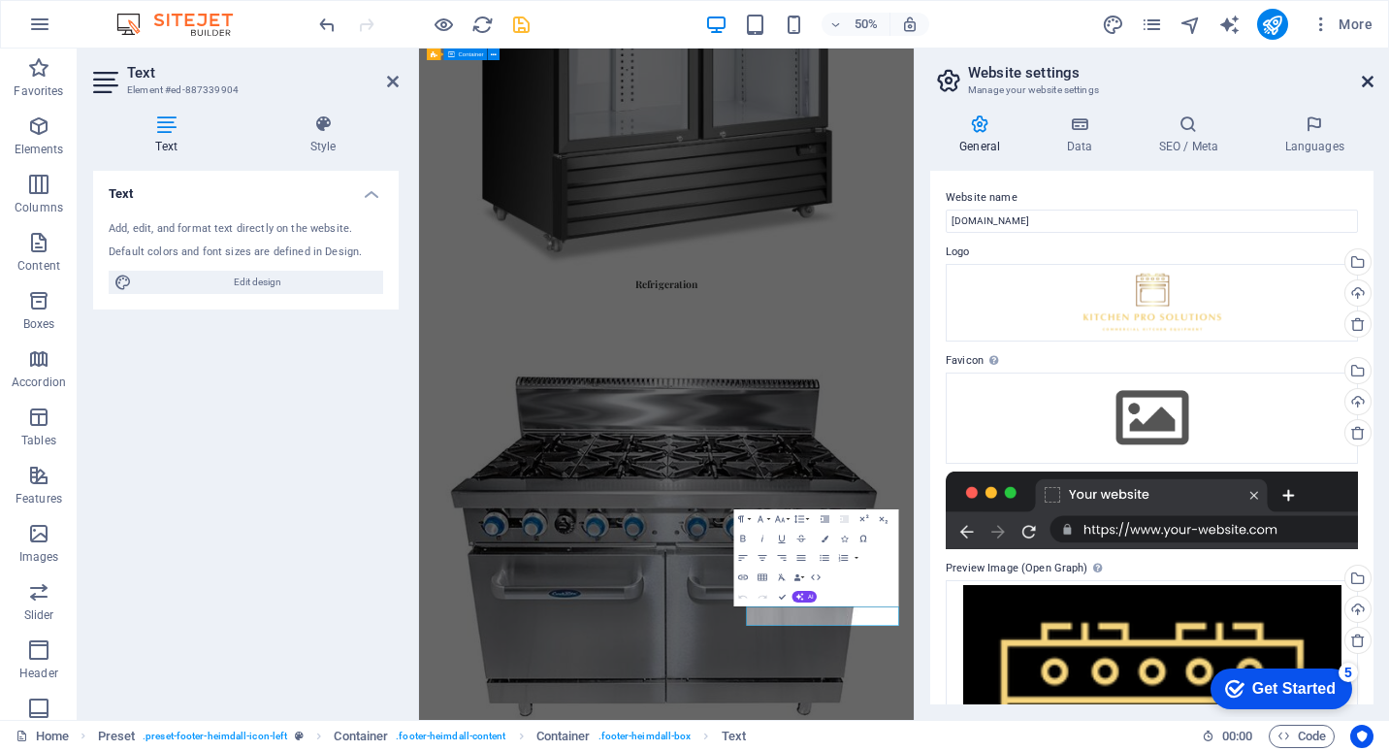
click at [1370, 81] on icon at bounding box center [1368, 82] width 12 height 16
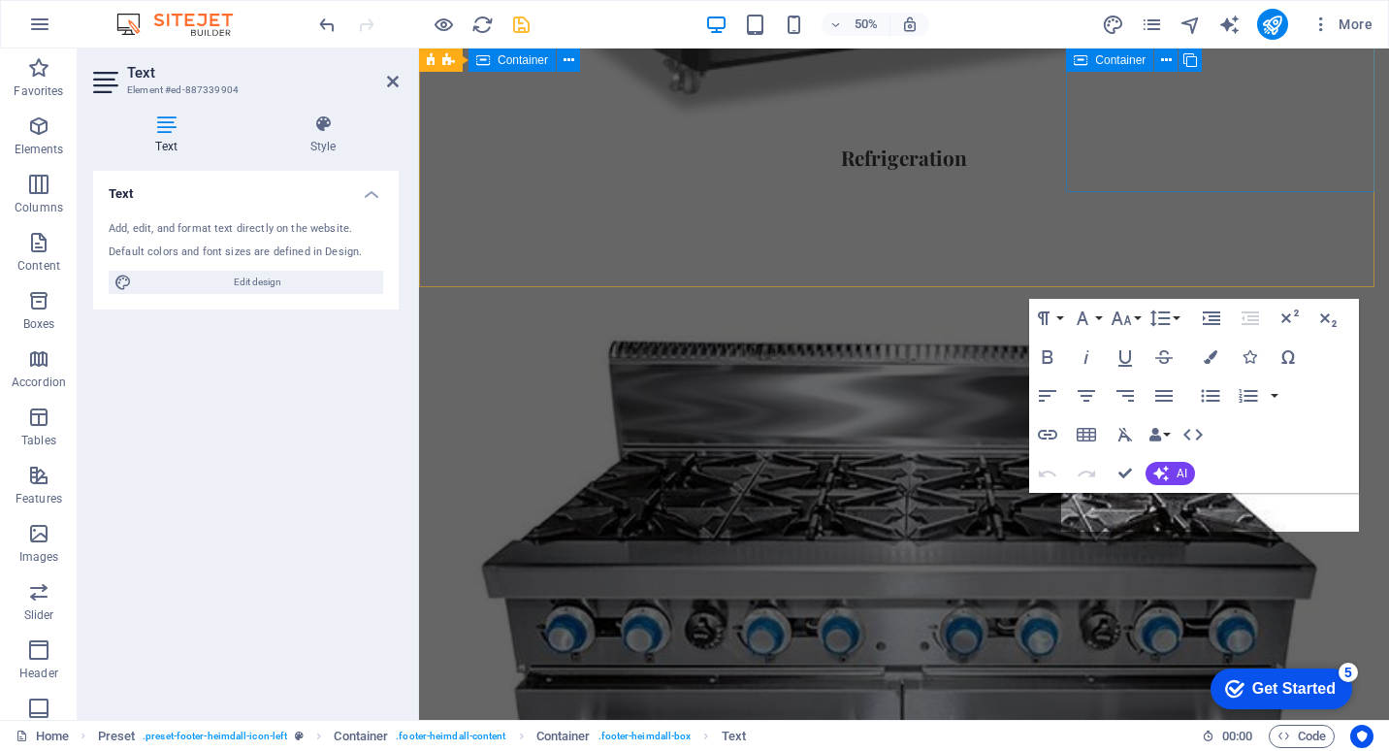
scroll to position [2544, 0]
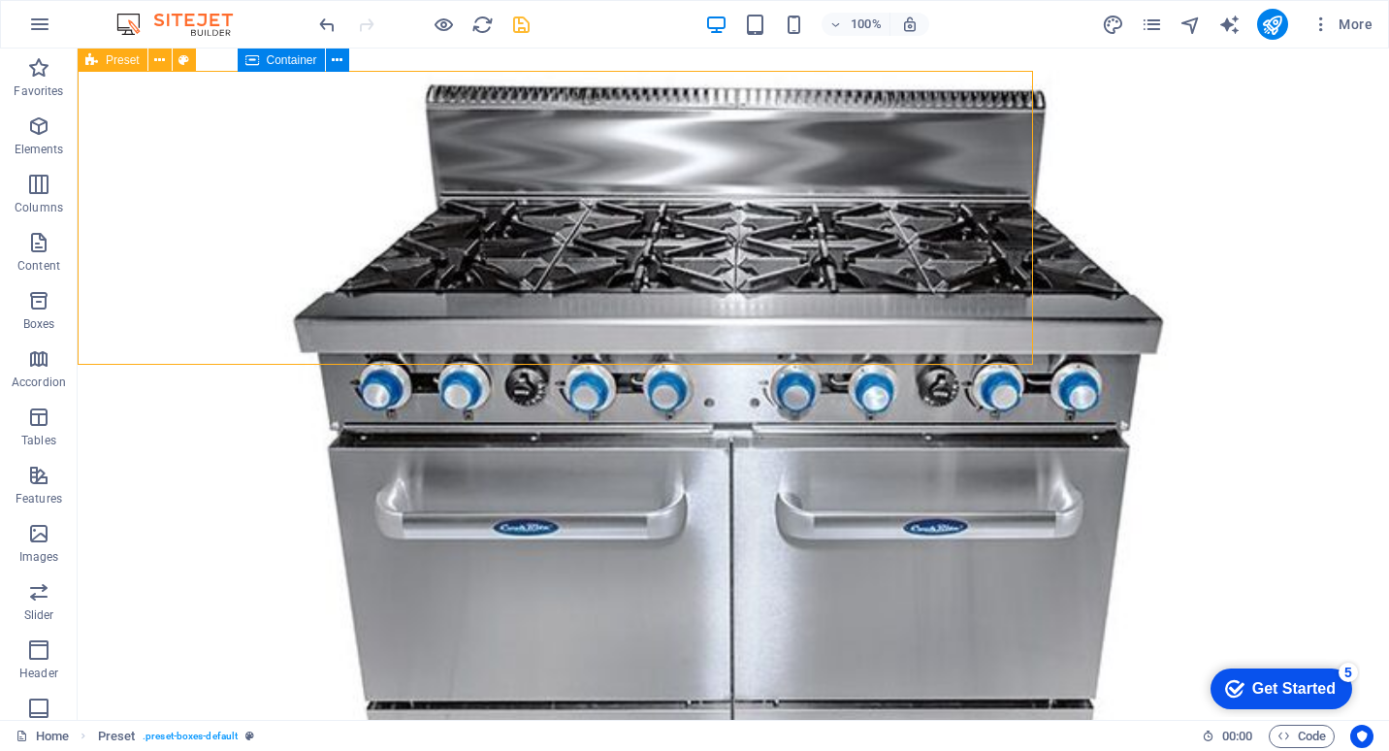
scroll to position [2466, 0]
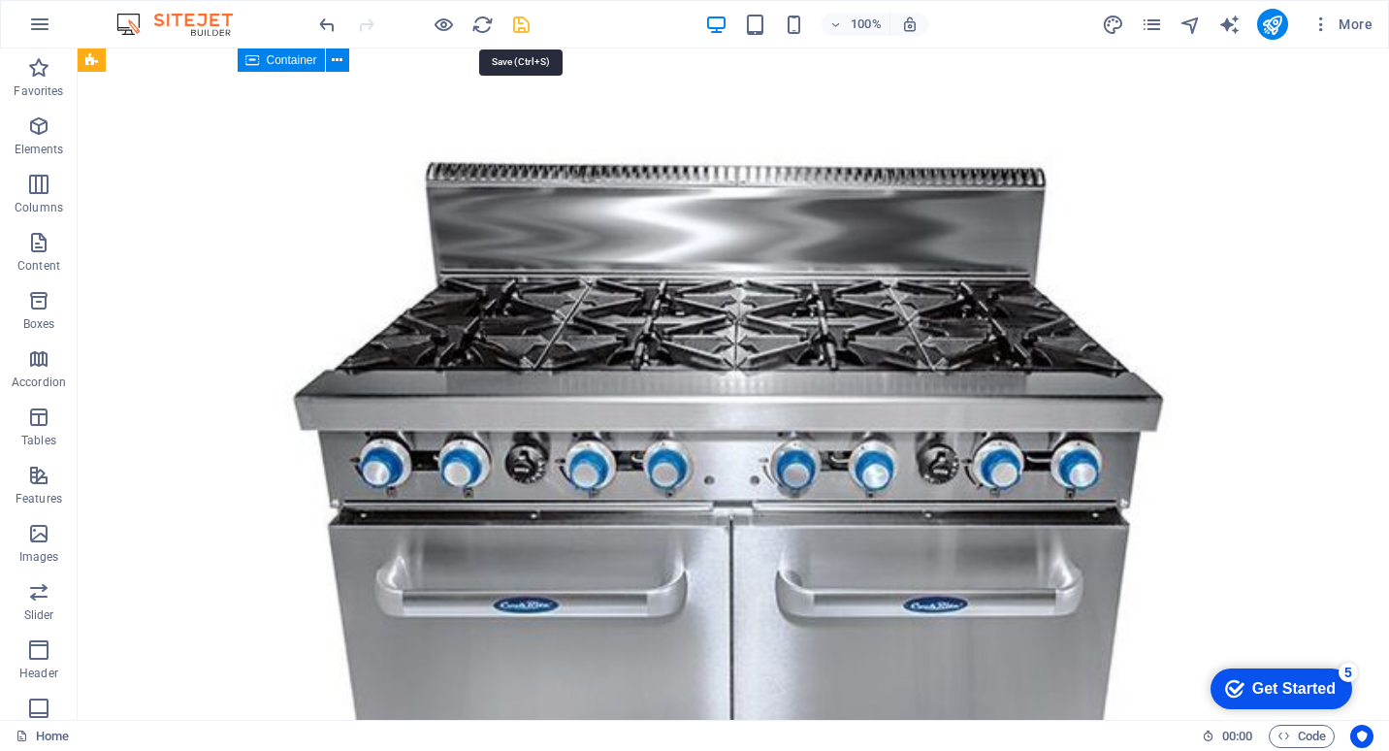
click at [526, 18] on icon "save" at bounding box center [521, 25] width 22 height 22
click at [972, 523] on span "Text" at bounding box center [973, 523] width 21 height 12
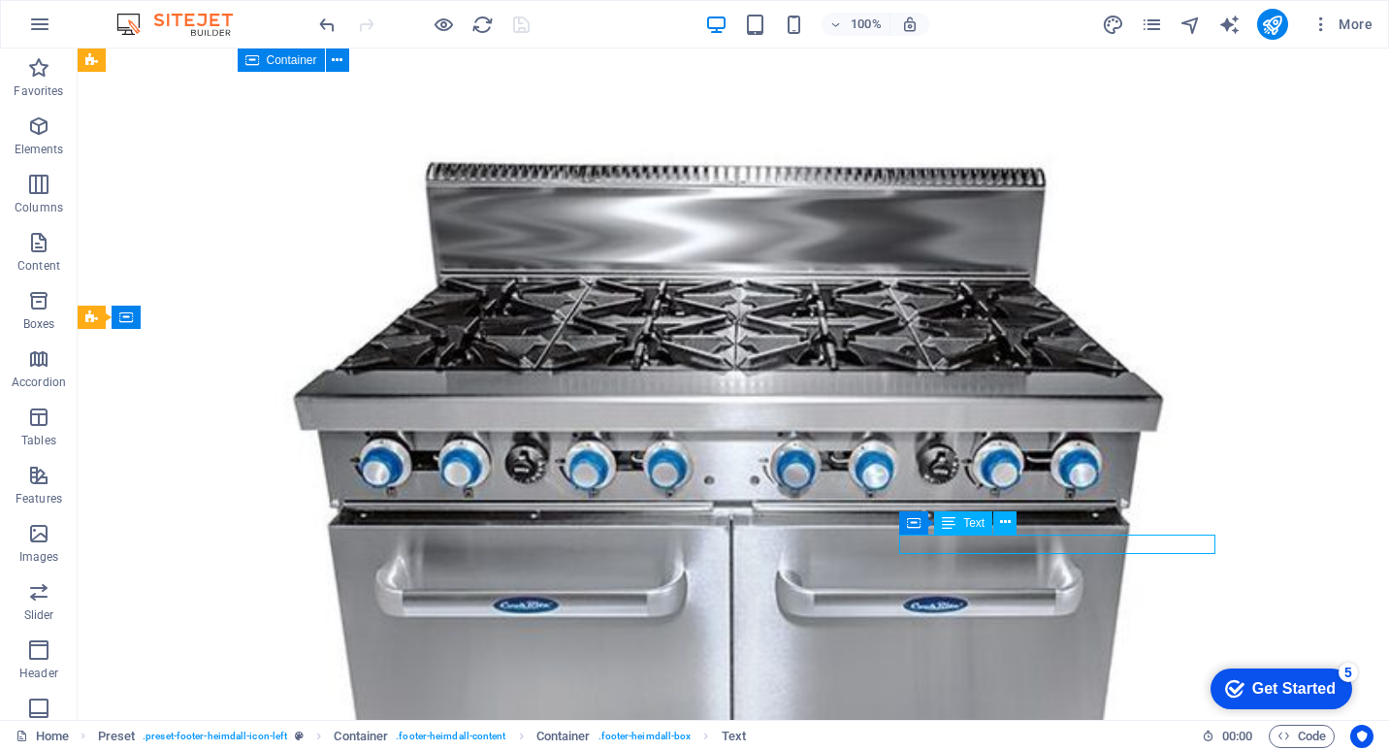
click at [972, 523] on span "Text" at bounding box center [973, 523] width 21 height 12
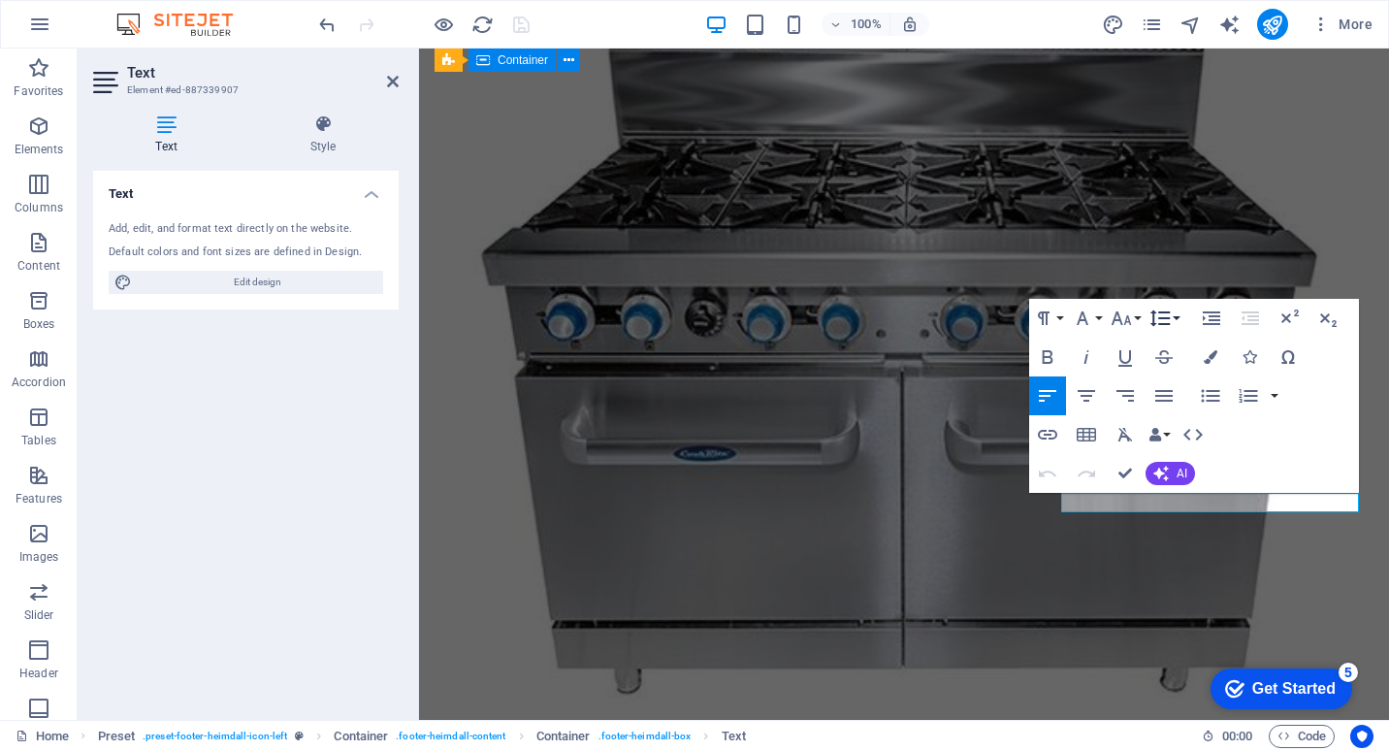
click at [1174, 312] on button "Line Height" at bounding box center [1164, 318] width 37 height 39
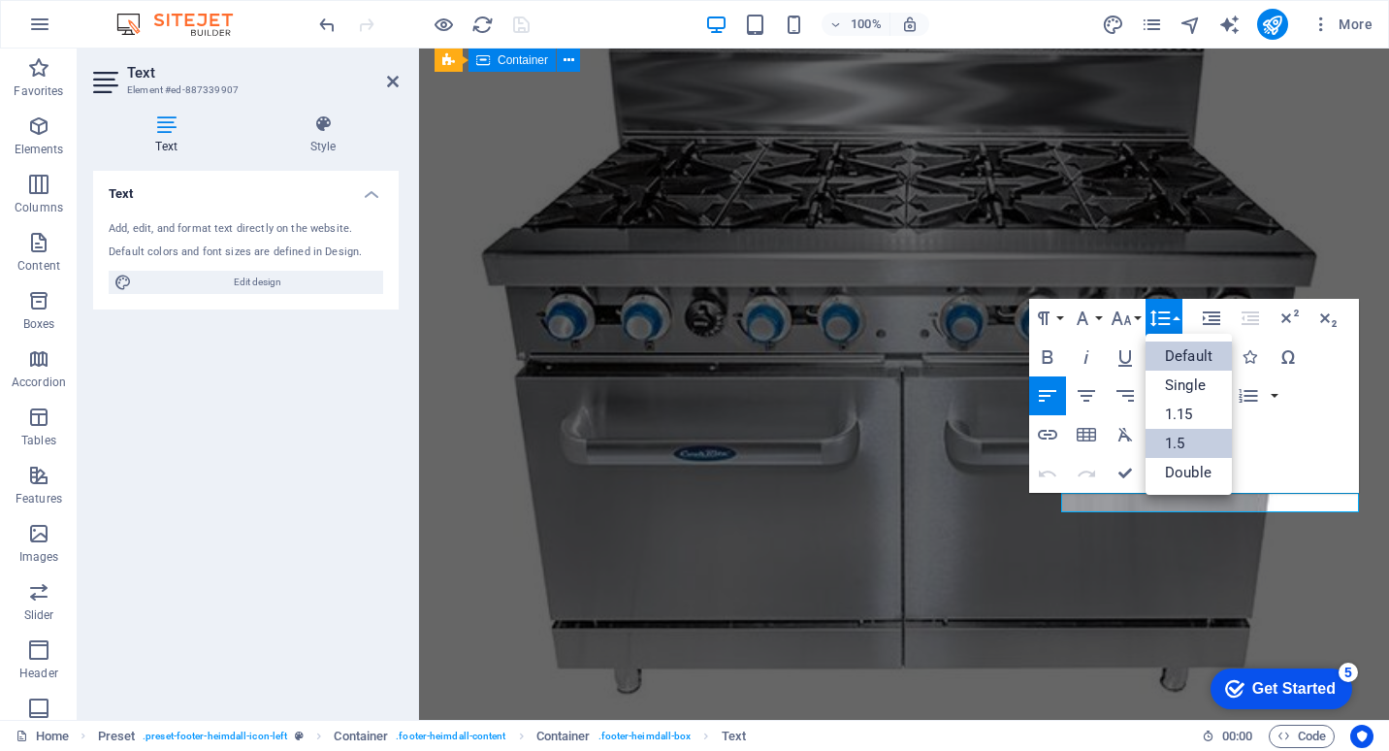
click at [1187, 437] on link "1.5" at bounding box center [1189, 443] width 86 height 29
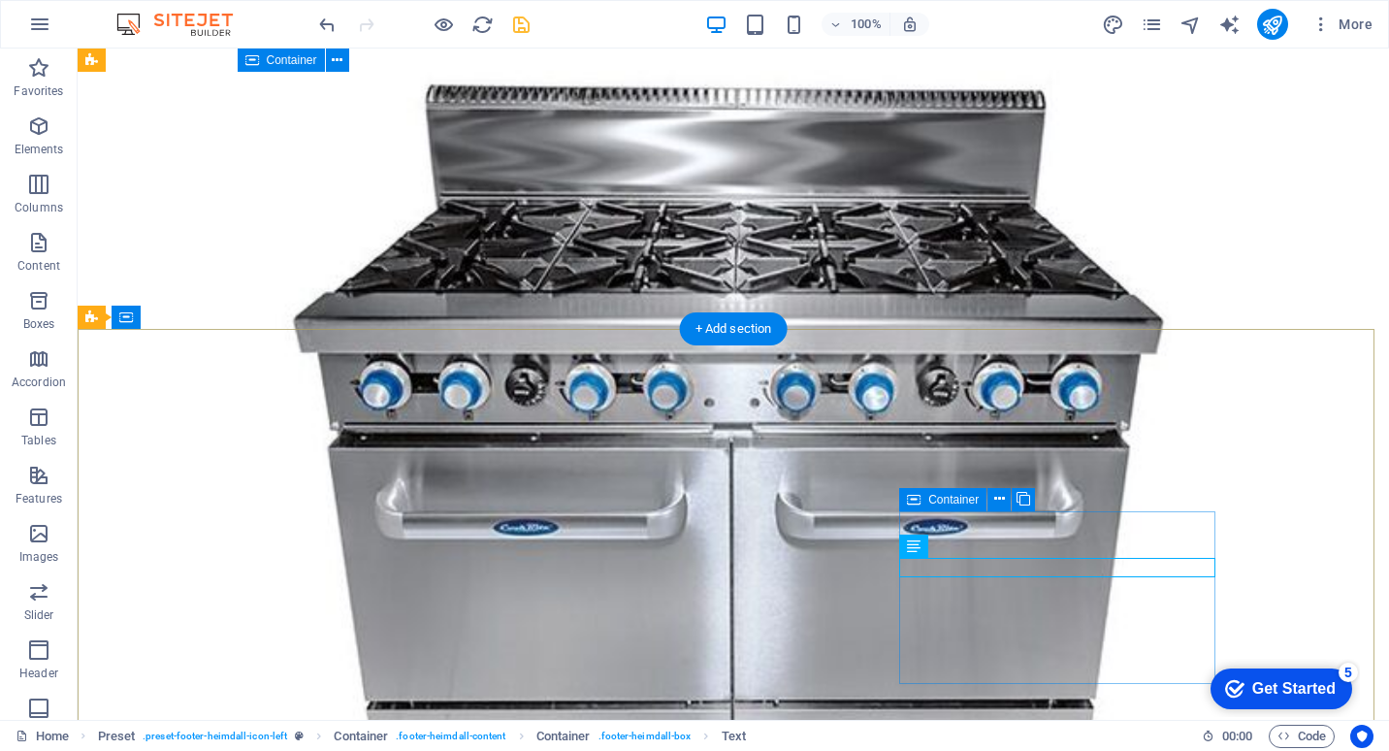
scroll to position [2466, 0]
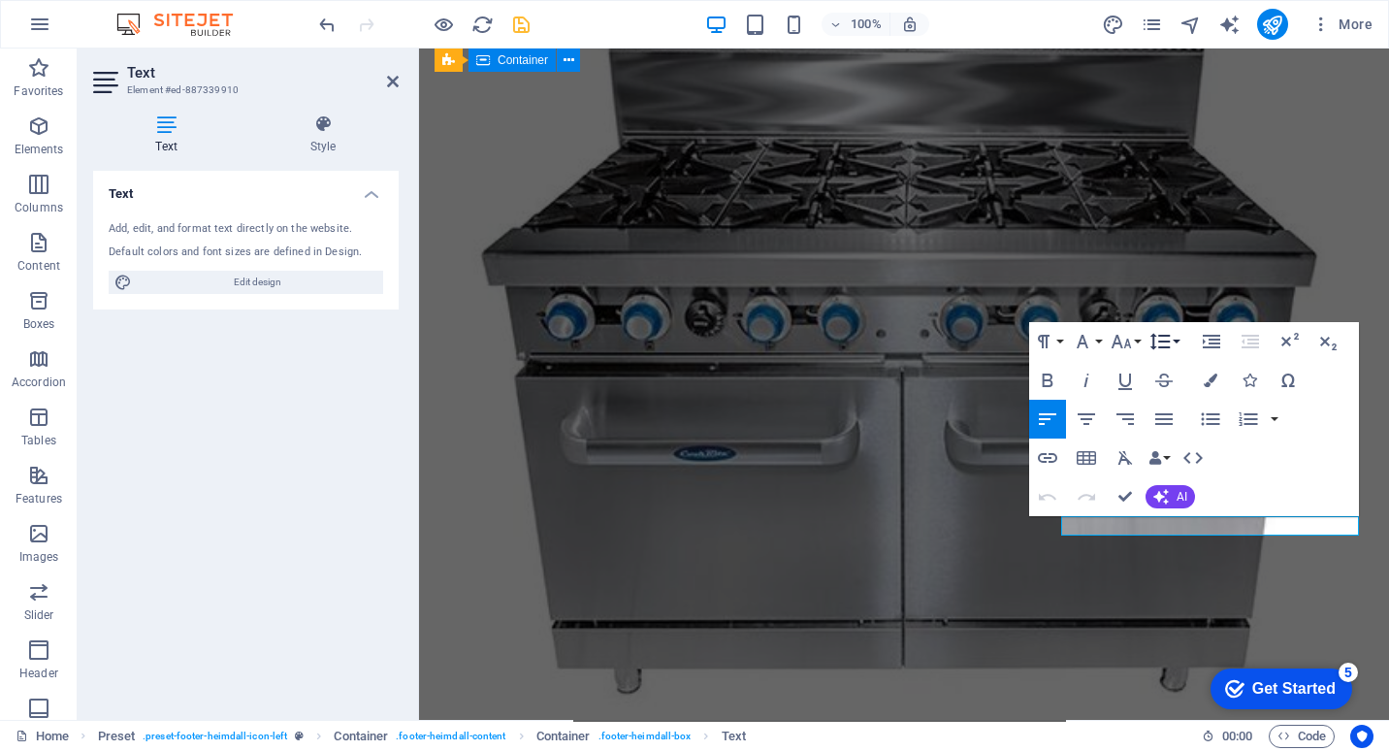
click at [1173, 341] on button "Line Height" at bounding box center [1164, 341] width 37 height 39
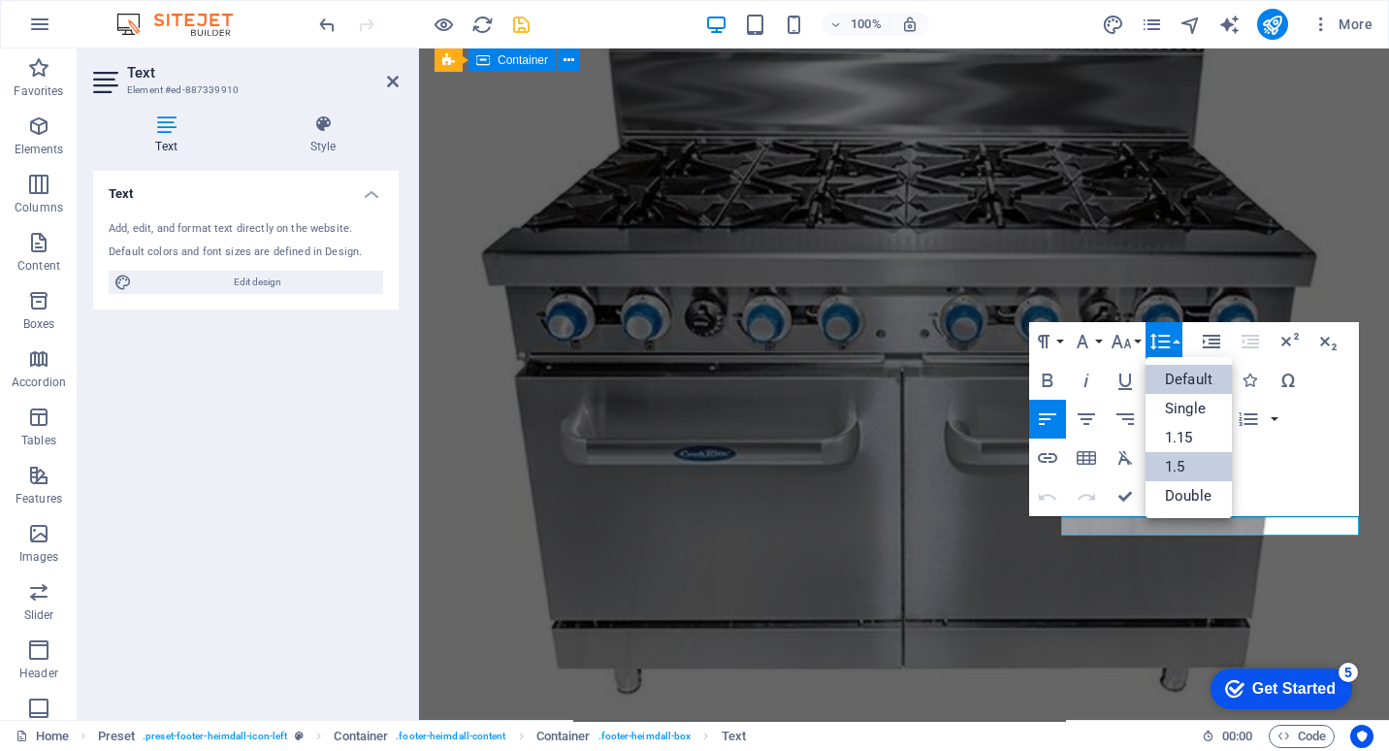
click at [1185, 455] on link "1.5" at bounding box center [1189, 466] width 86 height 29
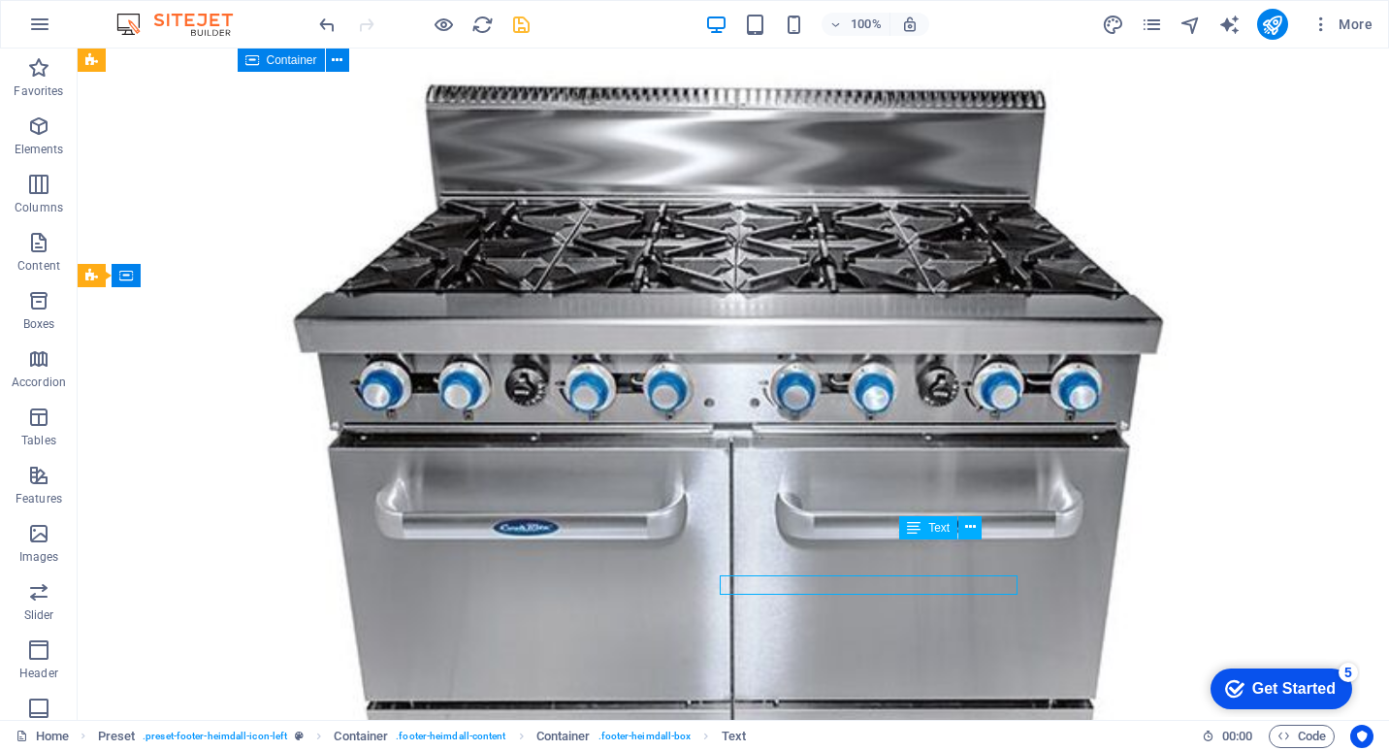
scroll to position [2508, 0]
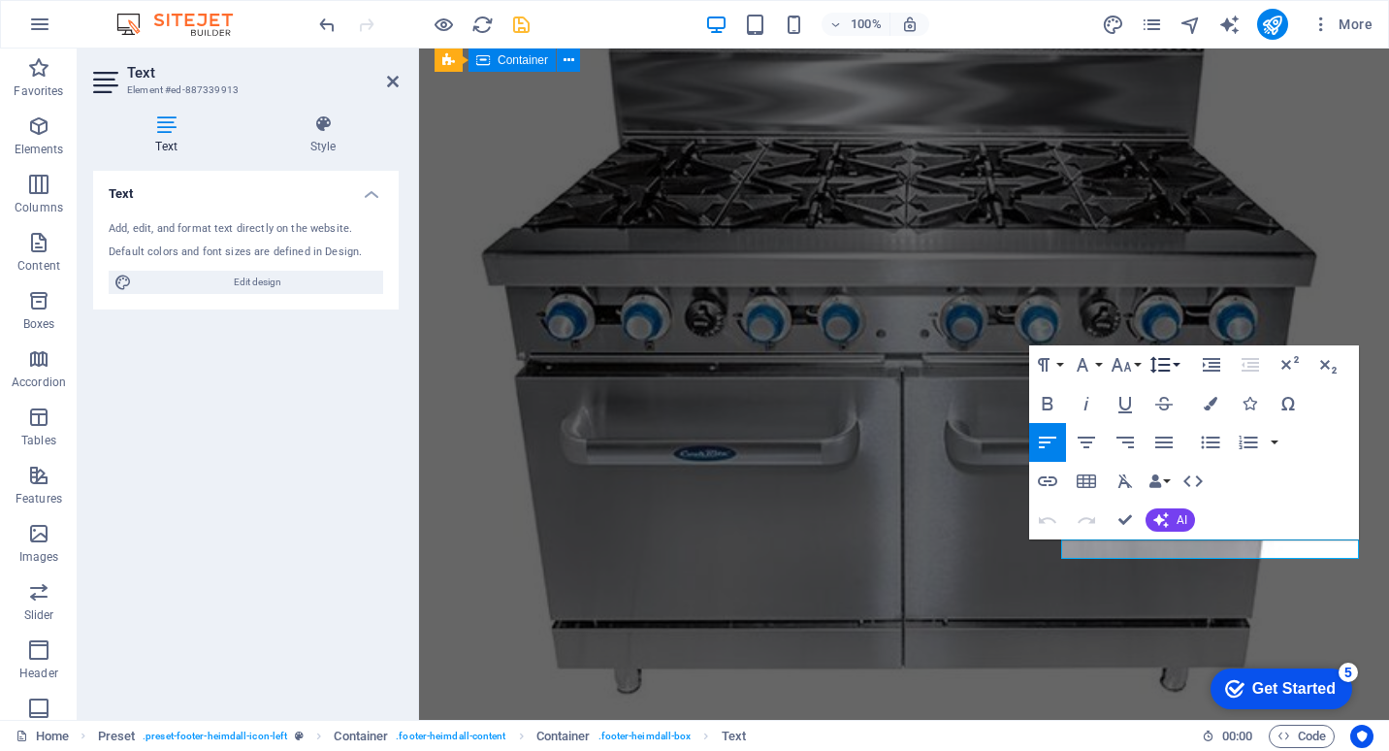
click at [1168, 369] on icon "button" at bounding box center [1160, 364] width 23 height 23
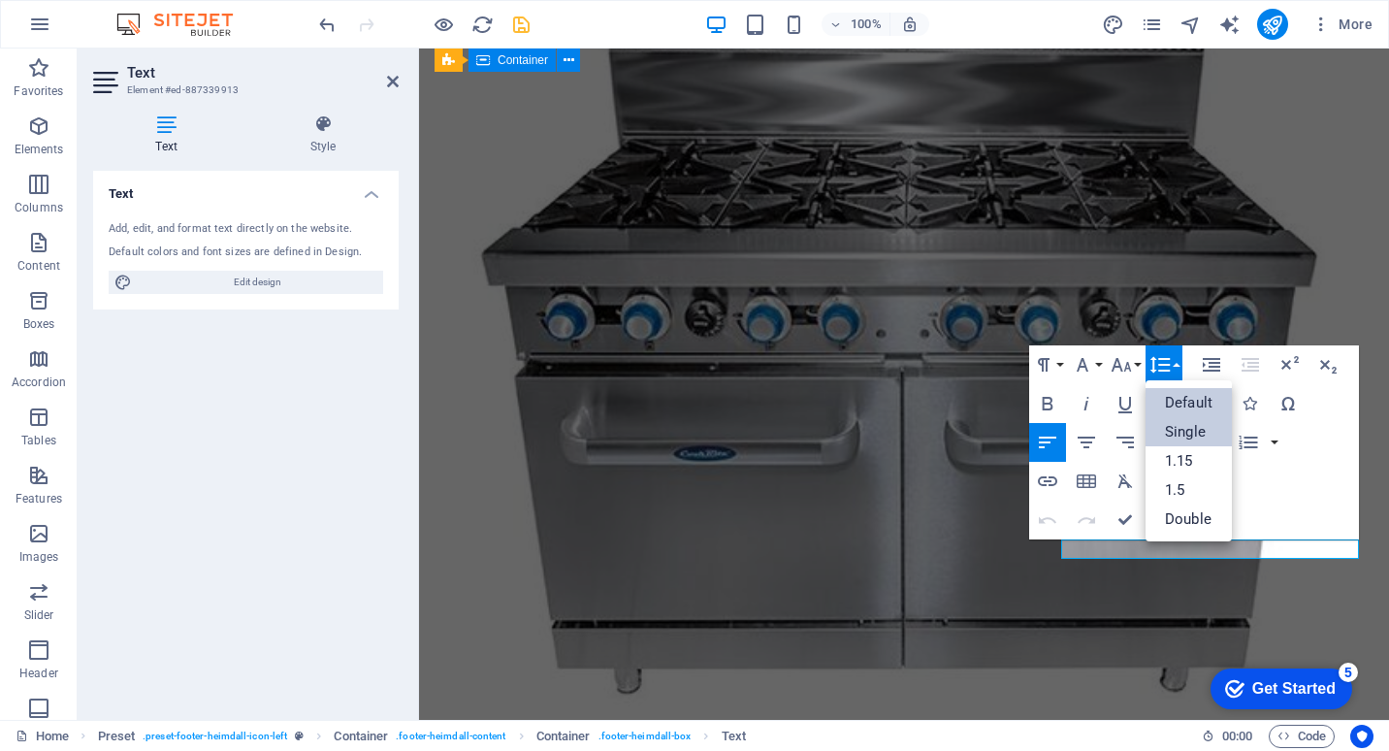
scroll to position [0, 0]
click at [1189, 490] on link "1.5" at bounding box center [1189, 489] width 86 height 29
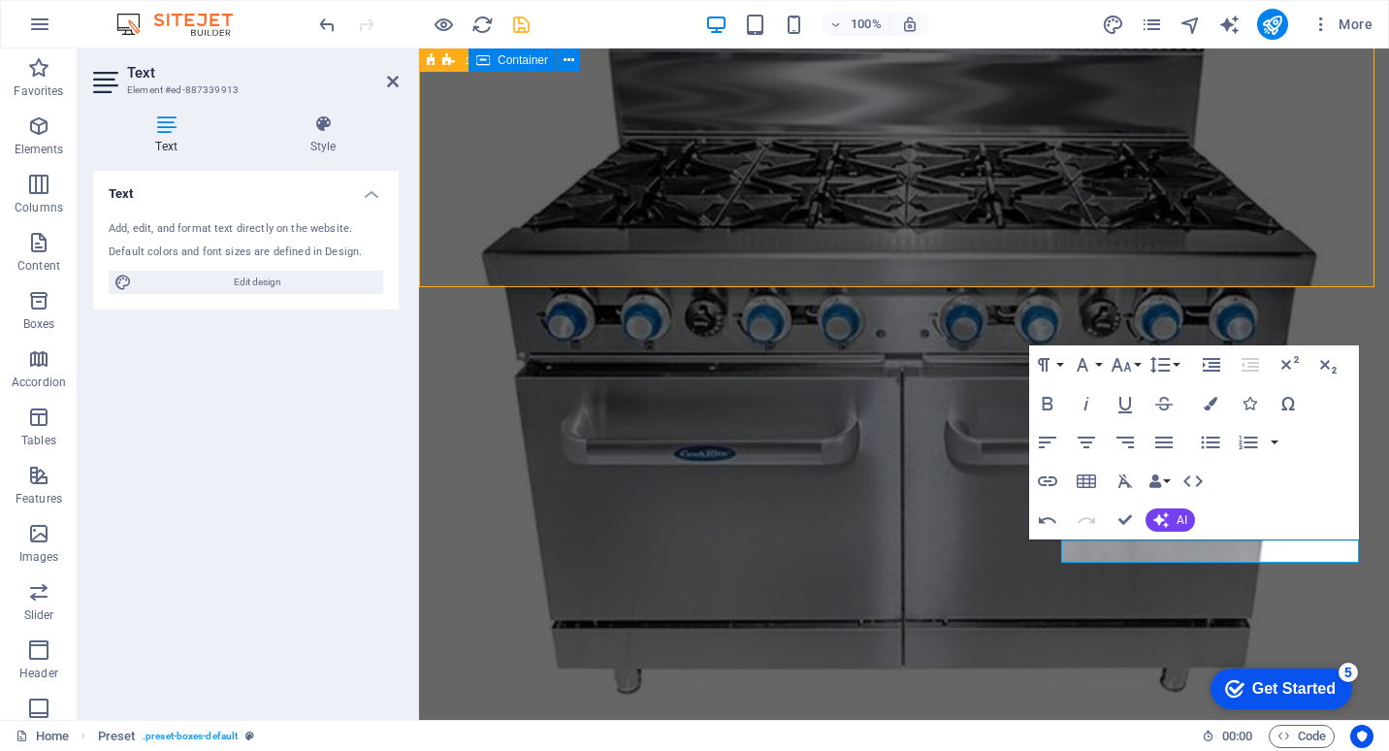
scroll to position [2466, 0]
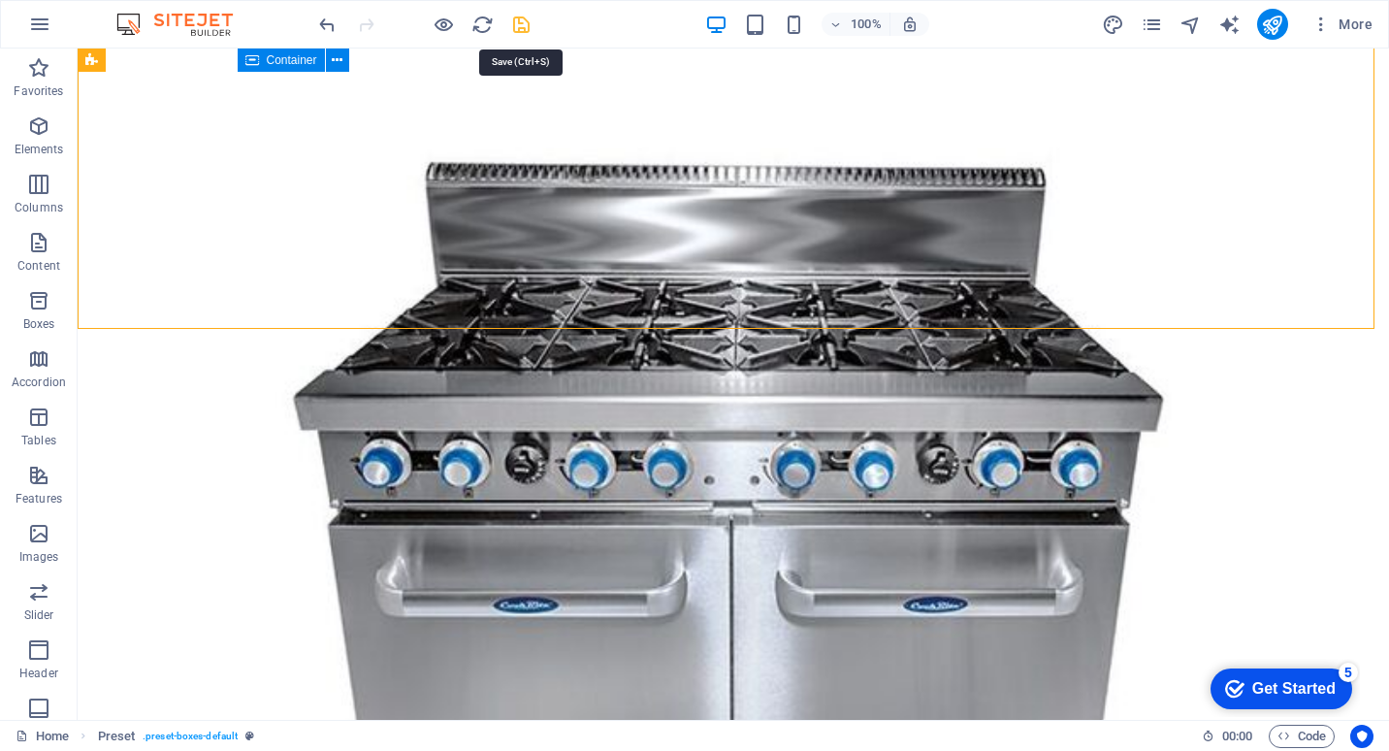
click at [528, 25] on icon "save" at bounding box center [521, 25] width 22 height 22
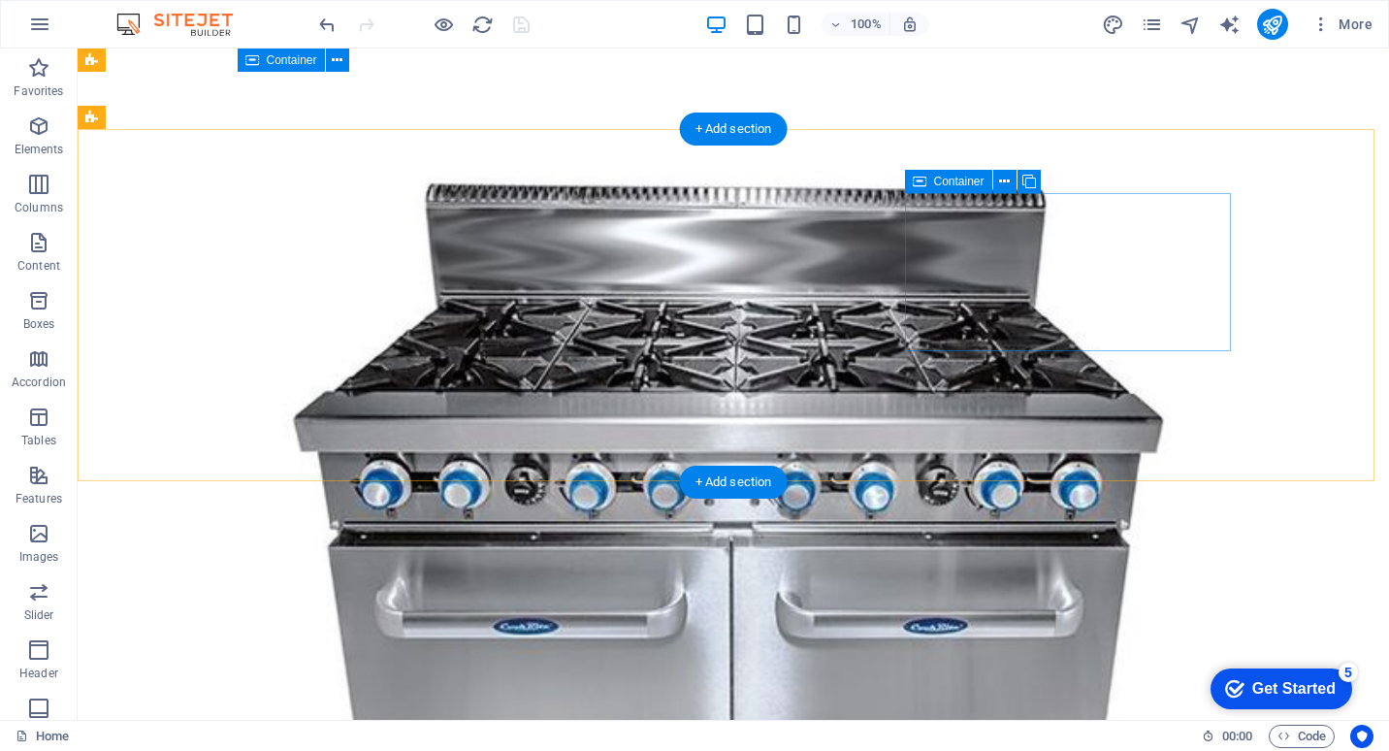
scroll to position [2508, 0]
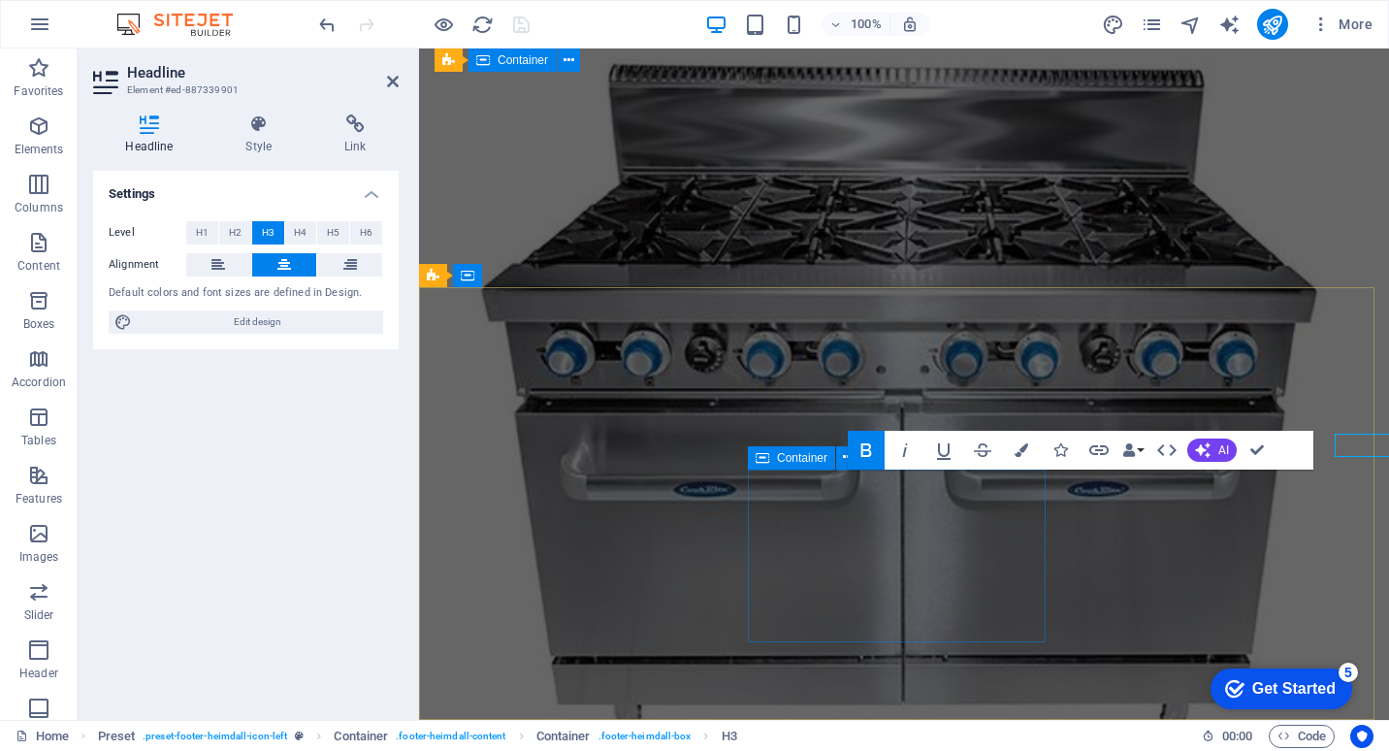
scroll to position [2544, 0]
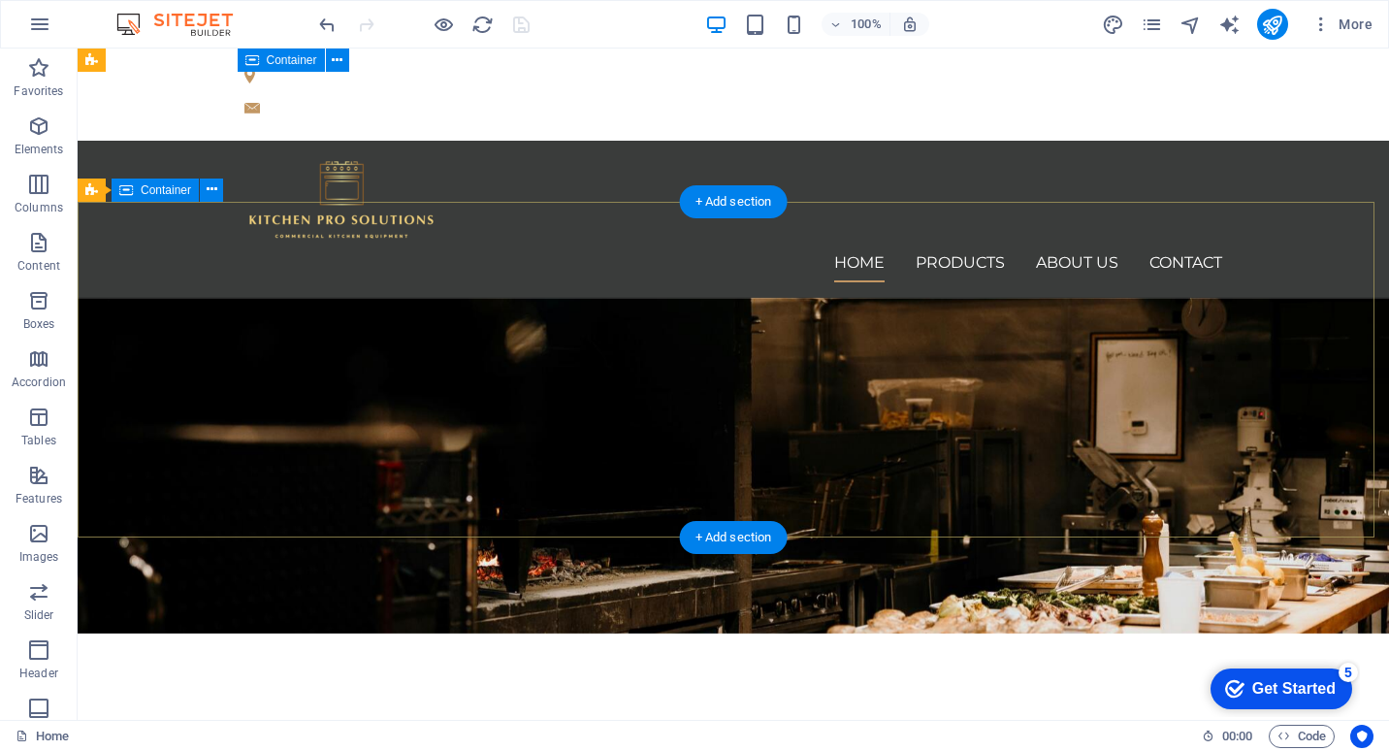
scroll to position [0, 0]
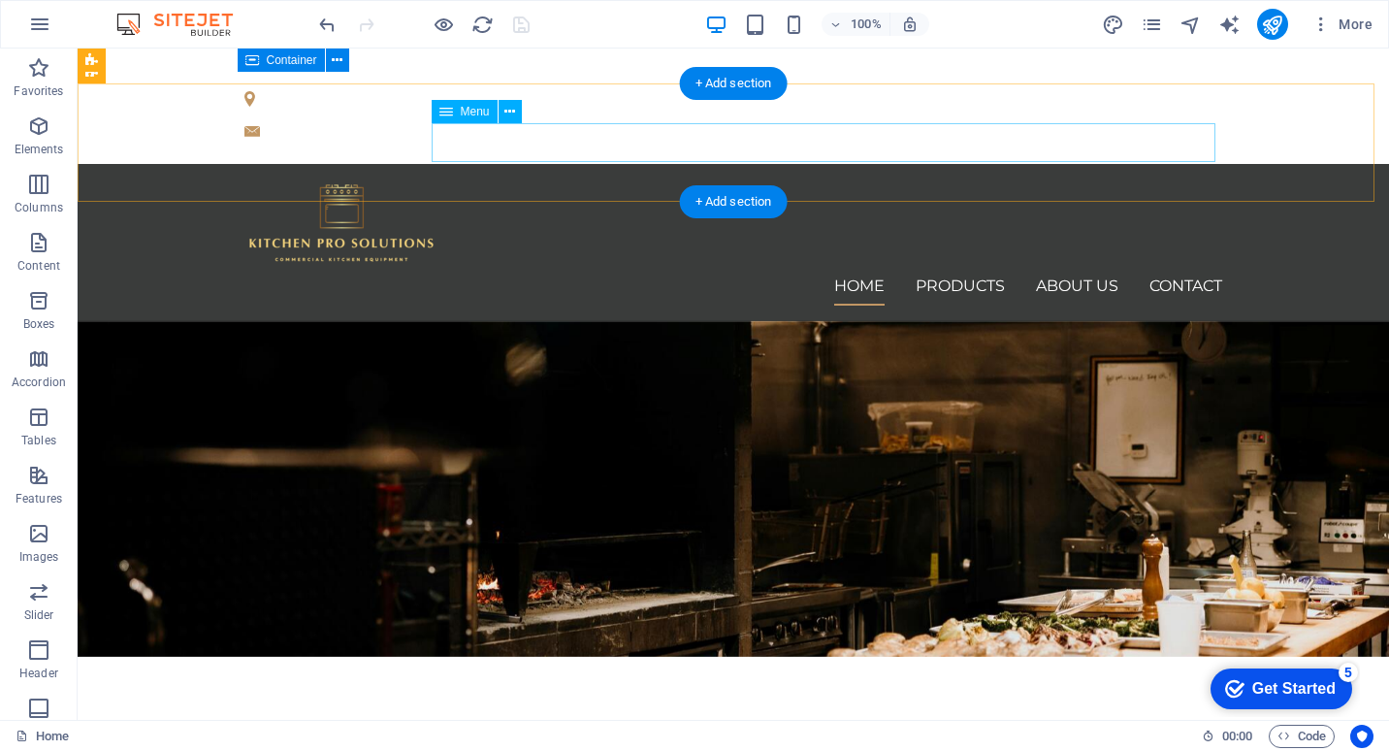
click at [949, 267] on nav "Home Products About us Contact" at bounding box center [733, 286] width 978 height 39
click at [913, 267] on nav "Home Products About us Contact" at bounding box center [733, 286] width 978 height 39
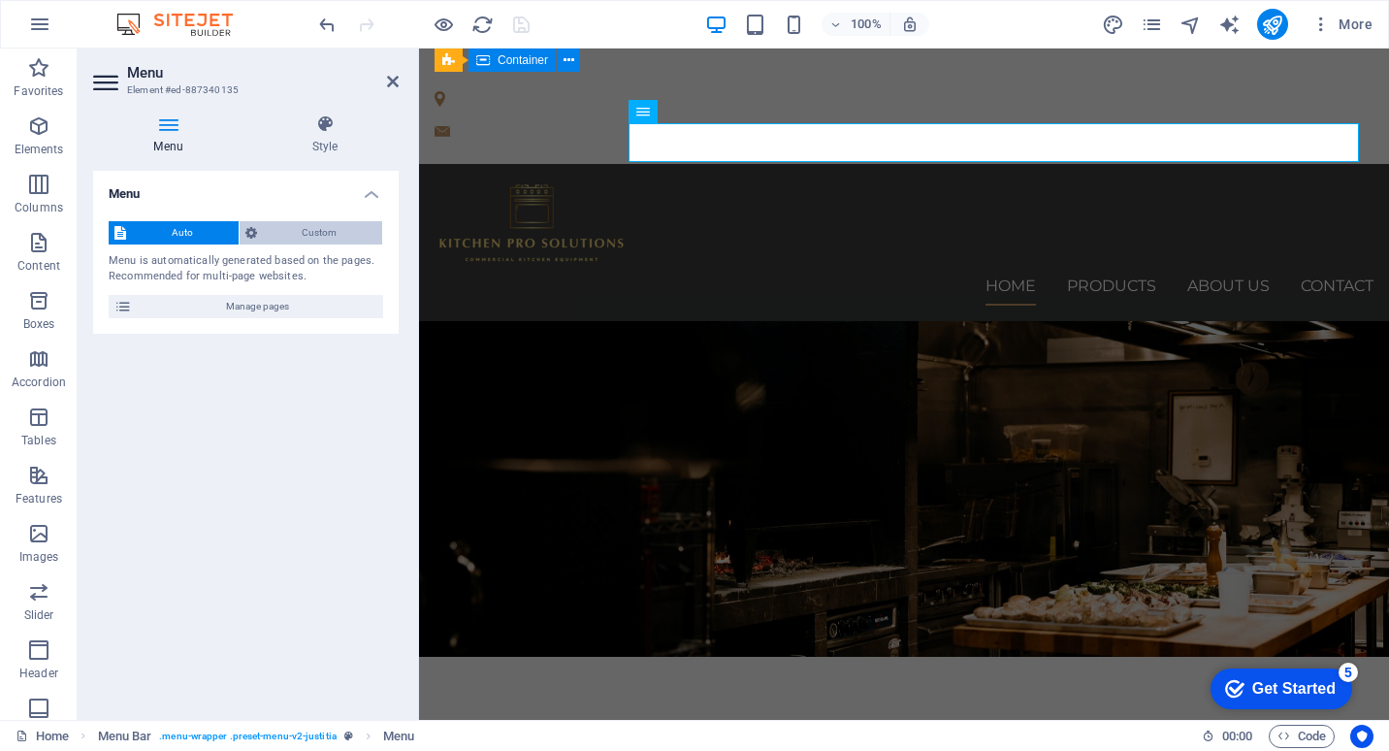
click at [296, 229] on span "Custom" at bounding box center [320, 232] width 114 height 23
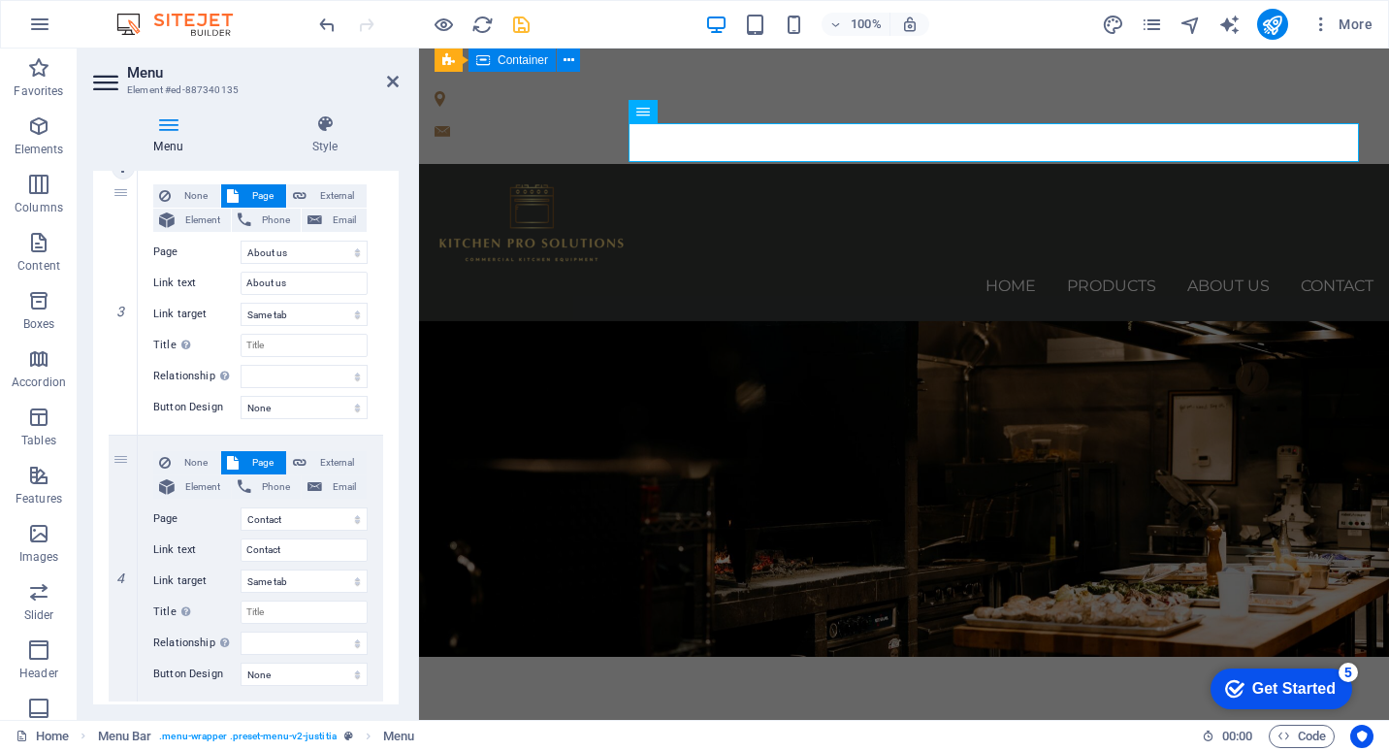
scroll to position [771, 0]
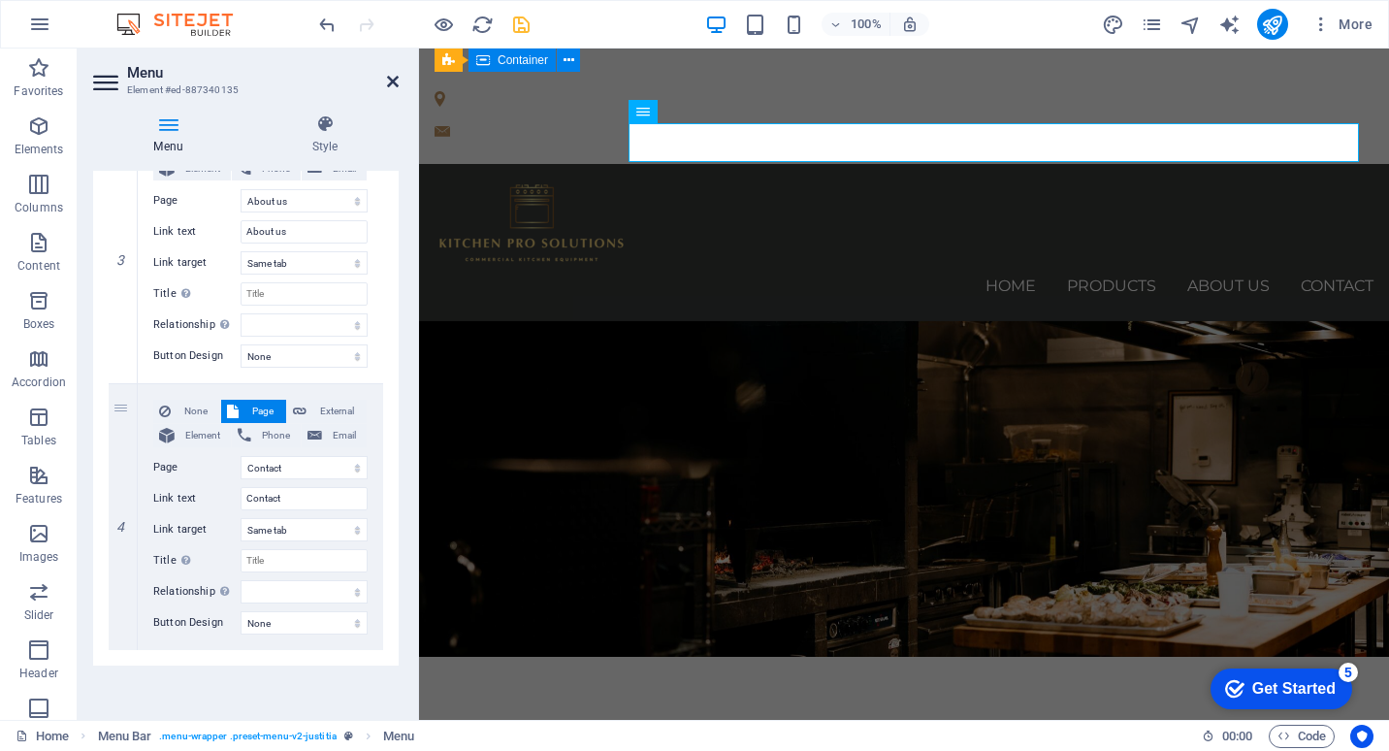
click at [395, 82] on icon at bounding box center [393, 82] width 12 height 16
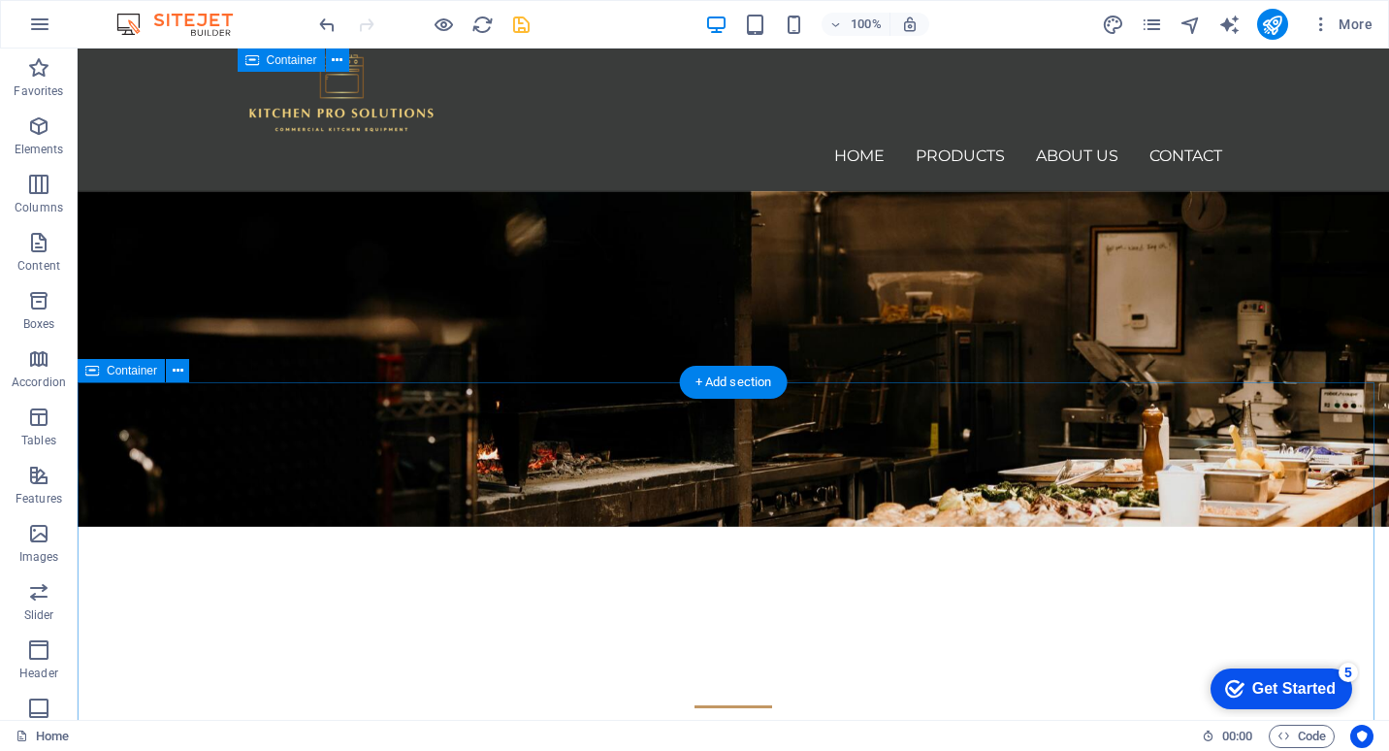
scroll to position [0, 0]
